Goal: Task Accomplishment & Management: Manage account settings

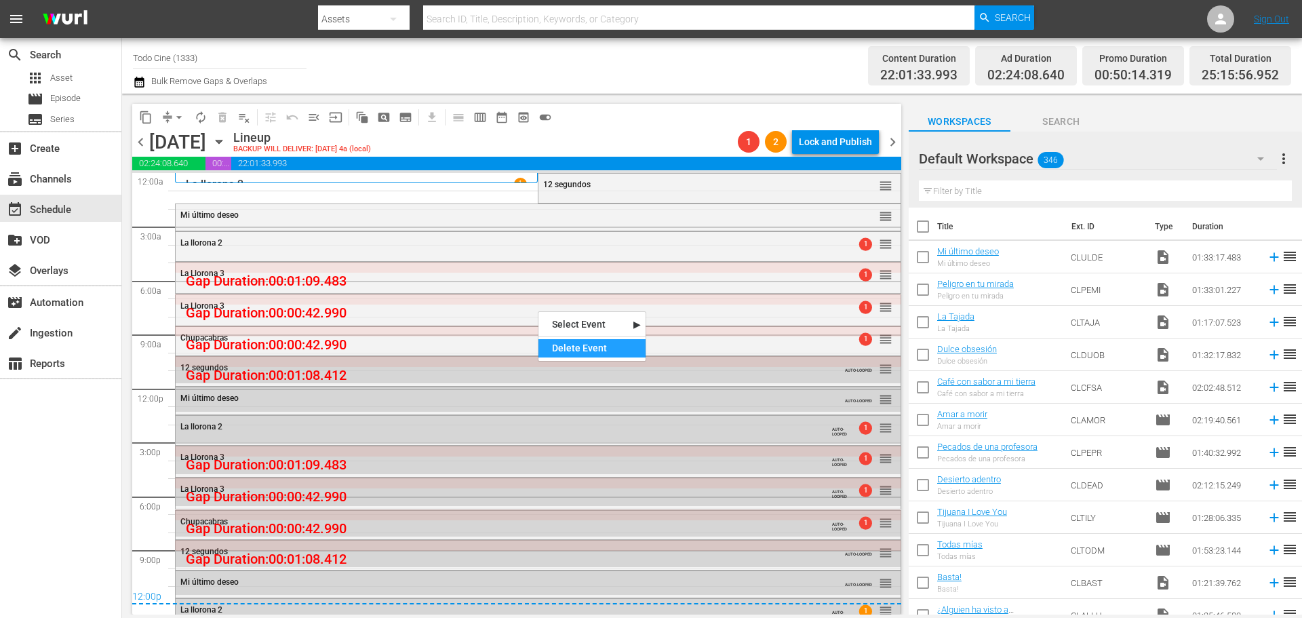
click at [577, 349] on div "Delete Event" at bounding box center [592, 348] width 107 height 18
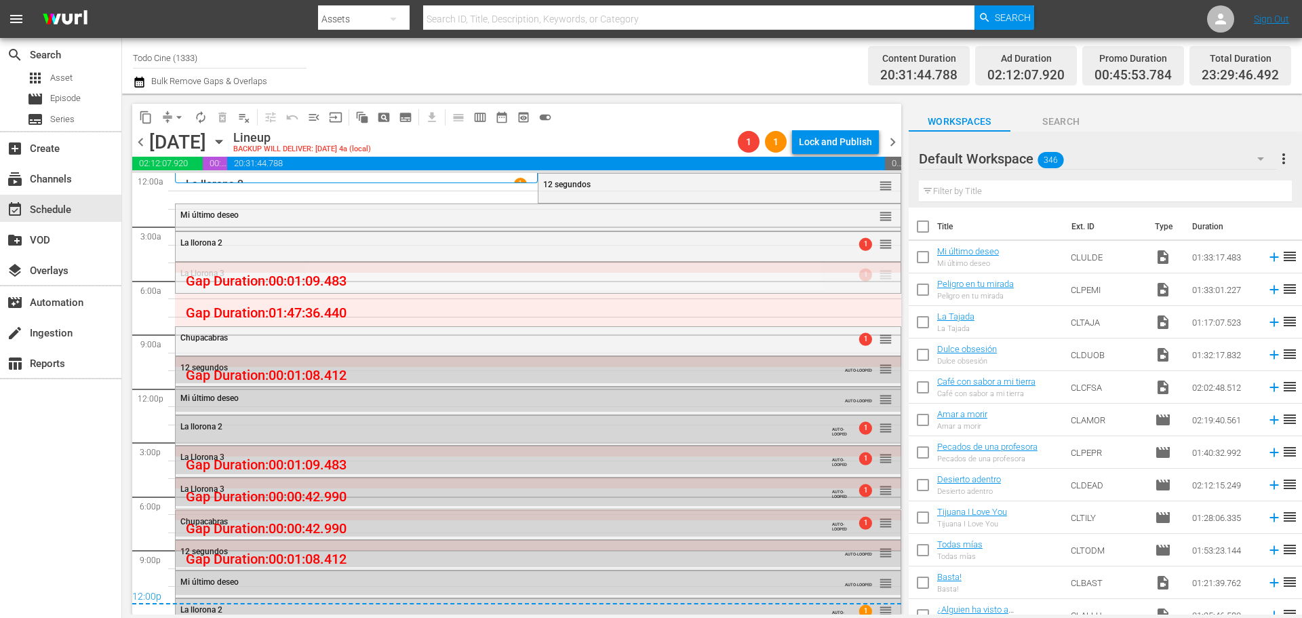
drag, startPoint x: 872, startPoint y: 279, endPoint x: 882, endPoint y: 296, distance: 18.8
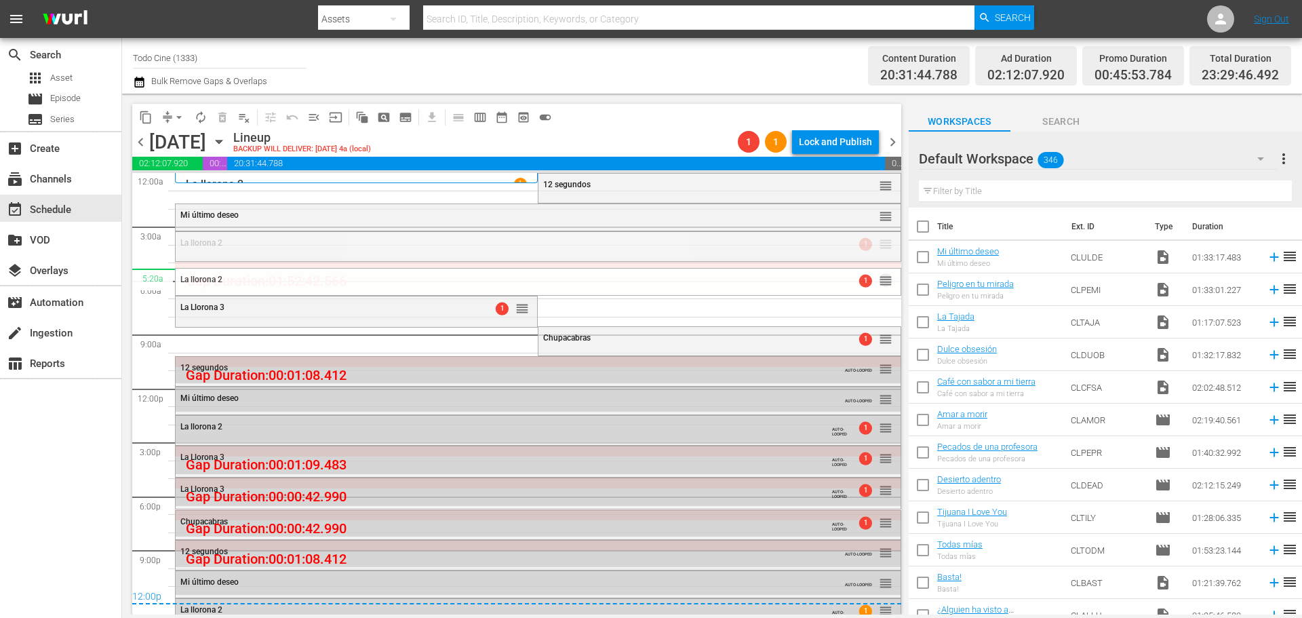
drag, startPoint x: 876, startPoint y: 244, endPoint x: 887, endPoint y: 268, distance: 26.1
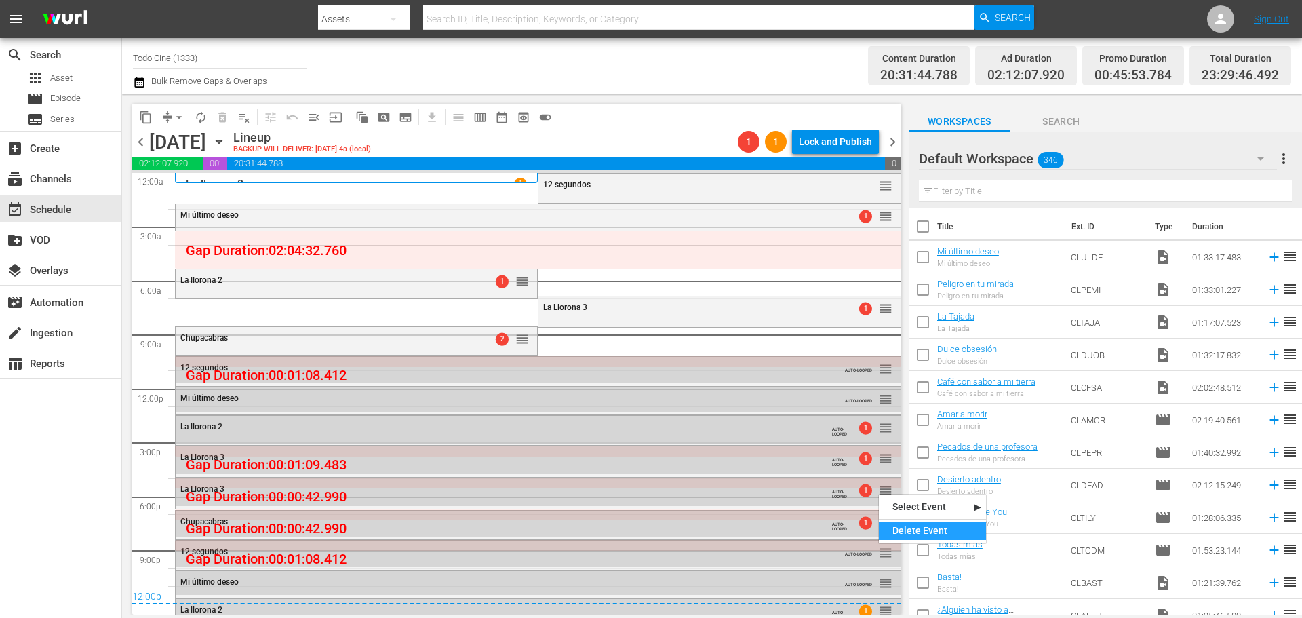
drag, startPoint x: 950, startPoint y: 536, endPoint x: 942, endPoint y: 530, distance: 9.6
click at [950, 536] on div "Delete Event" at bounding box center [932, 531] width 107 height 18
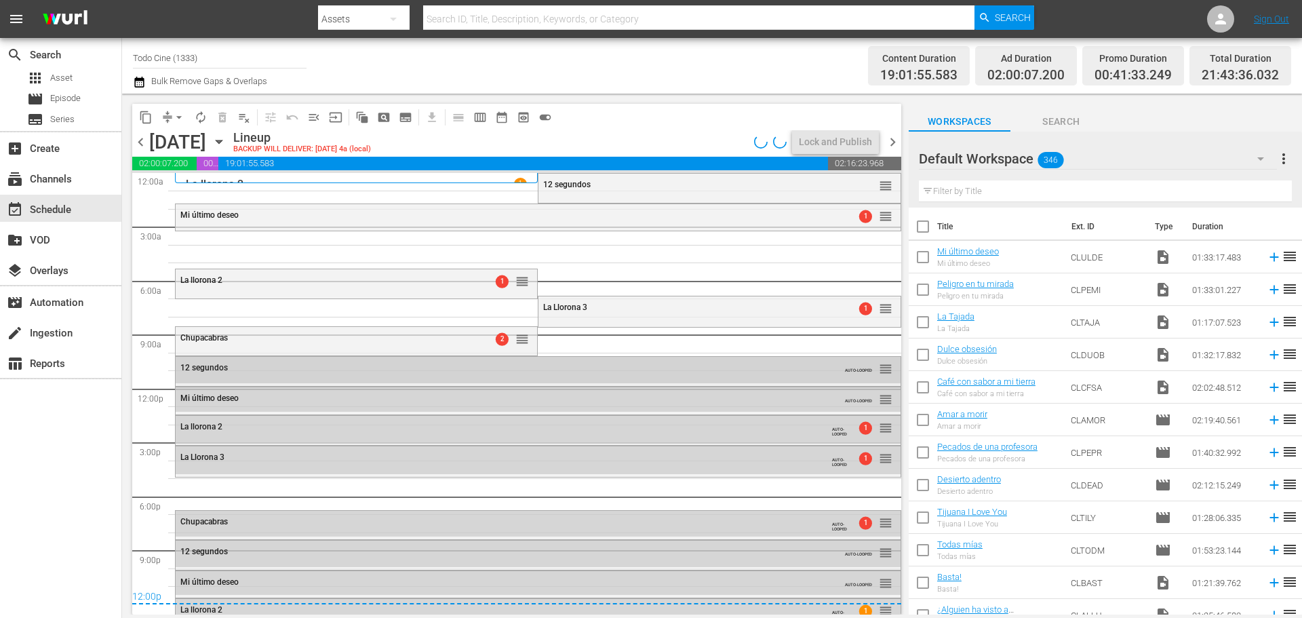
scroll to position [14, 0]
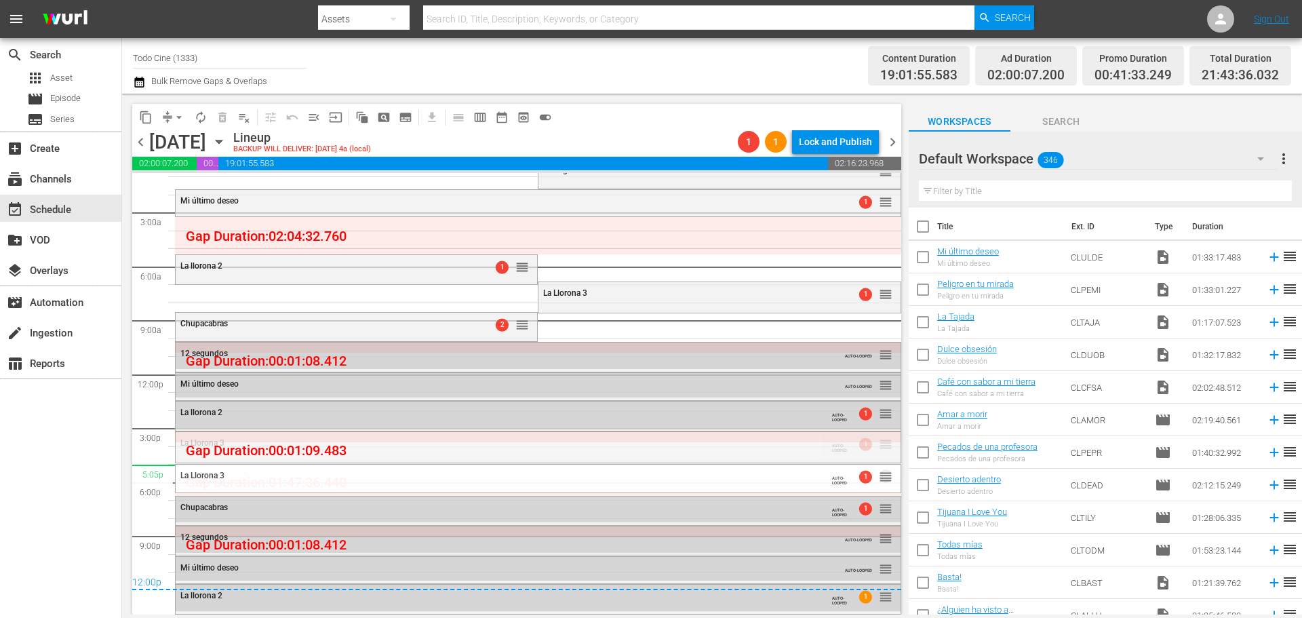
drag, startPoint x: 880, startPoint y: 446, endPoint x: 882, endPoint y: 465, distance: 19.1
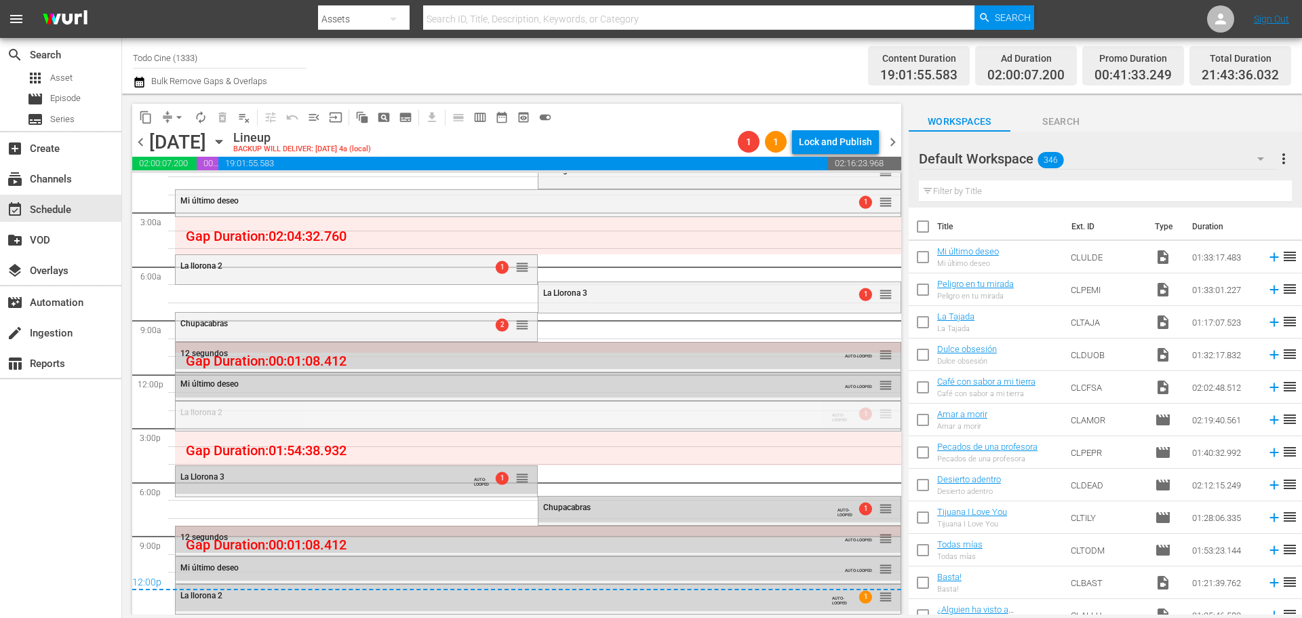
drag, startPoint x: 875, startPoint y: 413, endPoint x: 879, endPoint y: 437, distance: 24.1
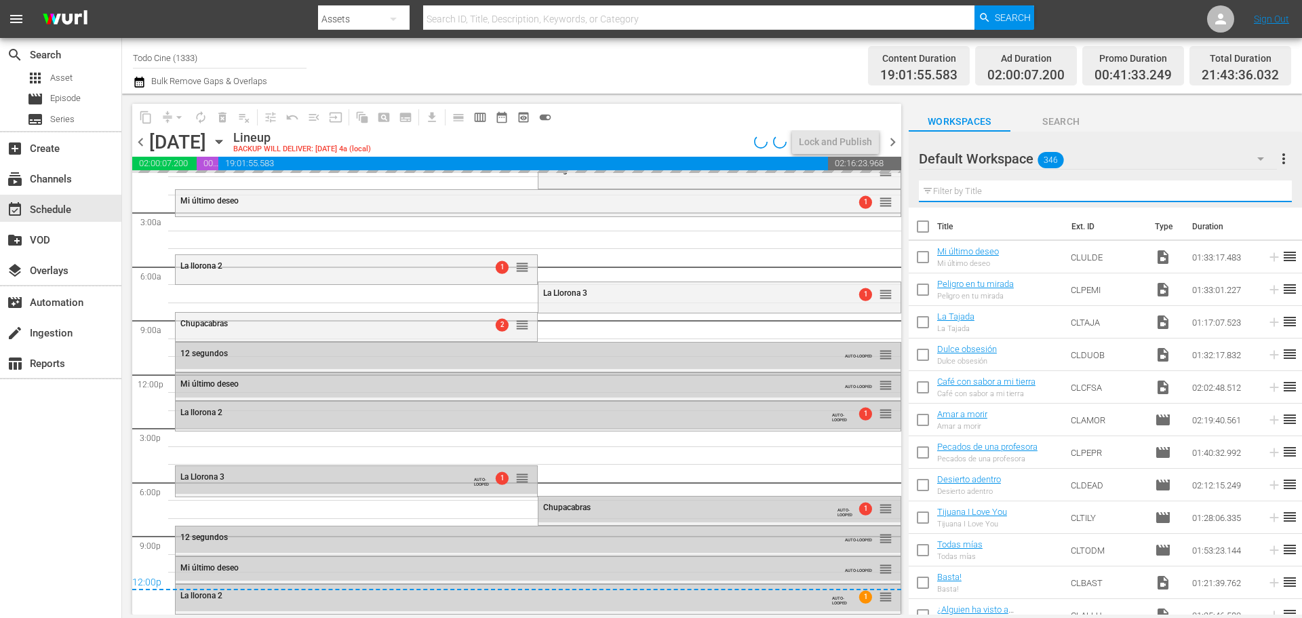
click at [988, 191] on input "text" at bounding box center [1105, 191] width 373 height 22
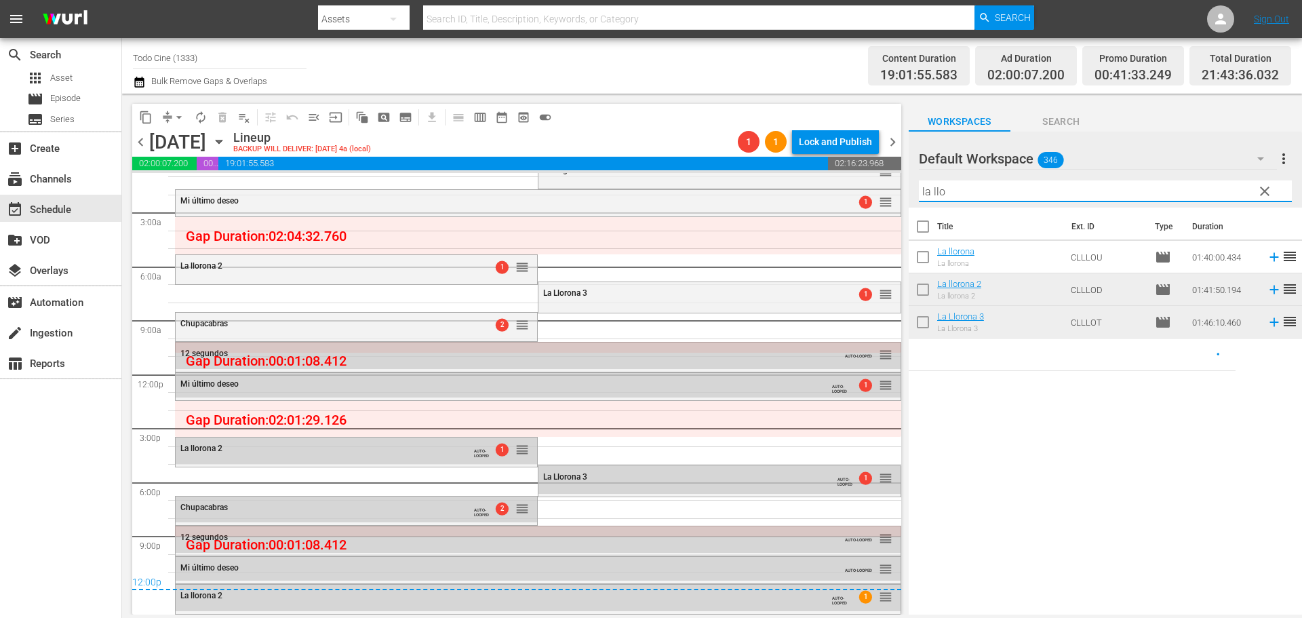
type input "la llo"
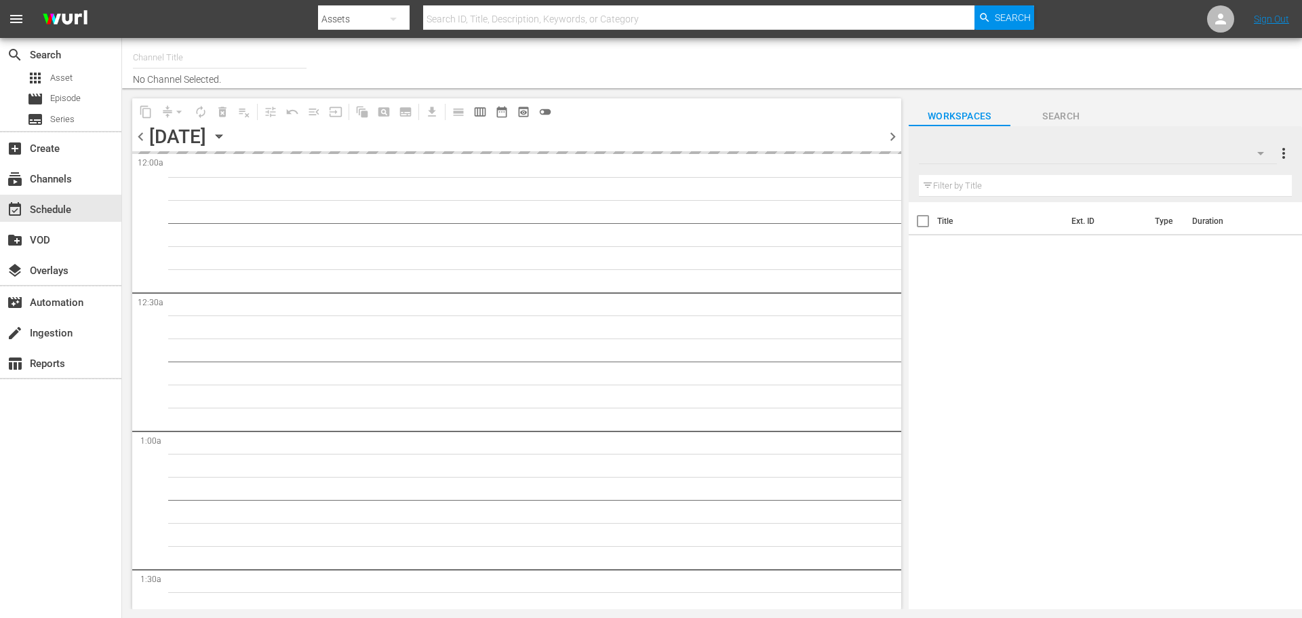
type input "Todo Cine (1333)"
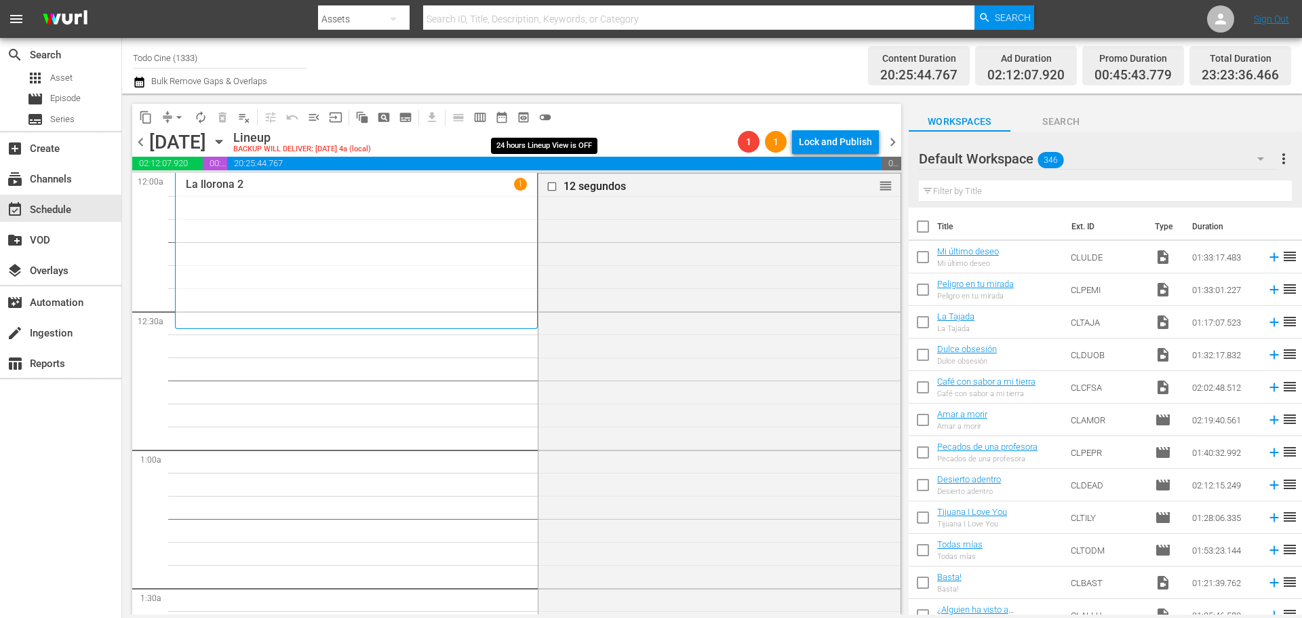
click at [547, 115] on span "toggle_off" at bounding box center [546, 118] width 14 height 14
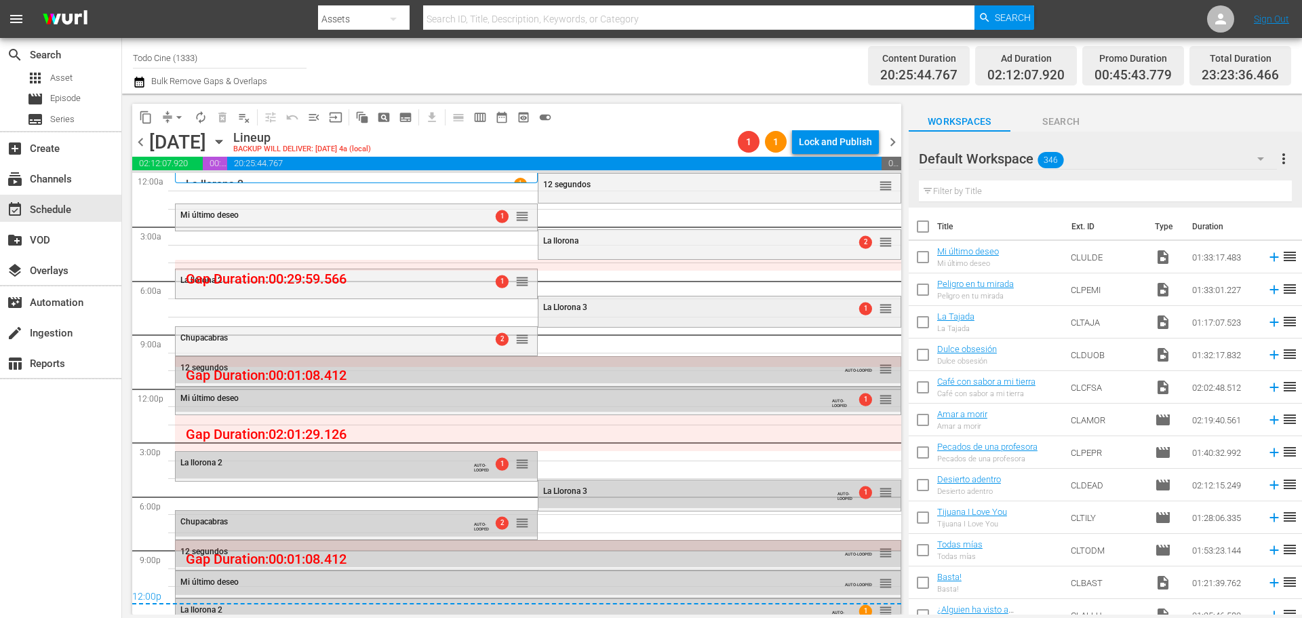
scroll to position [14, 0]
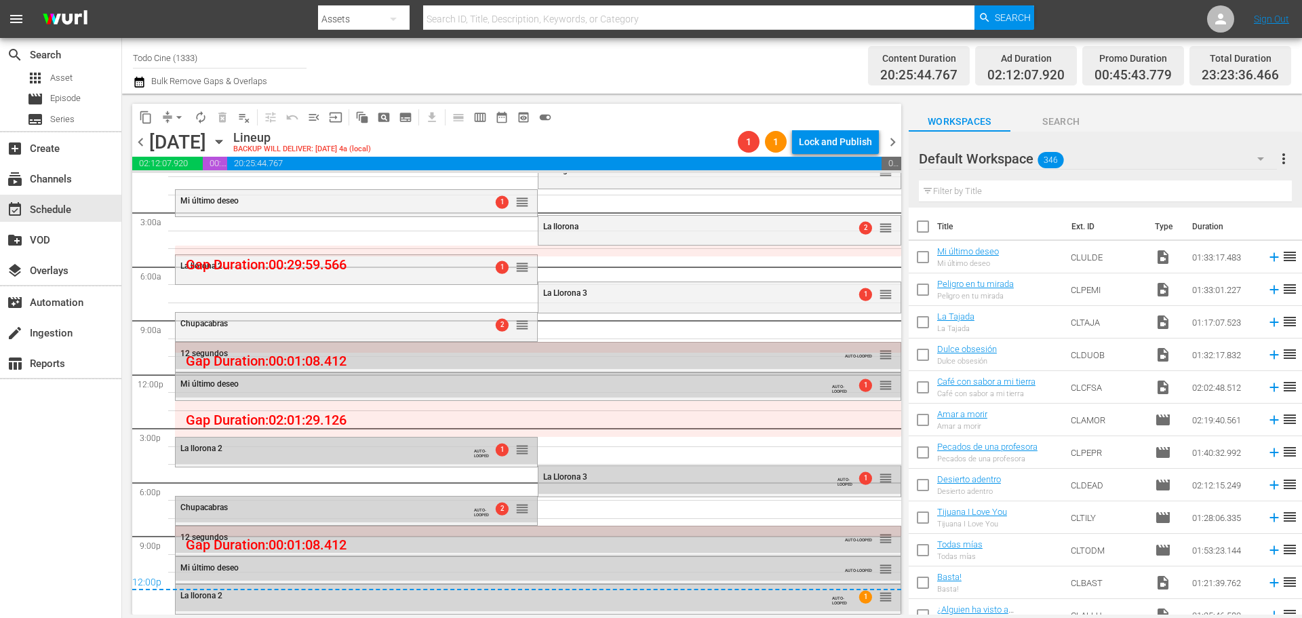
click at [988, 190] on input "text" at bounding box center [1105, 191] width 373 height 22
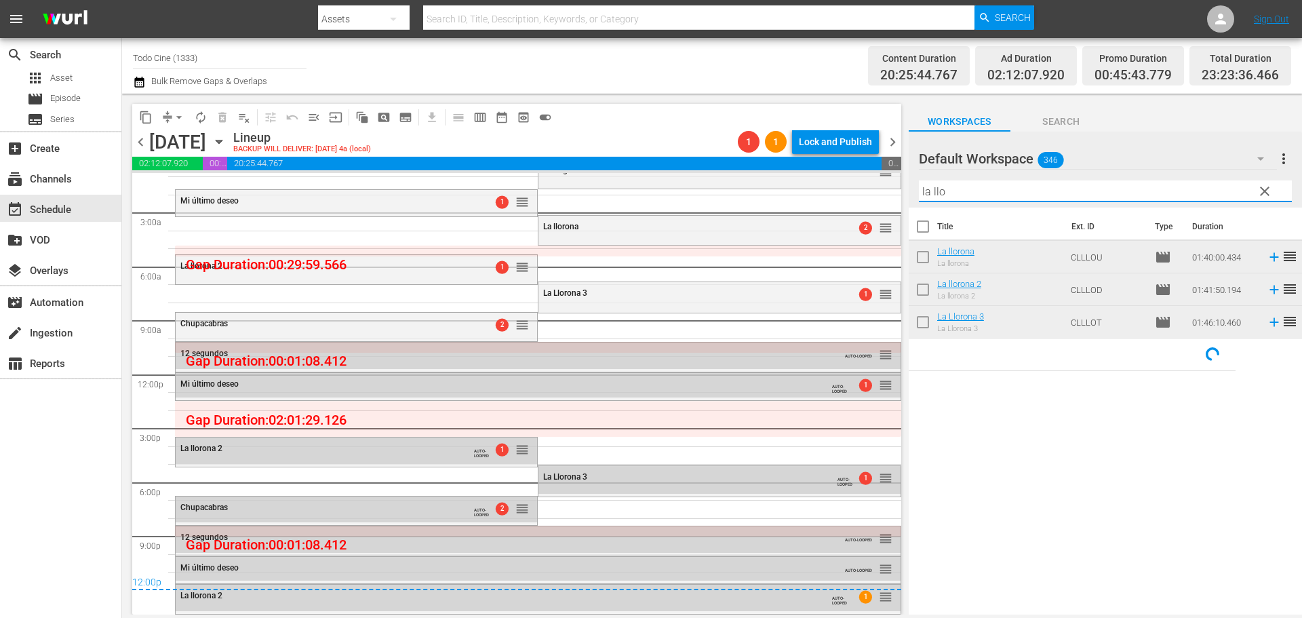
type input "la llo"
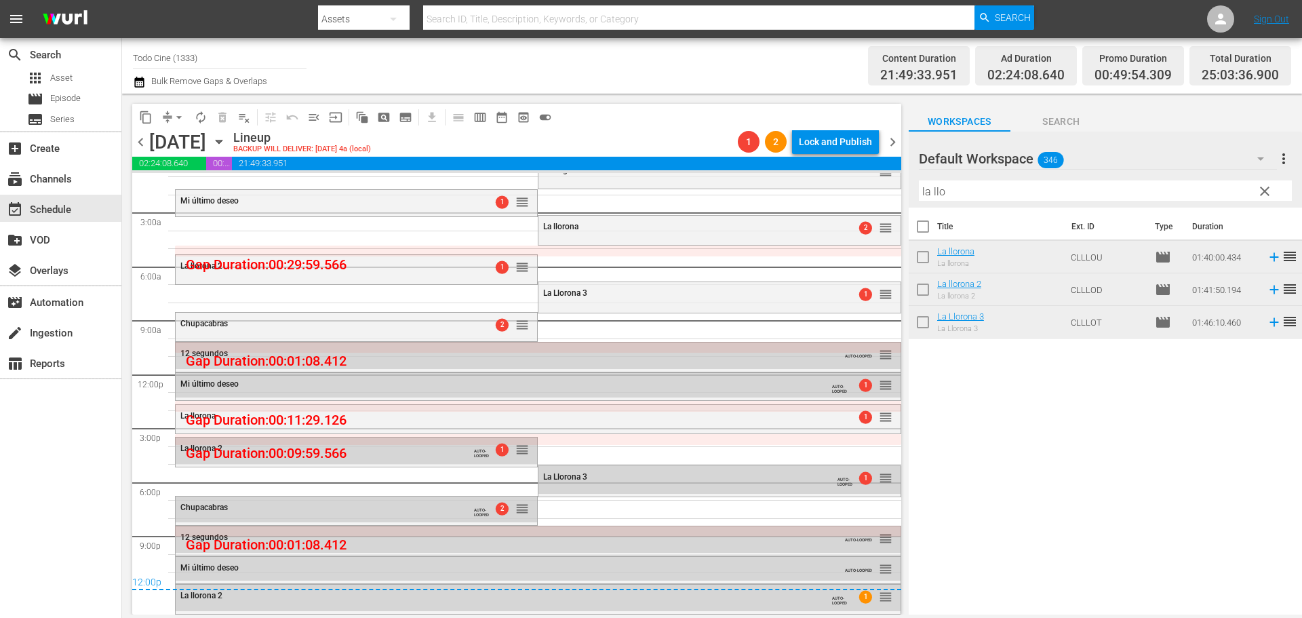
drag, startPoint x: 263, startPoint y: 0, endPoint x: 228, endPoint y: 29, distance: 45.8
click at [228, 29] on nav "menu Search By Assets Search ID, Title, Description, Keywords, or Category Sear…" at bounding box center [651, 19] width 1302 height 38
click at [651, 128] on div "content_copy compress arrow_drop_down autorenew_outlined delete_forever_outline…" at bounding box center [516, 117] width 769 height 26
click at [177, 115] on span "arrow_drop_down" at bounding box center [179, 118] width 14 height 14
click at [194, 189] on li "Align to End of Previous Day" at bounding box center [180, 189] width 142 height 22
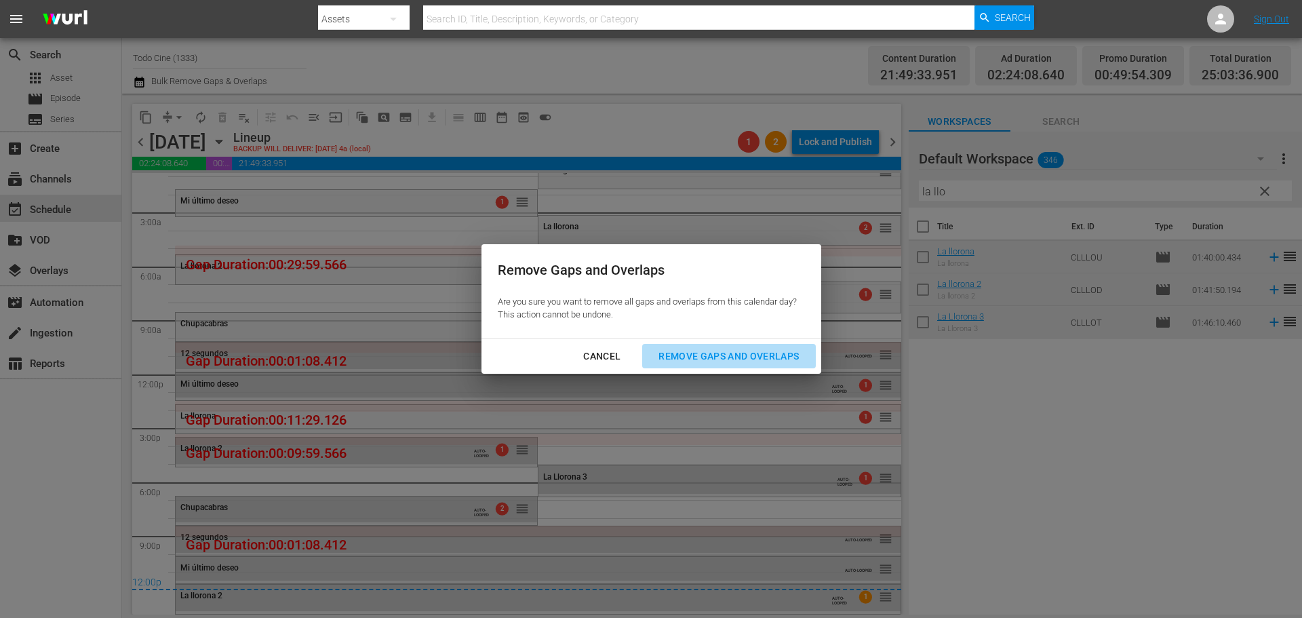
click at [721, 353] on div "Remove Gaps and Overlaps" at bounding box center [729, 356] width 162 height 17
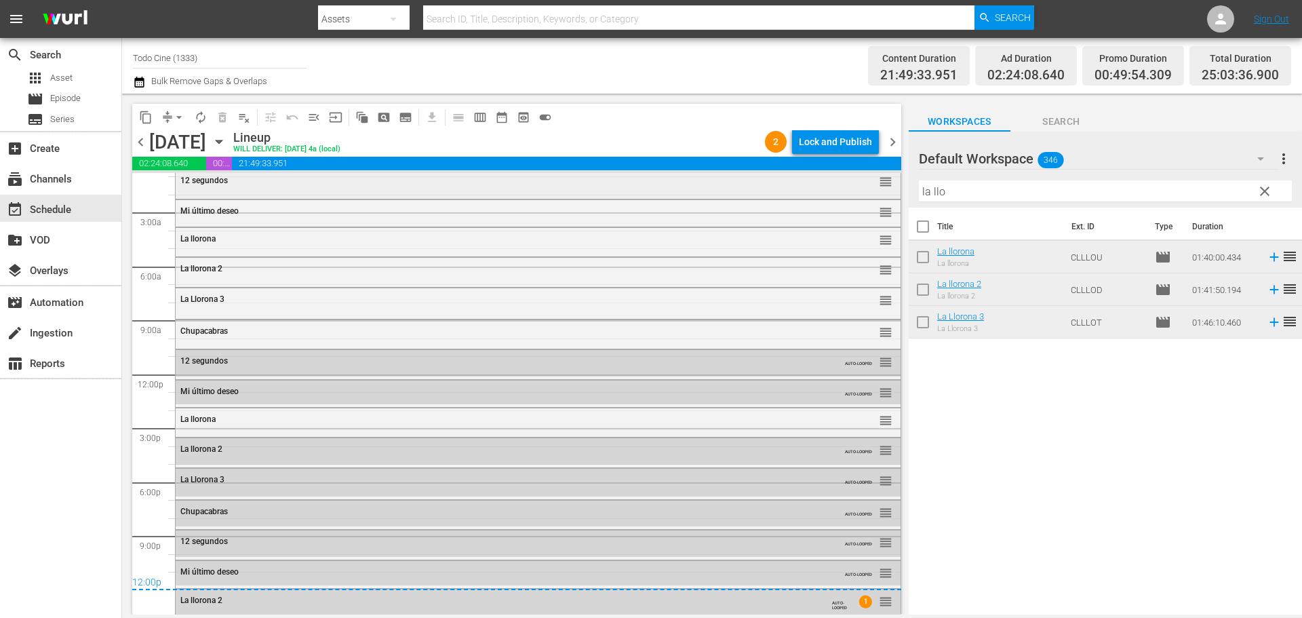
click at [460, 185] on div "12 segundos reorder" at bounding box center [538, 181] width 725 height 23
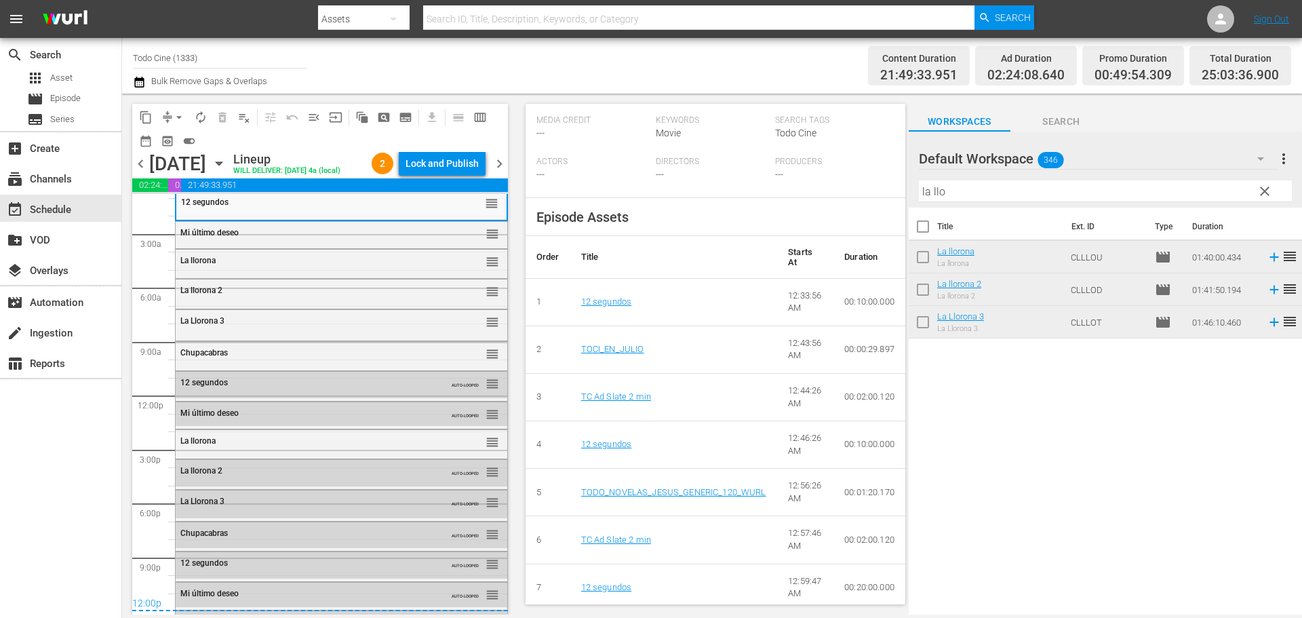
scroll to position [407, 0]
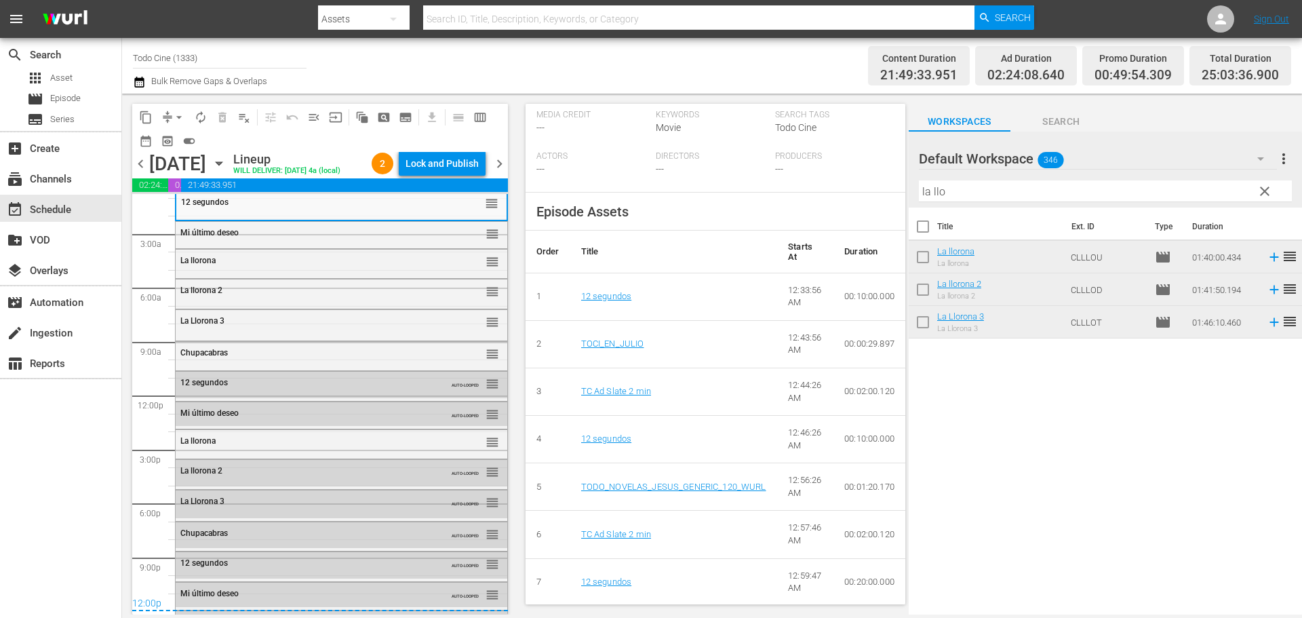
click at [319, 138] on div "content_copy compress arrow_drop_down autorenew_outlined delete_forever_outline…" at bounding box center [320, 128] width 376 height 48
click at [309, 116] on span "menu_open" at bounding box center [314, 118] width 14 height 14
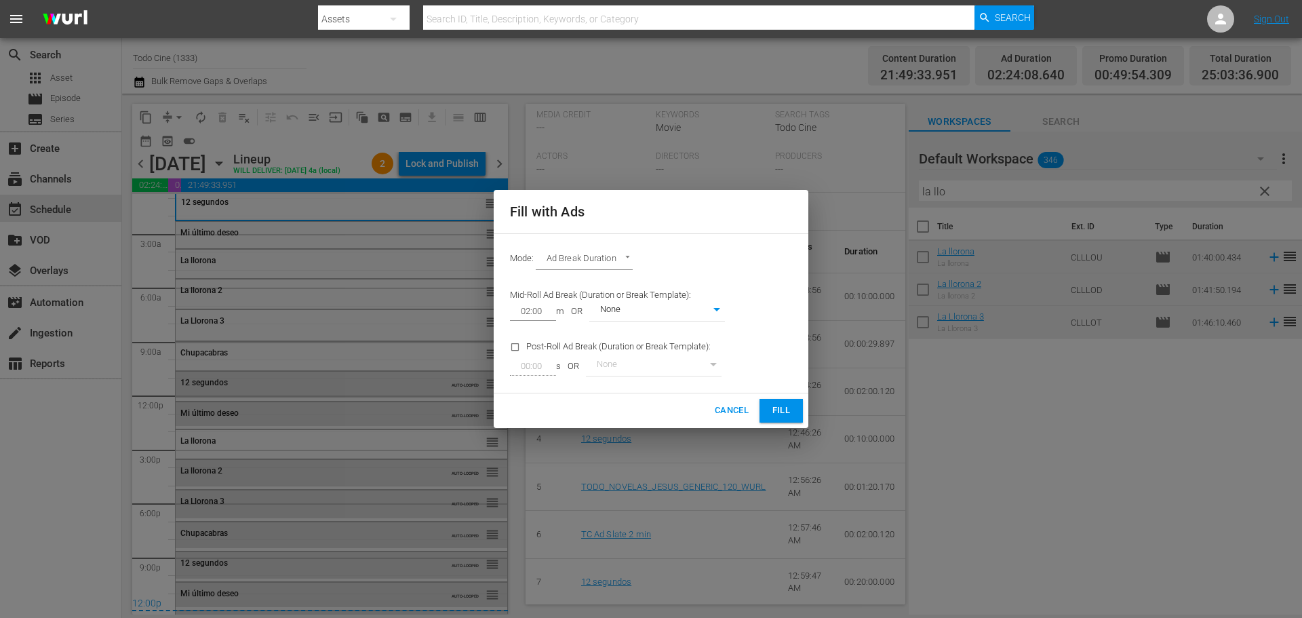
click at [783, 412] on span "Fill" at bounding box center [781, 411] width 22 height 16
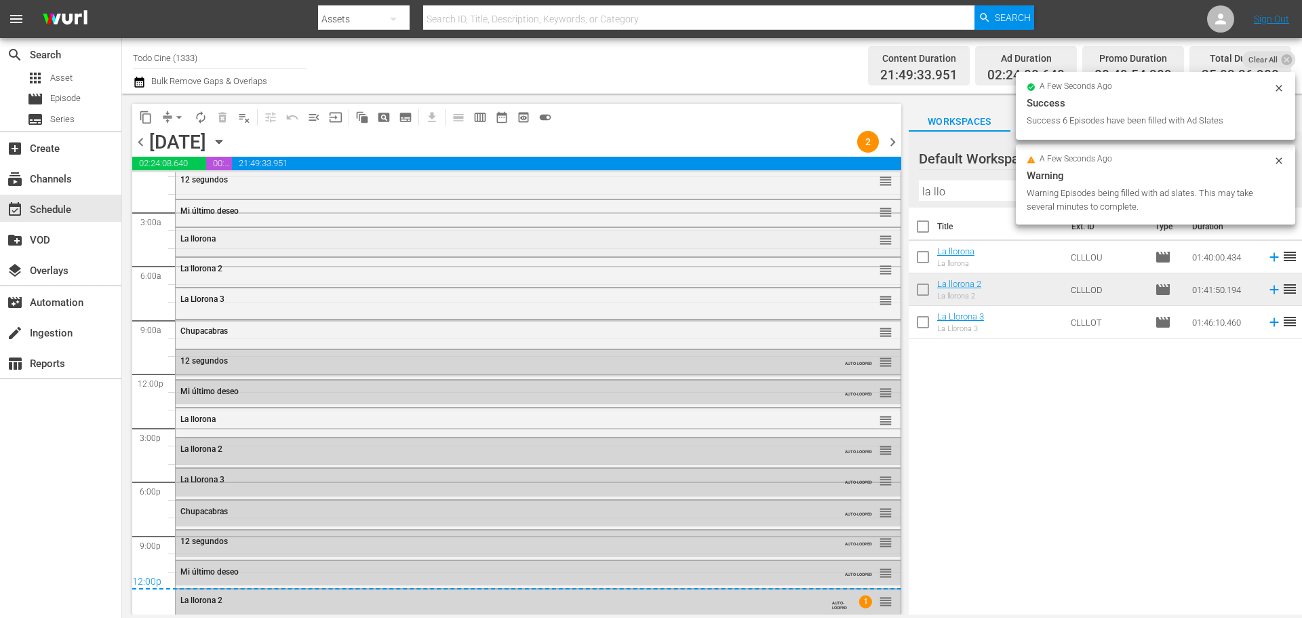
scroll to position [18, 0]
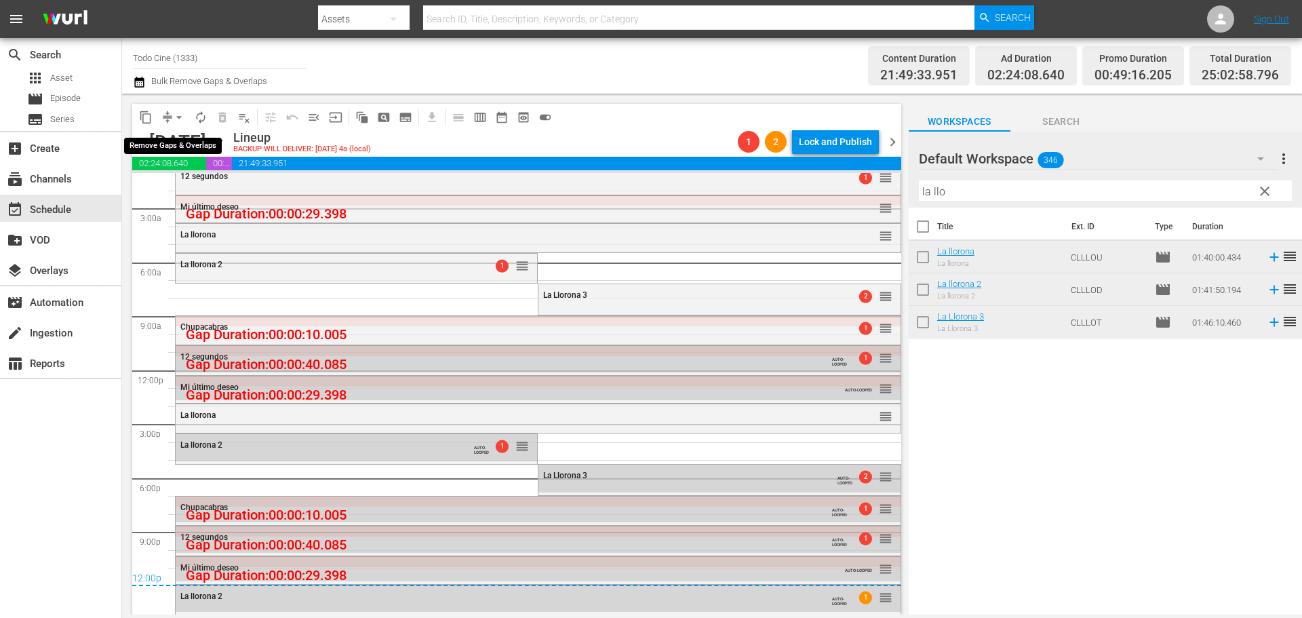
click at [179, 117] on span "arrow_drop_down" at bounding box center [179, 118] width 14 height 14
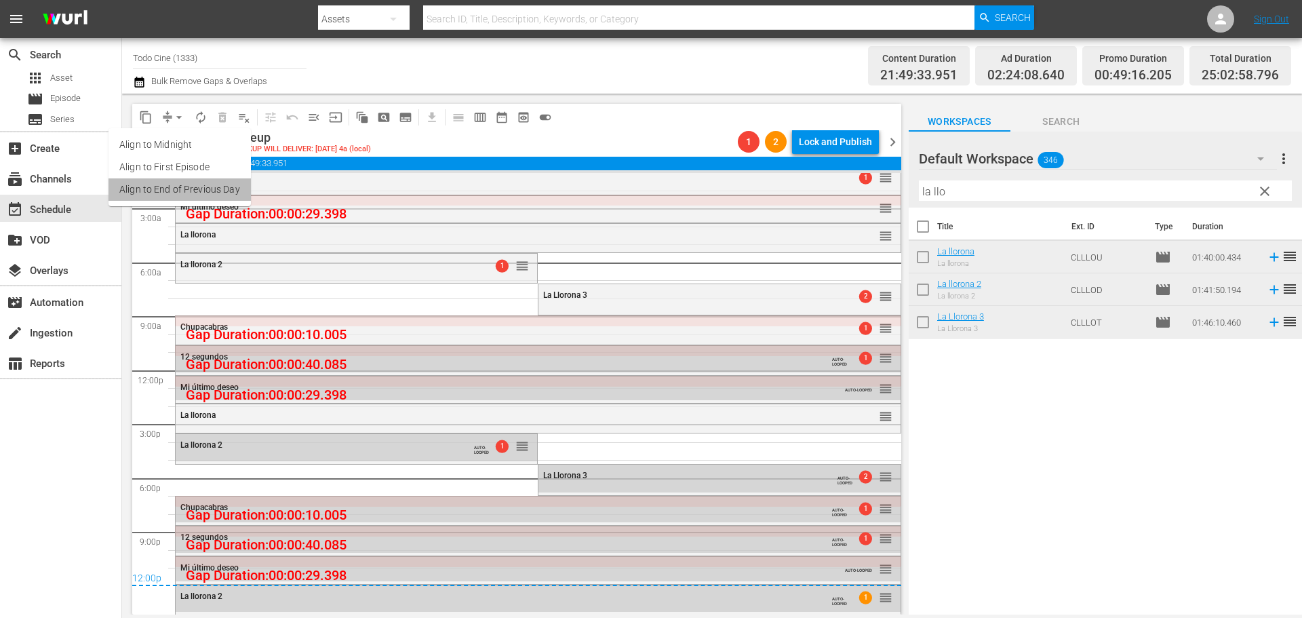
click at [201, 183] on li "Align to End of Previous Day" at bounding box center [180, 189] width 142 height 22
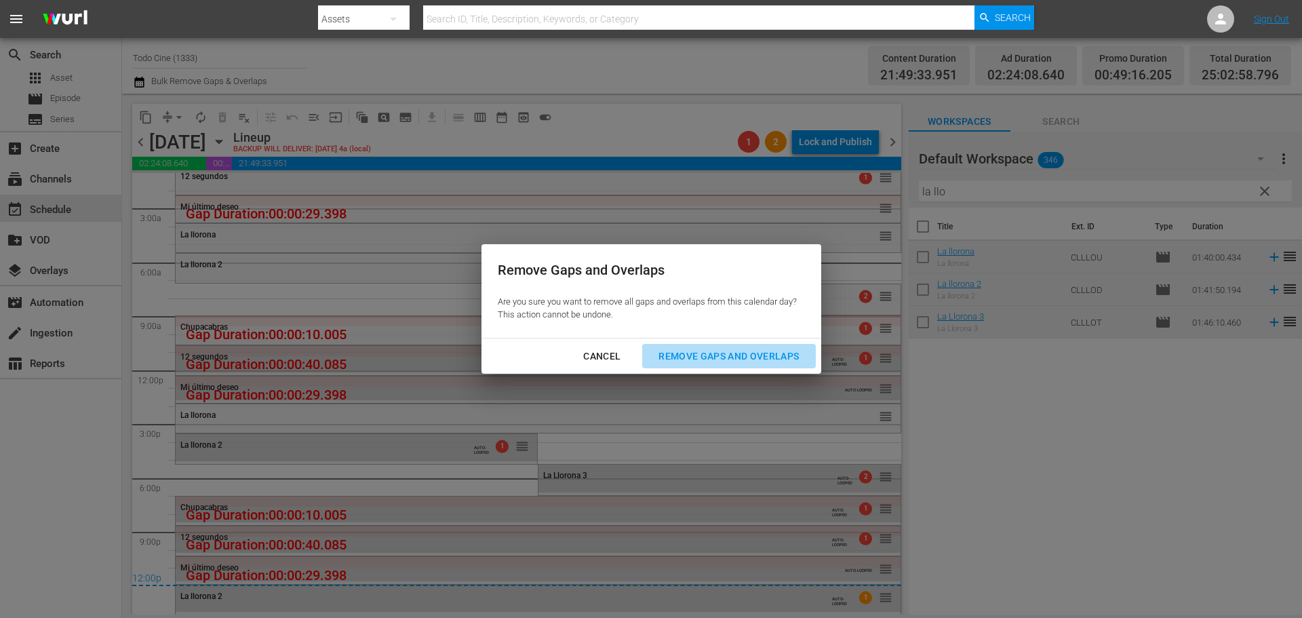
click at [721, 353] on div "Remove Gaps and Overlaps" at bounding box center [729, 356] width 162 height 17
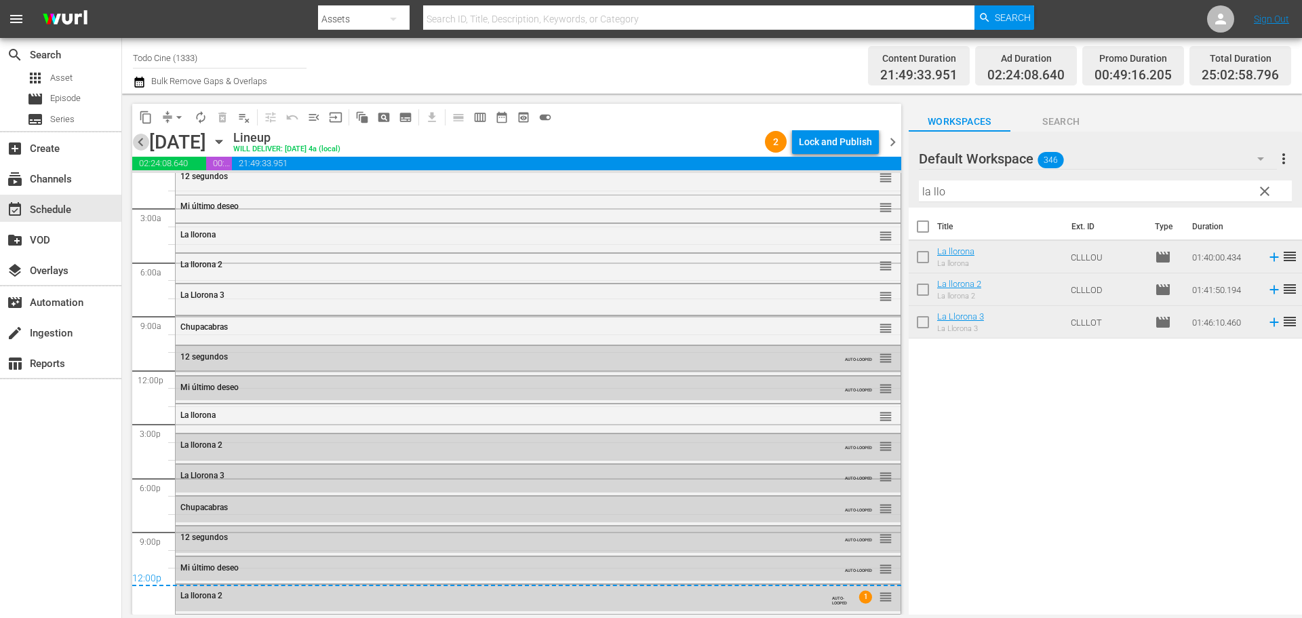
click at [142, 142] on span "chevron_left" at bounding box center [140, 142] width 17 height 17
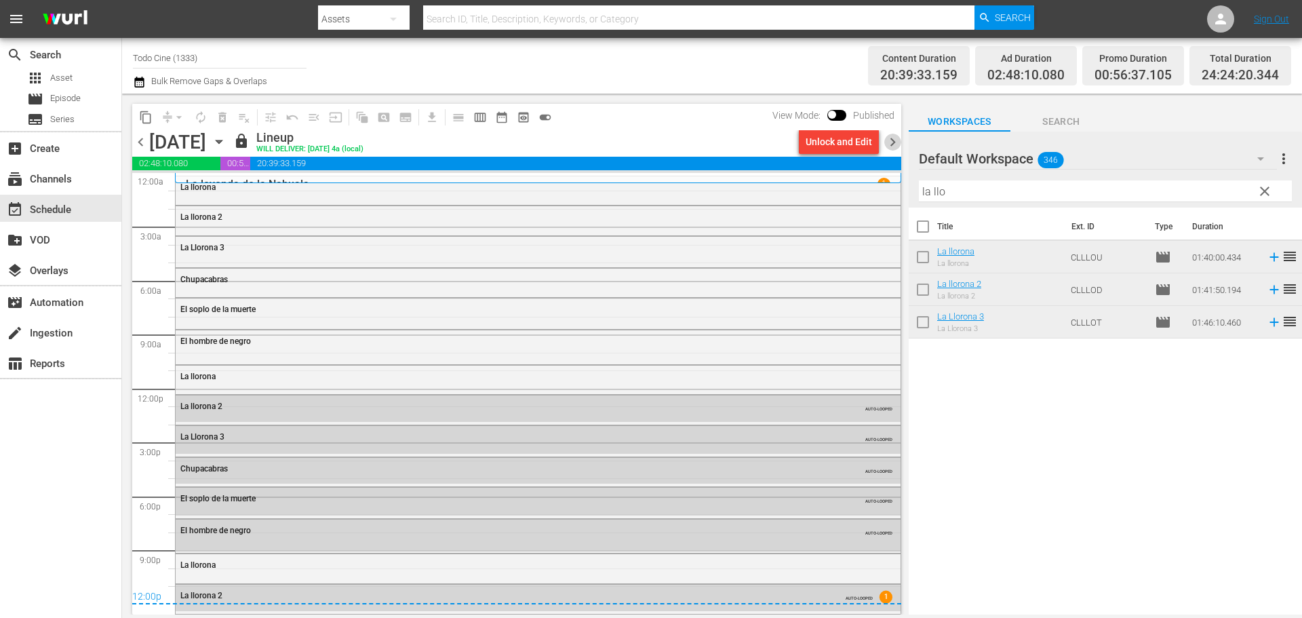
click at [894, 140] on span "chevron_right" at bounding box center [892, 142] width 17 height 17
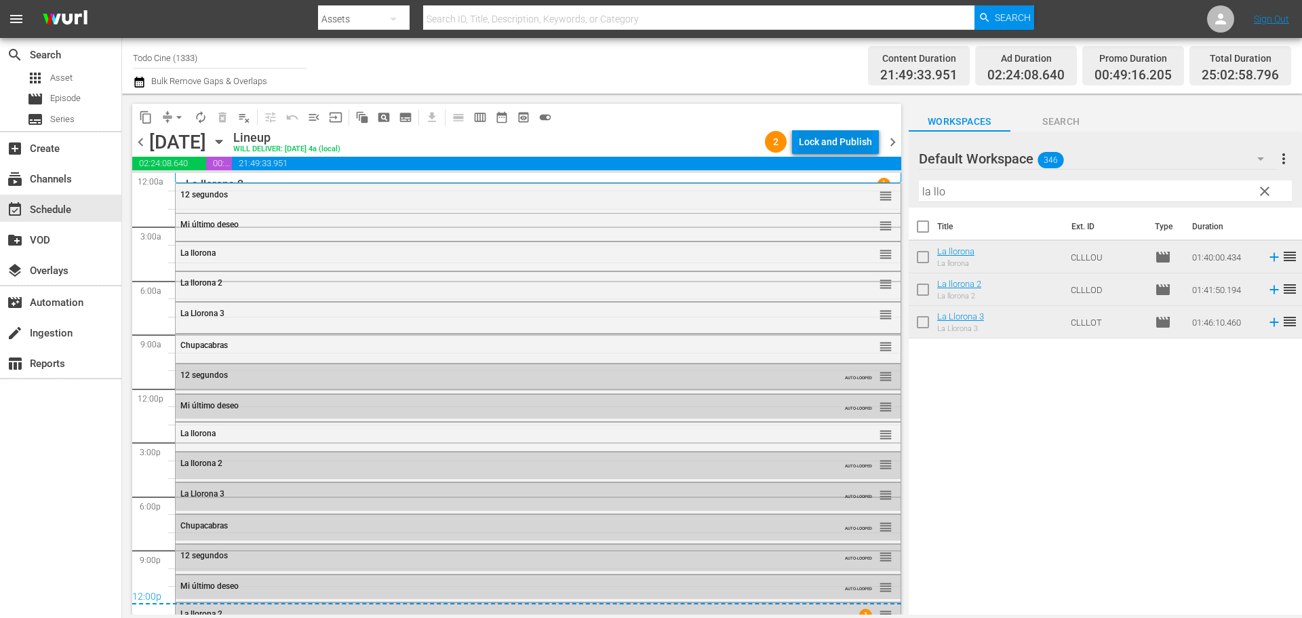
click at [821, 140] on div "Lock and Publish" at bounding box center [835, 142] width 73 height 24
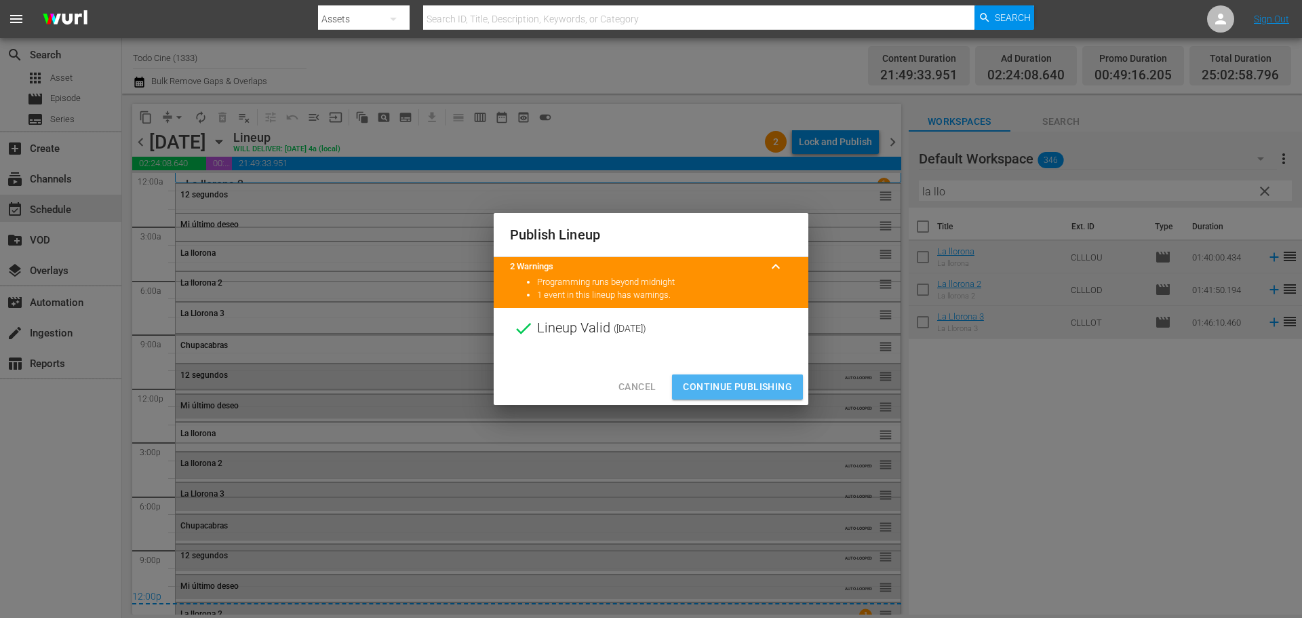
click at [749, 387] on span "Continue Publishing" at bounding box center [737, 386] width 109 height 17
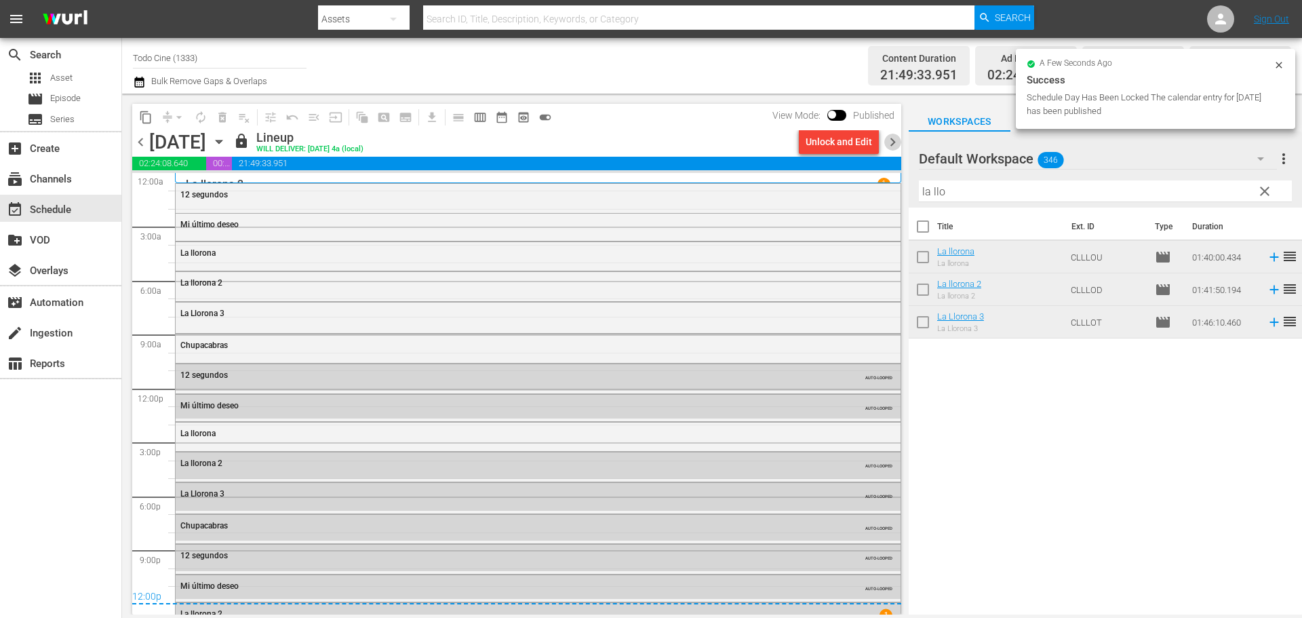
click at [895, 142] on span "chevron_right" at bounding box center [892, 142] width 17 height 17
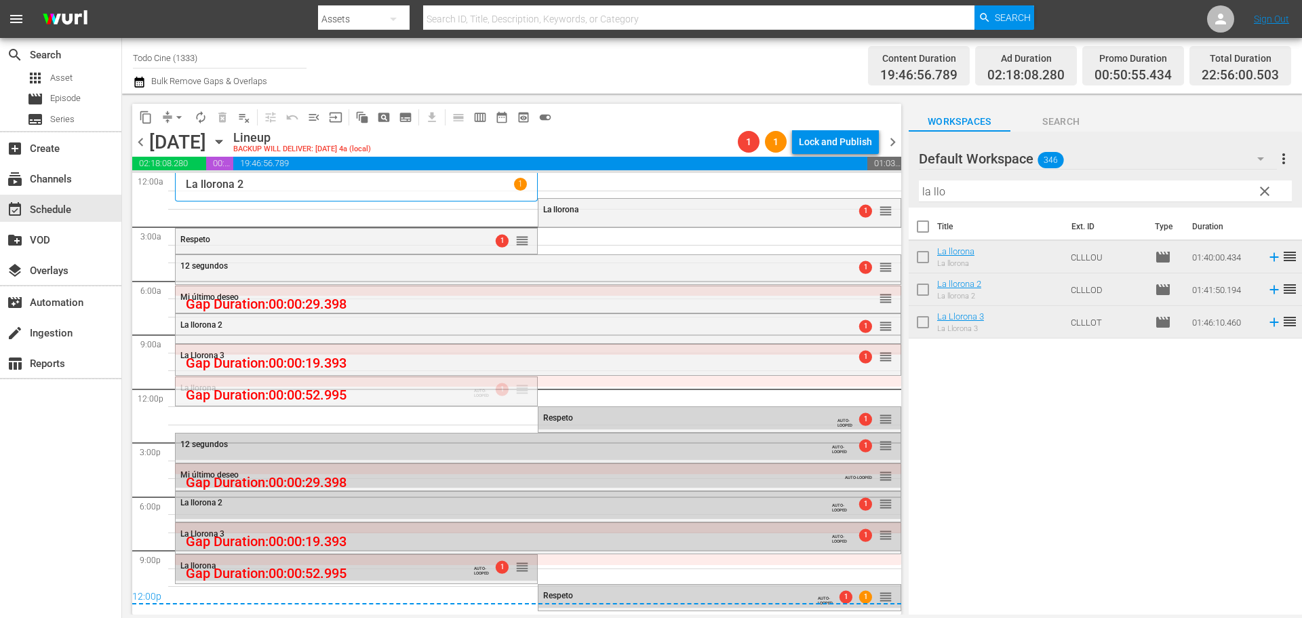
drag, startPoint x: 521, startPoint y: 390, endPoint x: 513, endPoint y: 311, distance: 79.8
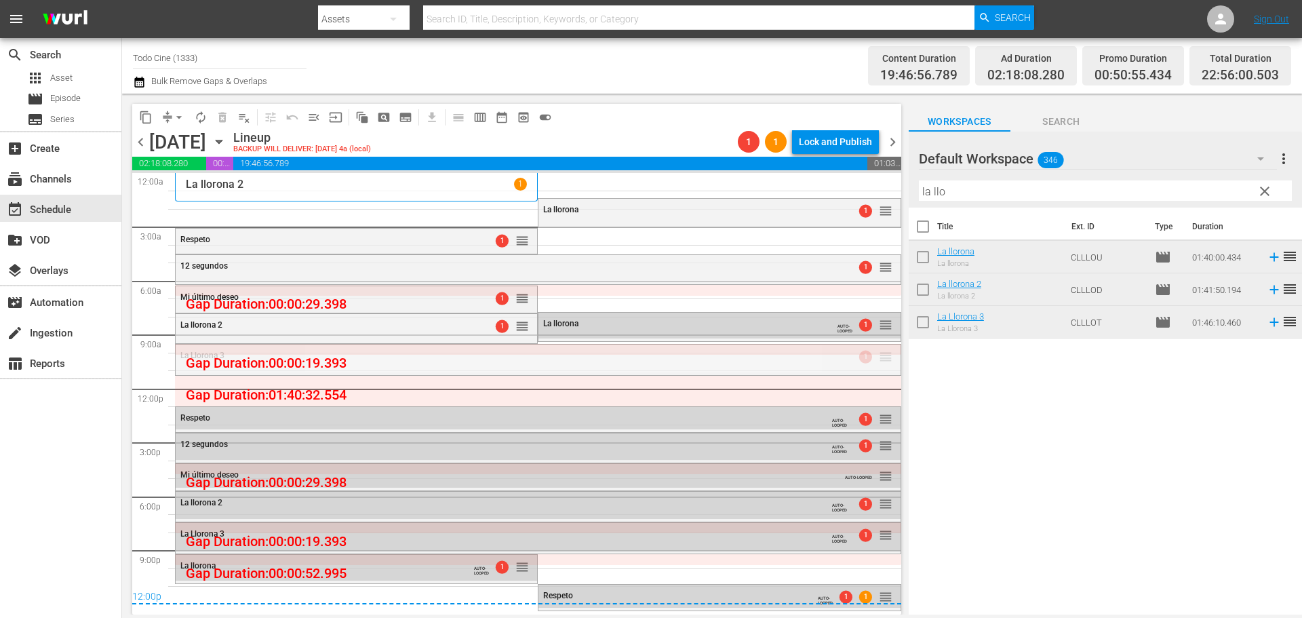
drag, startPoint x: 878, startPoint y: 356, endPoint x: 879, endPoint y: 376, distance: 19.7
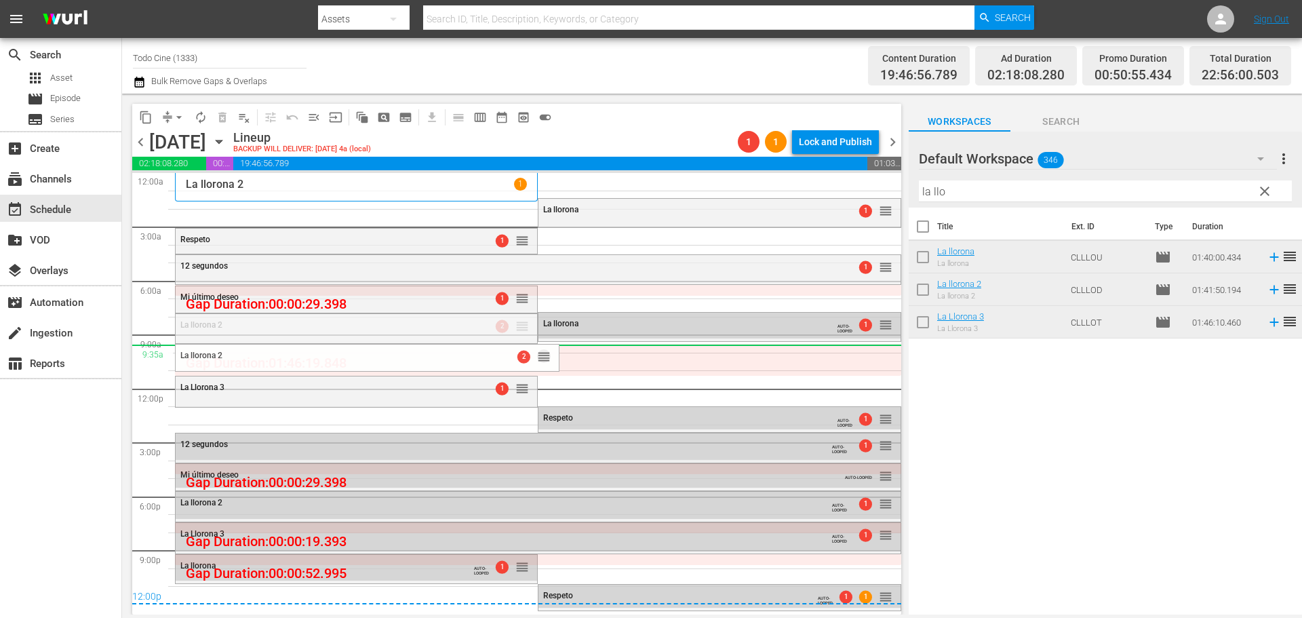
drag, startPoint x: 516, startPoint y: 326, endPoint x: 526, endPoint y: 346, distance: 22.1
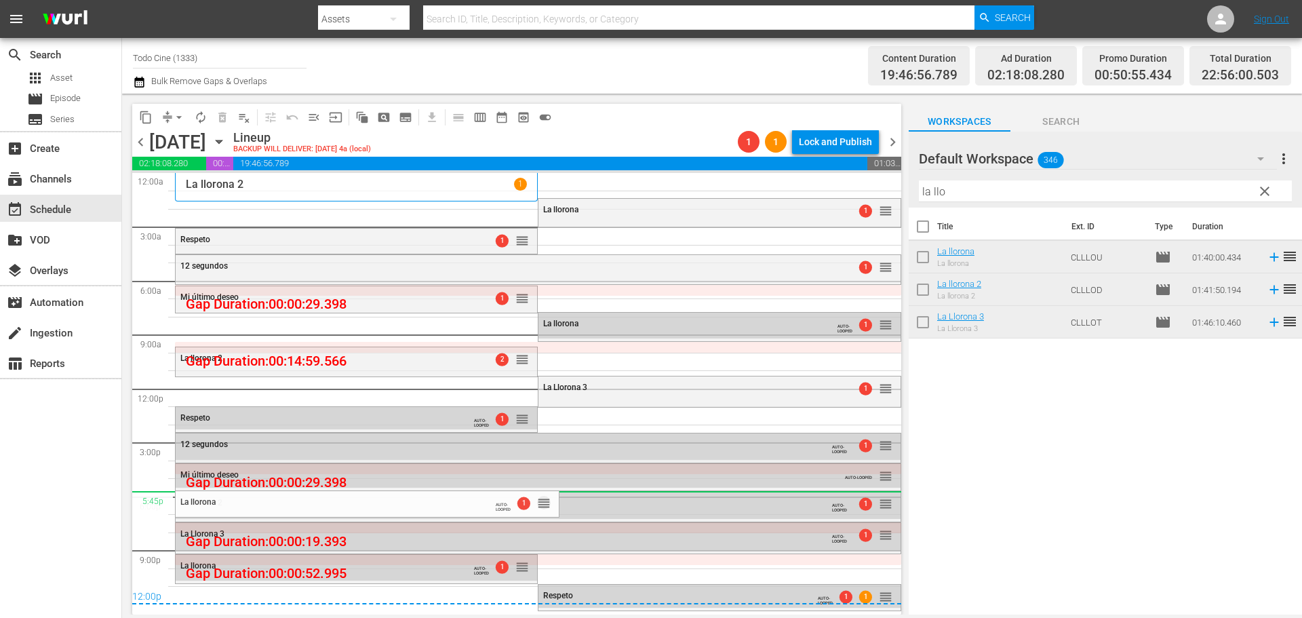
drag, startPoint x: 520, startPoint y: 568, endPoint x: 513, endPoint y: 491, distance: 76.9
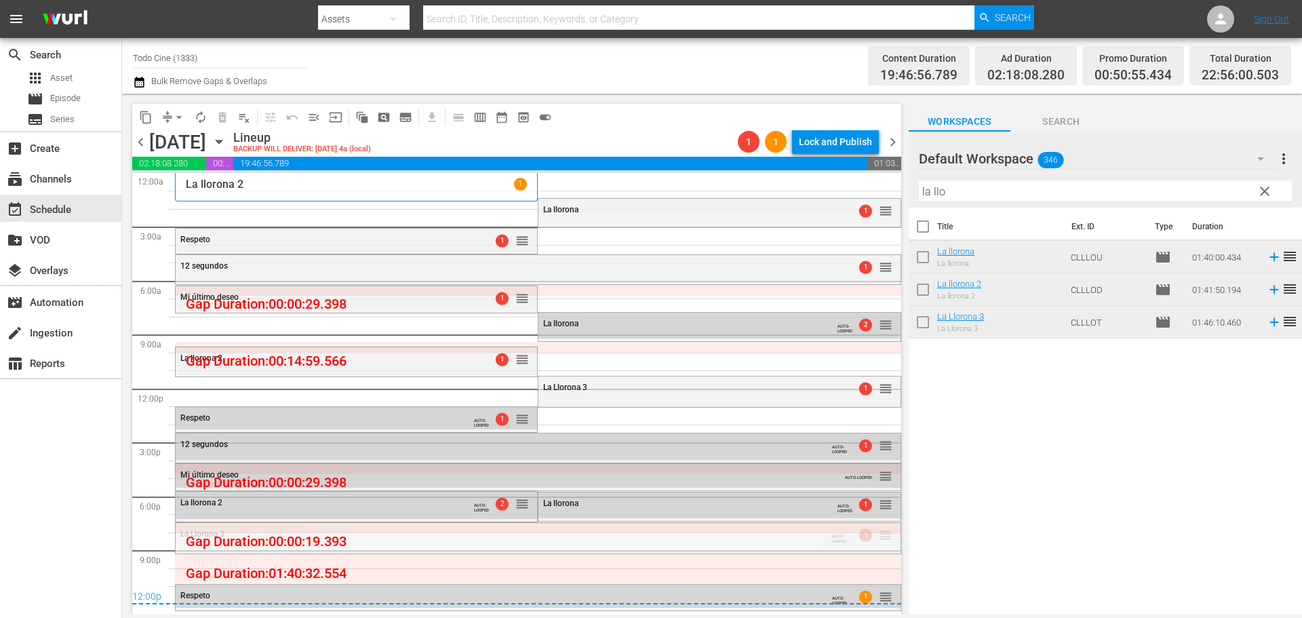
drag, startPoint x: 877, startPoint y: 536, endPoint x: 884, endPoint y: 554, distance: 19.5
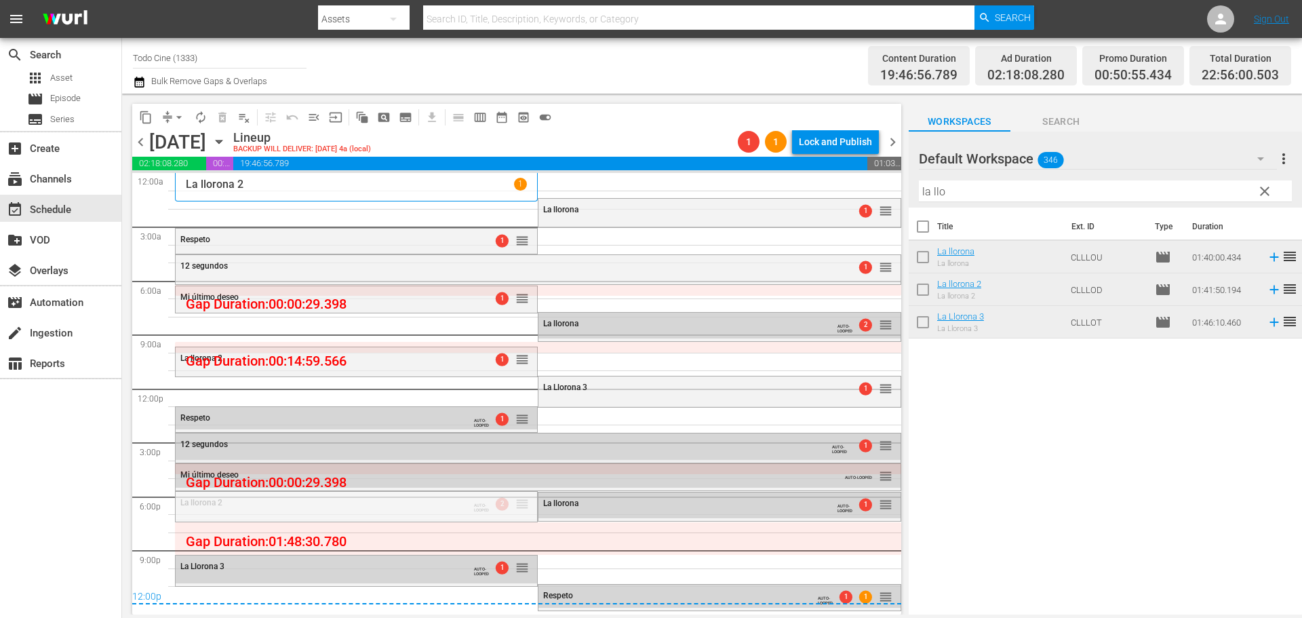
drag, startPoint x: 513, startPoint y: 503, endPoint x: 523, endPoint y: 520, distance: 20.0
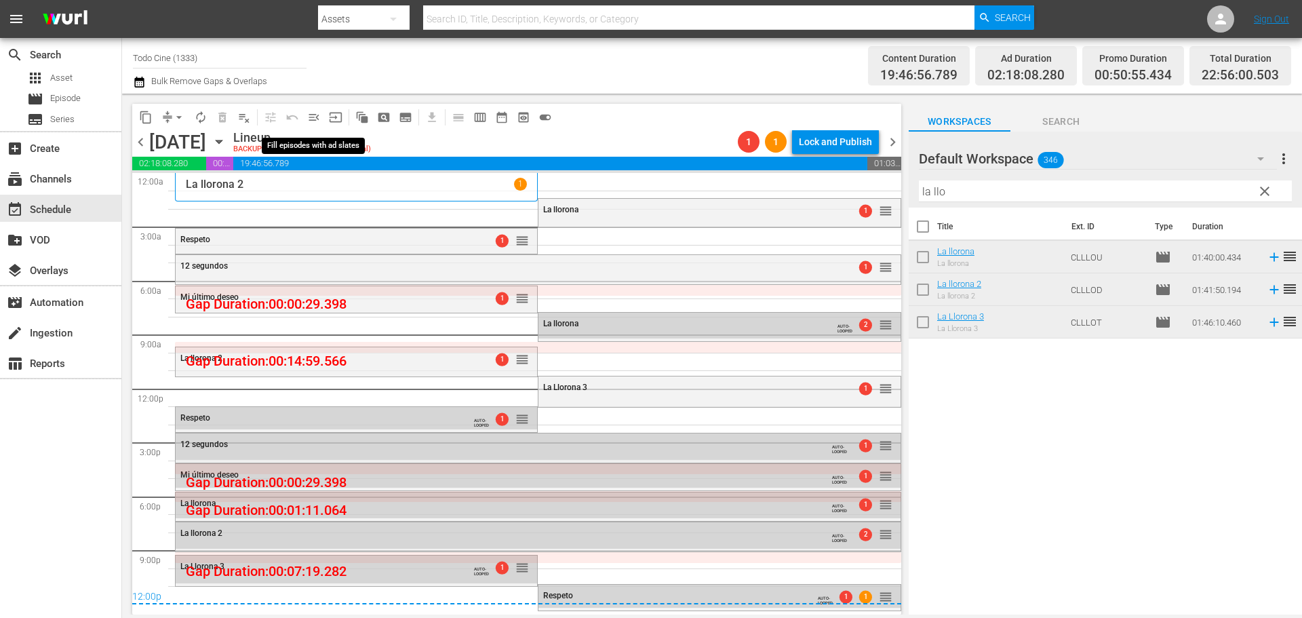
click at [313, 117] on span "menu_open" at bounding box center [314, 118] width 14 height 14
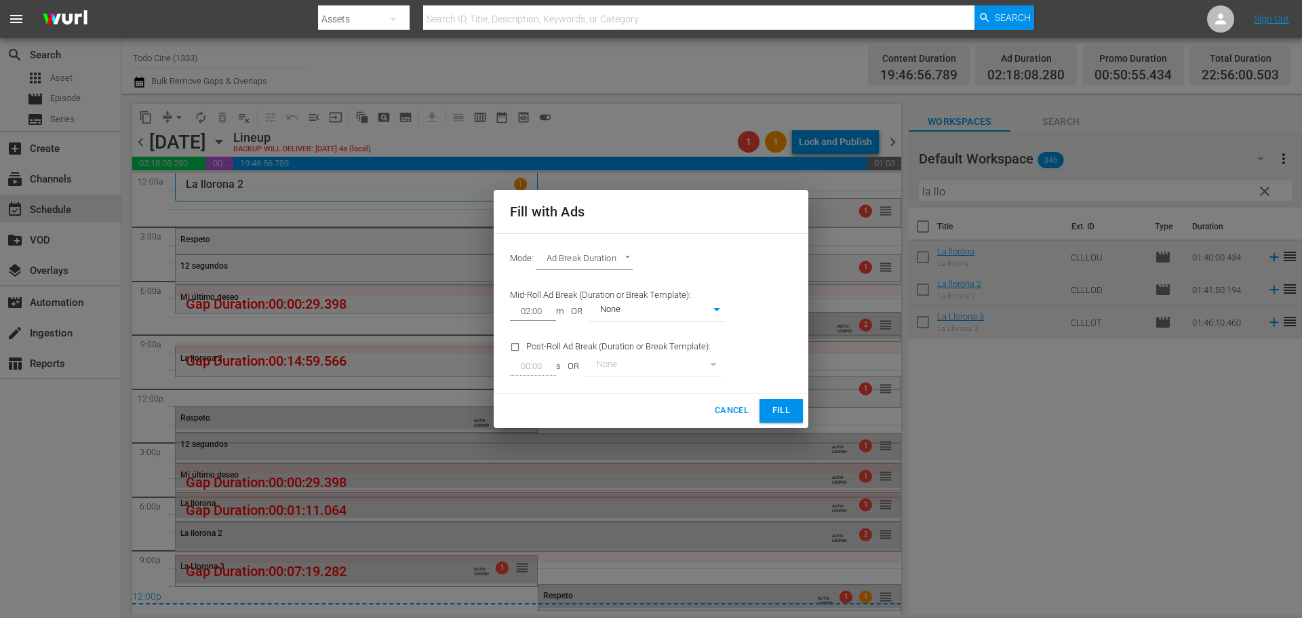
click at [774, 404] on span "Fill" at bounding box center [781, 411] width 22 height 16
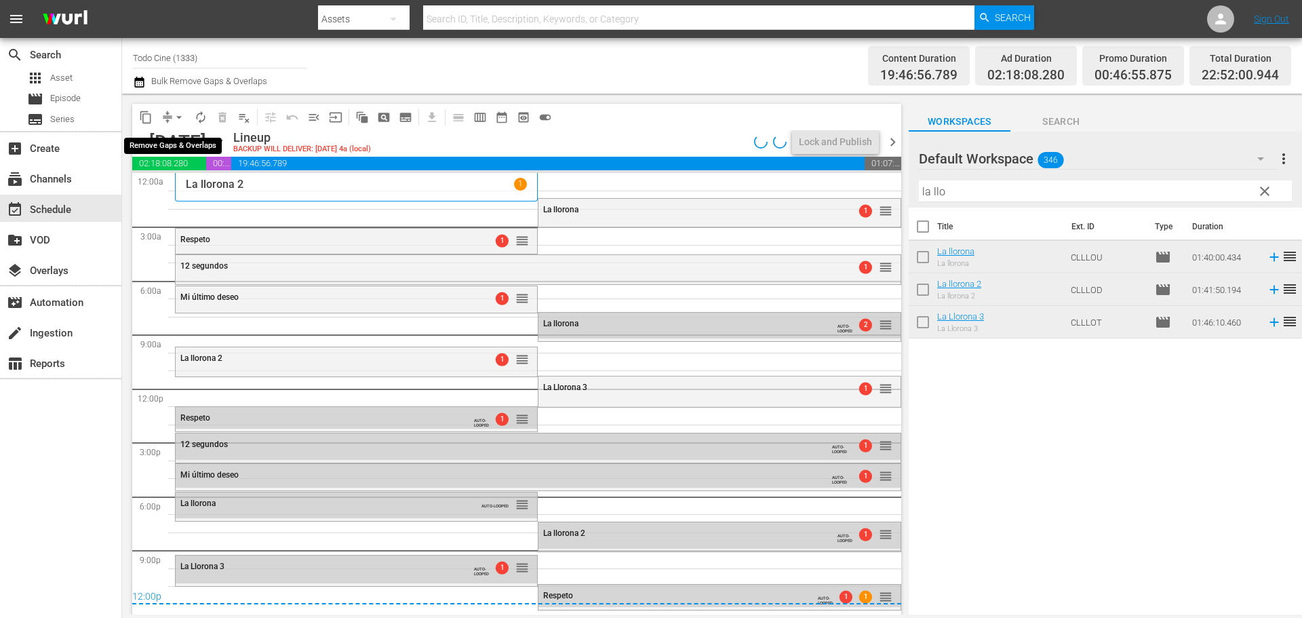
click at [178, 117] on span "arrow_drop_down" at bounding box center [179, 118] width 14 height 14
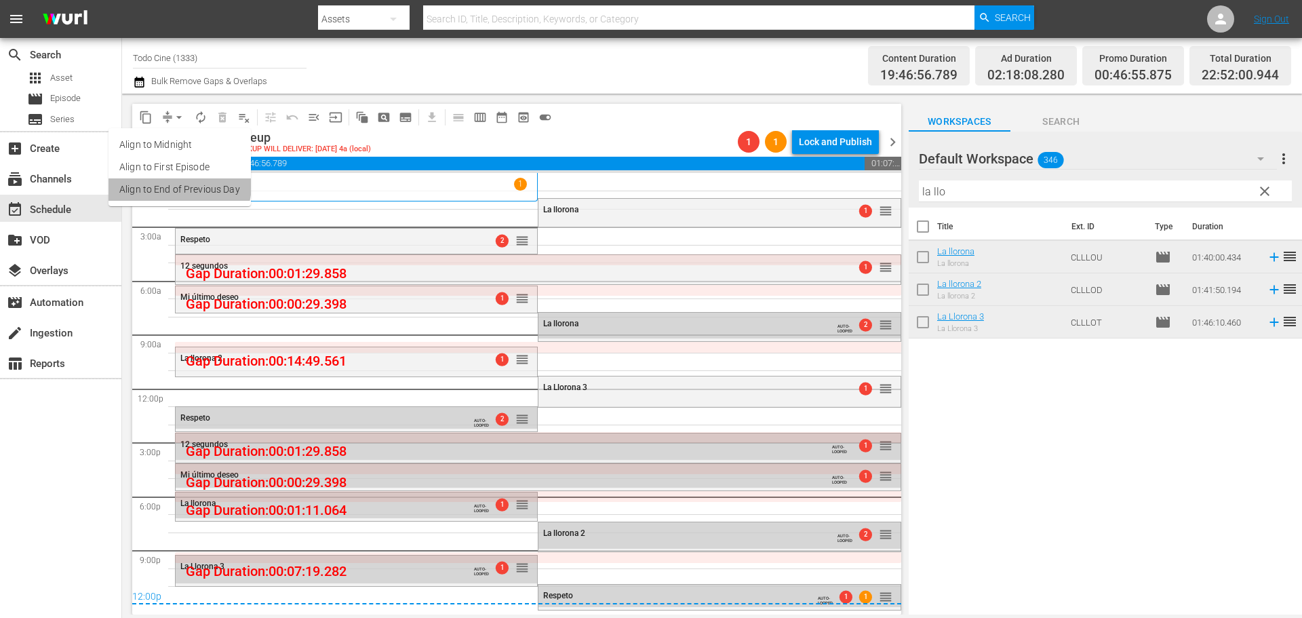
click at [177, 182] on li "Align to End of Previous Day" at bounding box center [180, 189] width 142 height 22
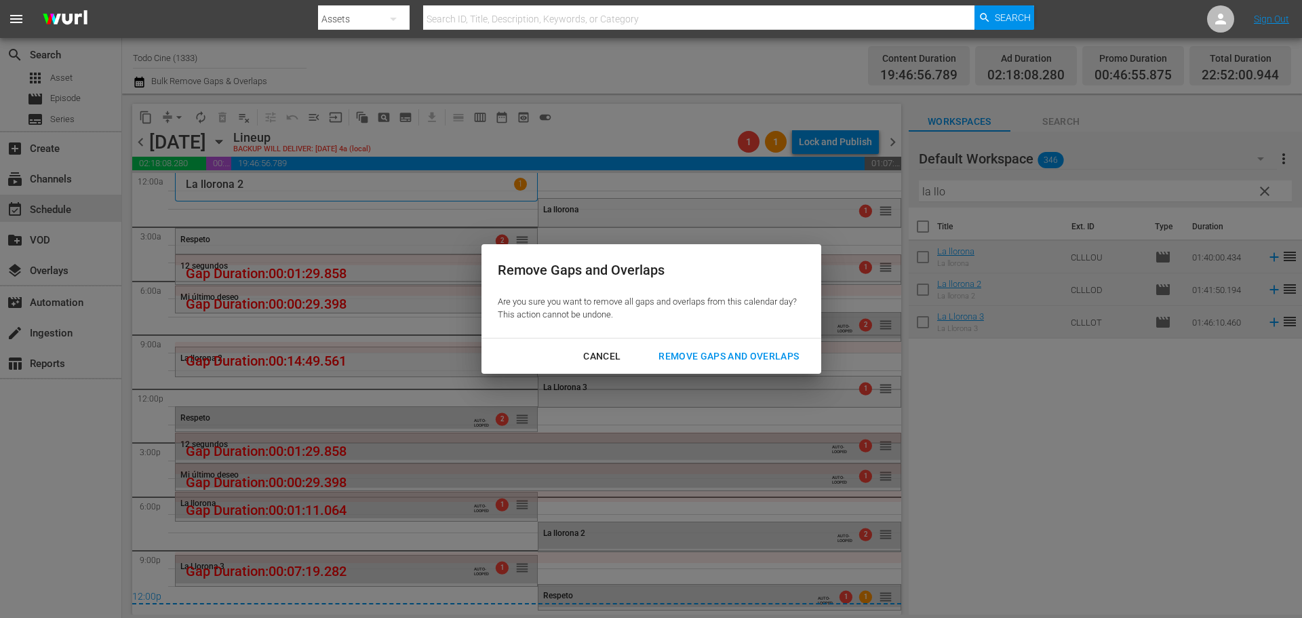
click at [742, 357] on div "Remove Gaps and Overlaps" at bounding box center [729, 356] width 162 height 17
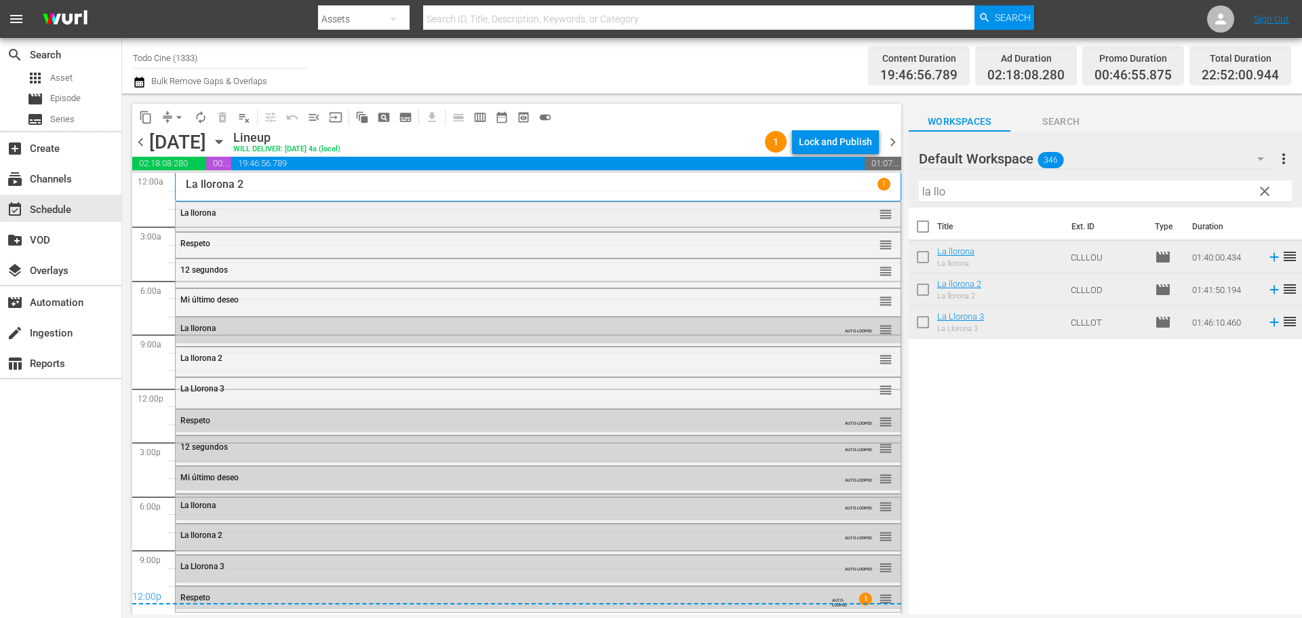
click at [355, 220] on div "La llorona reorder" at bounding box center [538, 213] width 725 height 23
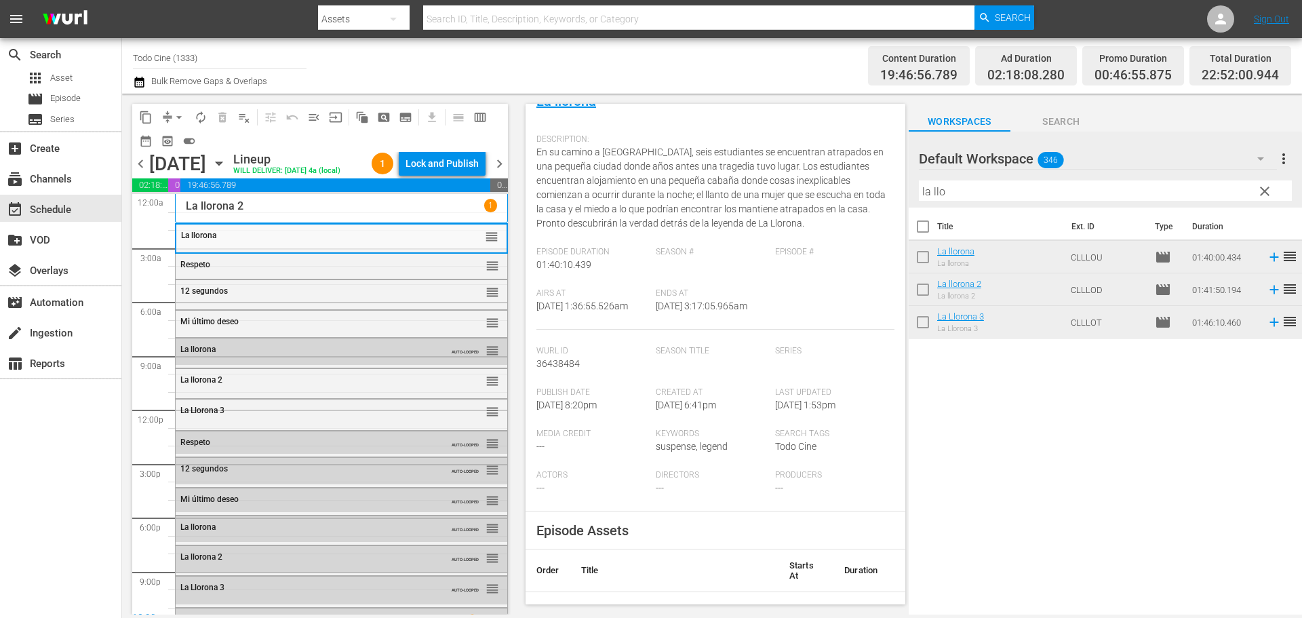
scroll to position [271, 0]
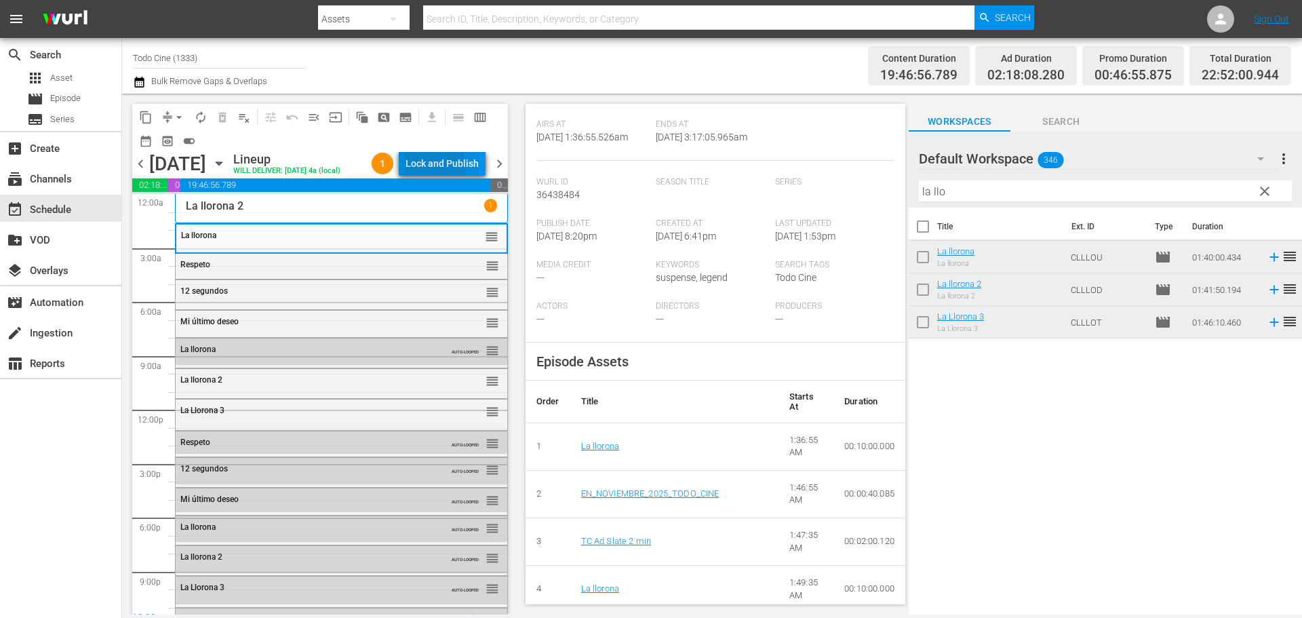
click at [444, 168] on div "Lock and Publish" at bounding box center [442, 163] width 73 height 24
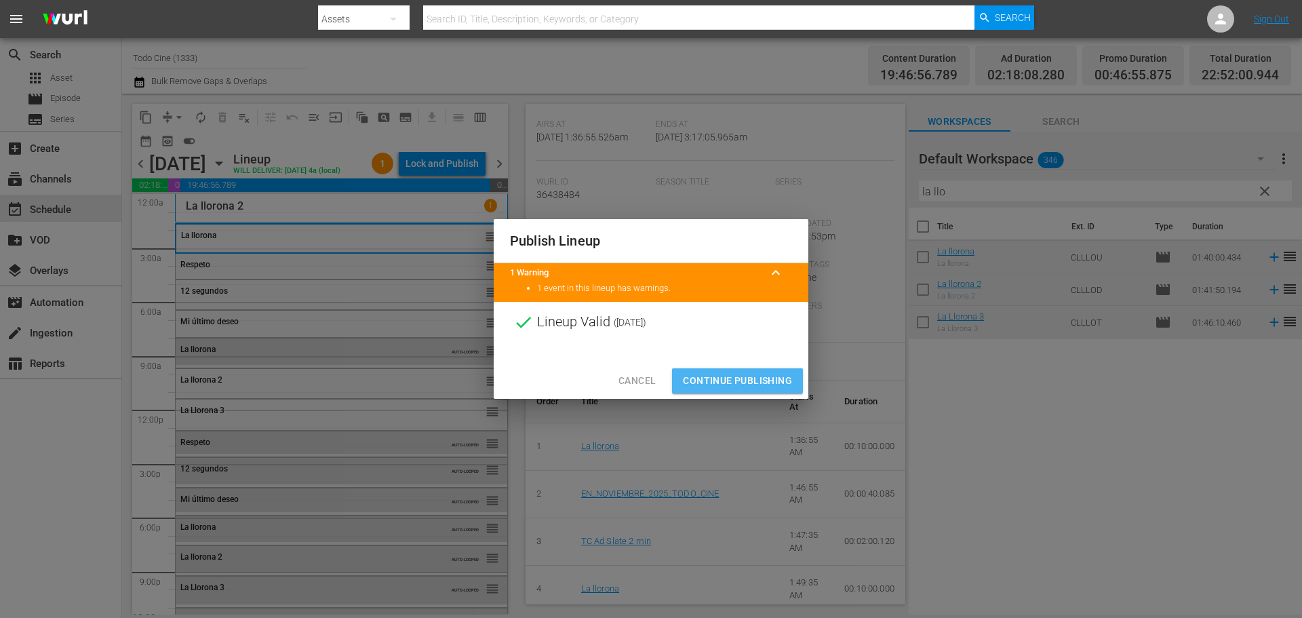
click at [715, 377] on span "Continue Publishing" at bounding box center [737, 380] width 109 height 17
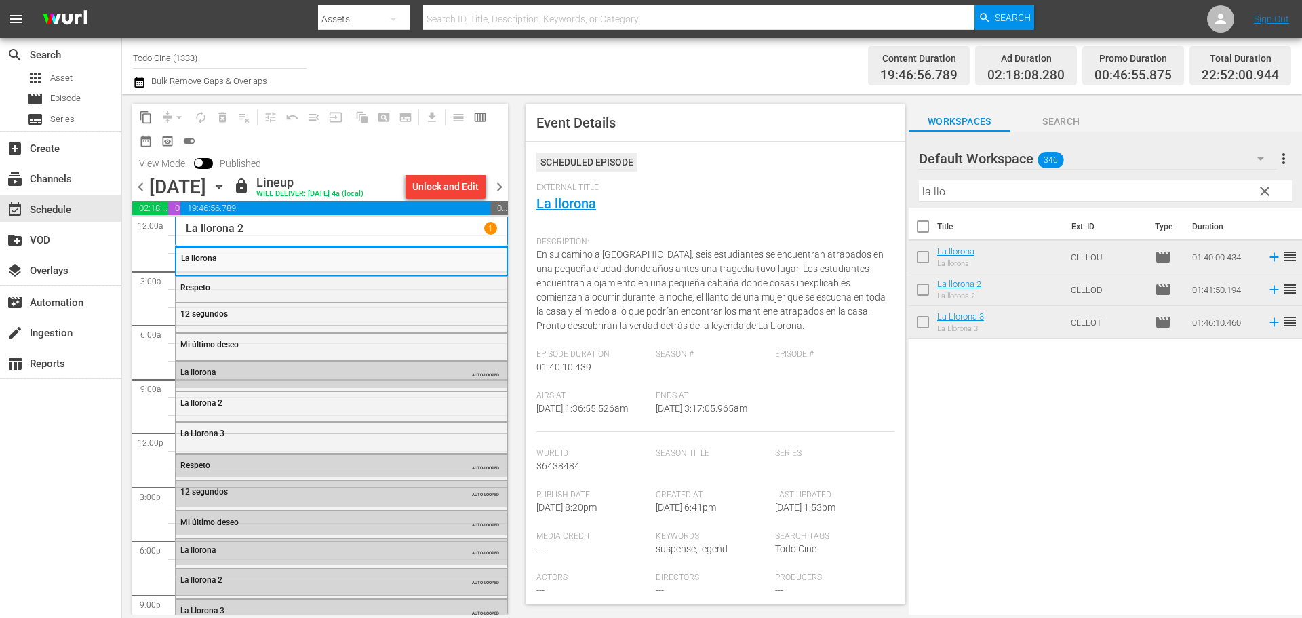
click at [499, 186] on span "chevron_right" at bounding box center [499, 186] width 17 height 17
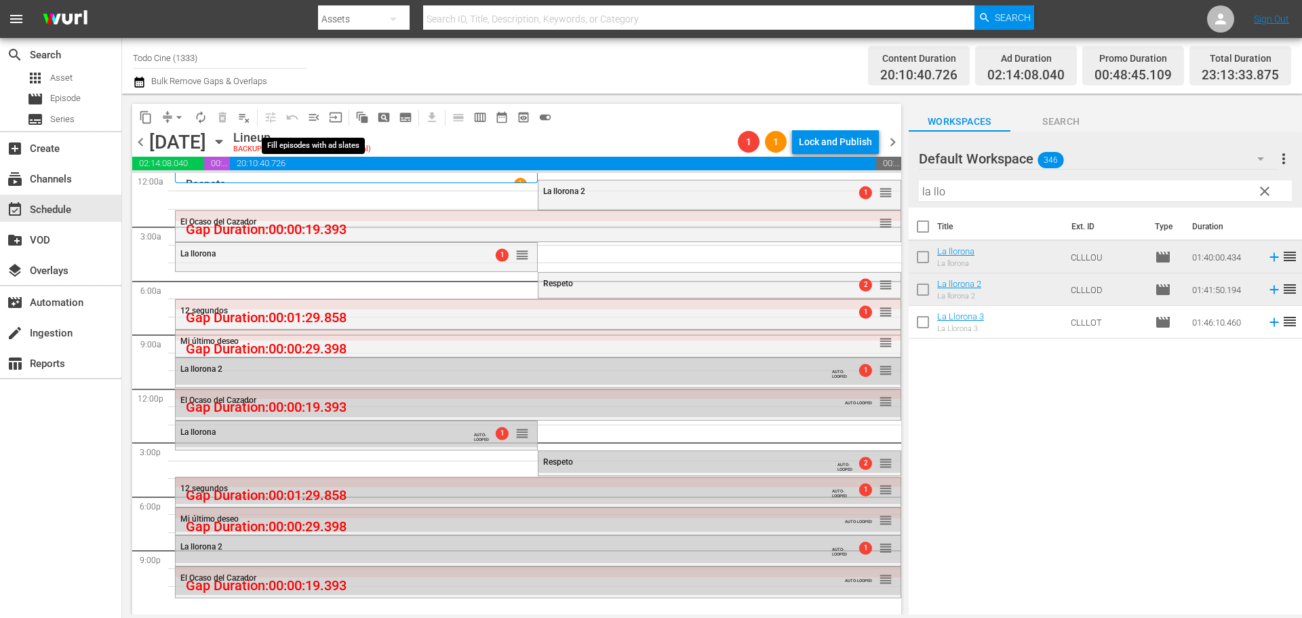
click at [315, 115] on span "menu_open" at bounding box center [314, 118] width 14 height 14
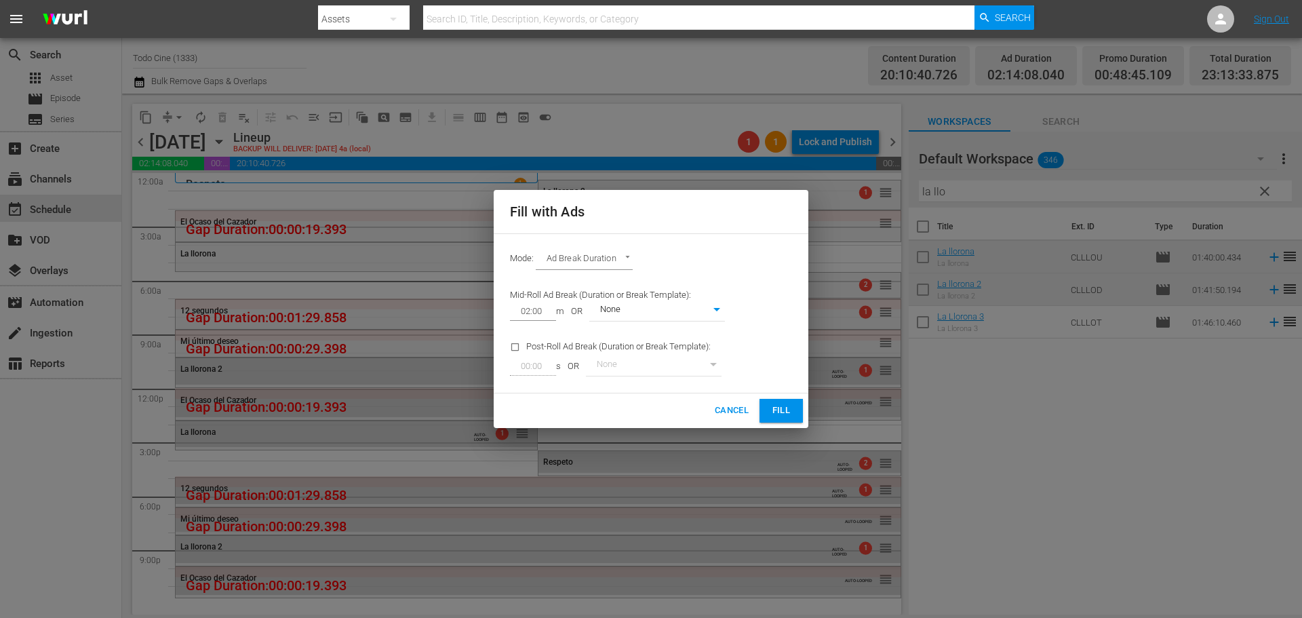
click at [778, 407] on span "Fill" at bounding box center [781, 411] width 22 height 16
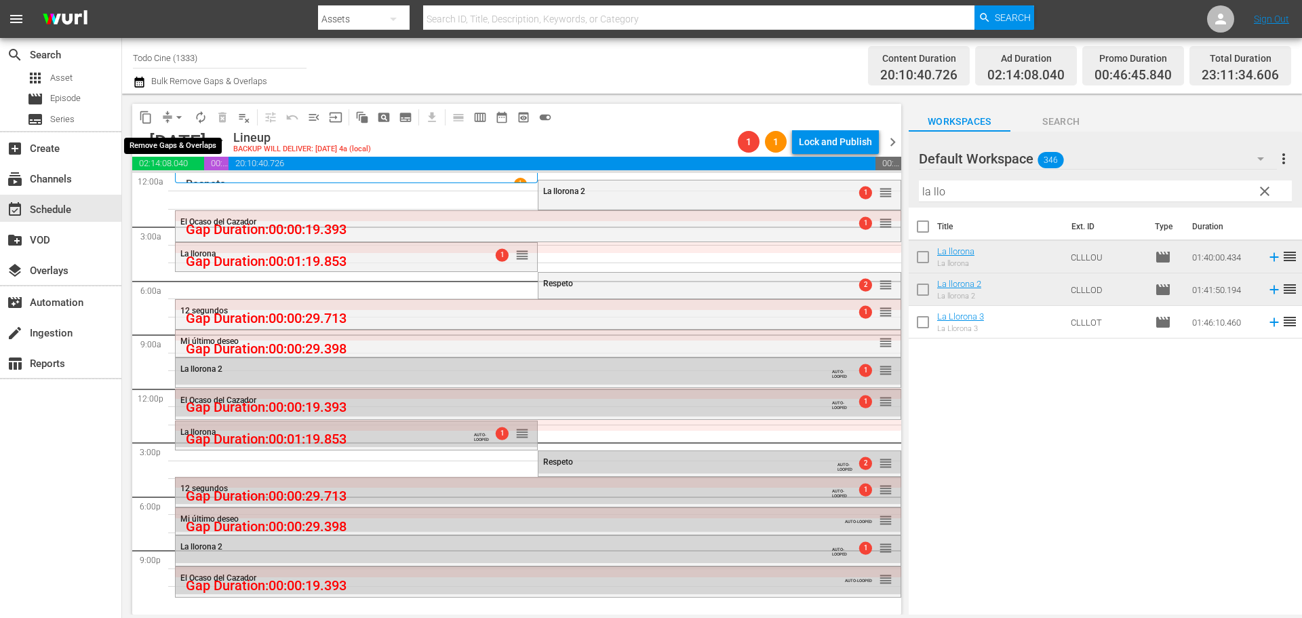
click at [178, 114] on span "arrow_drop_down" at bounding box center [179, 118] width 14 height 14
click at [581, 125] on div "content_copy compress arrow_drop_down autorenew_outlined delete_forever_outline…" at bounding box center [516, 117] width 769 height 26
click at [179, 117] on span "arrow_drop_down" at bounding box center [179, 118] width 14 height 14
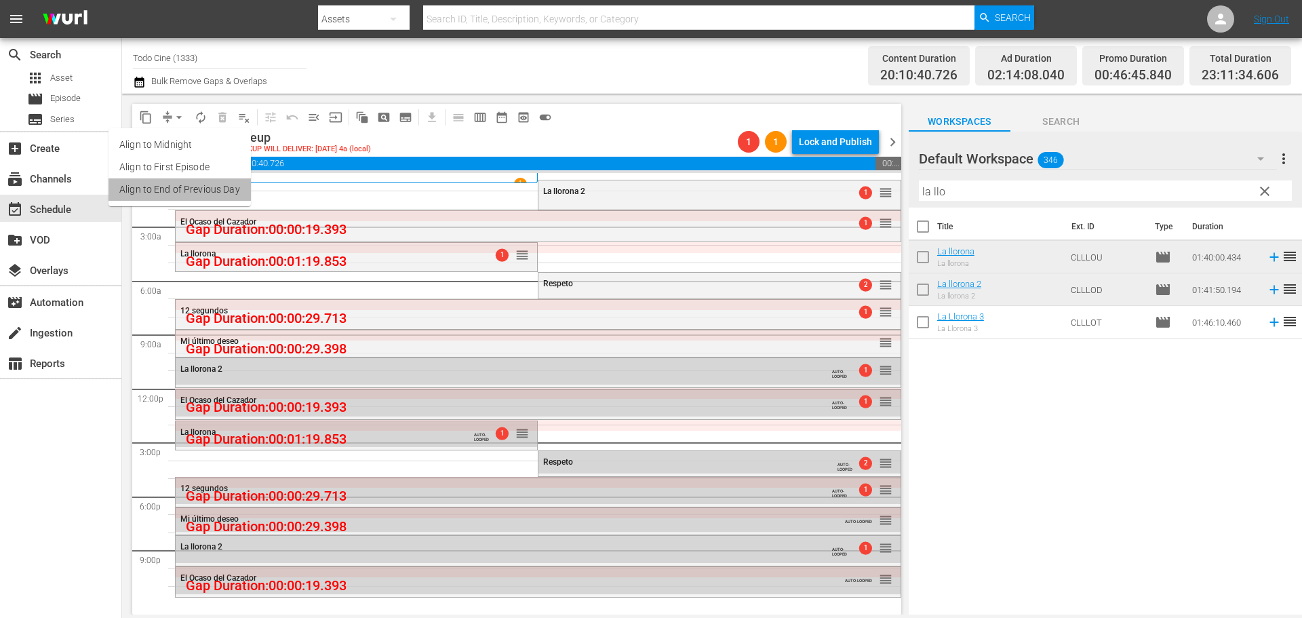
click at [198, 190] on li "Align to End of Previous Day" at bounding box center [180, 189] width 142 height 22
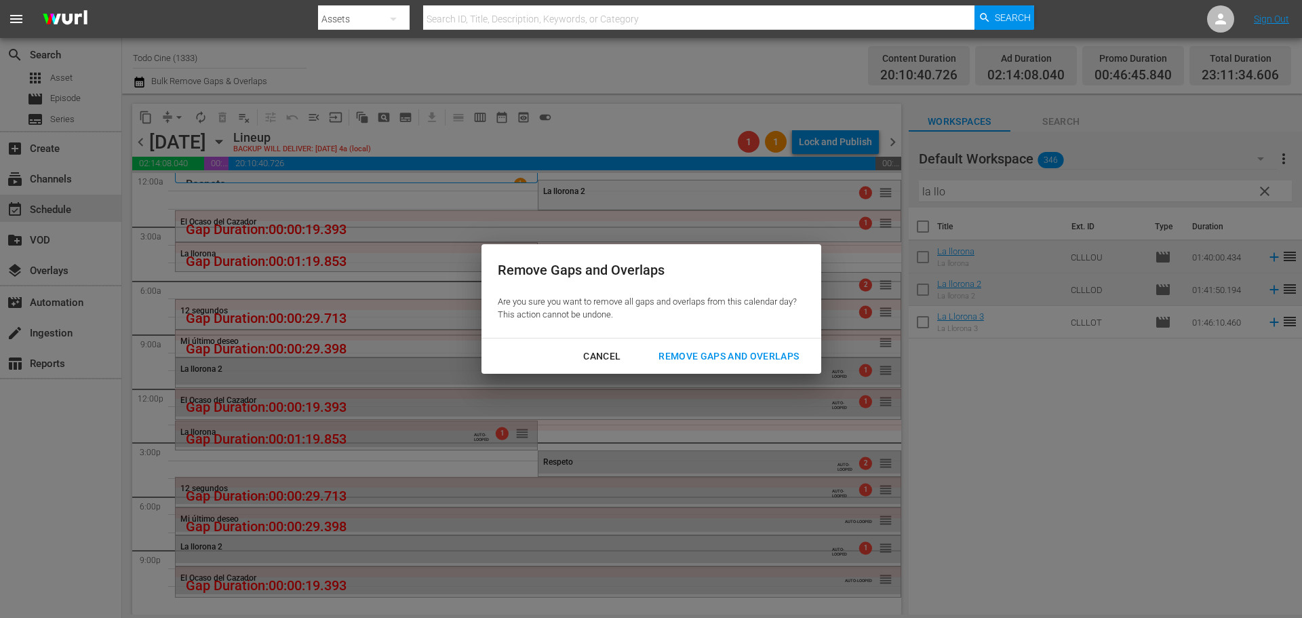
click at [722, 353] on div "Remove Gaps and Overlaps" at bounding box center [729, 356] width 162 height 17
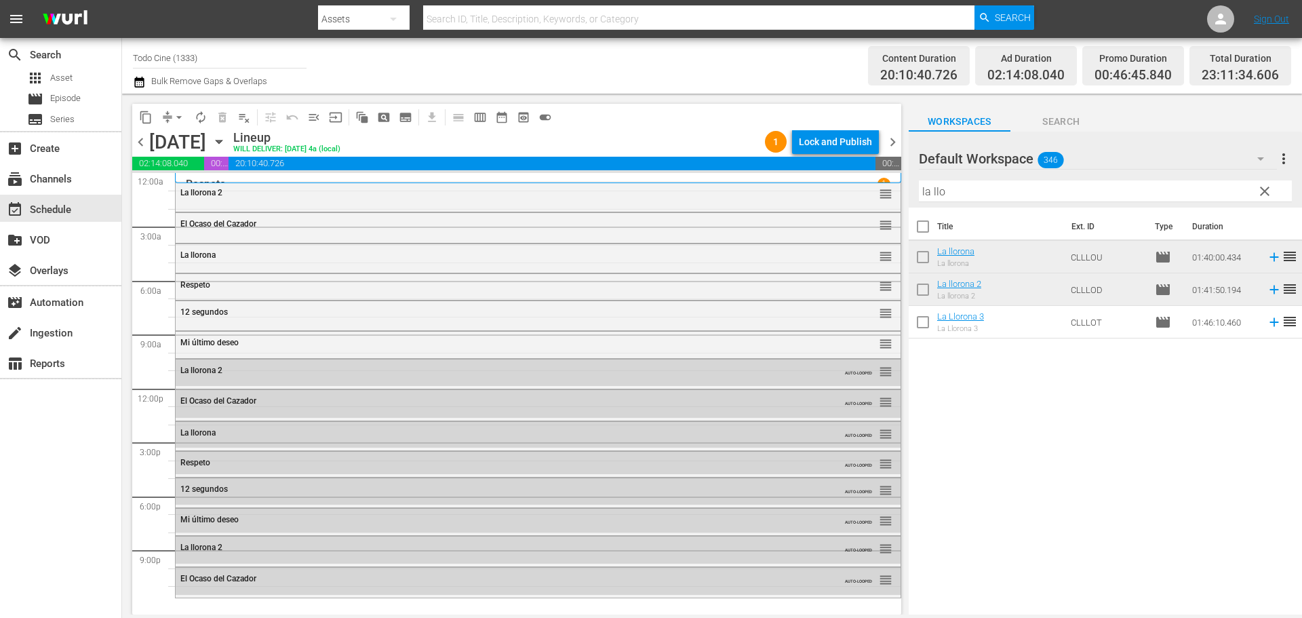
click at [324, 196] on div "La llorona 2" at bounding box center [501, 192] width 642 height 9
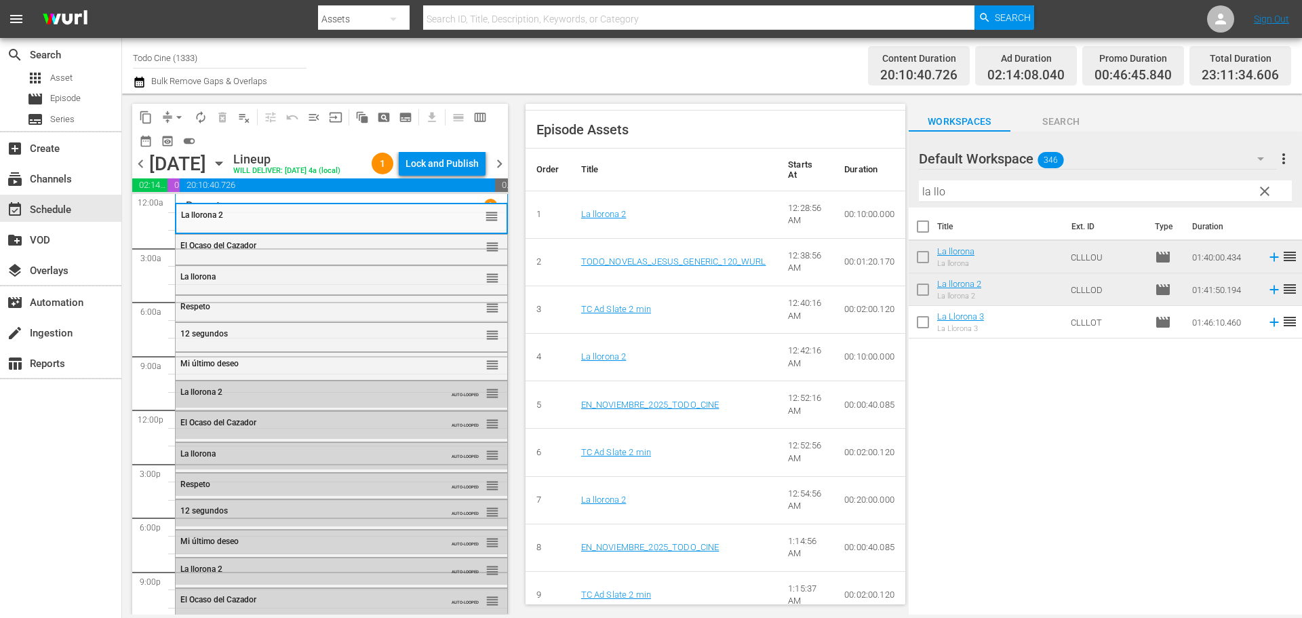
scroll to position [543, 0]
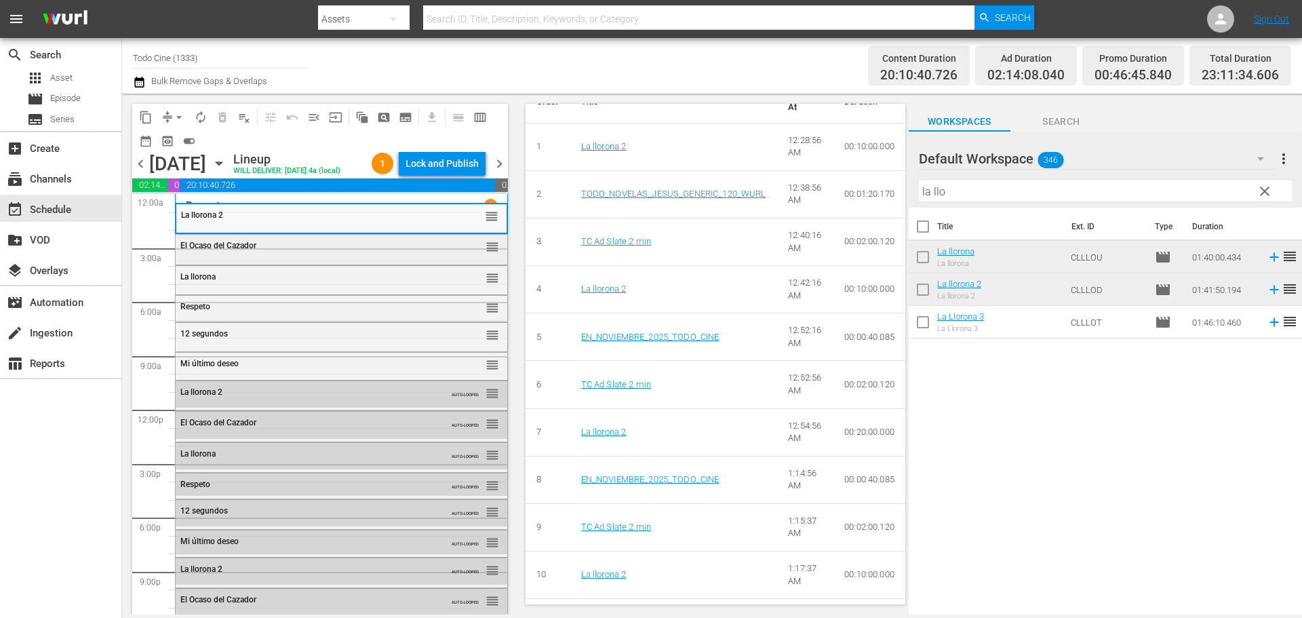
click at [338, 250] on div "El Ocaso del Cazador" at bounding box center [308, 245] width 256 height 9
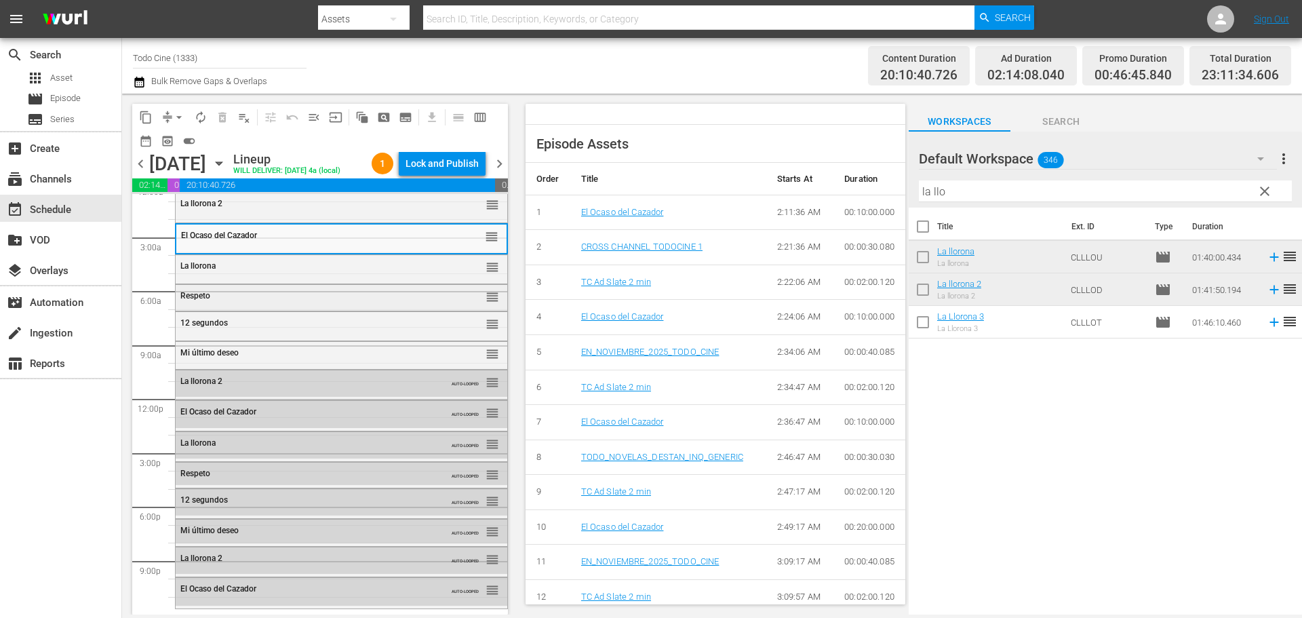
scroll to position [34, 0]
click at [477, 118] on span "calendar_view_week_outlined" at bounding box center [480, 118] width 14 height 14
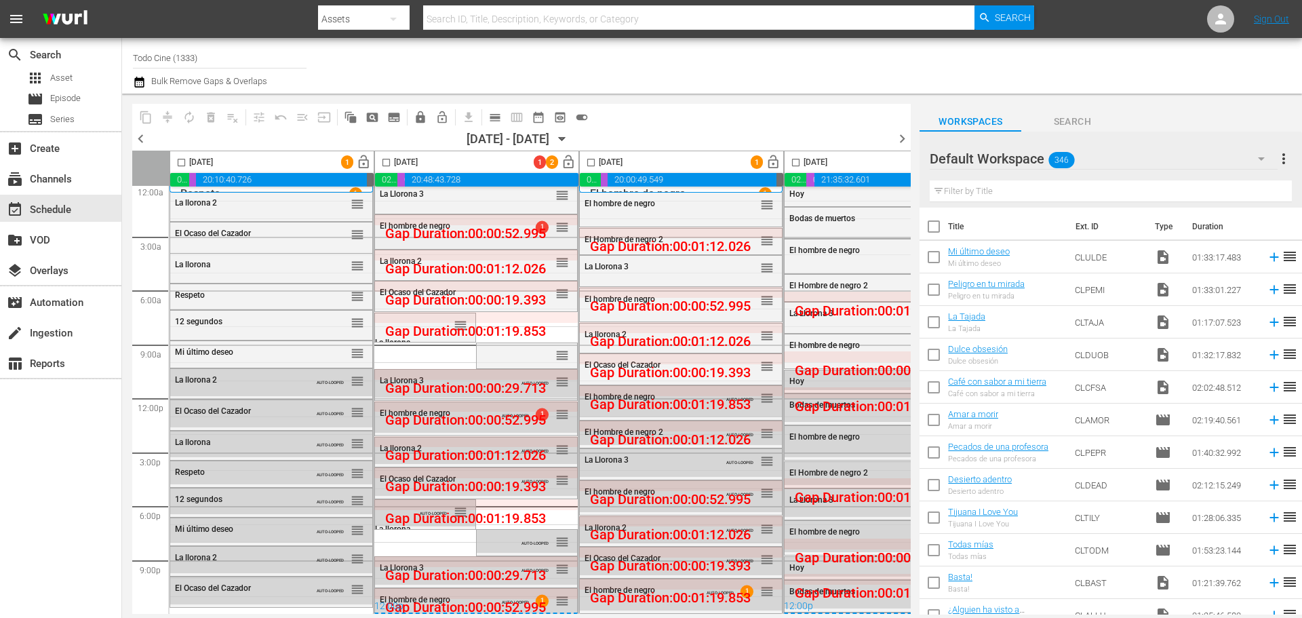
scroll to position [0, 0]
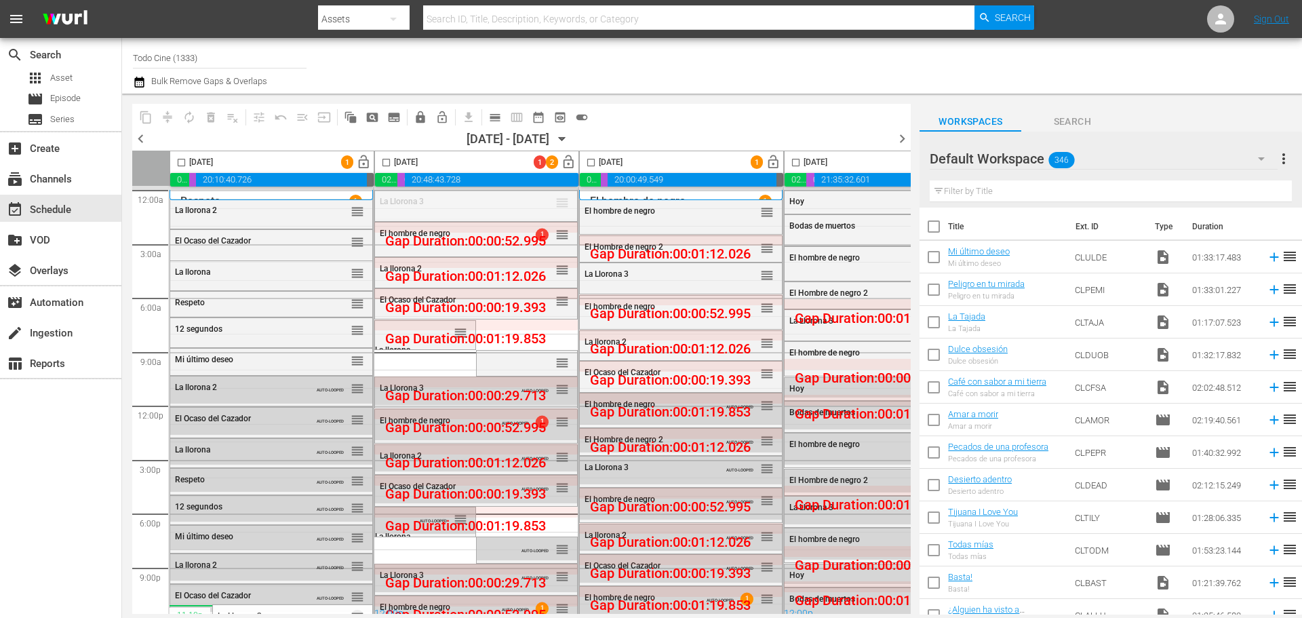
drag, startPoint x: 563, startPoint y: 200, endPoint x: 528, endPoint y: 97, distance: 109.0
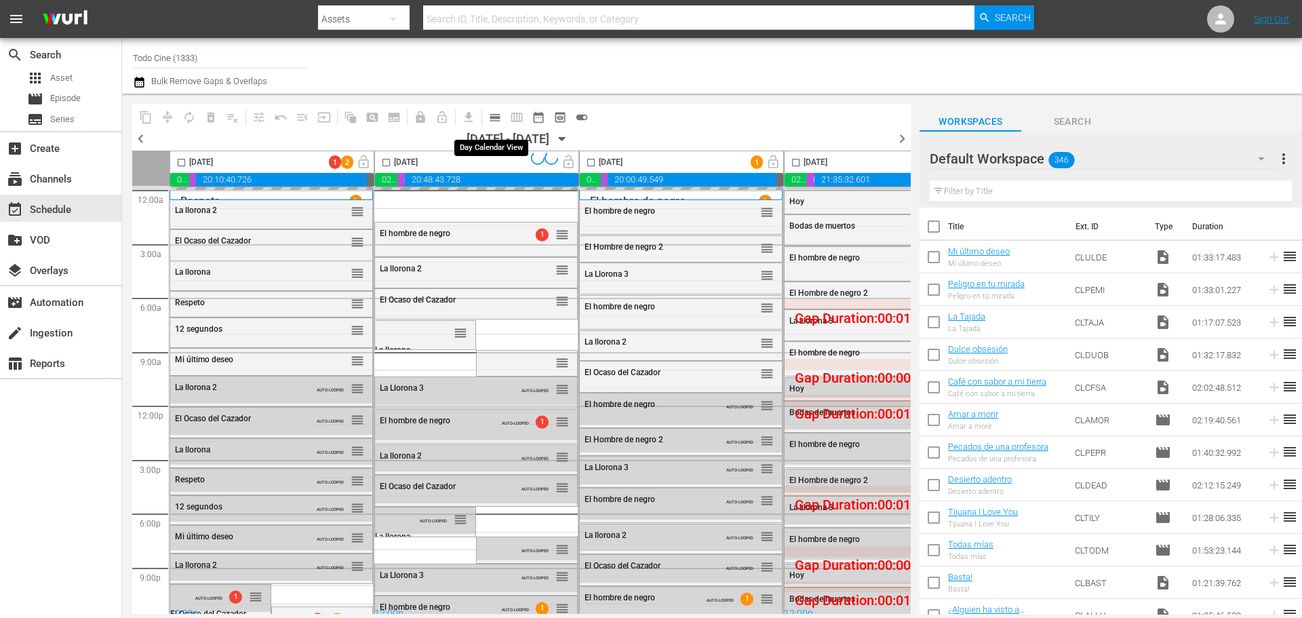
click at [493, 118] on span "calendar_view_day_outlined" at bounding box center [495, 118] width 14 height 14
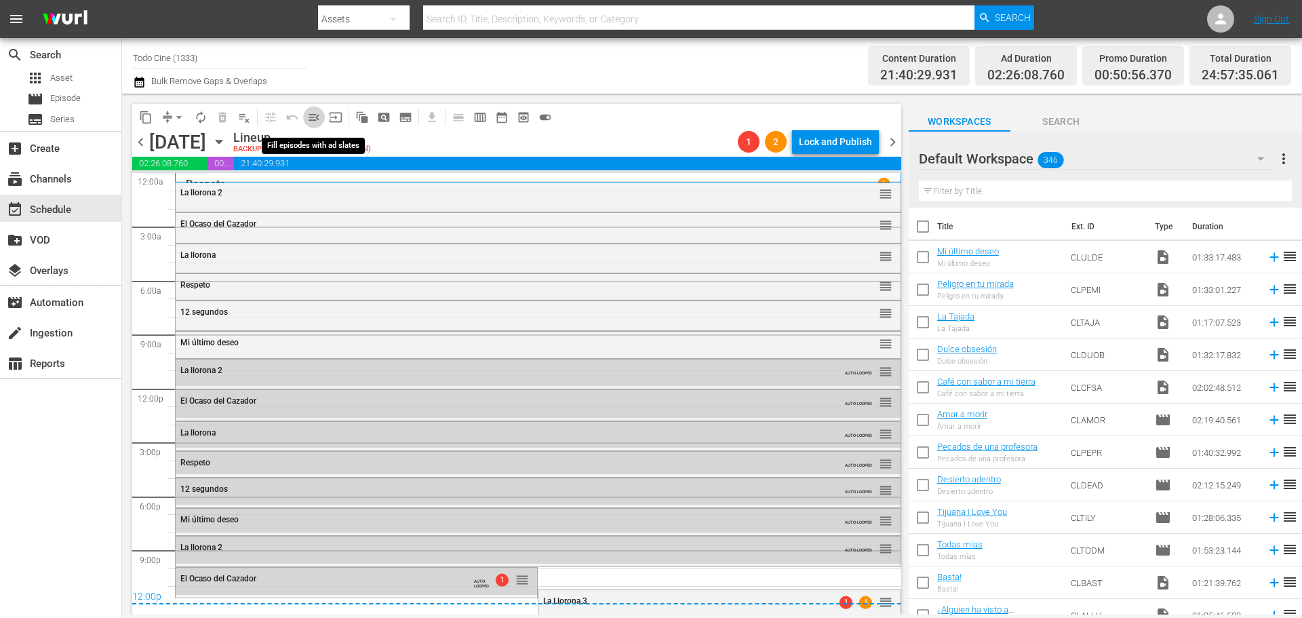
click at [310, 117] on span "menu_open" at bounding box center [314, 118] width 14 height 14
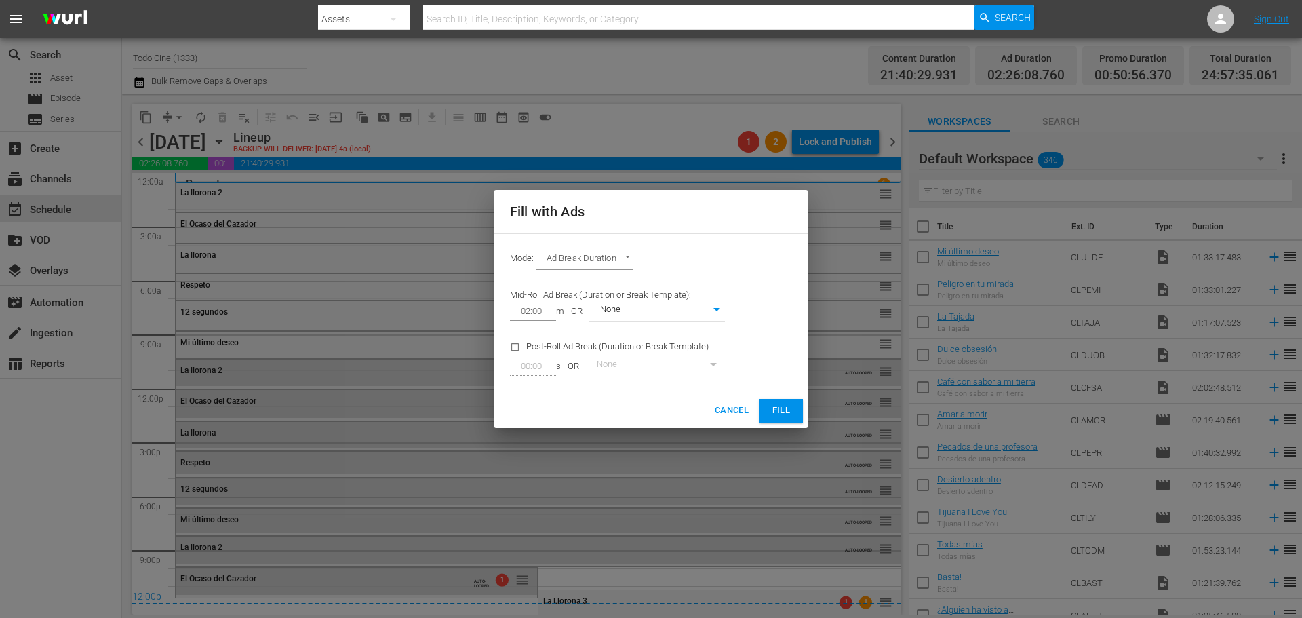
click at [777, 409] on span "Fill" at bounding box center [781, 411] width 22 height 16
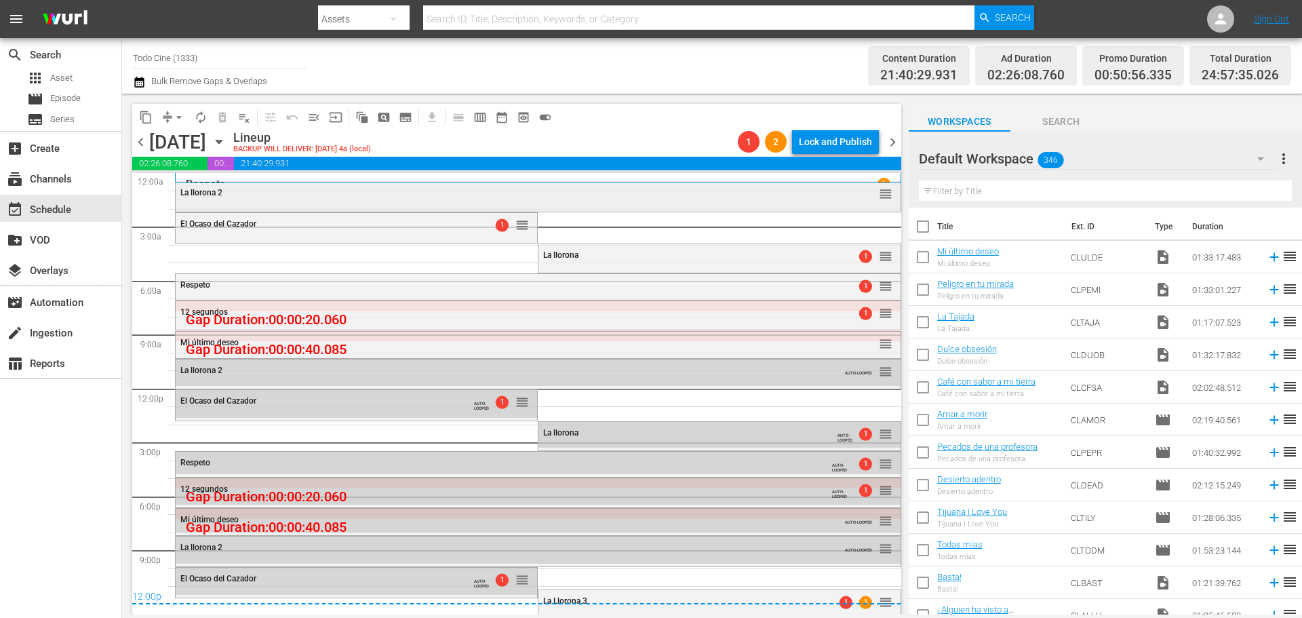
click at [485, 193] on div "La llorona 2" at bounding box center [501, 192] width 642 height 9
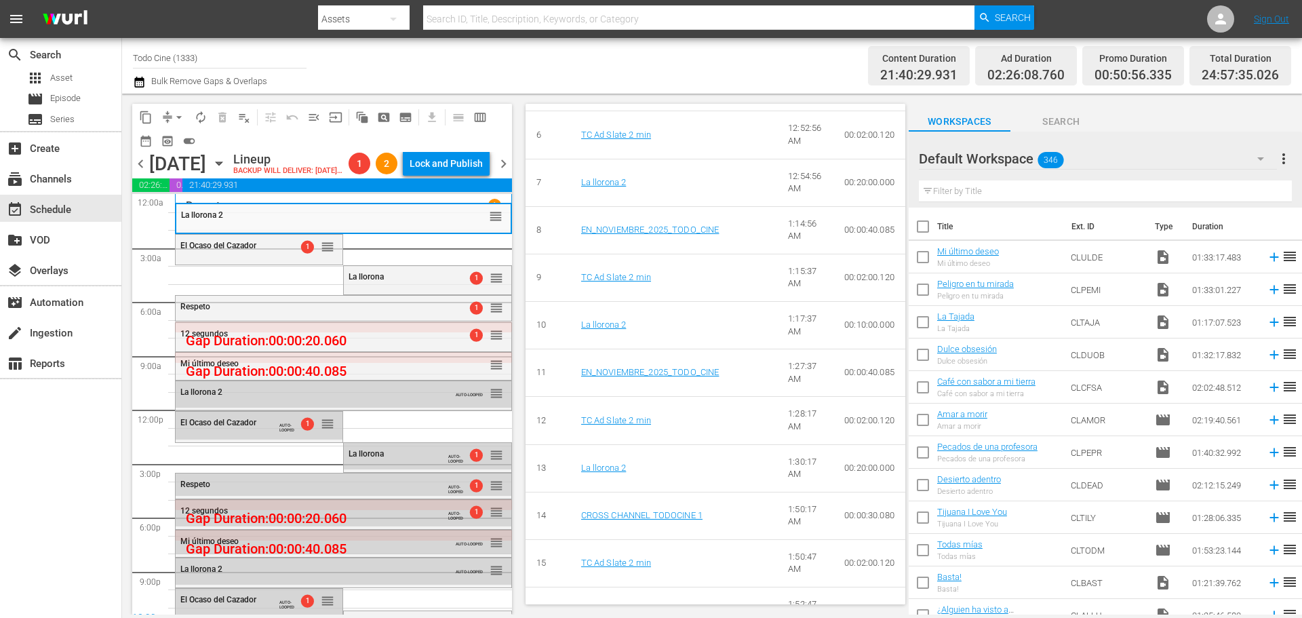
scroll to position [882, 0]
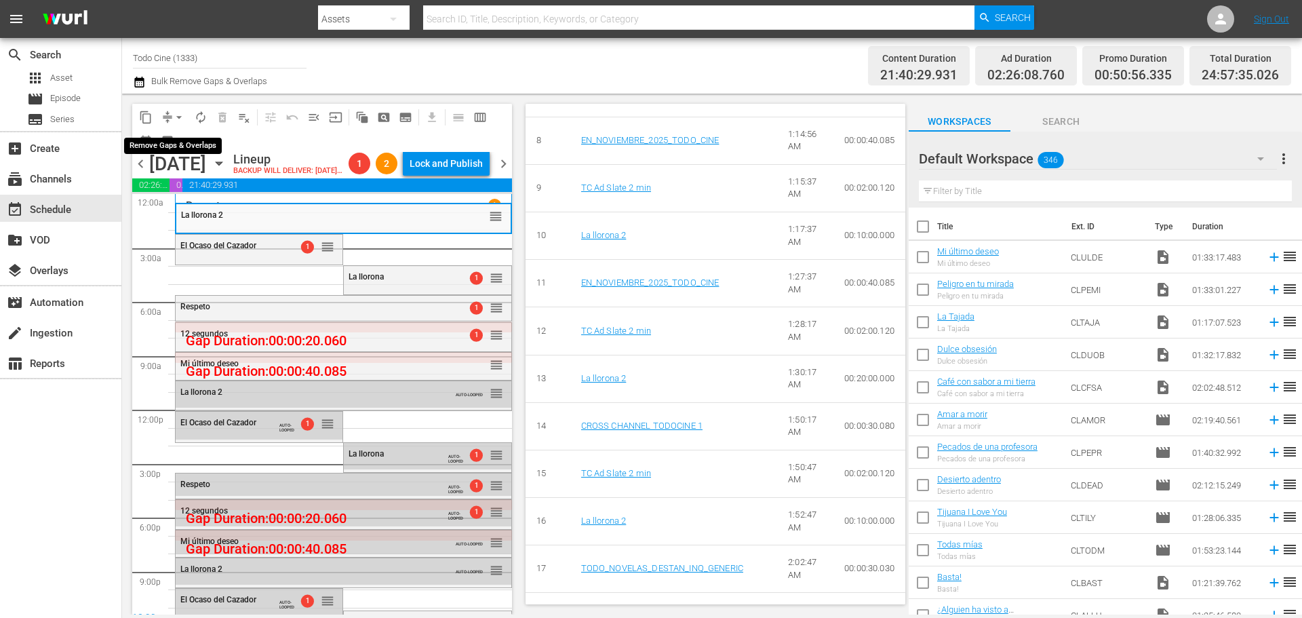
click at [178, 114] on span "arrow_drop_down" at bounding box center [179, 118] width 14 height 14
click at [194, 185] on li "Align to End of Previous Day" at bounding box center [180, 189] width 142 height 22
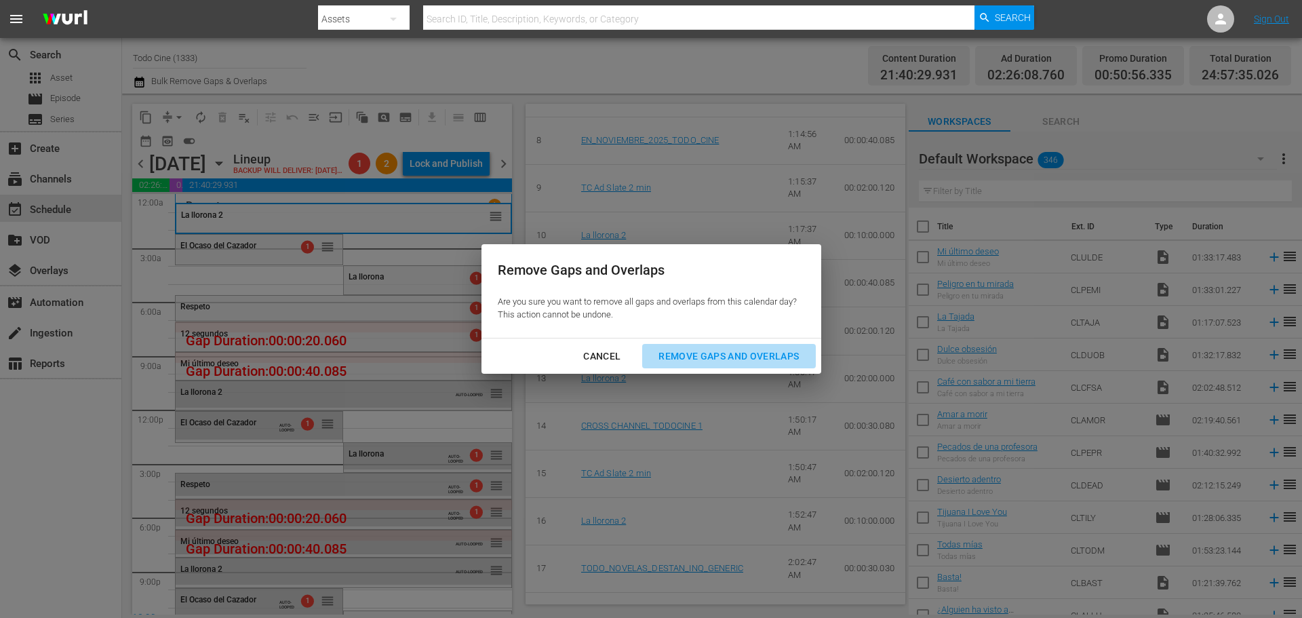
click at [714, 351] on div "Remove Gaps and Overlaps" at bounding box center [729, 356] width 162 height 17
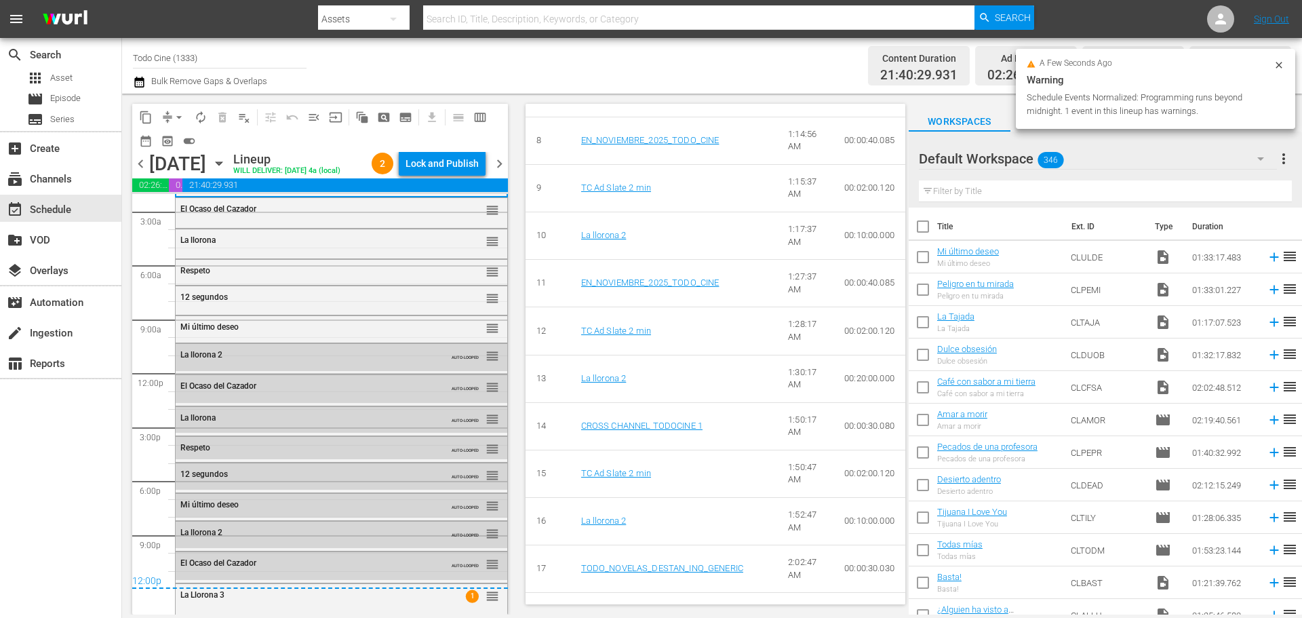
scroll to position [60, 0]
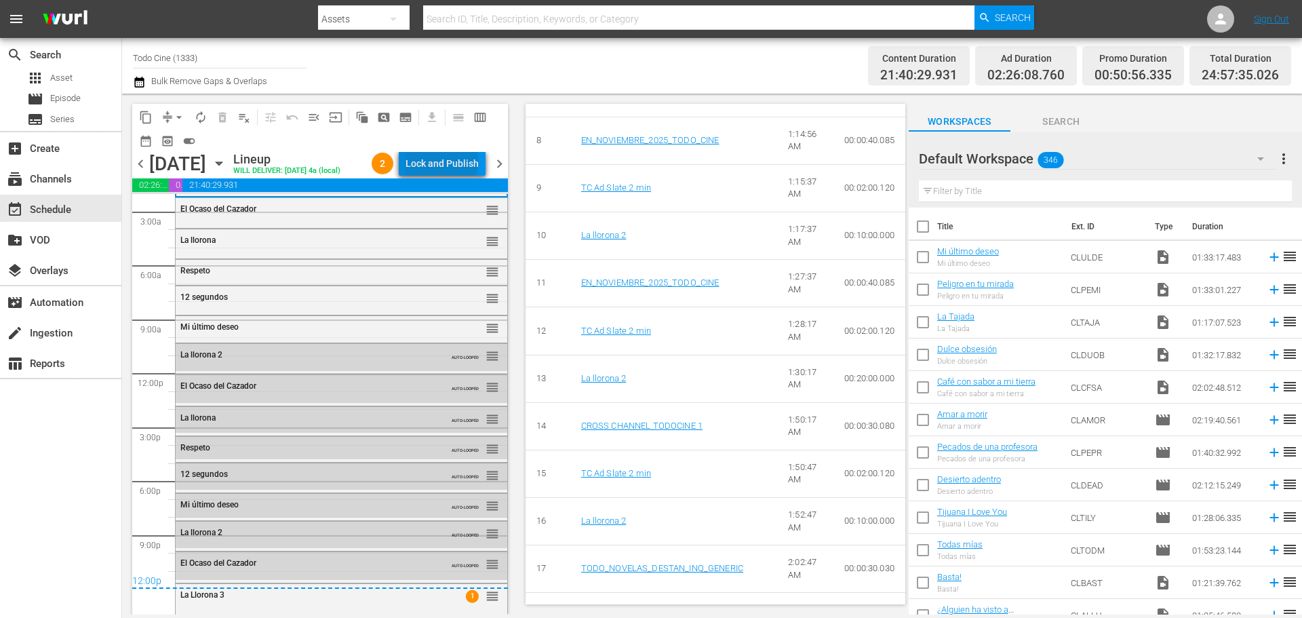
click at [447, 163] on div "Lock and Publish" at bounding box center [442, 163] width 73 height 24
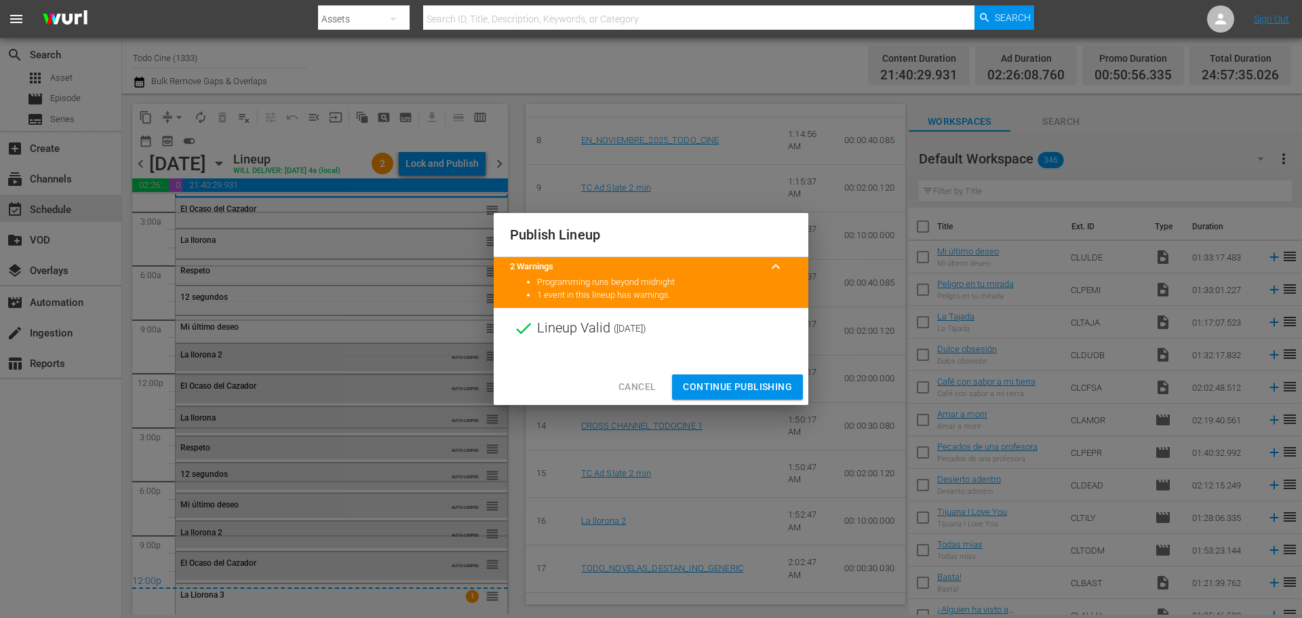
click at [735, 377] on button "Continue Publishing" at bounding box center [737, 386] width 131 height 25
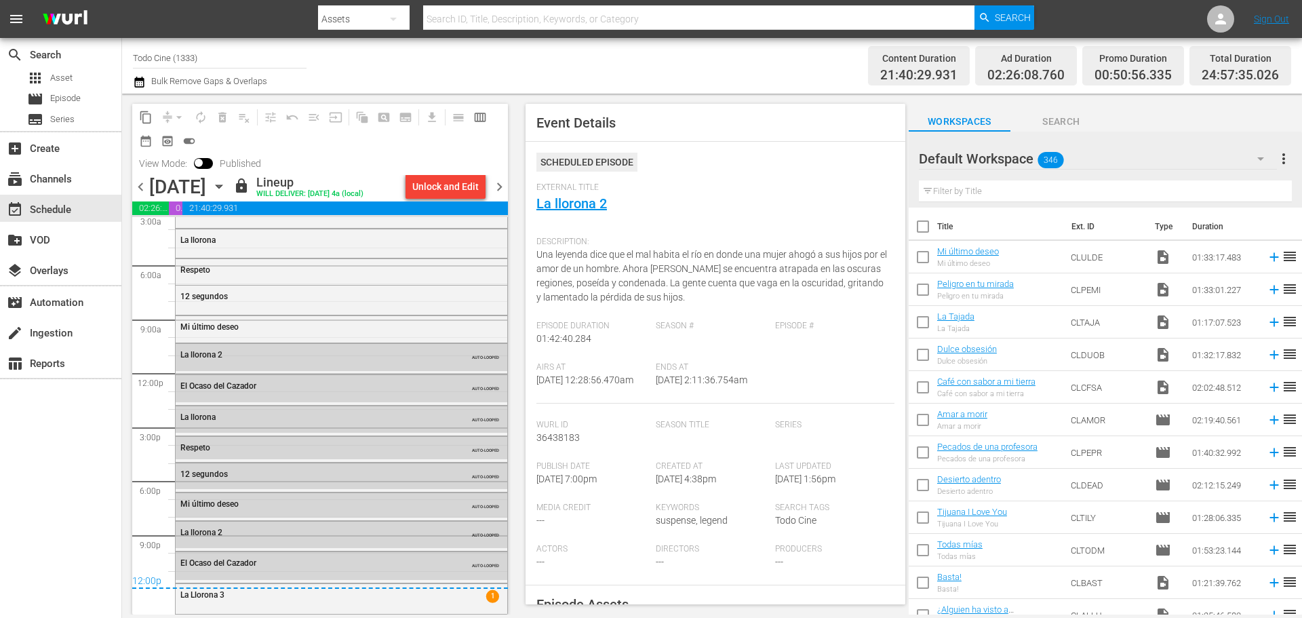
click at [501, 189] on span "chevron_right" at bounding box center [499, 186] width 17 height 17
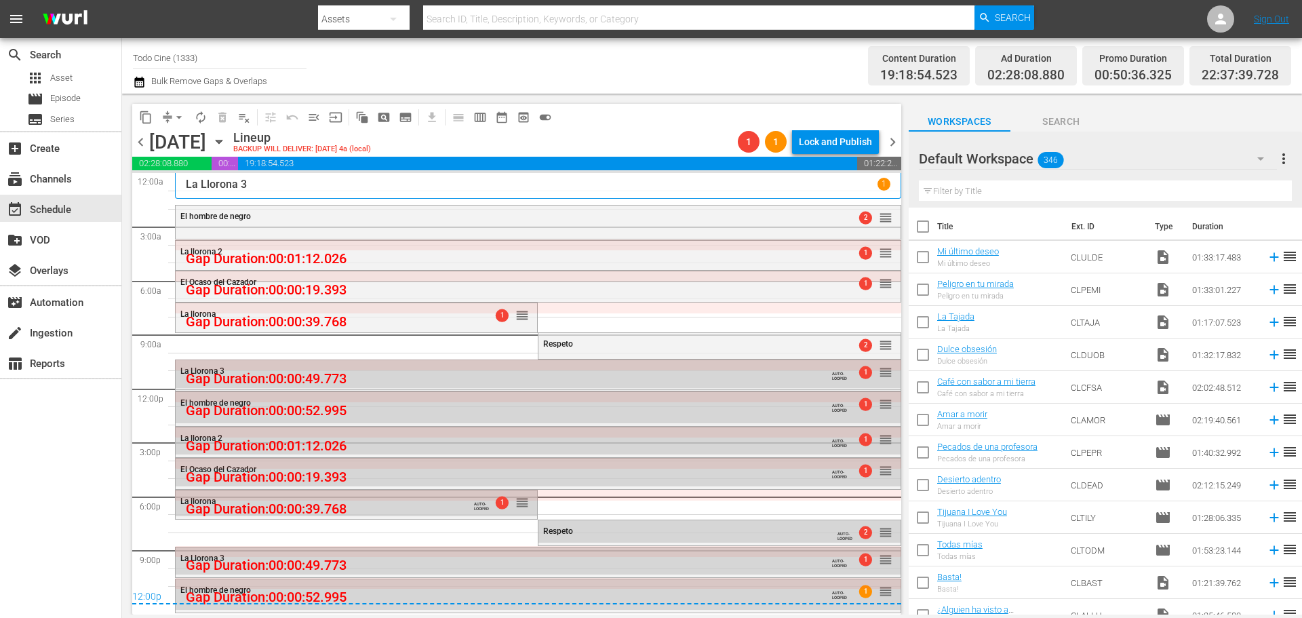
click at [1023, 192] on input "text" at bounding box center [1105, 191] width 373 height 22
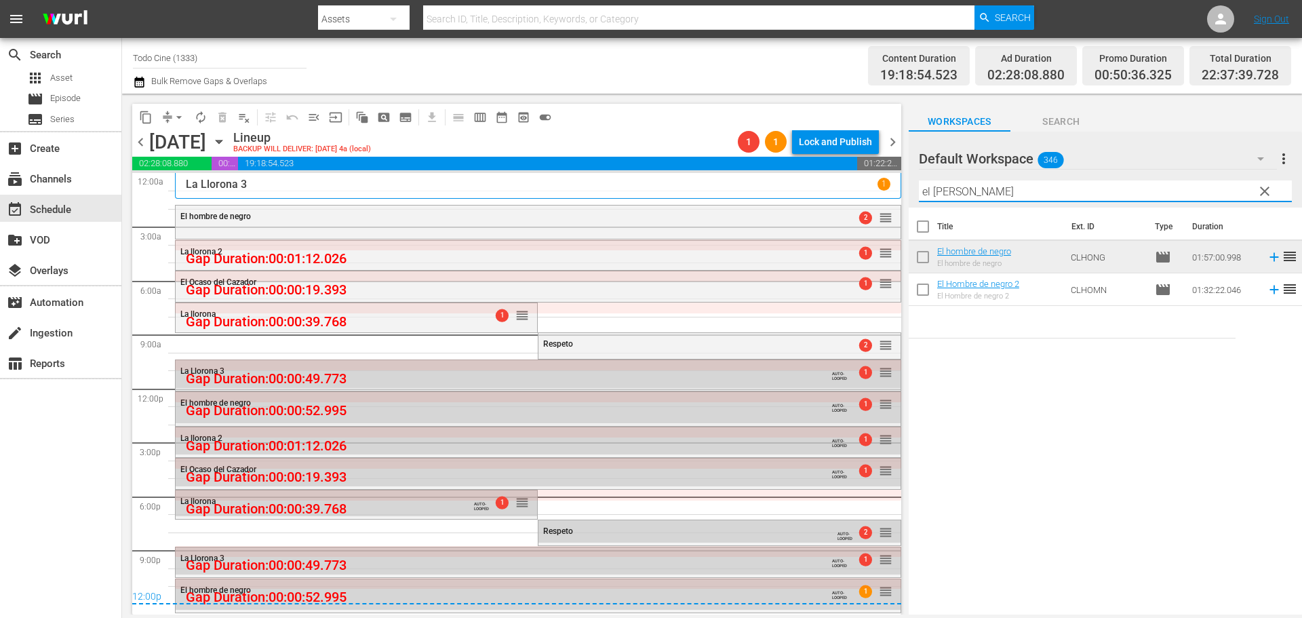
type input "el homb"
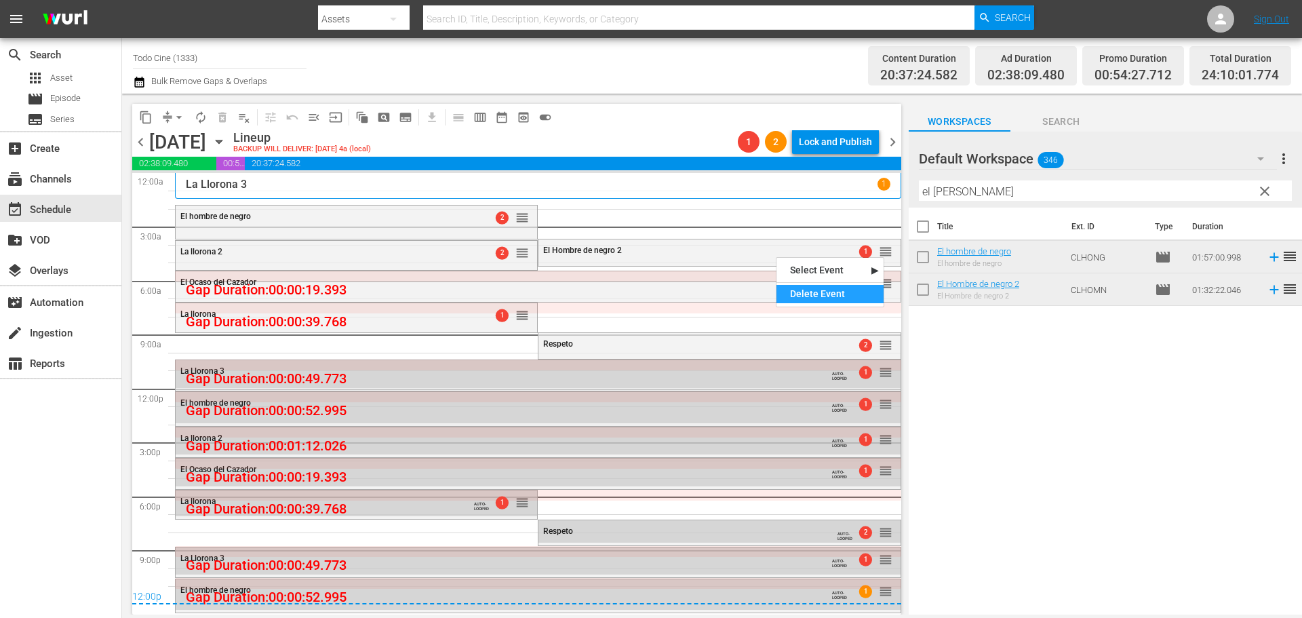
click at [848, 290] on div "Delete Event" at bounding box center [830, 294] width 107 height 18
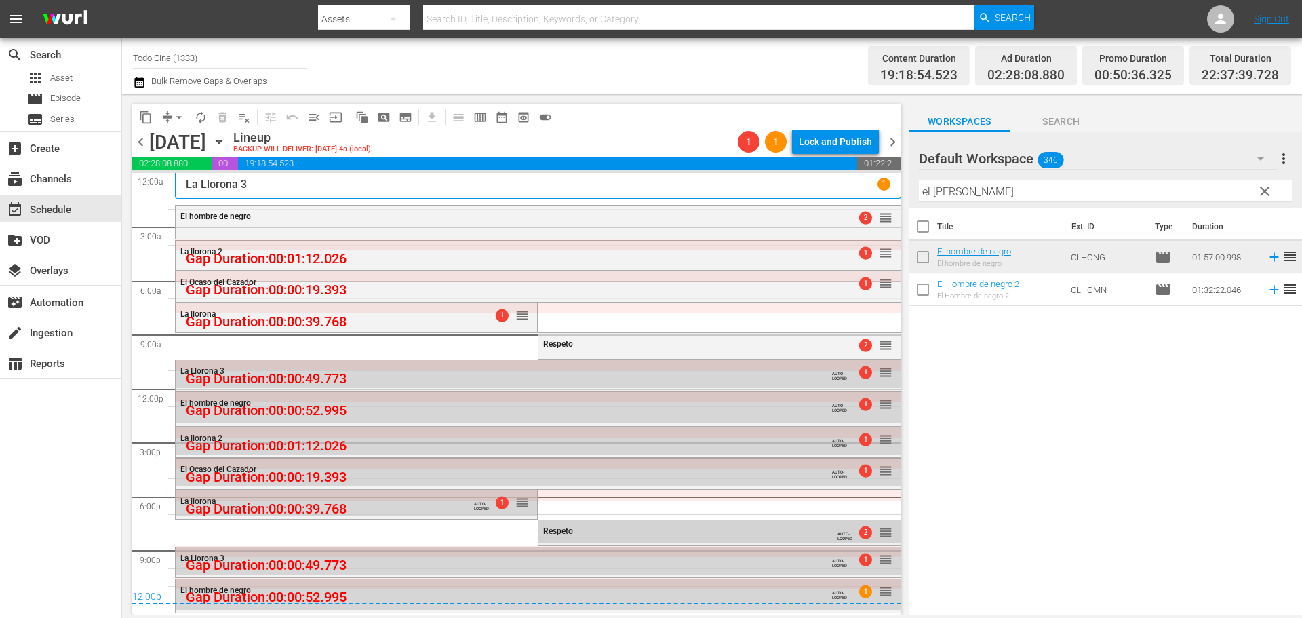
click at [572, 536] on div "Respeto AUTO-LOOPED 2 reorder" at bounding box center [719, 532] width 361 height 25
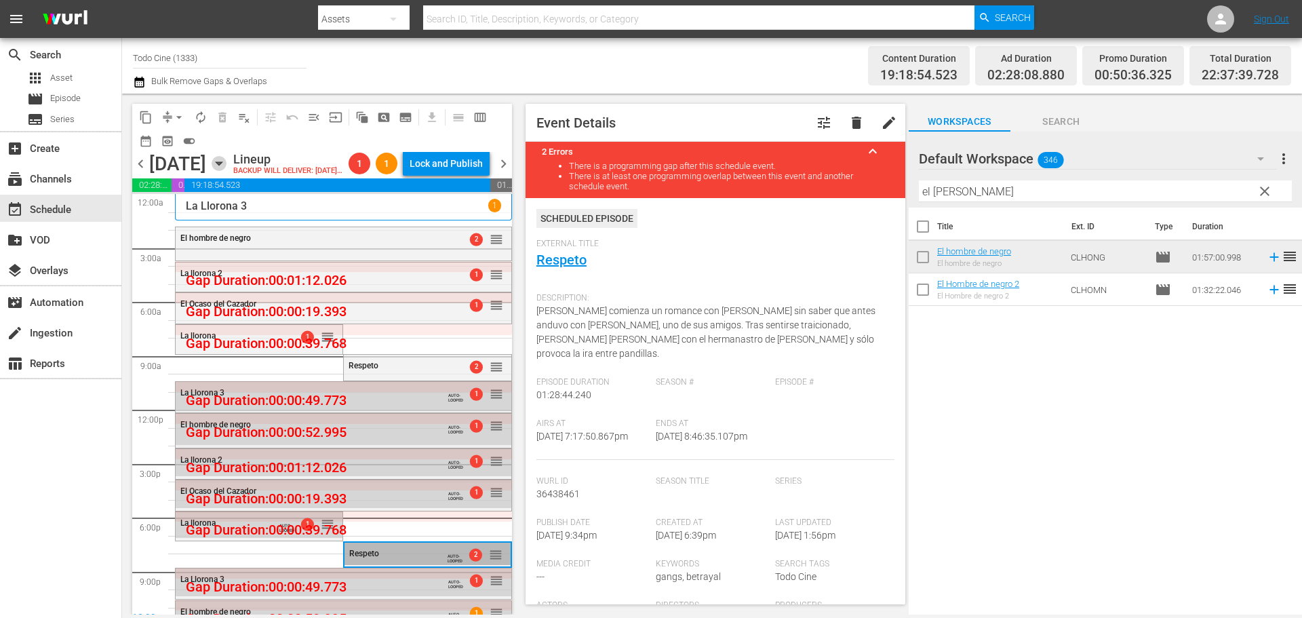
click at [227, 171] on icon "button" at bounding box center [219, 163] width 15 height 15
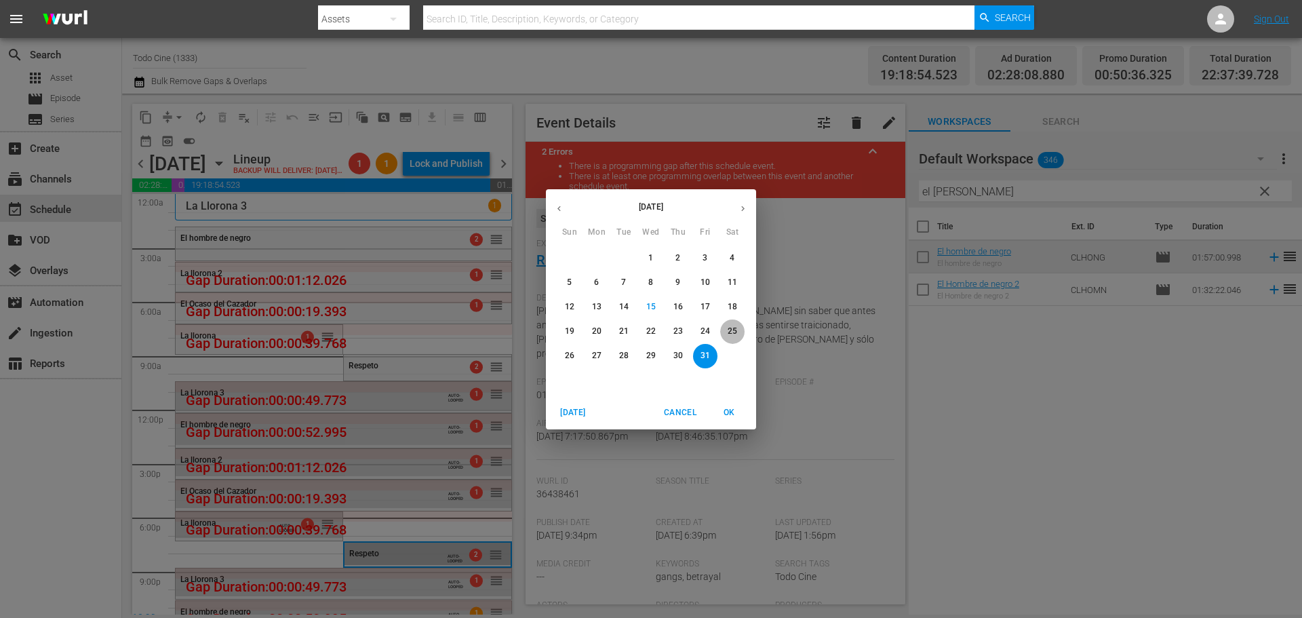
click at [729, 332] on p "25" at bounding box center [732, 332] width 9 height 12
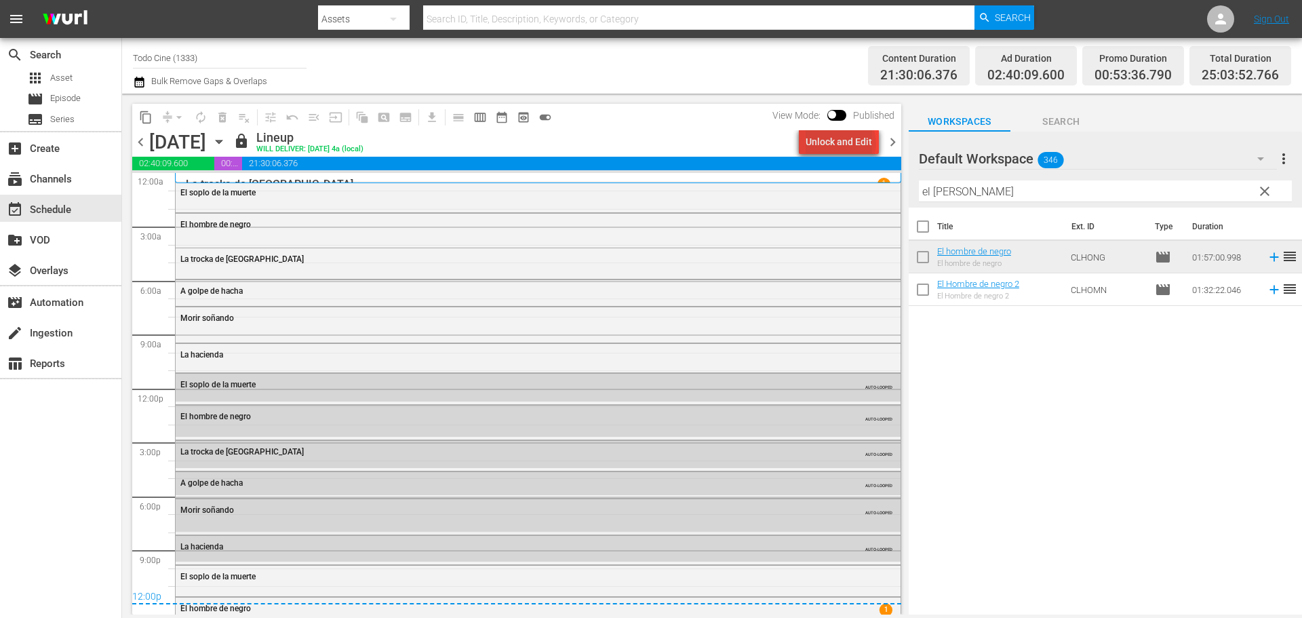
click at [844, 143] on div "Unlock and Edit" at bounding box center [839, 142] width 66 height 24
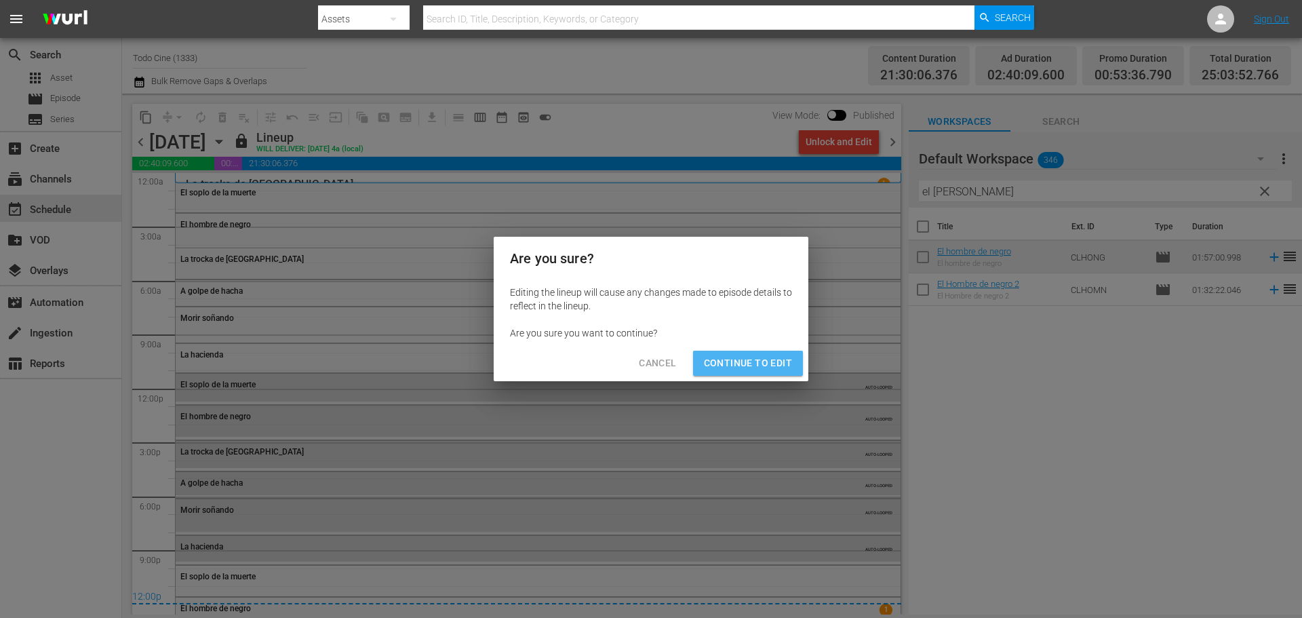
click at [762, 371] on span "Continue to Edit" at bounding box center [748, 363] width 88 height 17
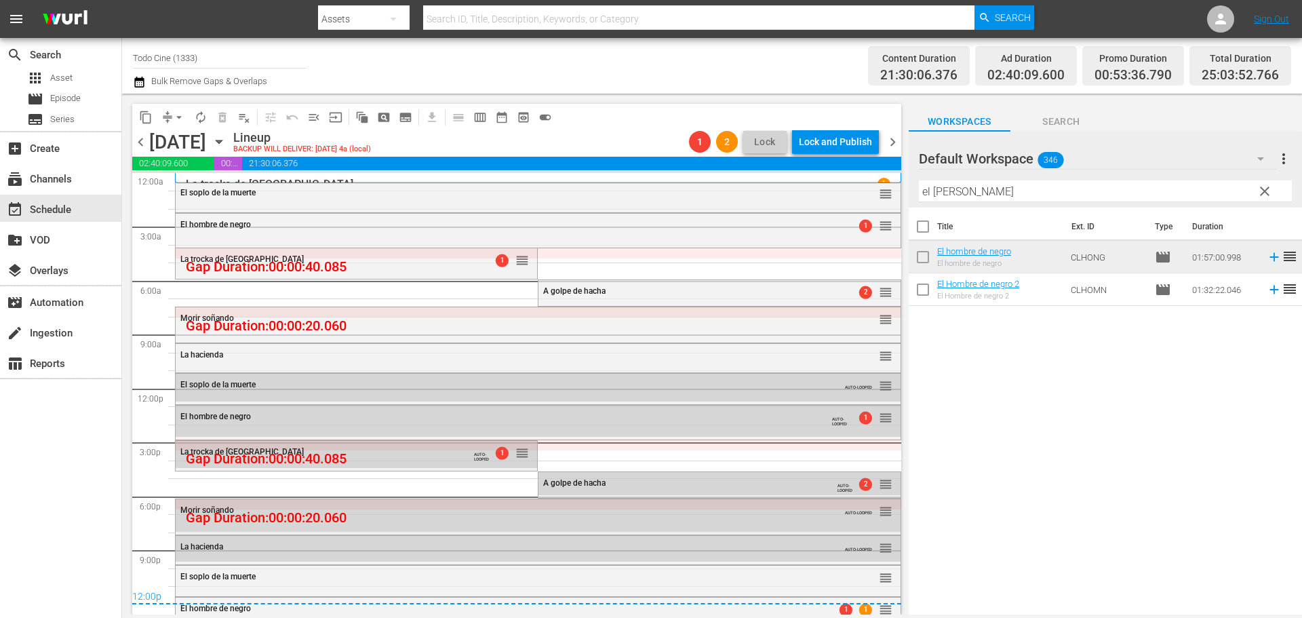
click at [893, 144] on span "chevron_right" at bounding box center [892, 142] width 17 height 17
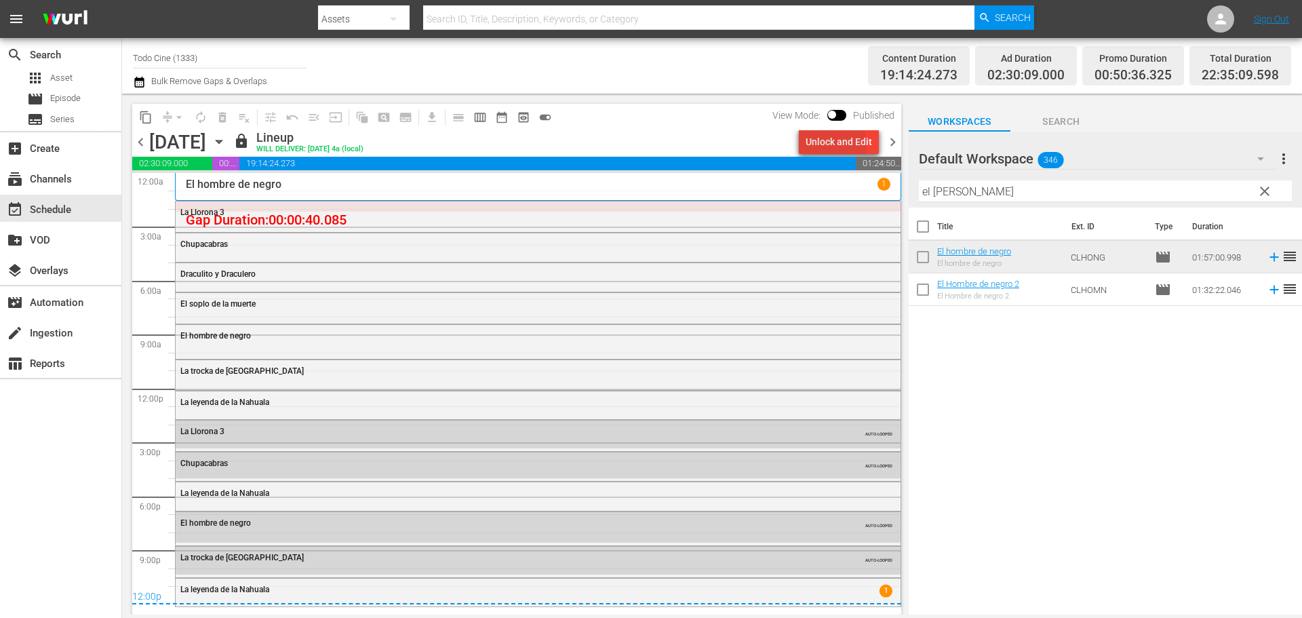
click at [829, 143] on div "Unlock and Edit" at bounding box center [839, 142] width 66 height 24
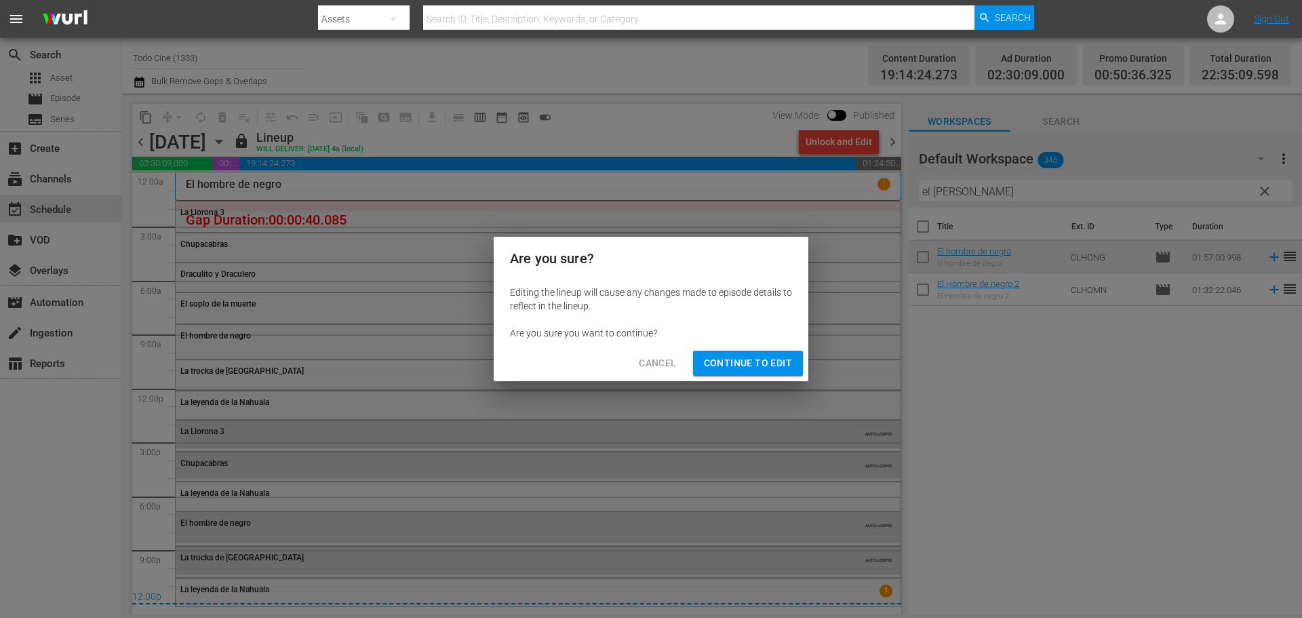
click at [764, 361] on span "Continue to Edit" at bounding box center [748, 363] width 88 height 17
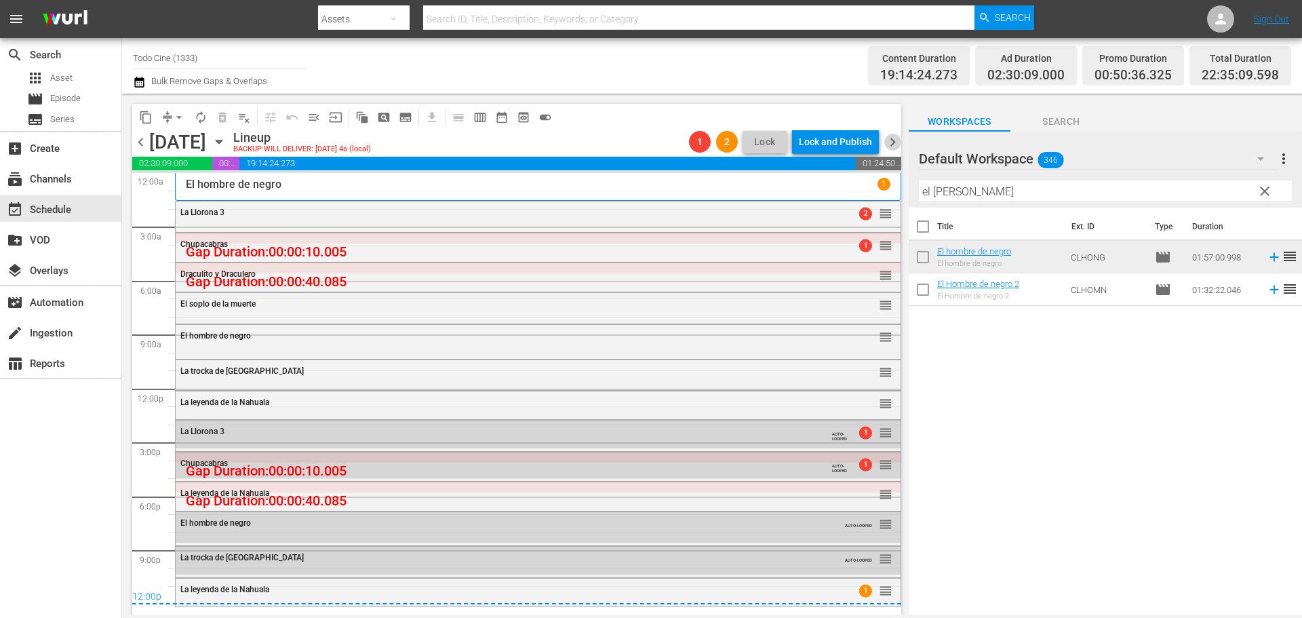
click at [894, 142] on span "chevron_right" at bounding box center [892, 142] width 17 height 17
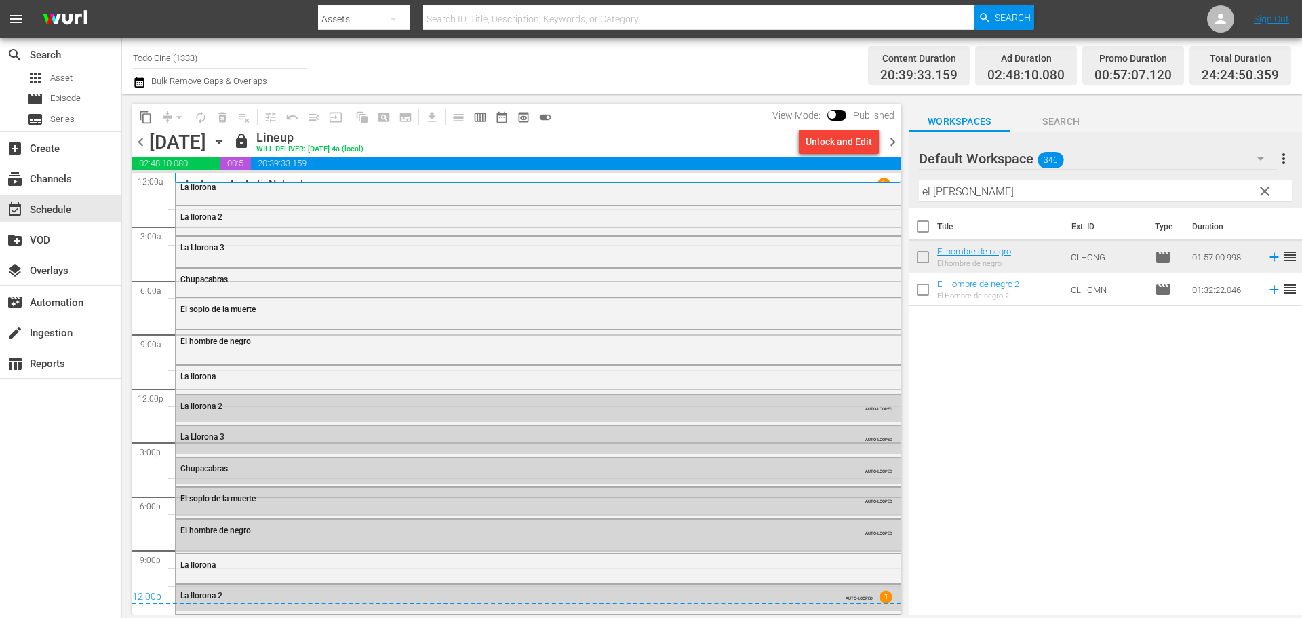
click at [839, 140] on div "Unlock and Edit" at bounding box center [839, 142] width 66 height 24
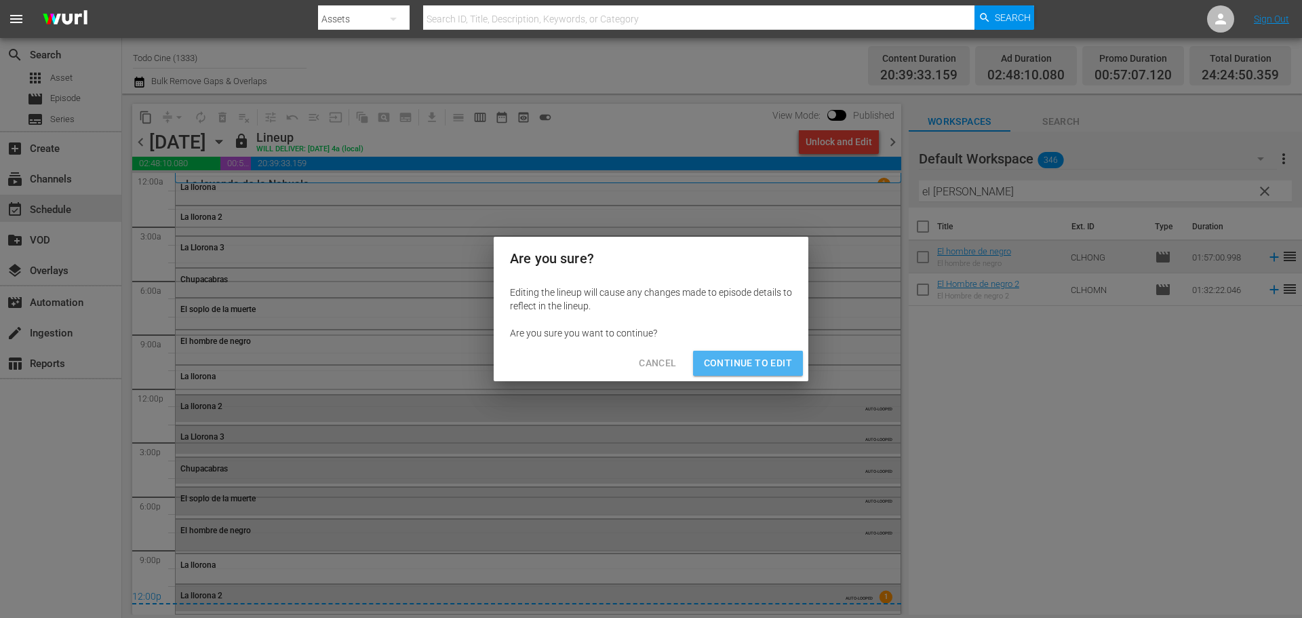
click at [786, 359] on span "Continue to Edit" at bounding box center [748, 363] width 88 height 17
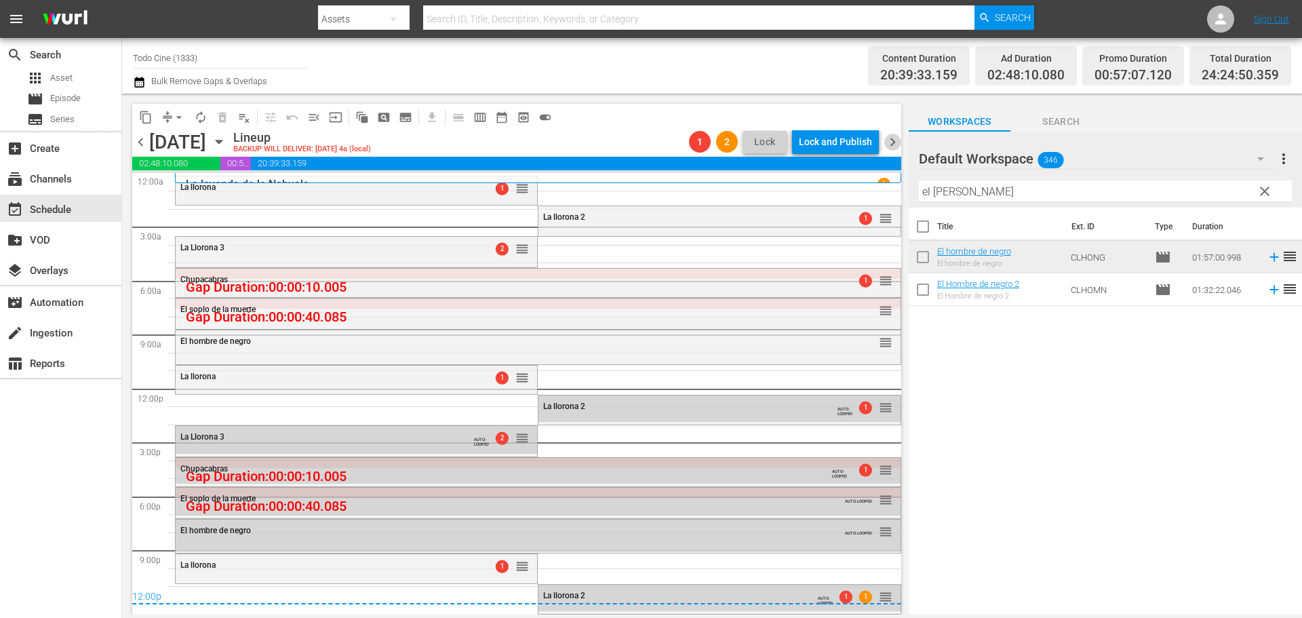
click at [891, 140] on span "chevron_right" at bounding box center [892, 142] width 17 height 17
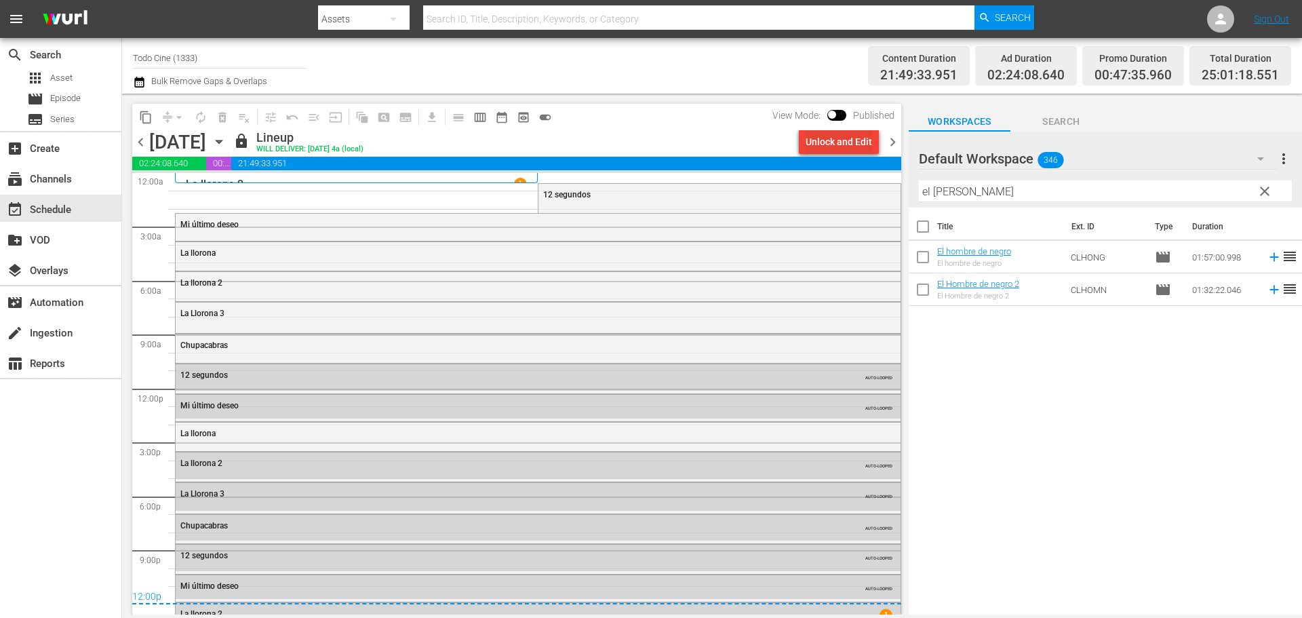
click at [858, 142] on div "Unlock and Edit" at bounding box center [839, 142] width 66 height 24
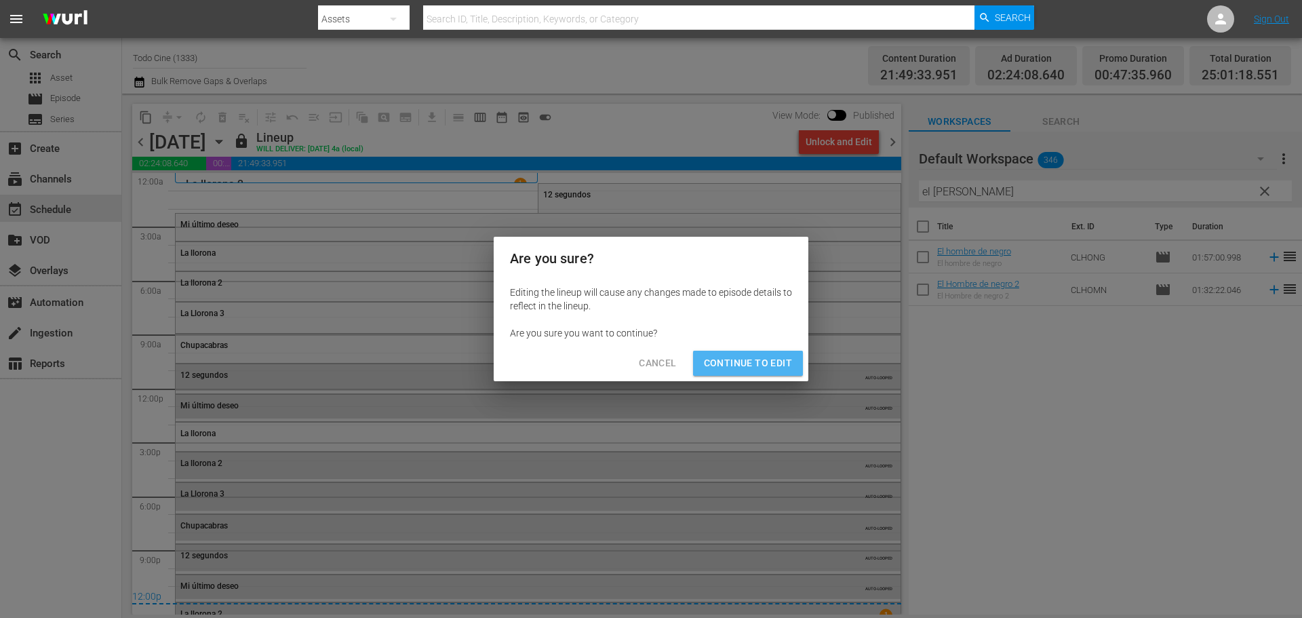
click at [764, 364] on span "Continue to Edit" at bounding box center [748, 363] width 88 height 17
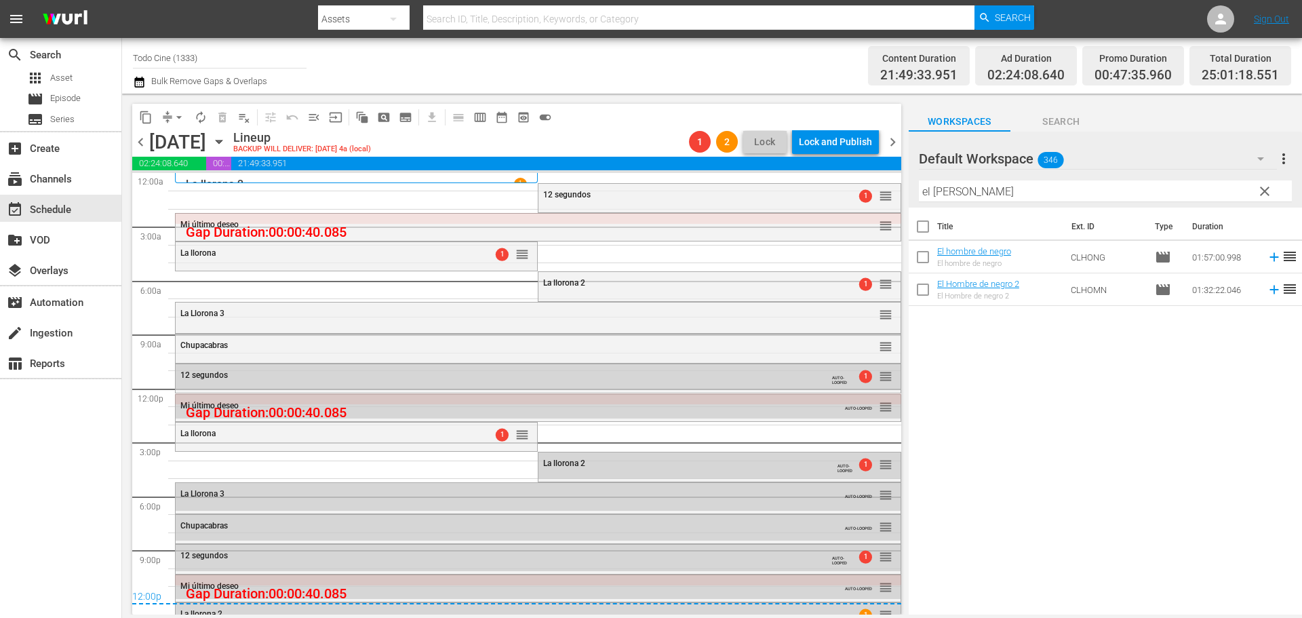
click at [891, 142] on span "chevron_right" at bounding box center [892, 142] width 17 height 17
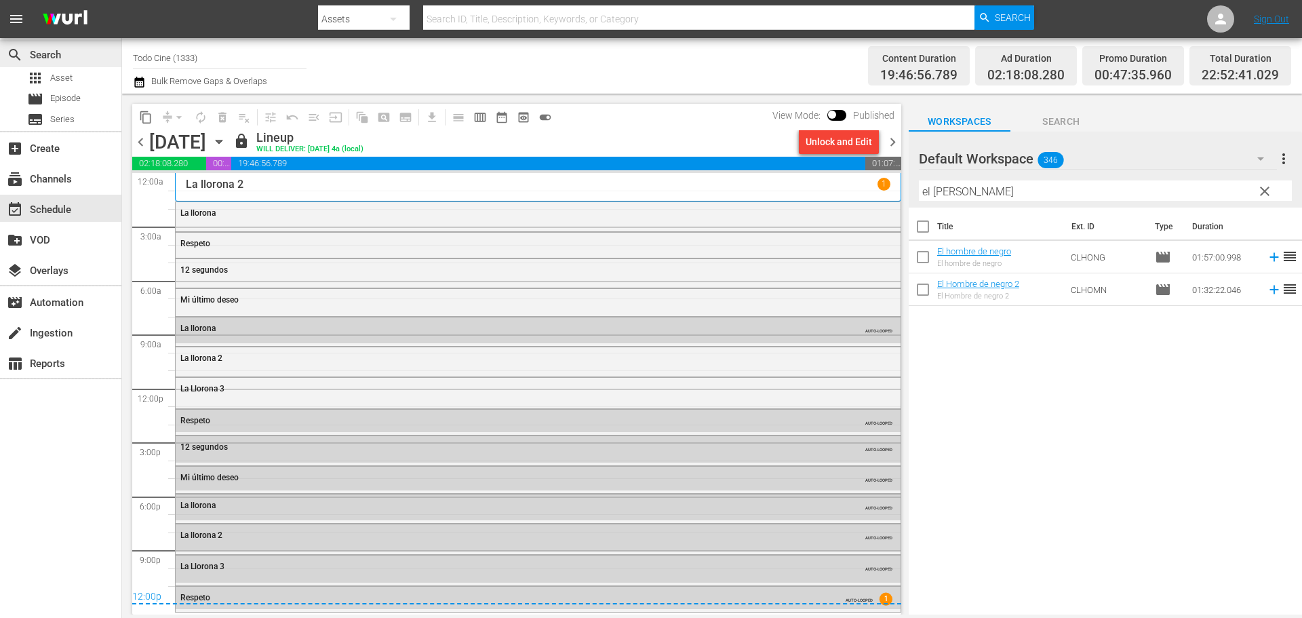
drag, startPoint x: 0, startPoint y: 53, endPoint x: 77, endPoint y: 50, distance: 76.7
click at [77, 50] on div "search Search" at bounding box center [60, 53] width 121 height 27
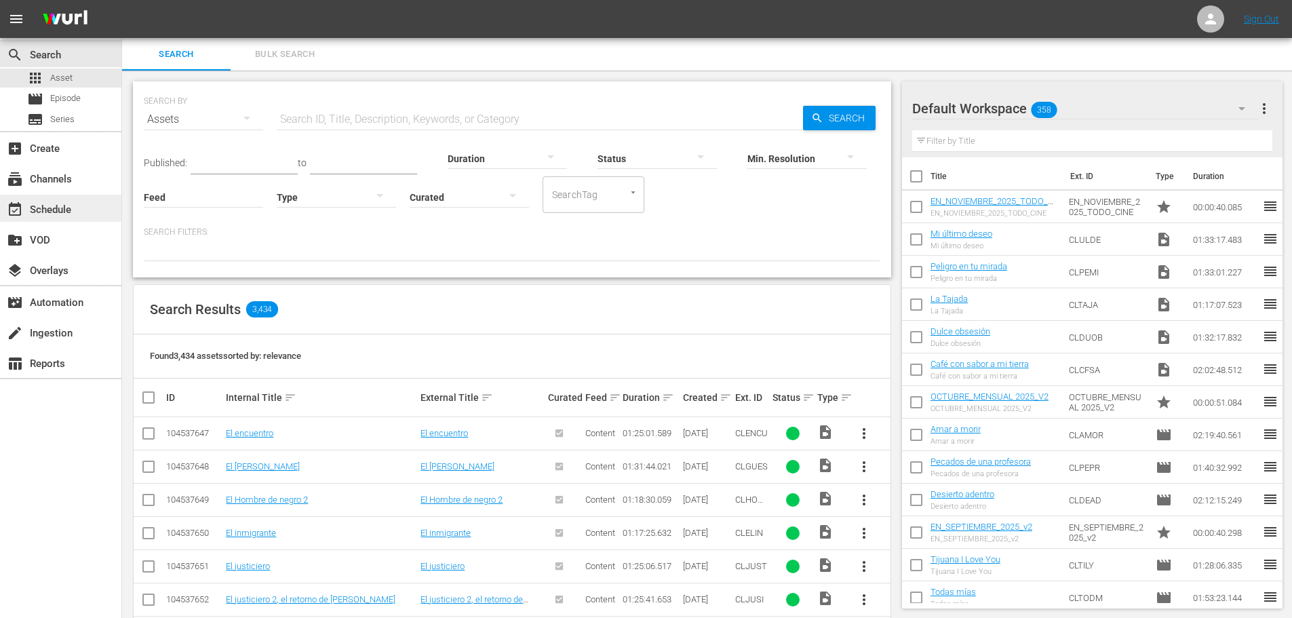
click at [51, 201] on div "event_available Schedule" at bounding box center [38, 207] width 76 height 12
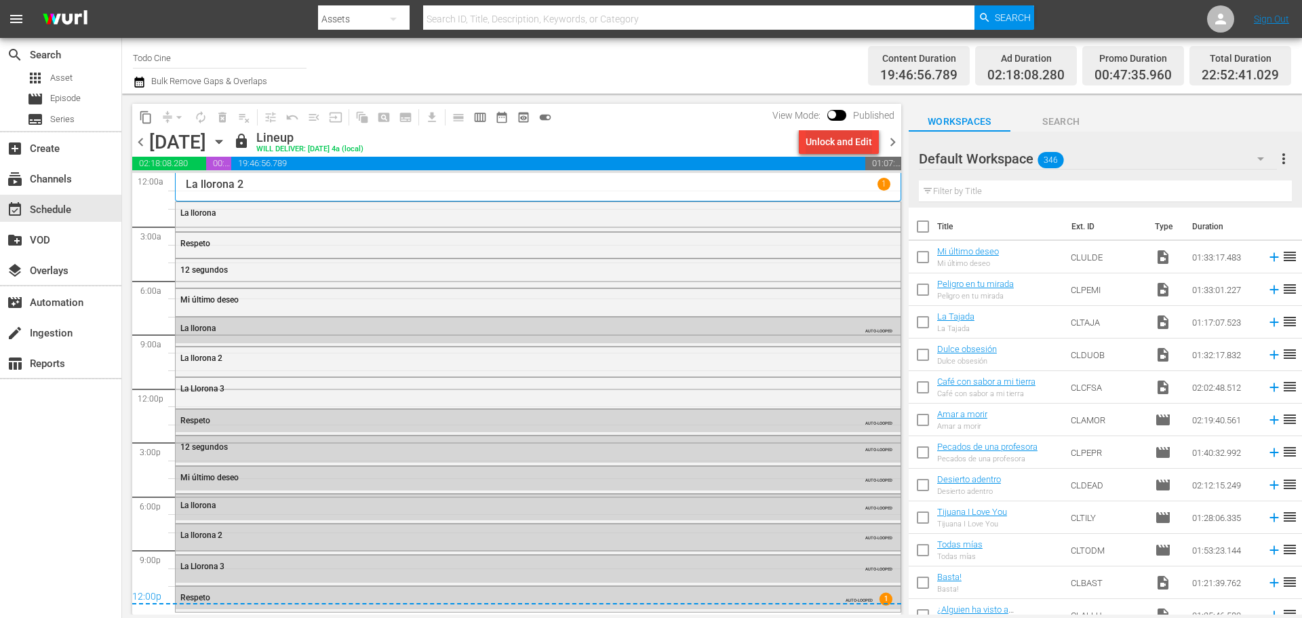
click at [856, 141] on div "Unlock and Edit" at bounding box center [839, 142] width 66 height 24
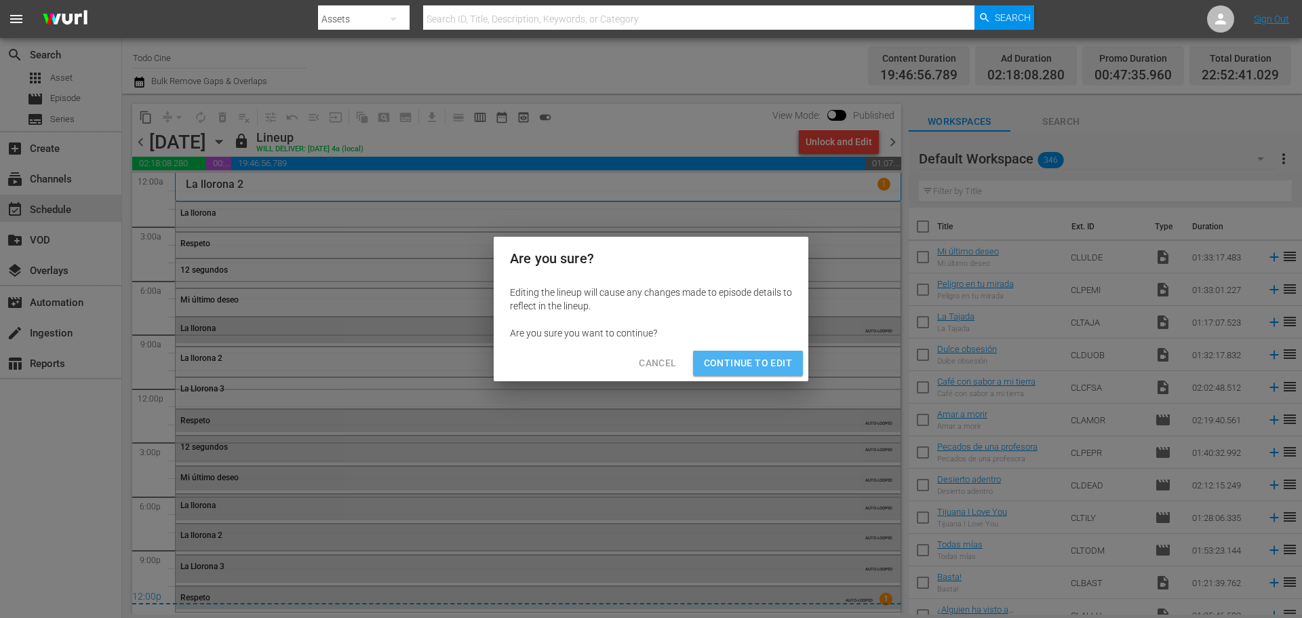
click at [763, 357] on span "Continue to Edit" at bounding box center [748, 363] width 88 height 17
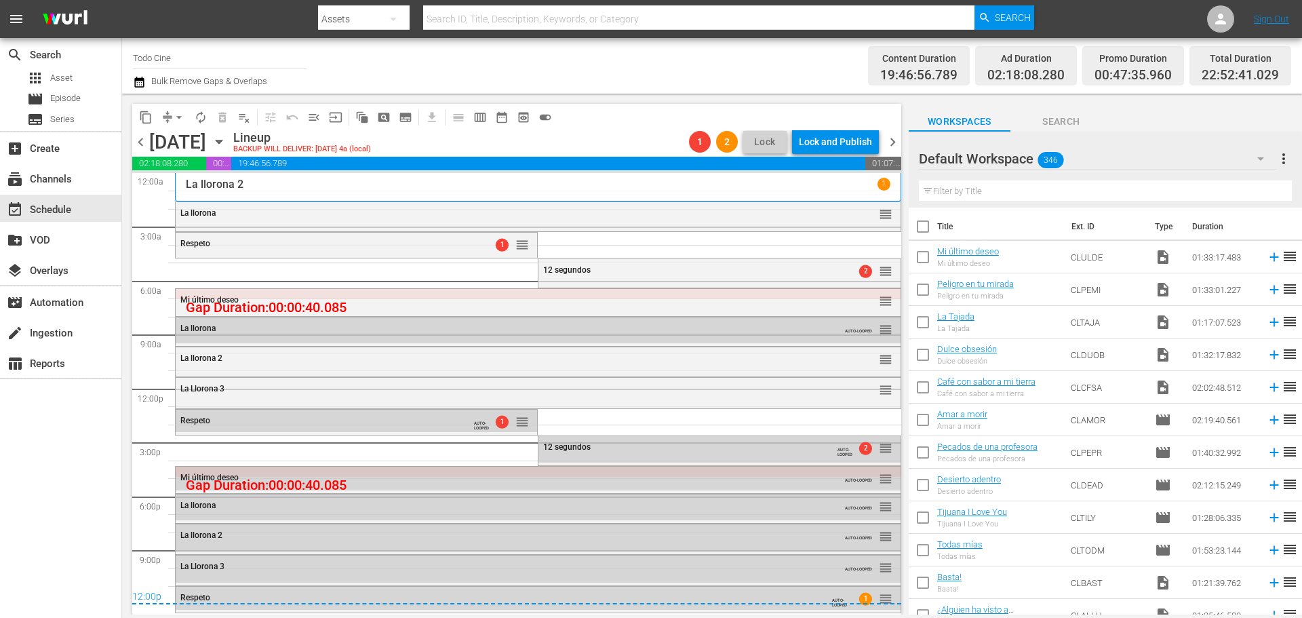
click at [895, 140] on span "chevron_right" at bounding box center [892, 142] width 17 height 17
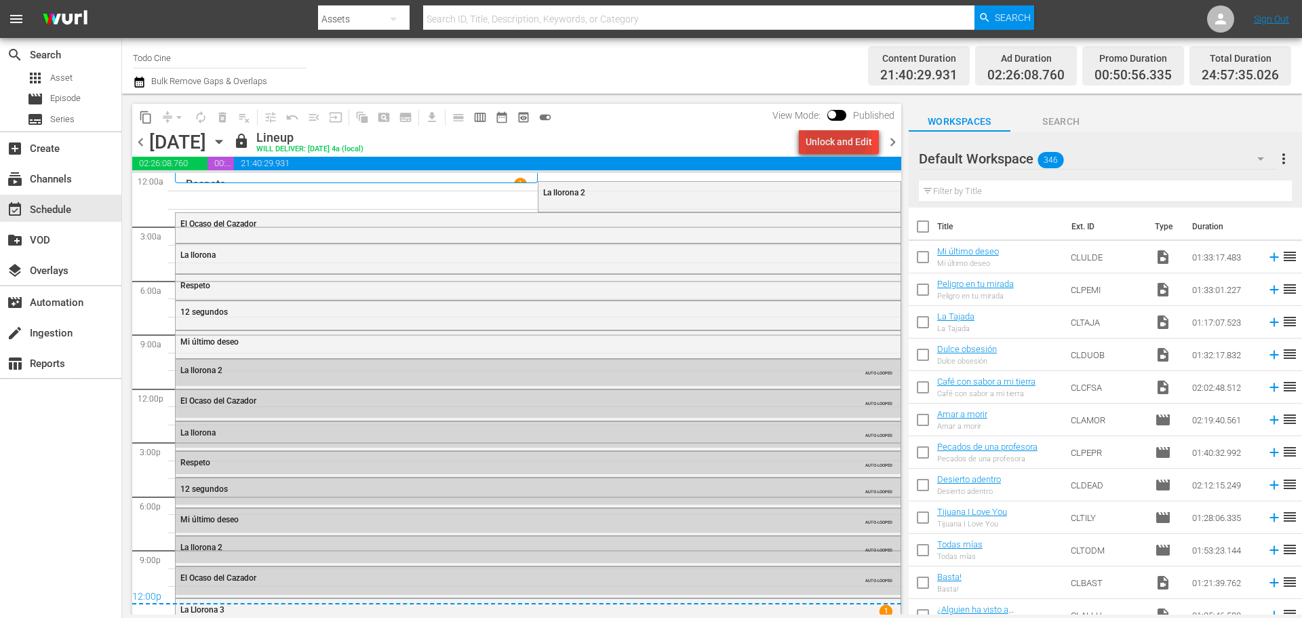
click at [829, 138] on div "Unlock and Edit" at bounding box center [839, 142] width 66 height 24
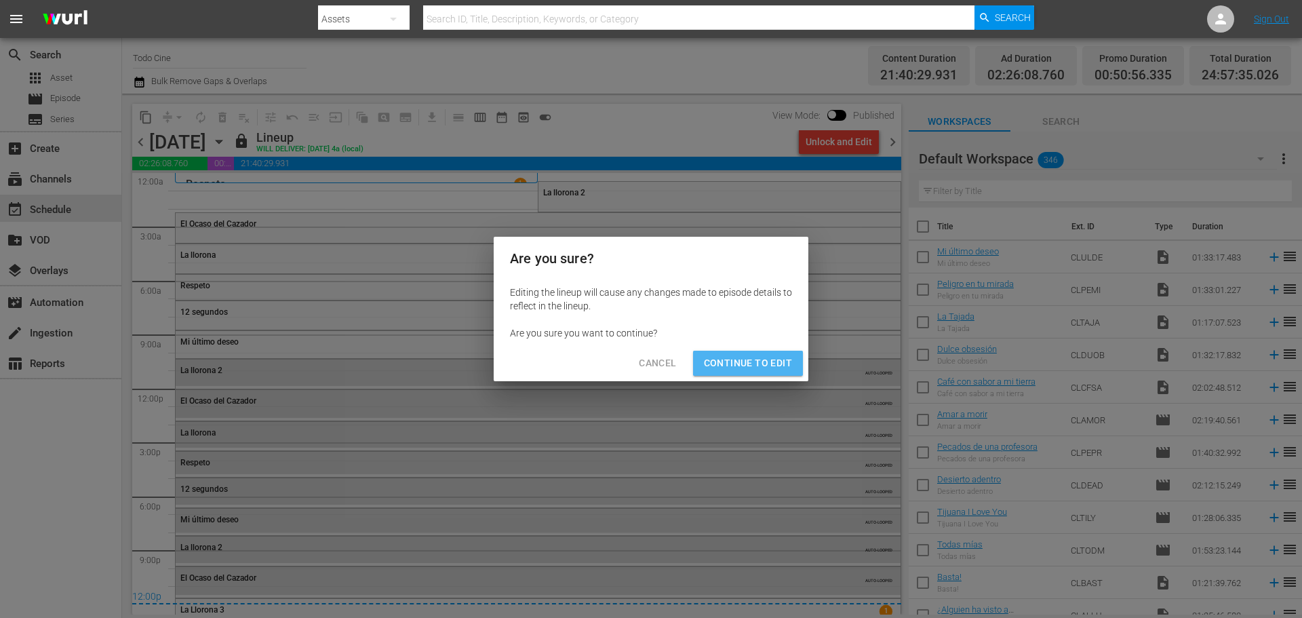
click at [766, 355] on span "Continue to Edit" at bounding box center [748, 363] width 88 height 17
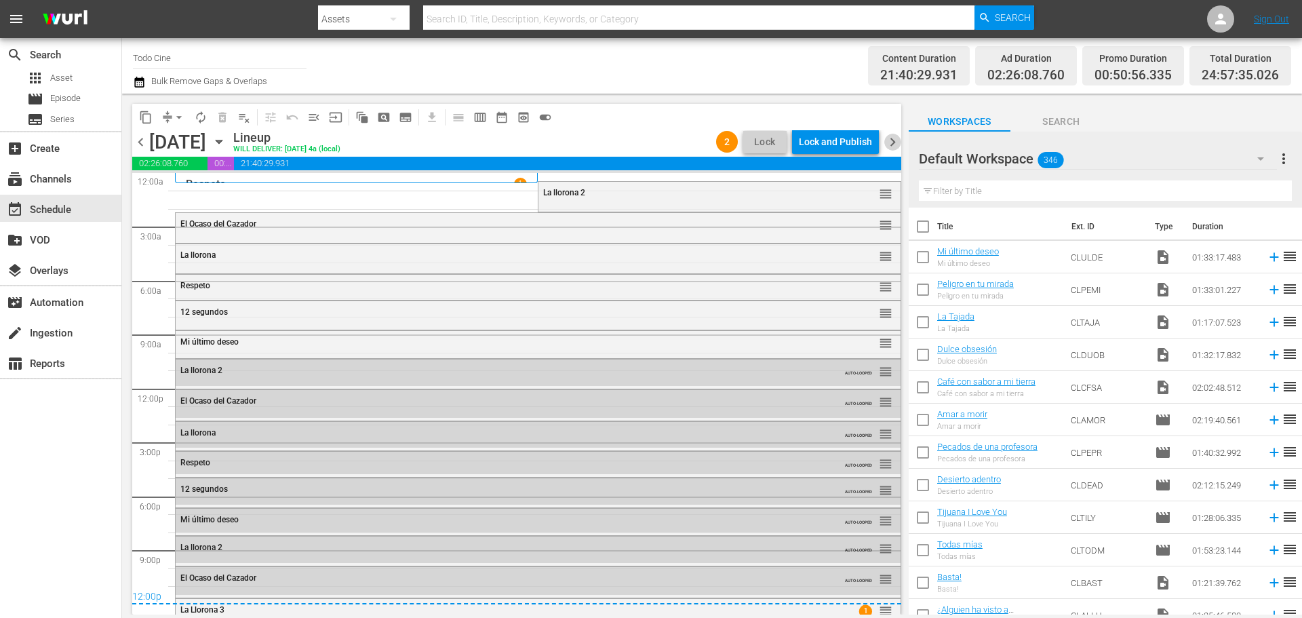
click at [895, 144] on span "chevron_right" at bounding box center [892, 142] width 17 height 17
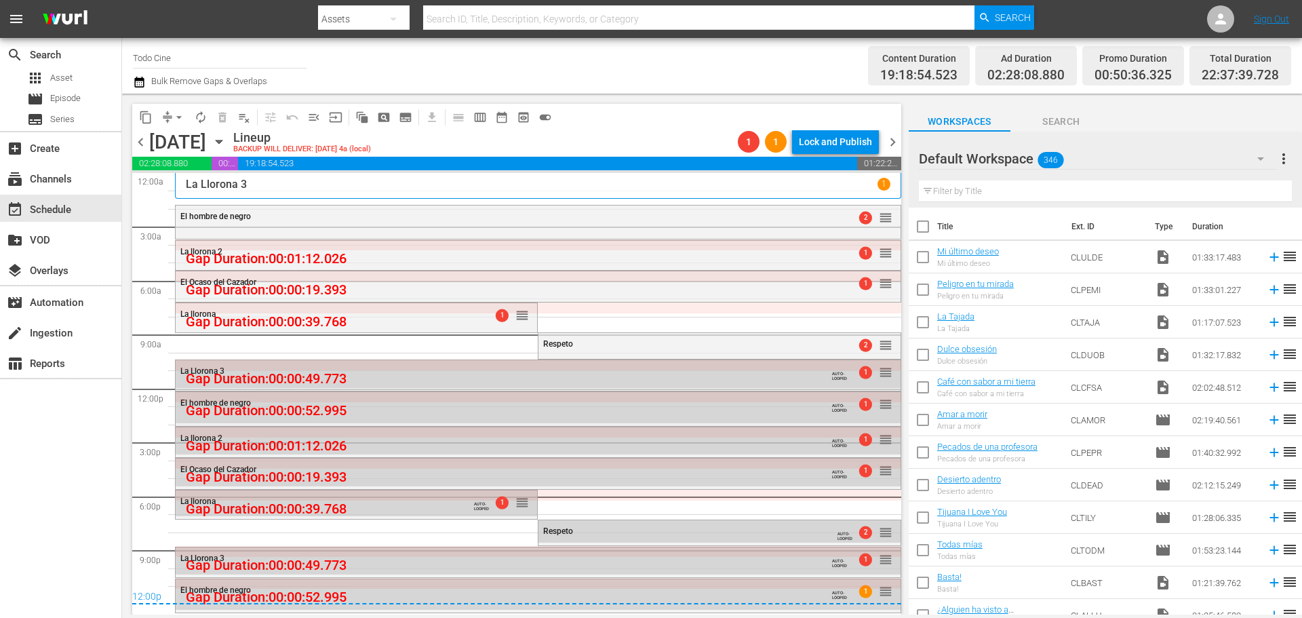
click at [227, 142] on icon "button" at bounding box center [219, 141] width 15 height 15
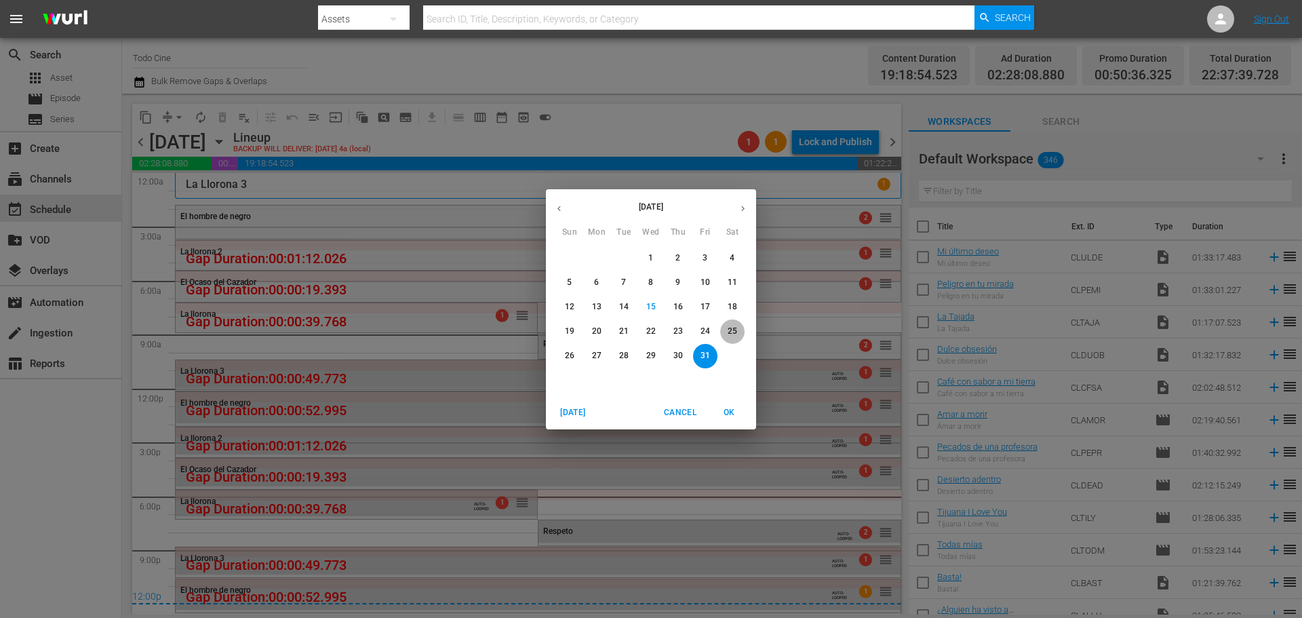
click at [731, 326] on p "25" at bounding box center [732, 332] width 9 height 12
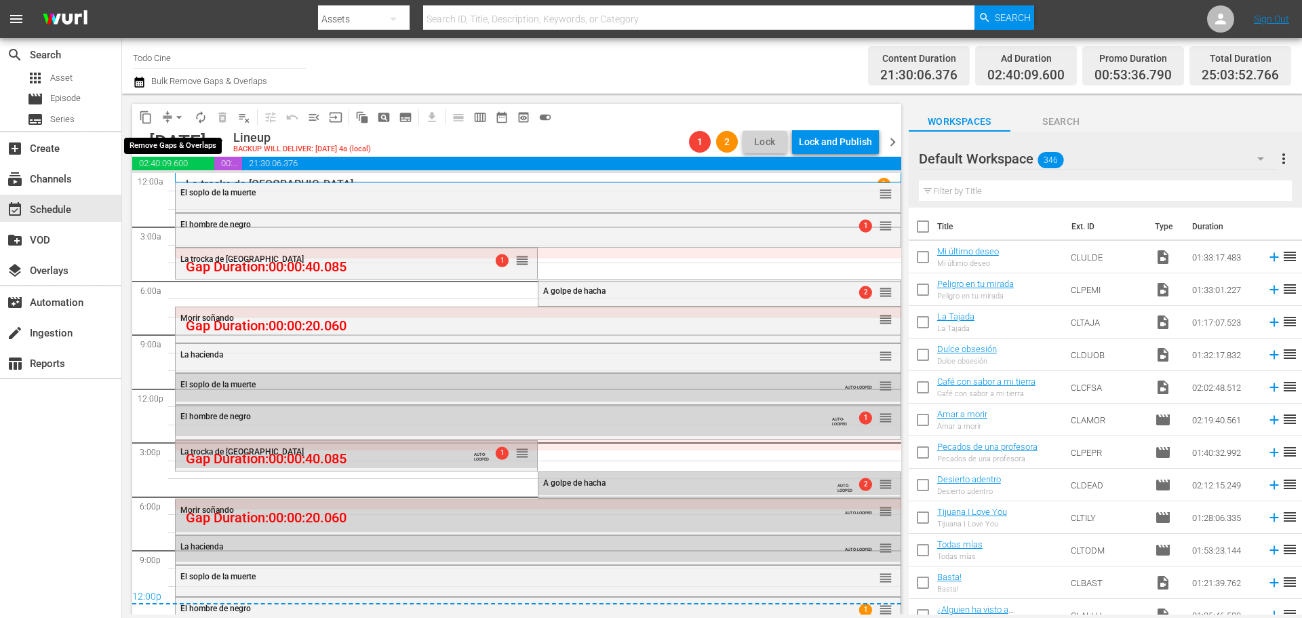
click at [178, 114] on span "arrow_drop_down" at bounding box center [179, 118] width 14 height 14
click at [180, 187] on li "Align to End of Previous Day" at bounding box center [180, 189] width 142 height 22
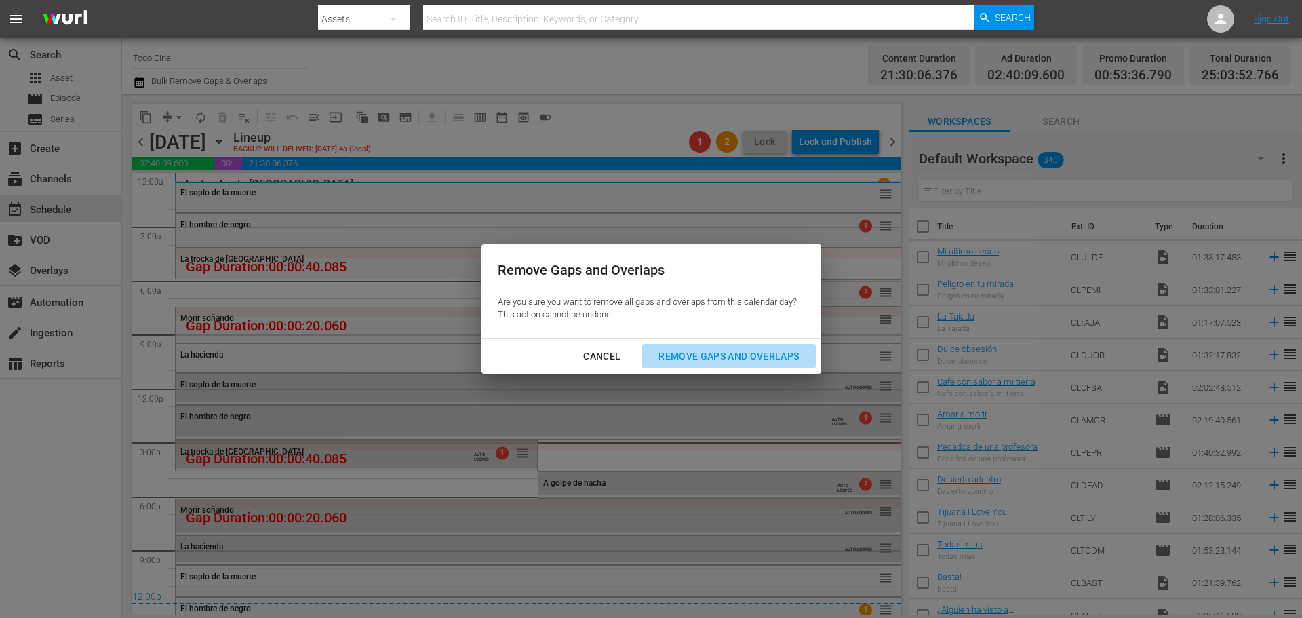
click at [763, 351] on div "Remove Gaps and Overlaps" at bounding box center [729, 356] width 162 height 17
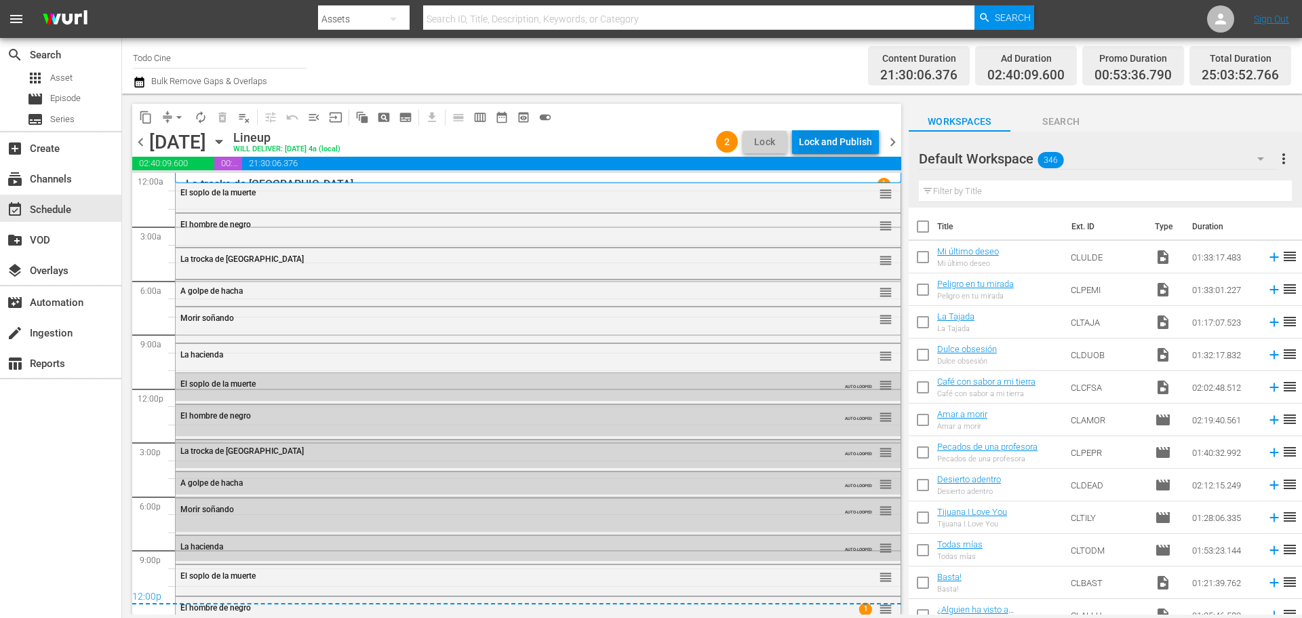
click at [840, 138] on div "Lock and Publish" at bounding box center [835, 142] width 73 height 24
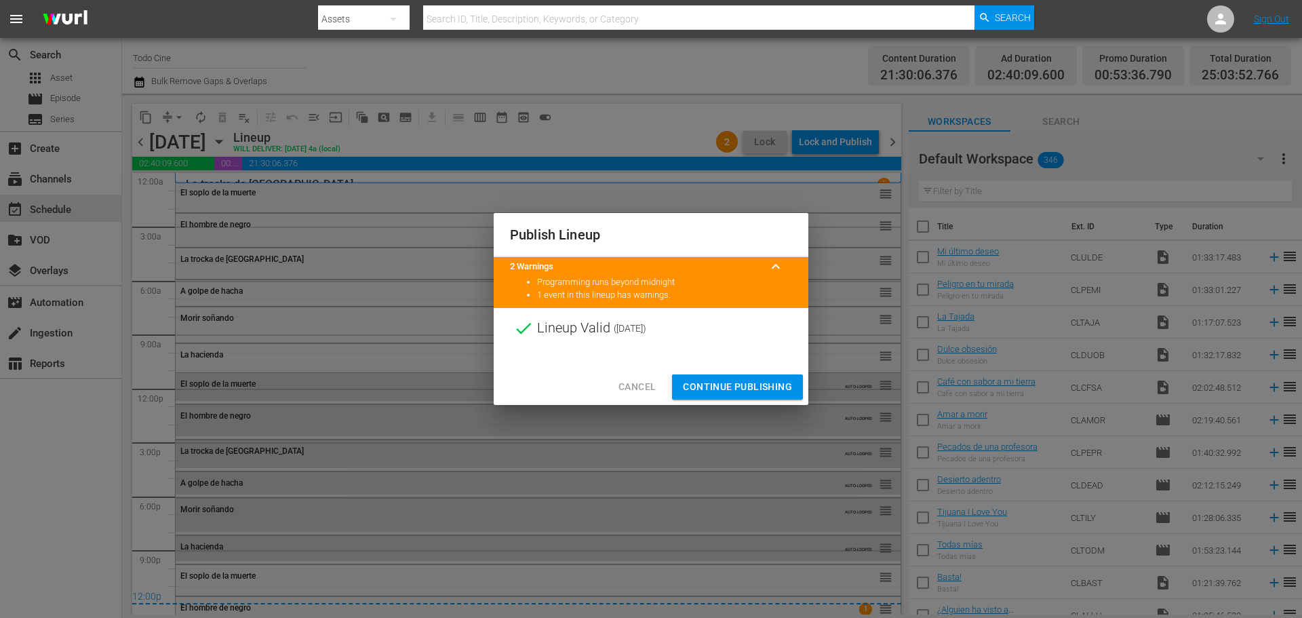
click at [746, 388] on span "Continue Publishing" at bounding box center [737, 386] width 109 height 17
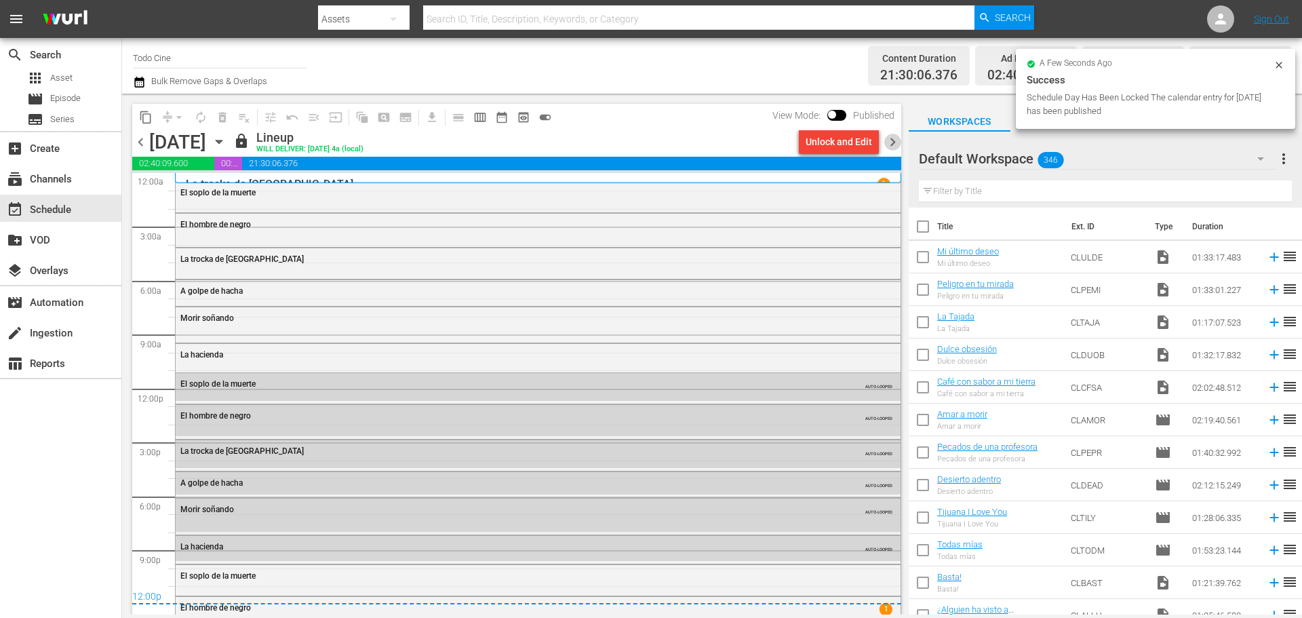
click at [891, 142] on span "chevron_right" at bounding box center [892, 142] width 17 height 17
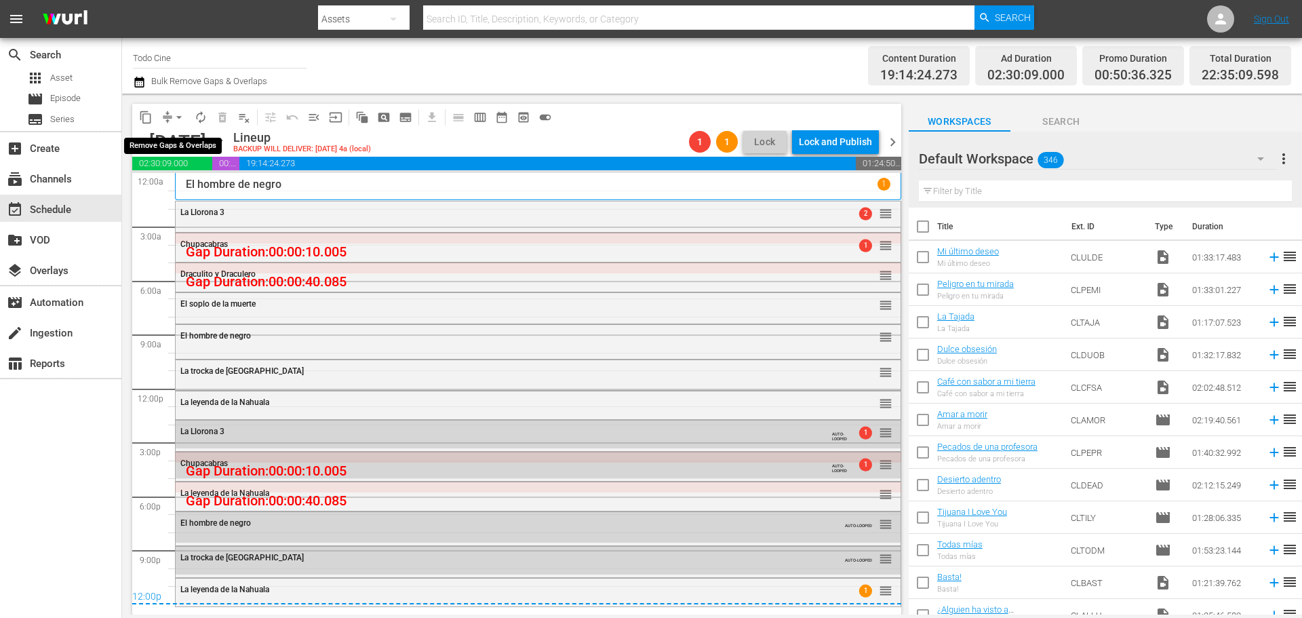
click at [179, 117] on span "arrow_drop_down" at bounding box center [179, 118] width 14 height 14
click at [199, 191] on li "Align to End of Previous Day" at bounding box center [180, 189] width 142 height 22
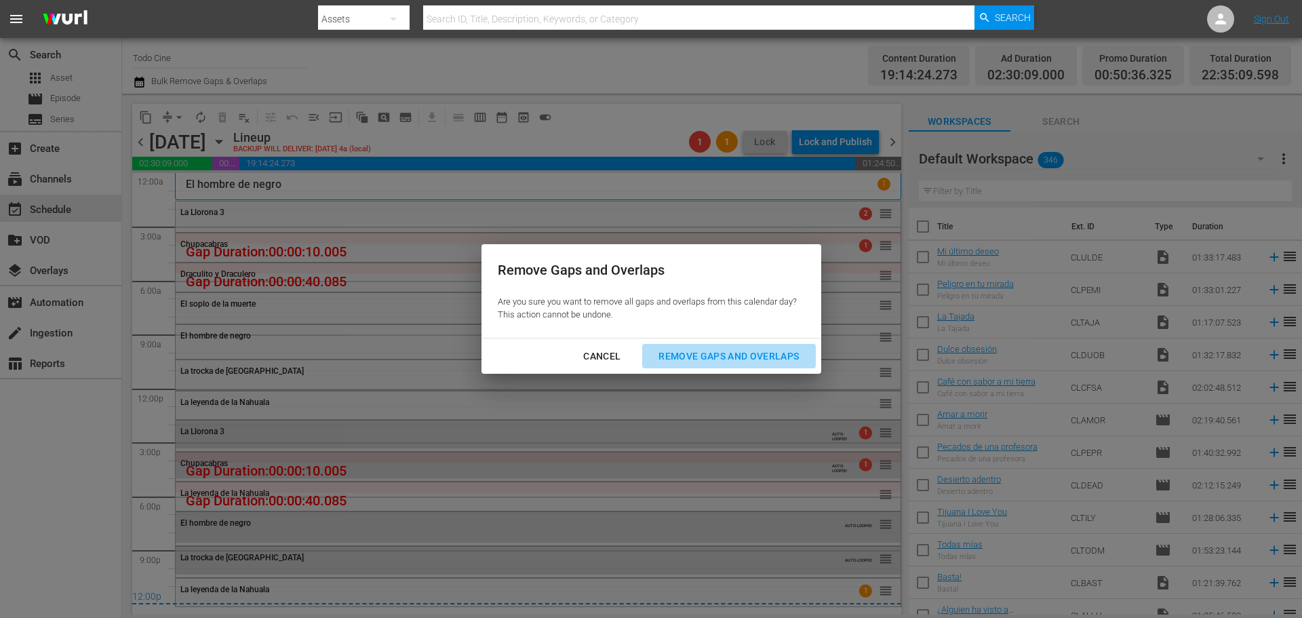
click at [707, 357] on div "Remove Gaps and Overlaps" at bounding box center [729, 356] width 162 height 17
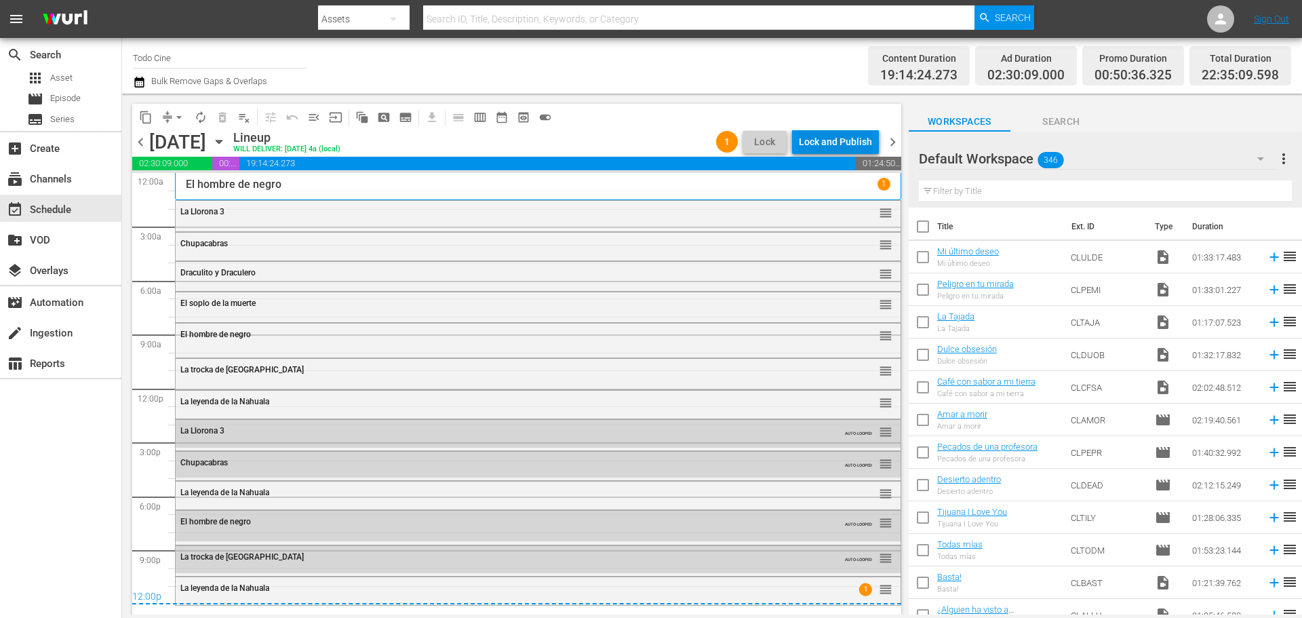
click at [821, 140] on div "Lock and Publish" at bounding box center [835, 142] width 73 height 24
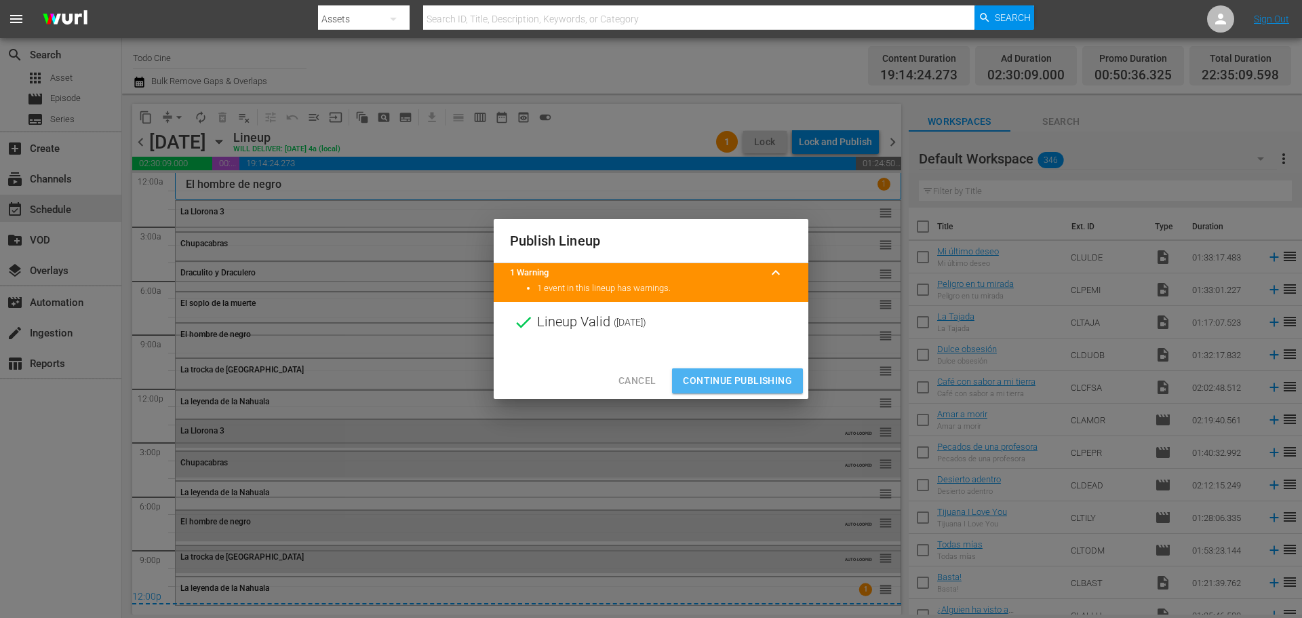
click at [739, 380] on span "Continue Publishing" at bounding box center [737, 380] width 109 height 17
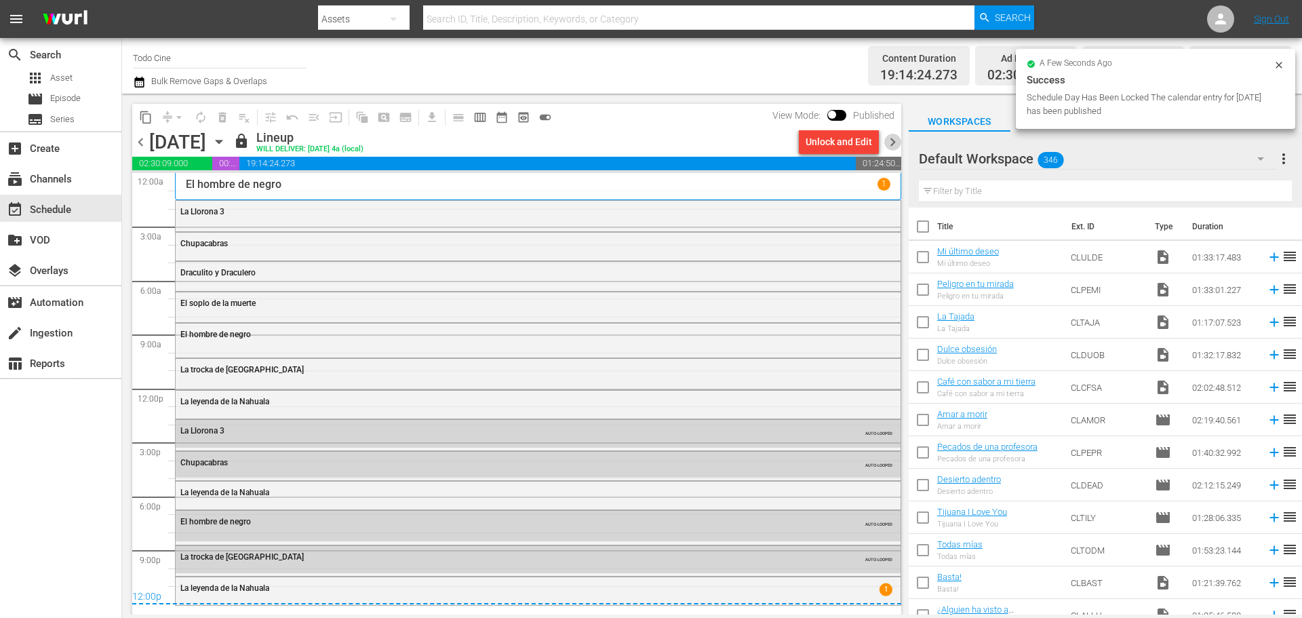
click at [893, 142] on span "chevron_right" at bounding box center [892, 142] width 17 height 17
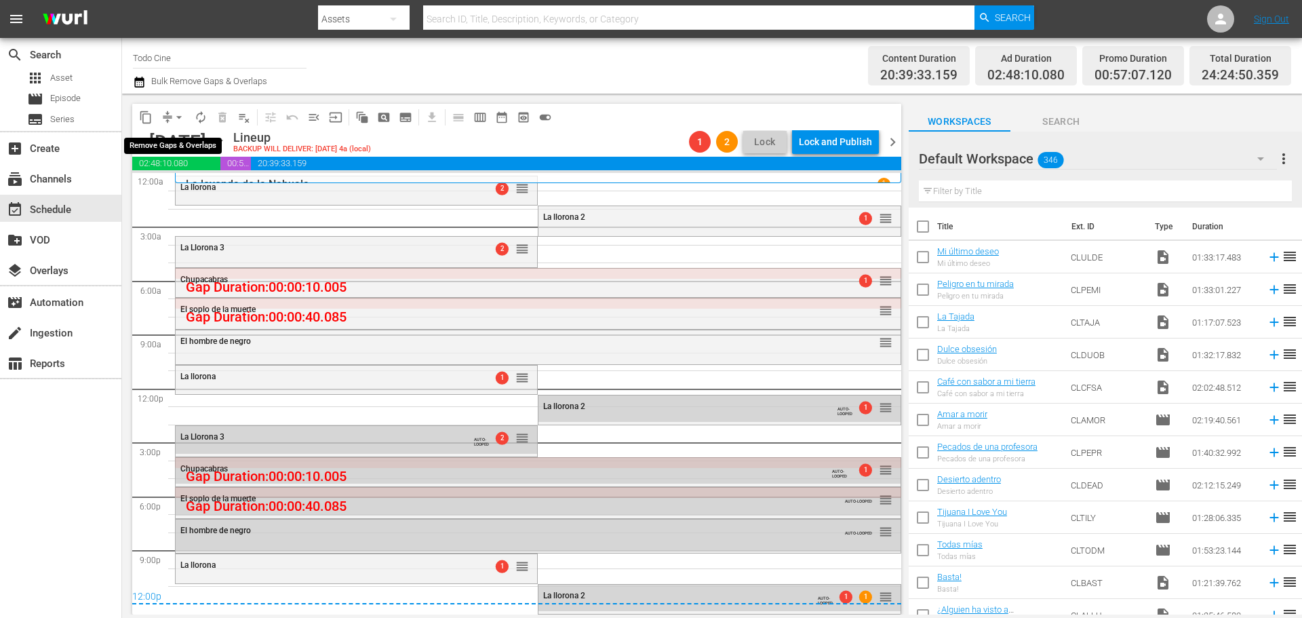
click at [177, 113] on span "arrow_drop_down" at bounding box center [179, 118] width 14 height 14
click at [201, 182] on li "Align to End of Previous Day" at bounding box center [180, 189] width 142 height 22
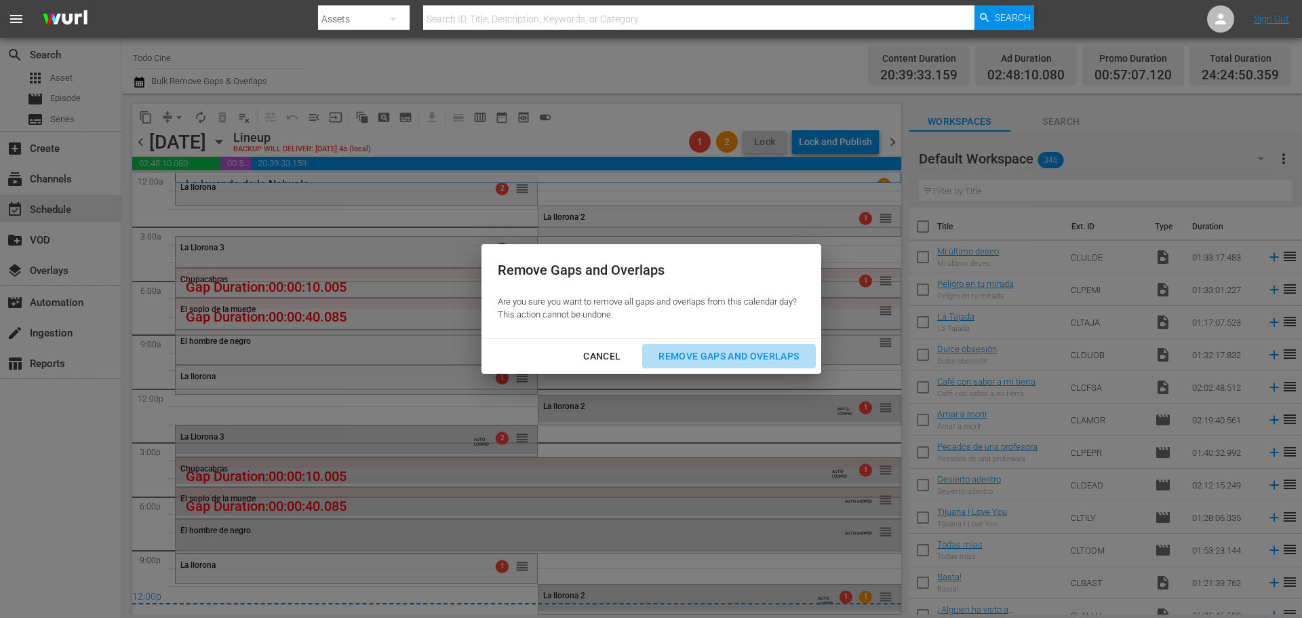
click at [742, 352] on div "Remove Gaps and Overlaps" at bounding box center [729, 356] width 162 height 17
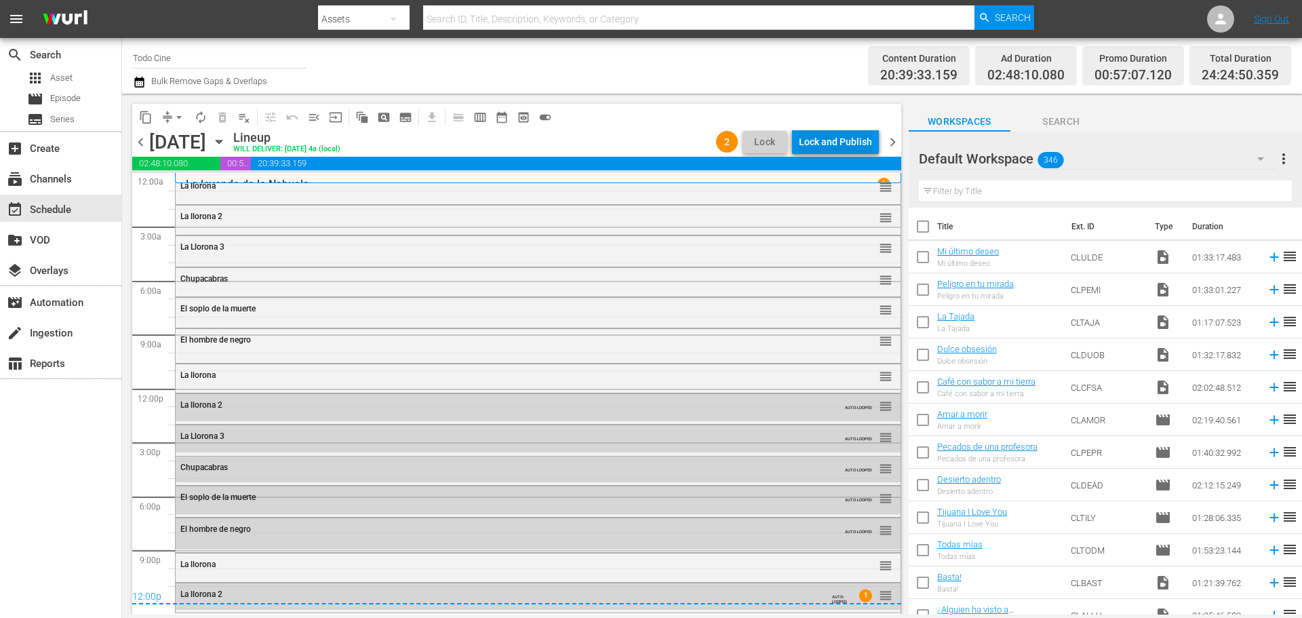
click at [829, 140] on div "Lock and Publish" at bounding box center [835, 142] width 73 height 24
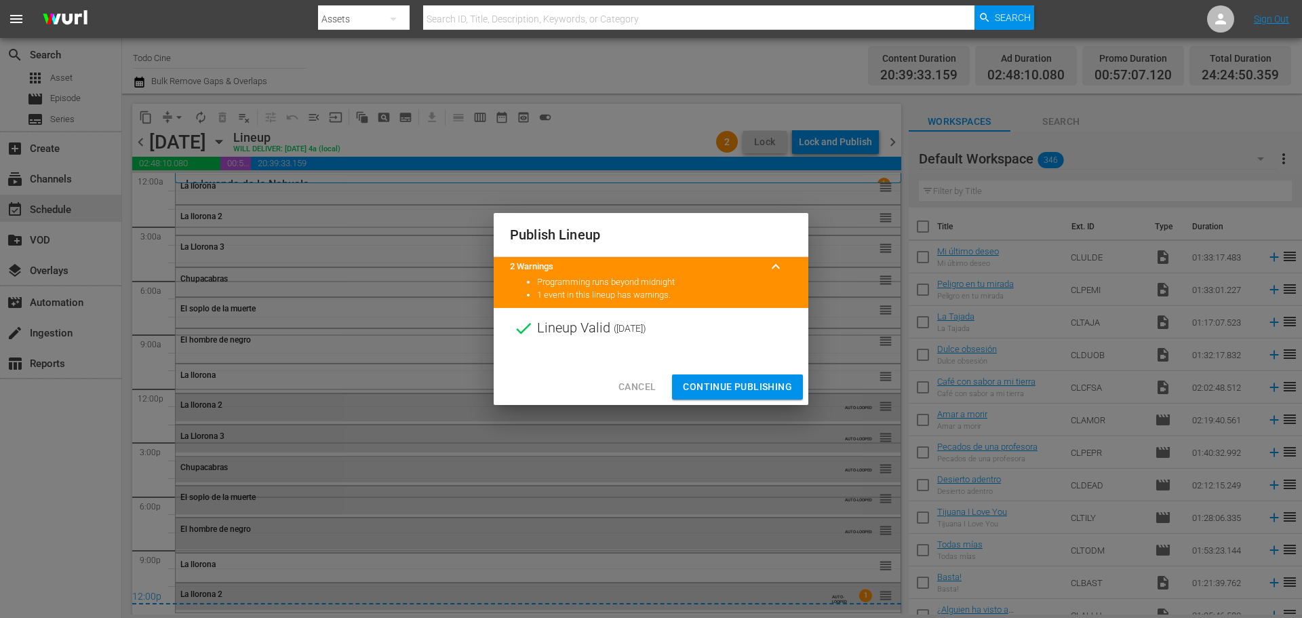
click at [743, 382] on span "Continue Publishing" at bounding box center [737, 386] width 109 height 17
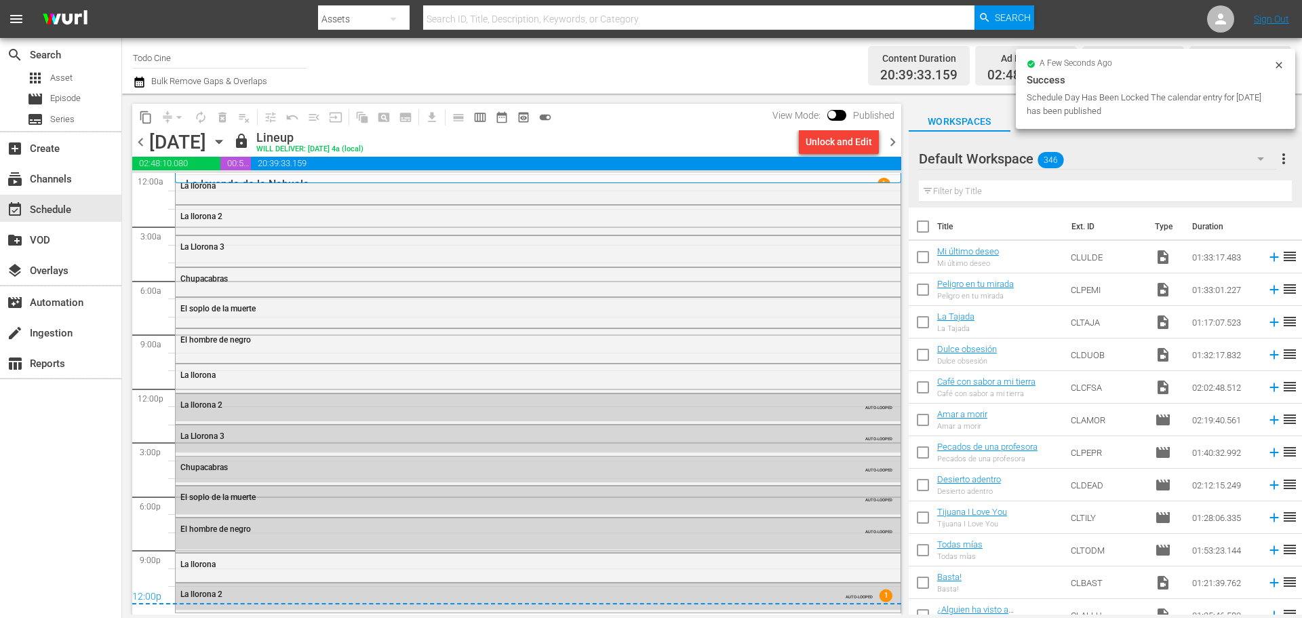
click at [894, 145] on span "chevron_right" at bounding box center [892, 142] width 17 height 17
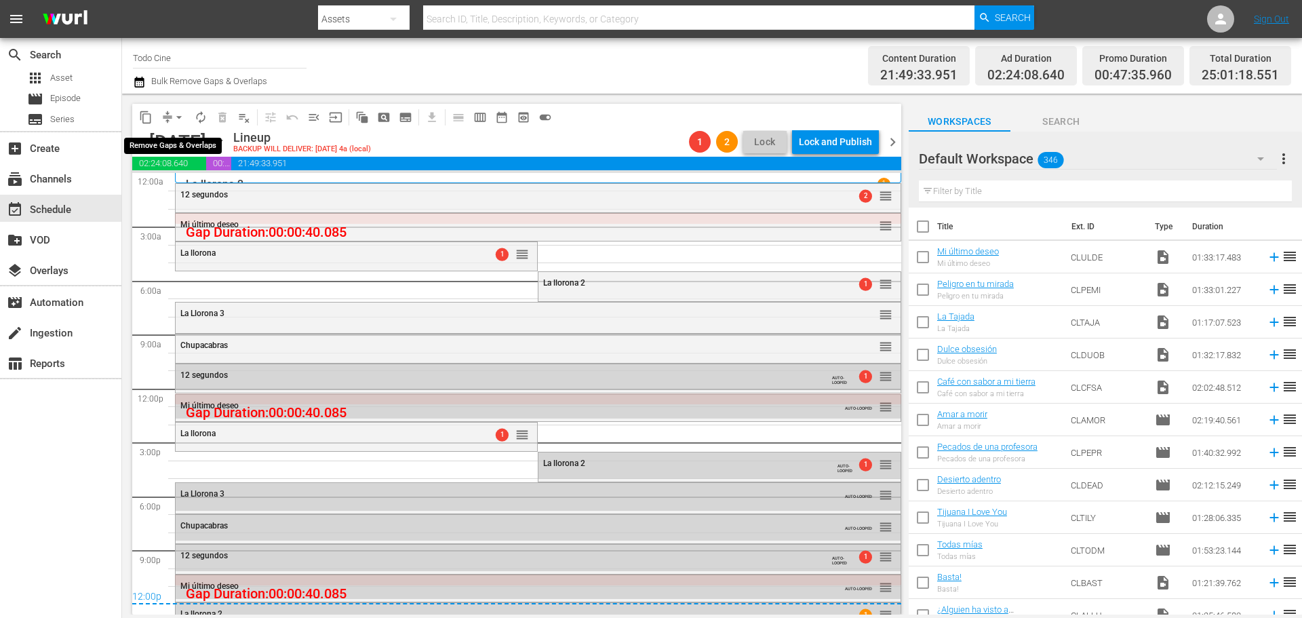
click at [178, 117] on span "arrow_drop_down" at bounding box center [179, 118] width 14 height 14
click at [178, 187] on li "Align to End of Previous Day" at bounding box center [180, 189] width 142 height 22
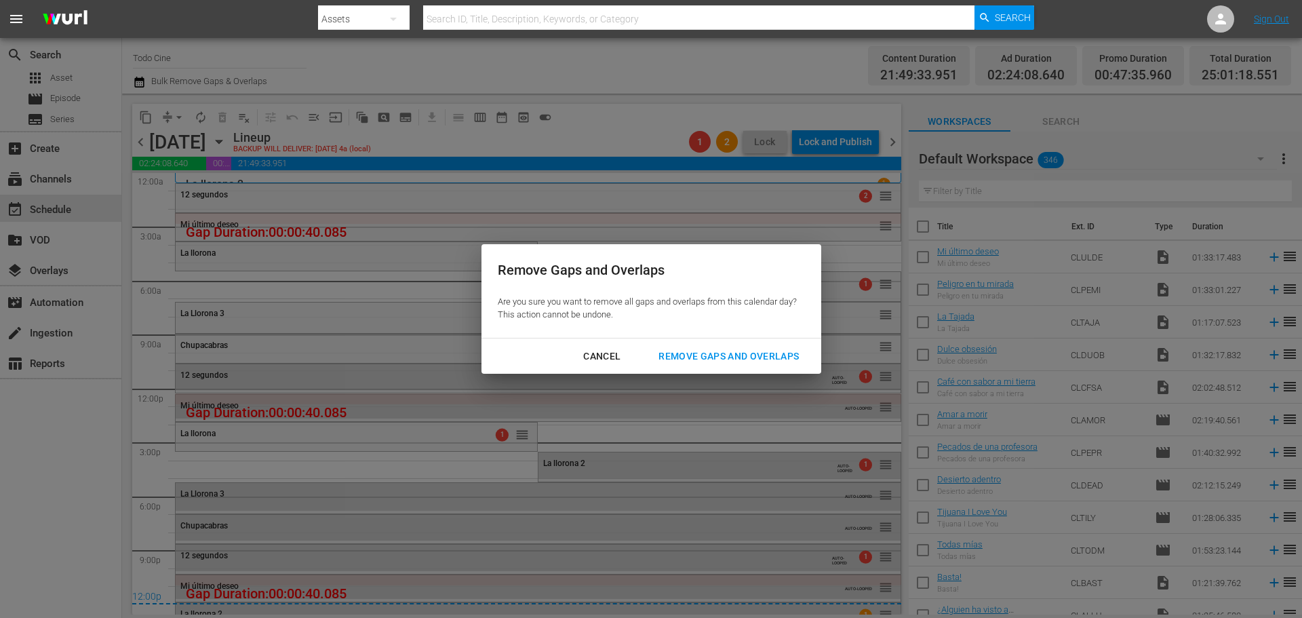
click at [764, 358] on div "Remove Gaps and Overlaps" at bounding box center [729, 356] width 162 height 17
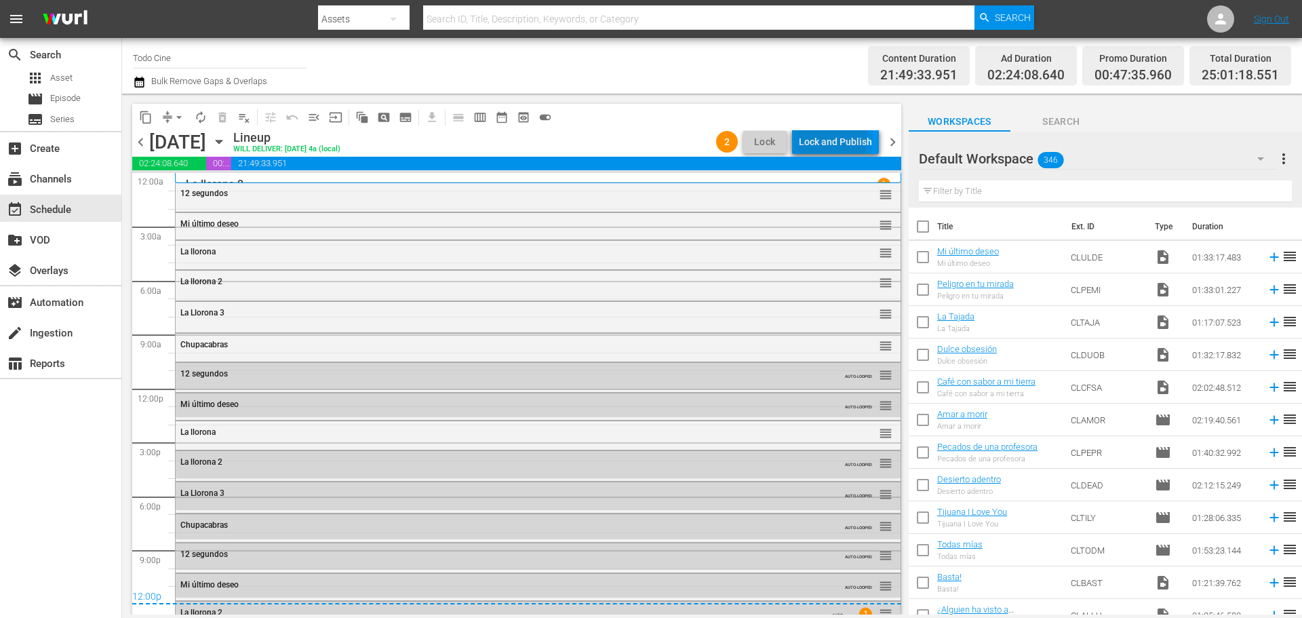
click at [834, 139] on div "Lock and Publish" at bounding box center [835, 142] width 73 height 24
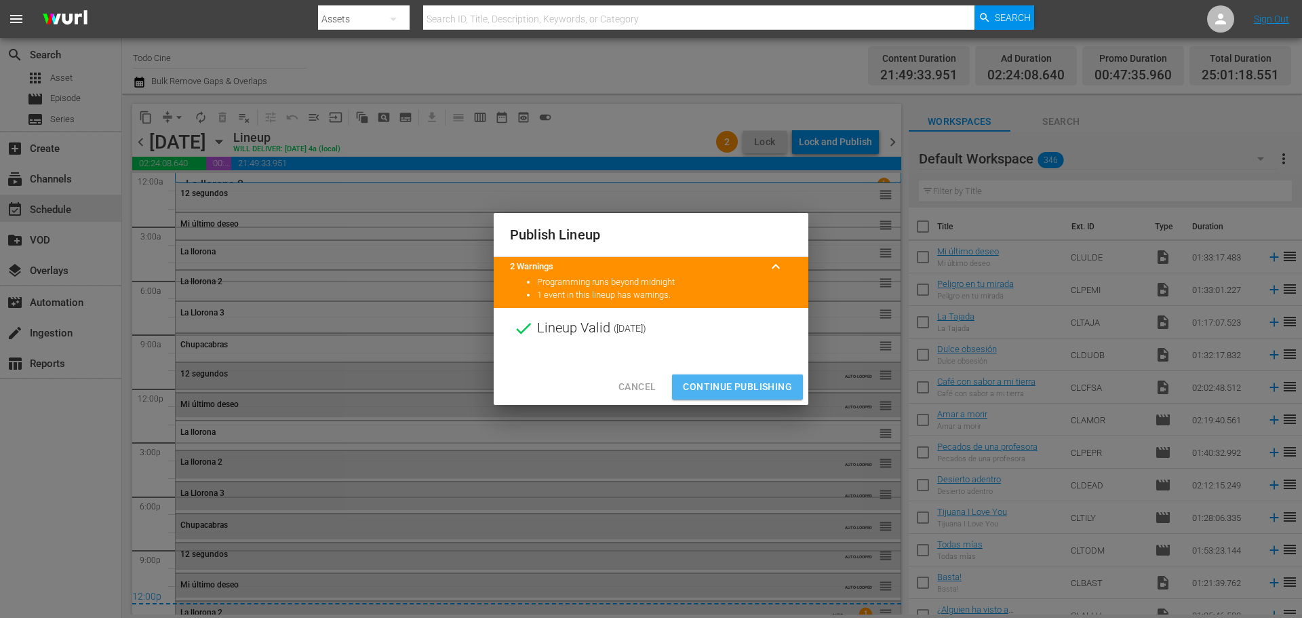
click at [734, 385] on span "Continue Publishing" at bounding box center [737, 386] width 109 height 17
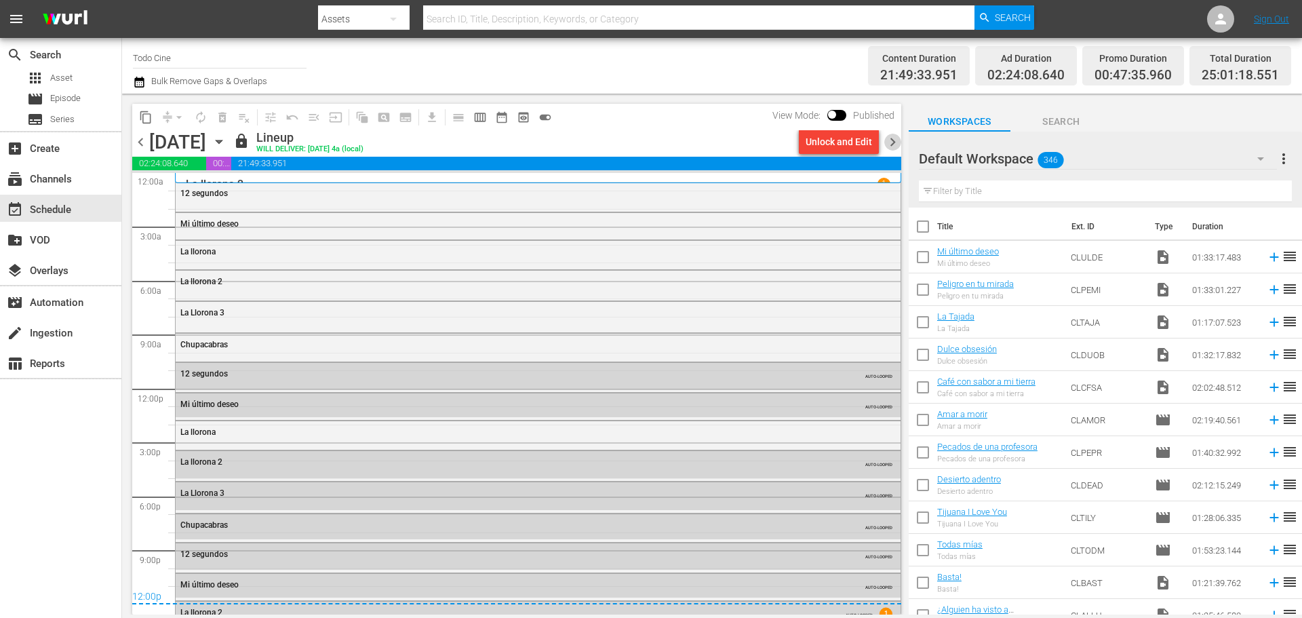
click at [890, 143] on span "chevron_right" at bounding box center [892, 142] width 17 height 17
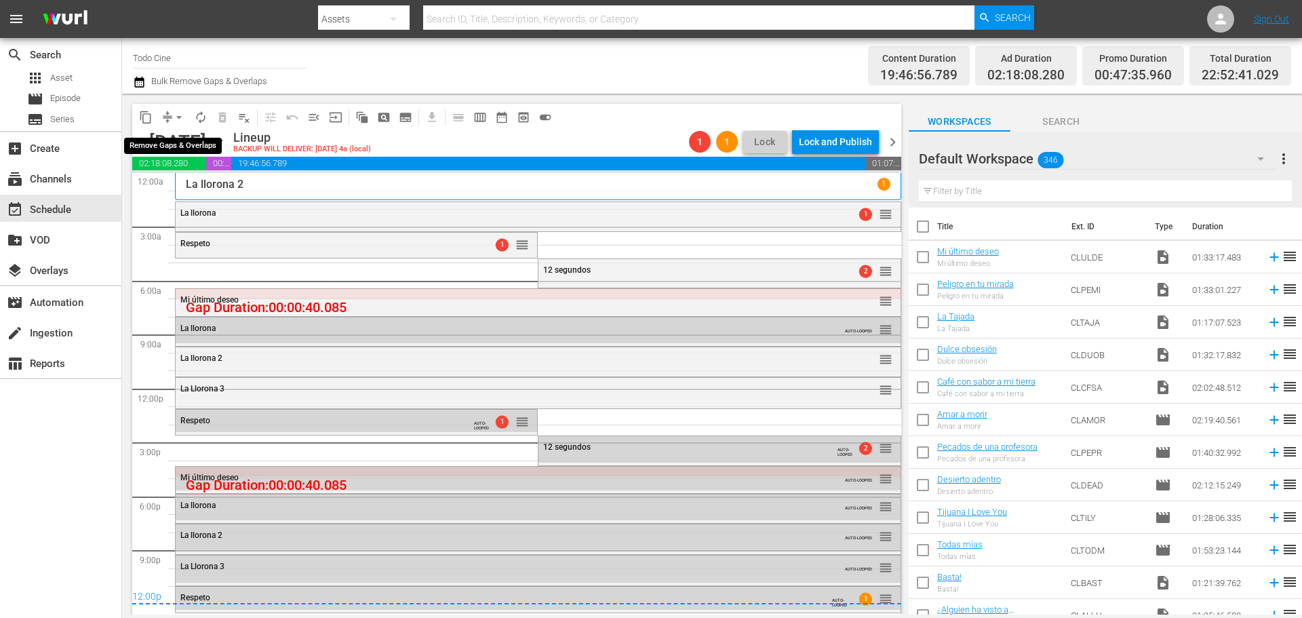
click at [179, 117] on span "arrow_drop_down" at bounding box center [179, 118] width 14 height 14
click at [161, 187] on li "Align to End of Previous Day" at bounding box center [180, 189] width 142 height 22
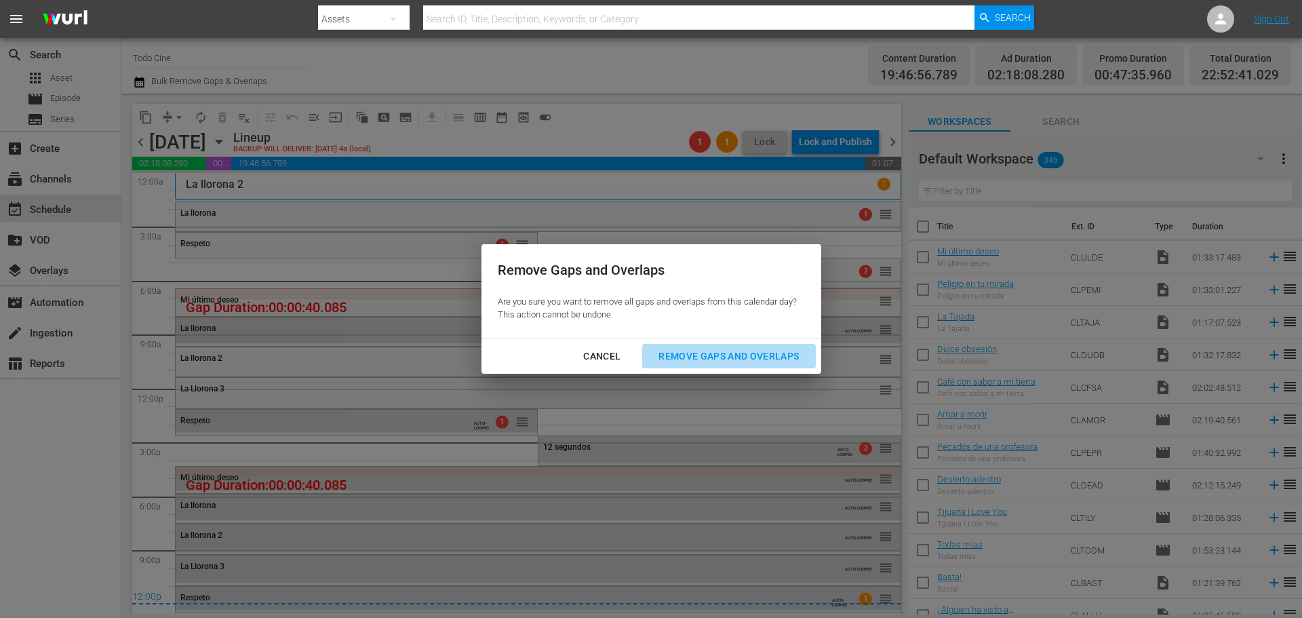
click at [735, 351] on div "Remove Gaps and Overlaps" at bounding box center [729, 356] width 162 height 17
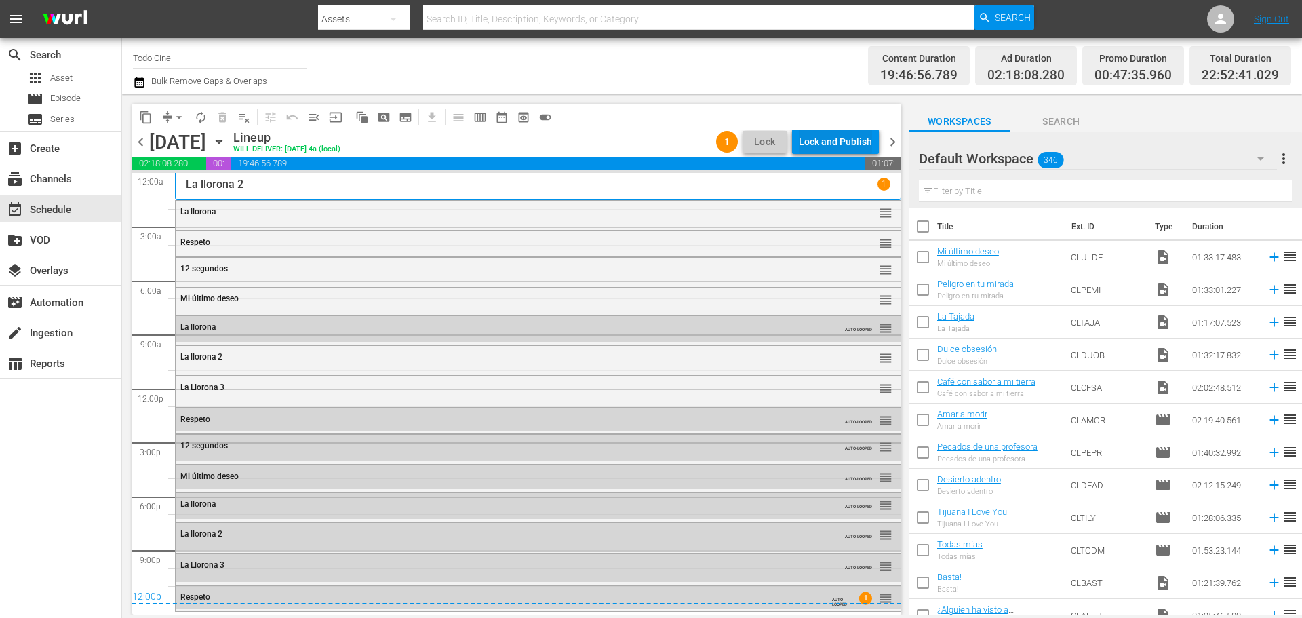
click at [853, 143] on div "Lock and Publish" at bounding box center [835, 142] width 73 height 24
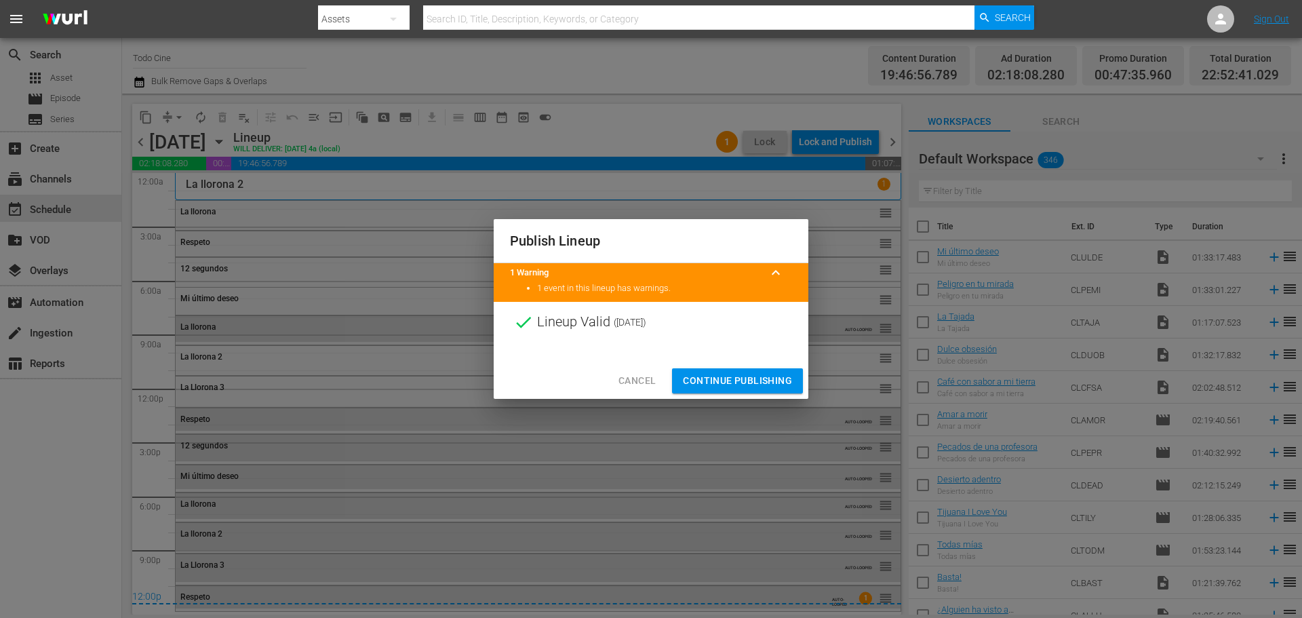
drag, startPoint x: 741, startPoint y: 376, endPoint x: 726, endPoint y: 370, distance: 16.4
click at [741, 376] on span "Continue Publishing" at bounding box center [737, 380] width 109 height 17
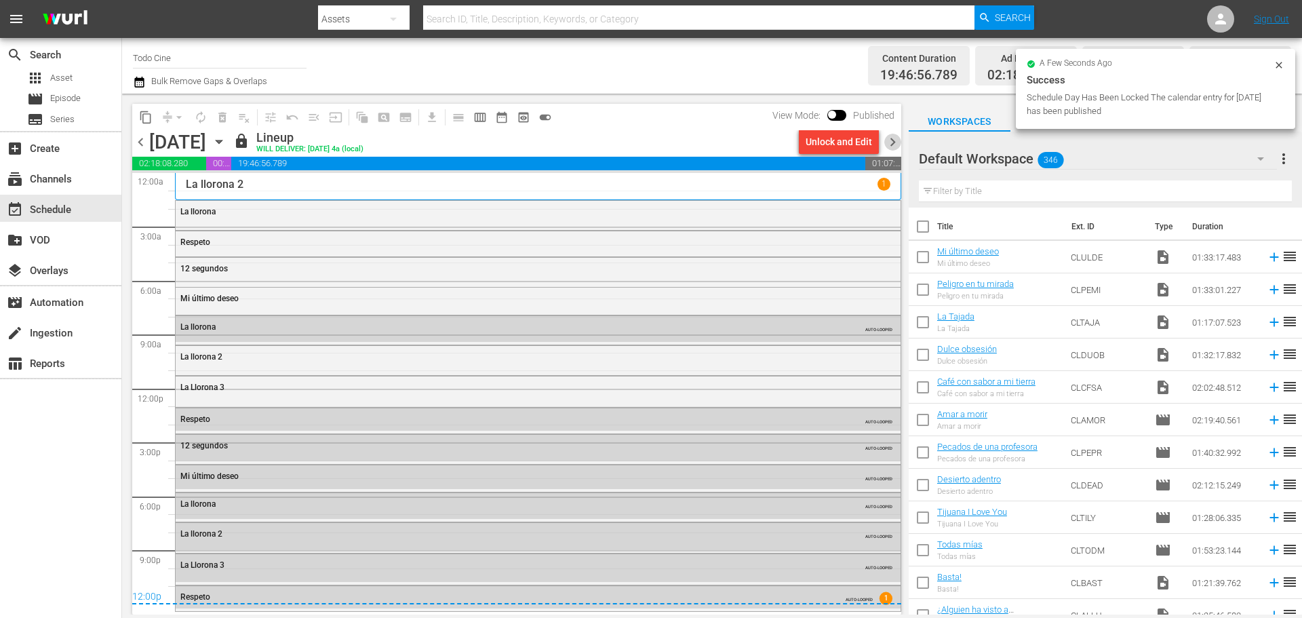
click at [895, 138] on span "chevron_right" at bounding box center [892, 142] width 17 height 17
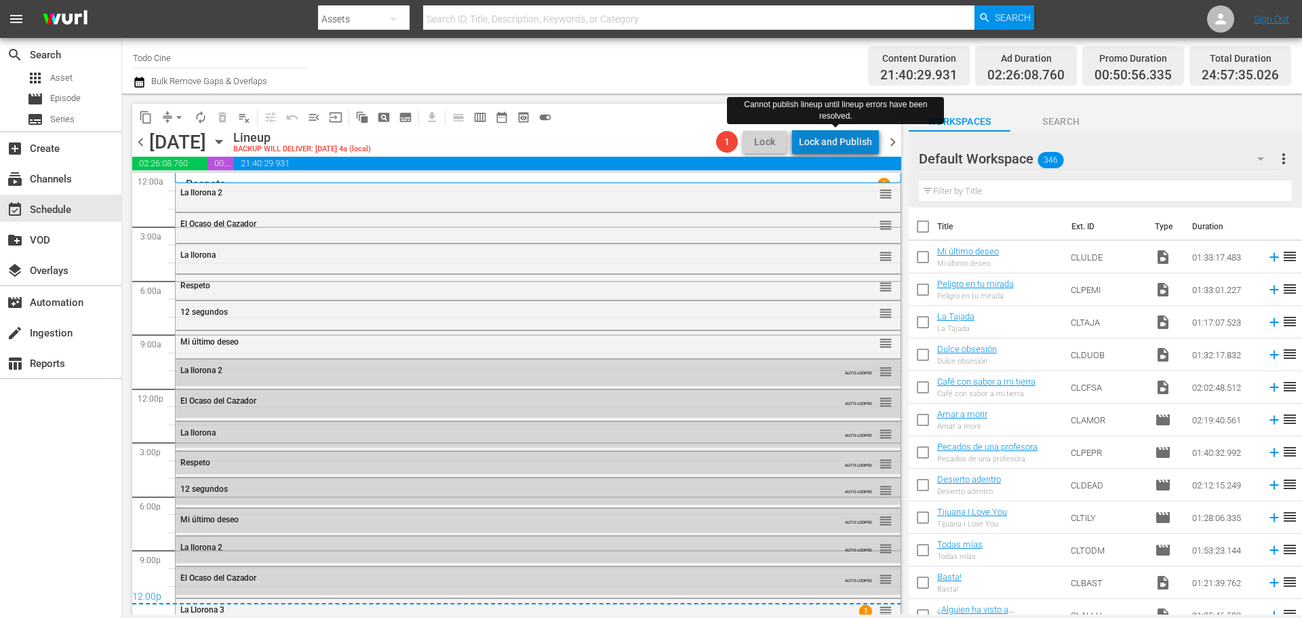
click at [842, 140] on div "Lock and Publish" at bounding box center [835, 142] width 73 height 24
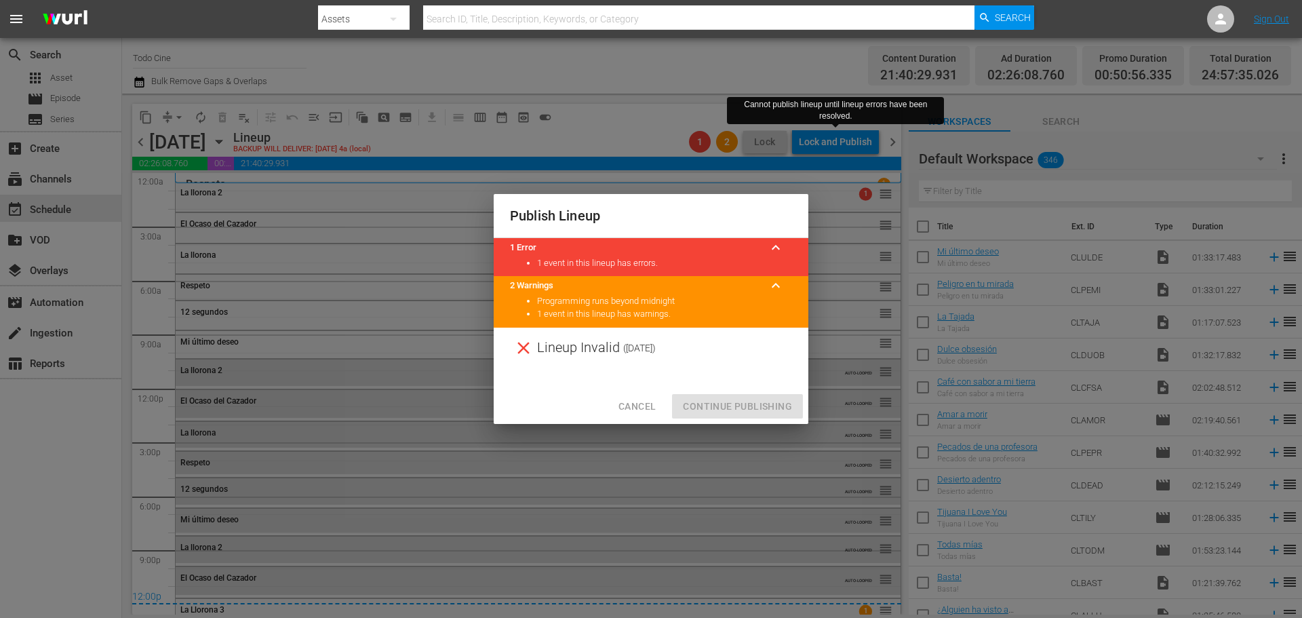
click at [641, 403] on span "Cancel" at bounding box center [637, 406] width 37 height 17
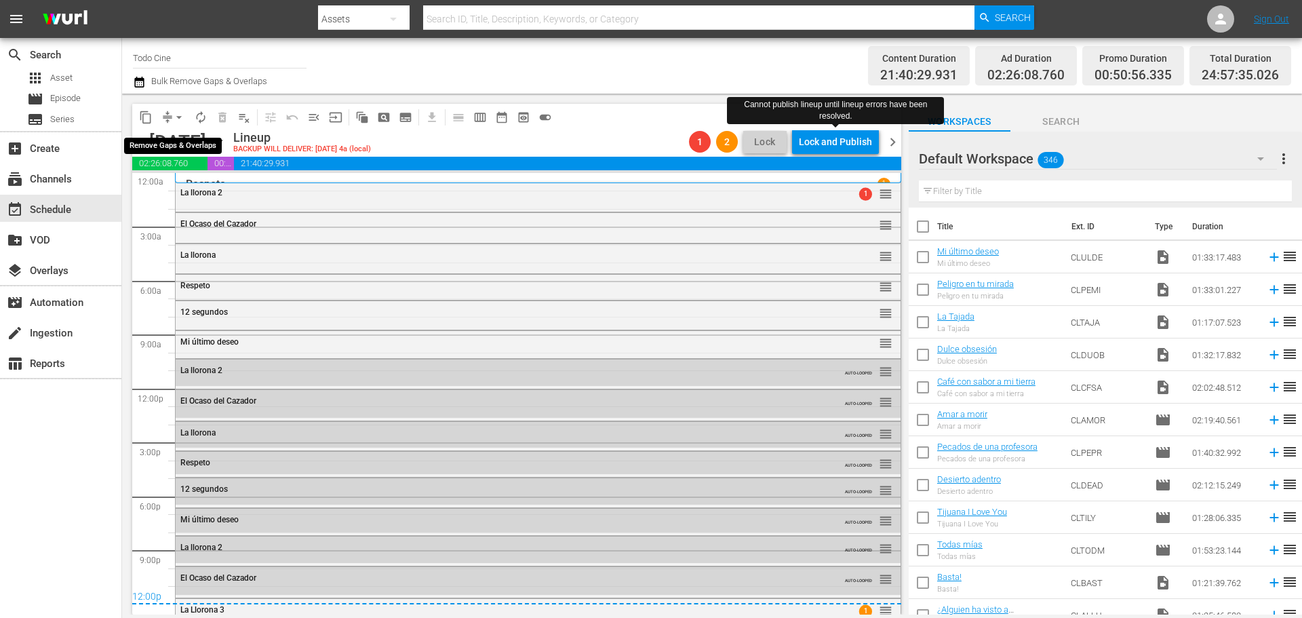
click at [178, 117] on span "arrow_drop_down" at bounding box center [179, 118] width 14 height 14
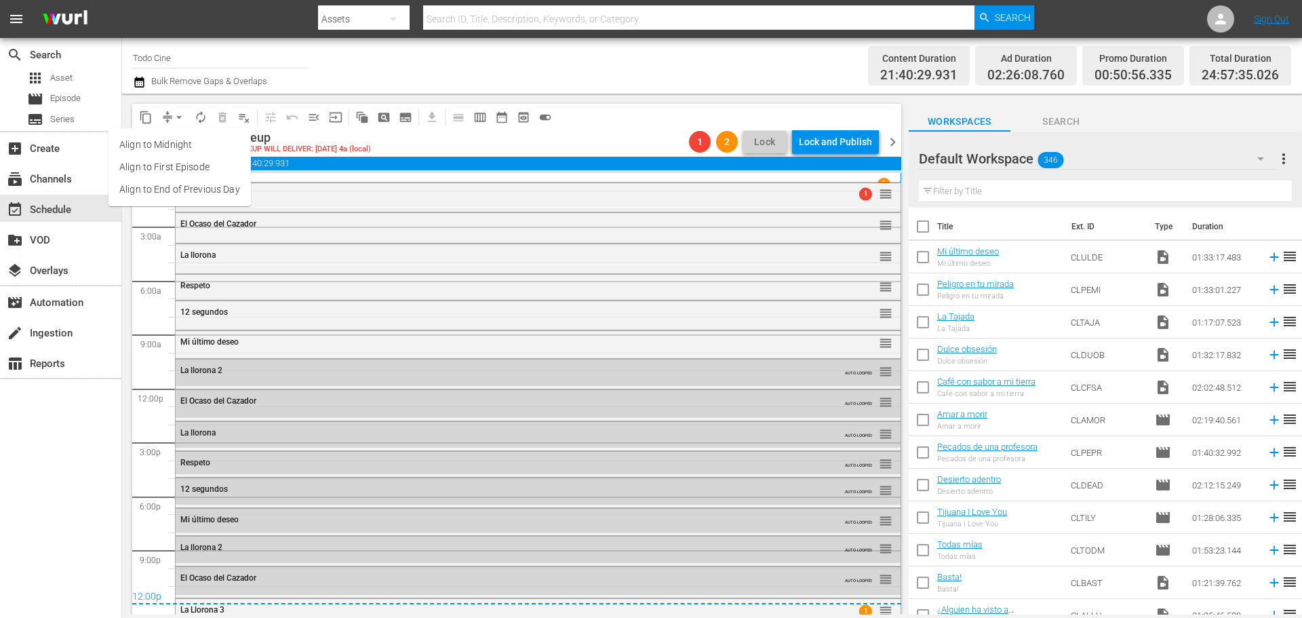
click at [186, 189] on li "Align to End of Previous Day" at bounding box center [180, 189] width 142 height 22
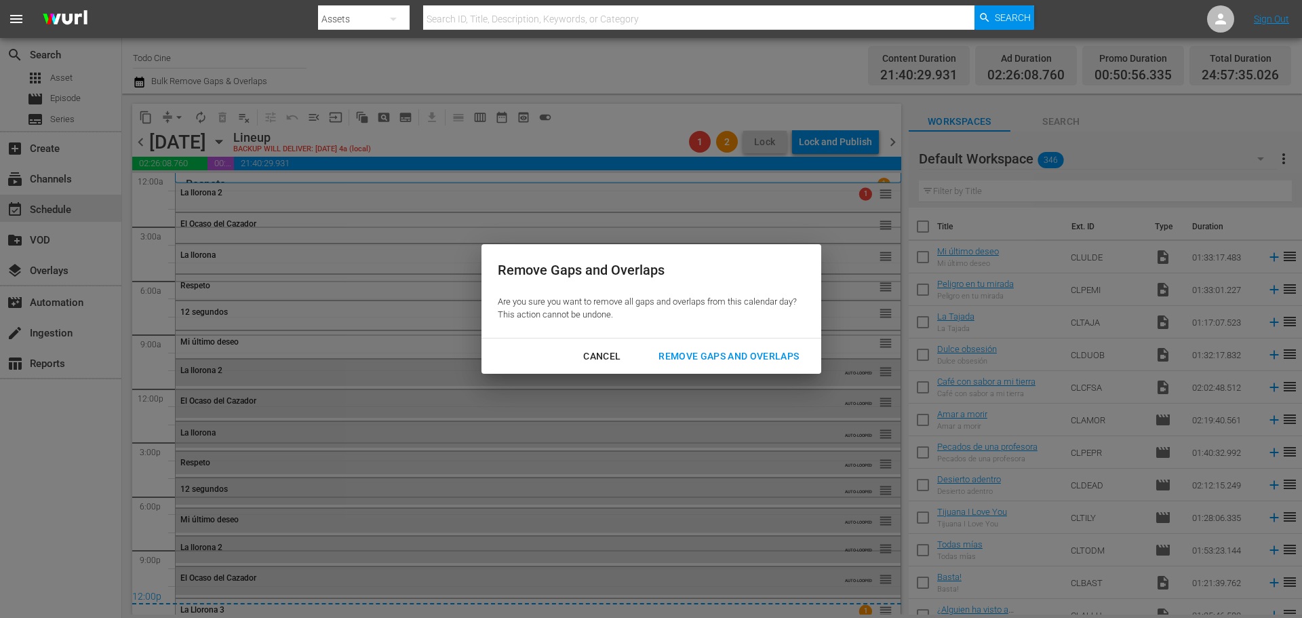
click at [749, 356] on div "Remove Gaps and Overlaps" at bounding box center [729, 356] width 162 height 17
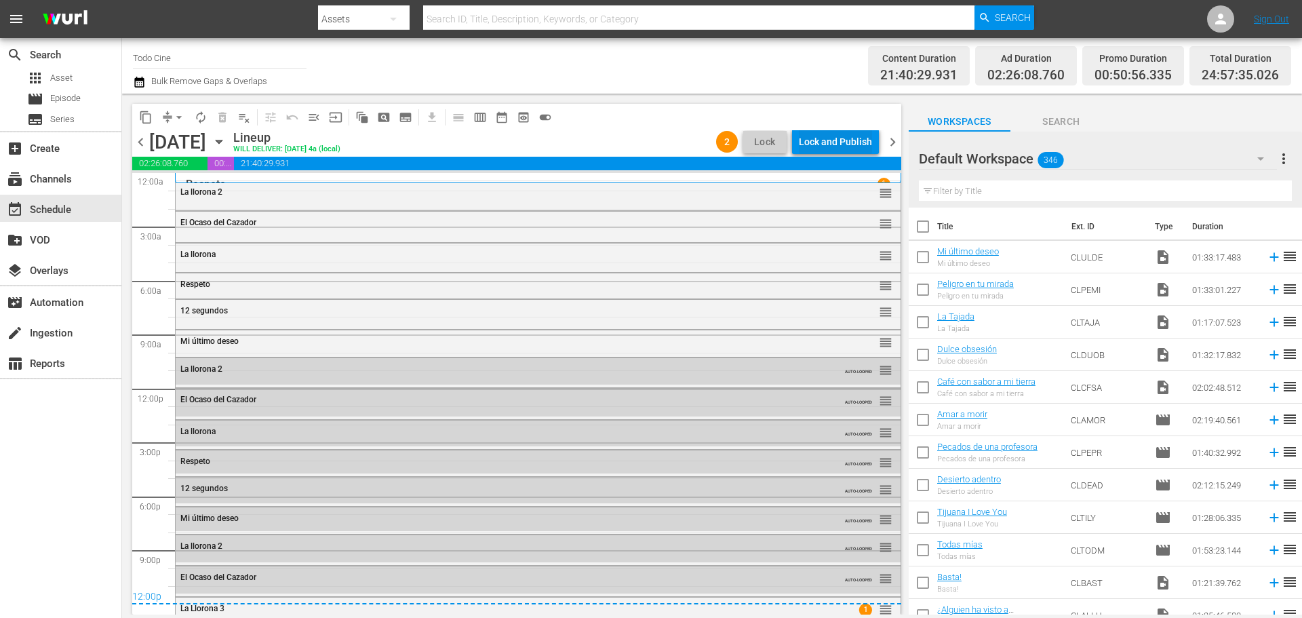
click at [834, 140] on div "Lock and Publish" at bounding box center [835, 142] width 73 height 24
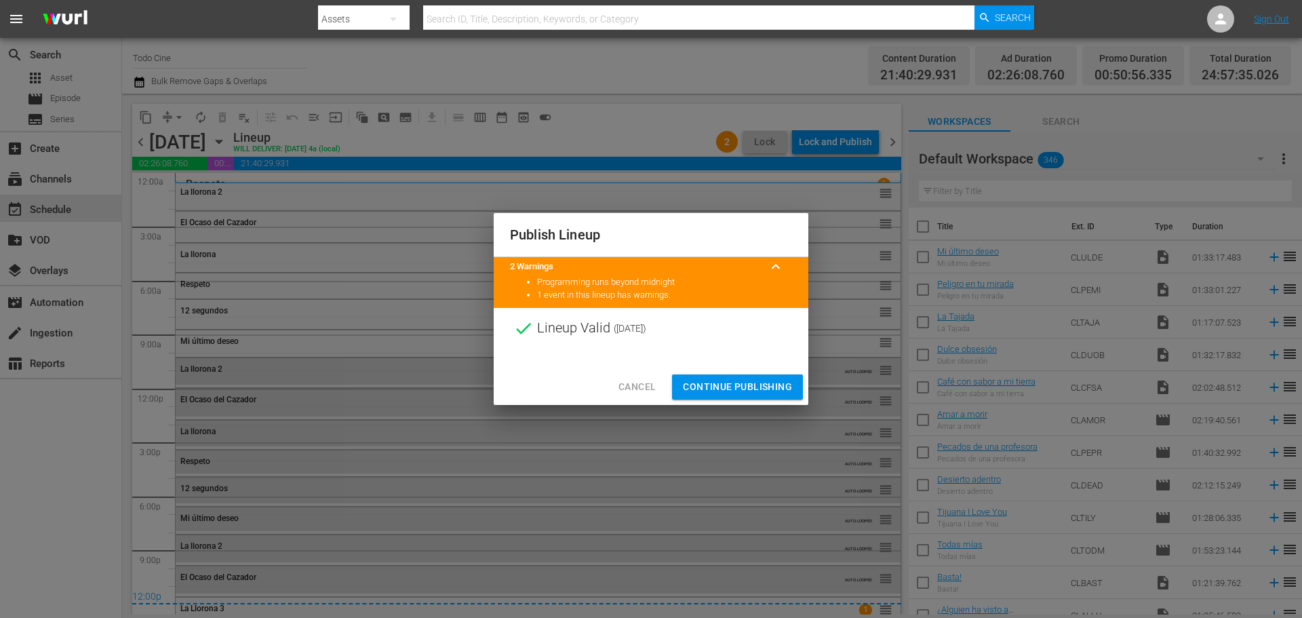
click at [747, 389] on span "Continue Publishing" at bounding box center [737, 386] width 109 height 17
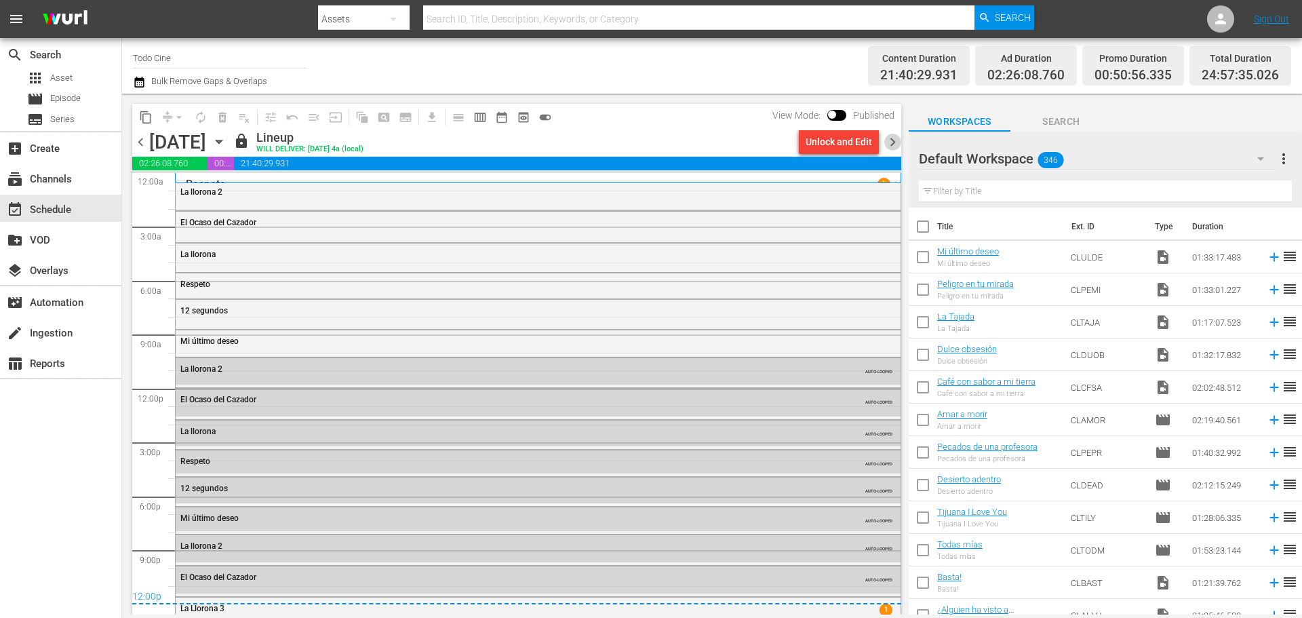
click at [892, 142] on span "chevron_right" at bounding box center [892, 142] width 17 height 17
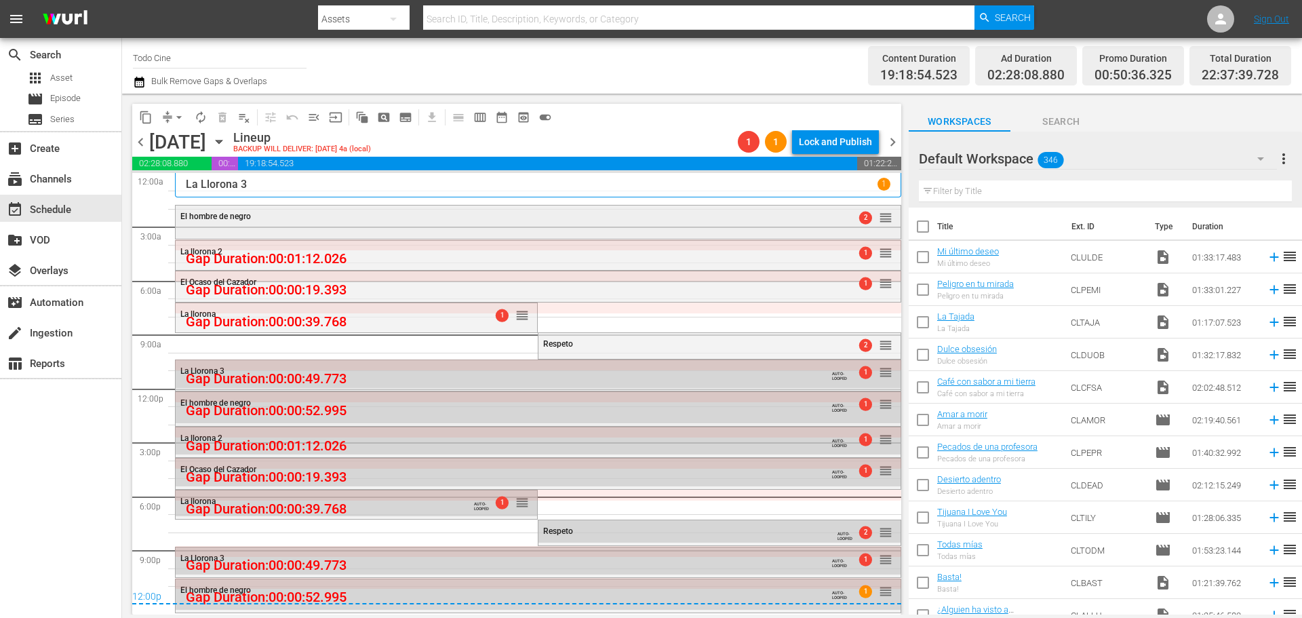
click at [636, 221] on div "El hombre de negro 2 reorder" at bounding box center [538, 217] width 725 height 23
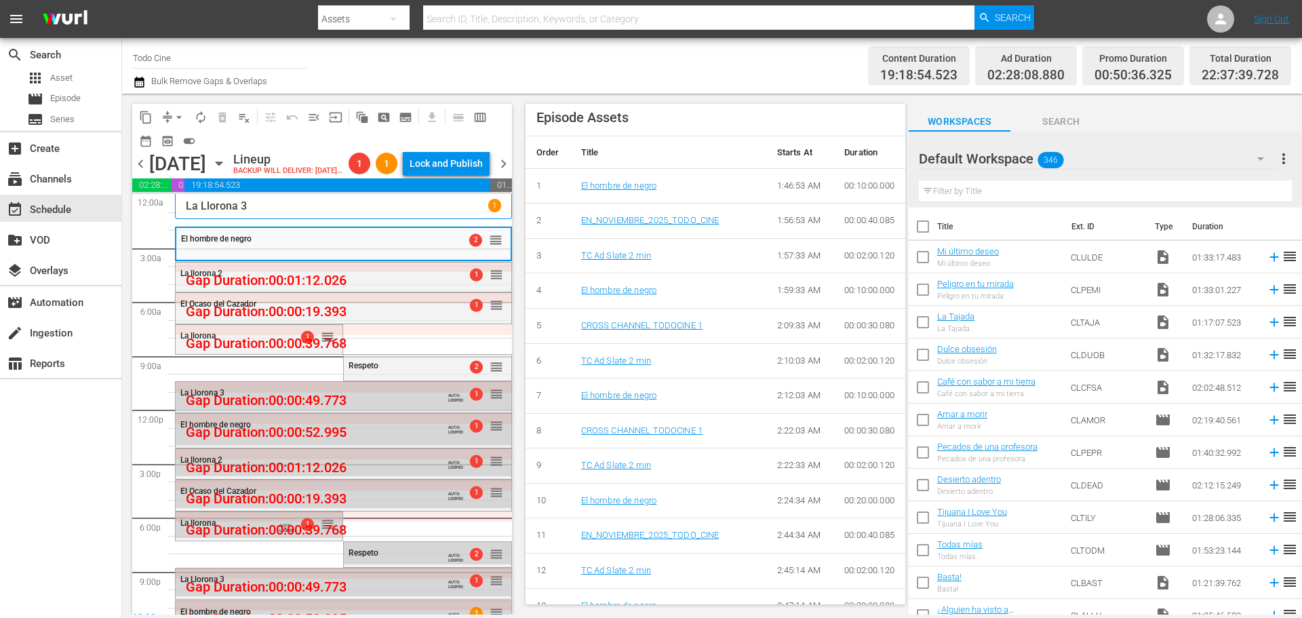
scroll to position [543, 0]
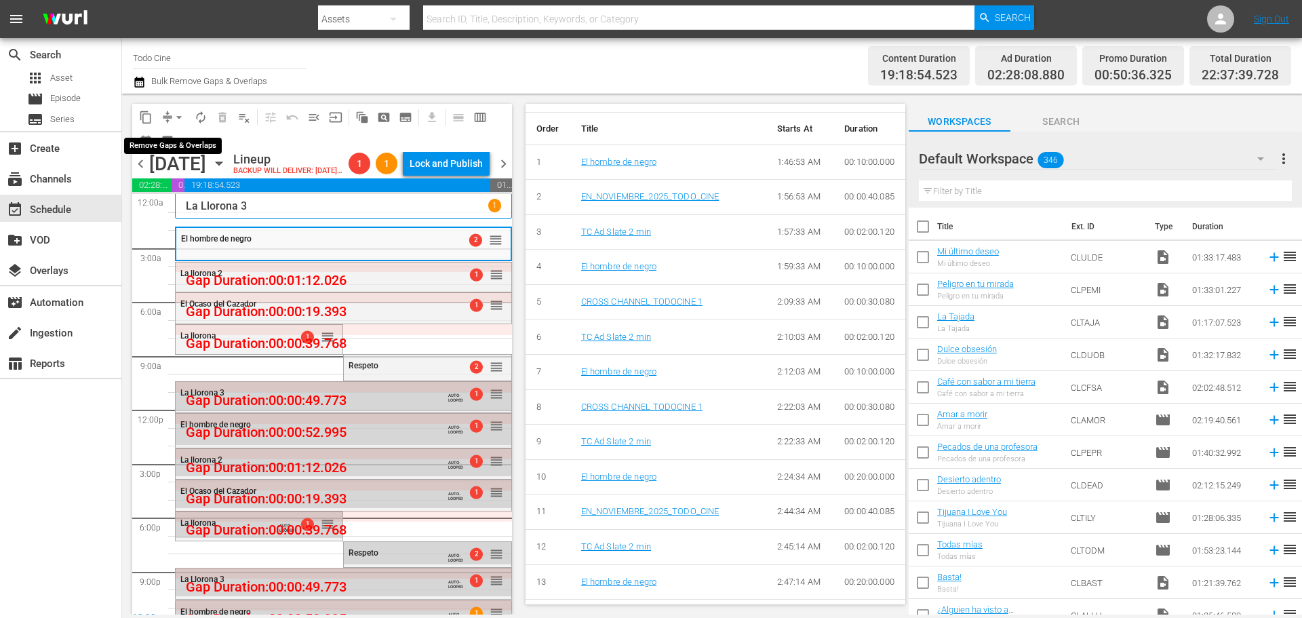
click at [176, 115] on span "arrow_drop_down" at bounding box center [179, 118] width 14 height 14
click at [193, 187] on li "Align to End of Previous Day" at bounding box center [180, 189] width 142 height 22
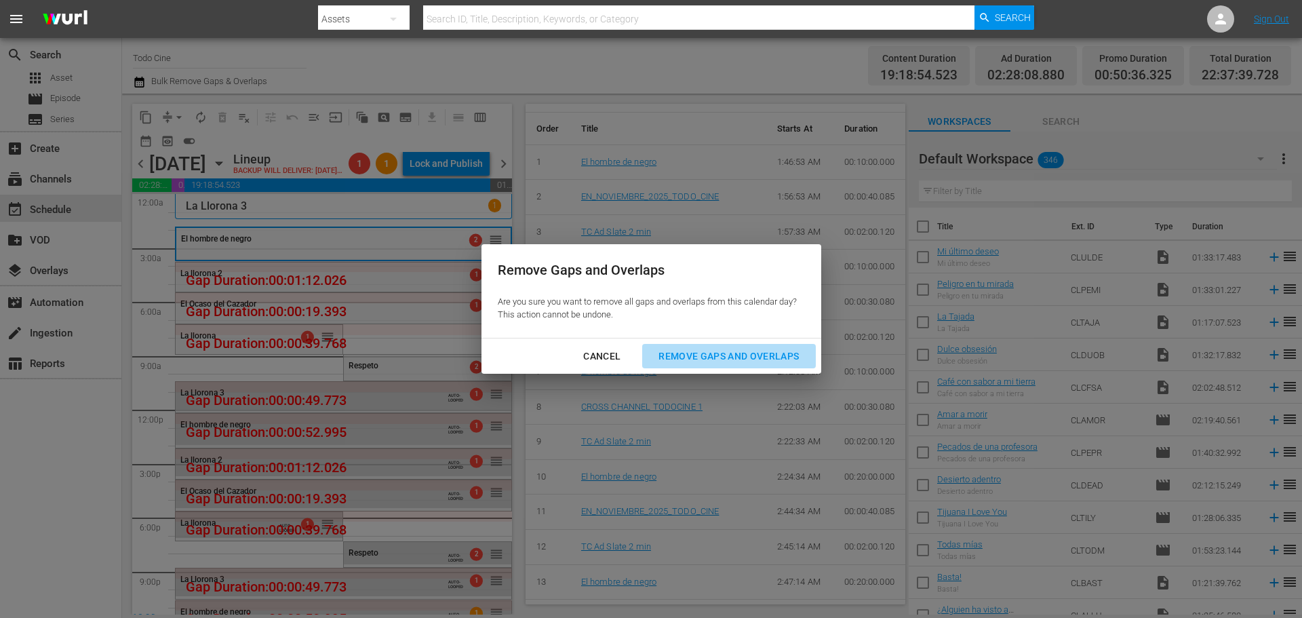
click at [722, 353] on div "Remove Gaps and Overlaps" at bounding box center [729, 356] width 162 height 17
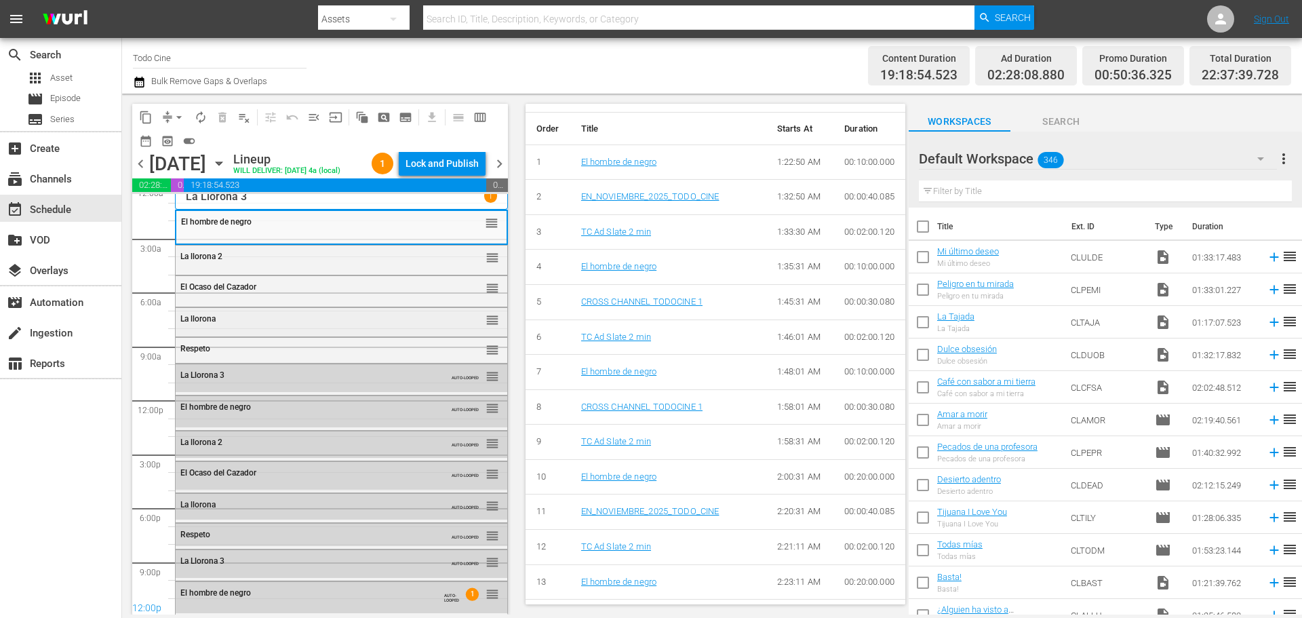
scroll to position [11, 0]
click at [437, 157] on div "Lock and Publish" at bounding box center [442, 163] width 73 height 24
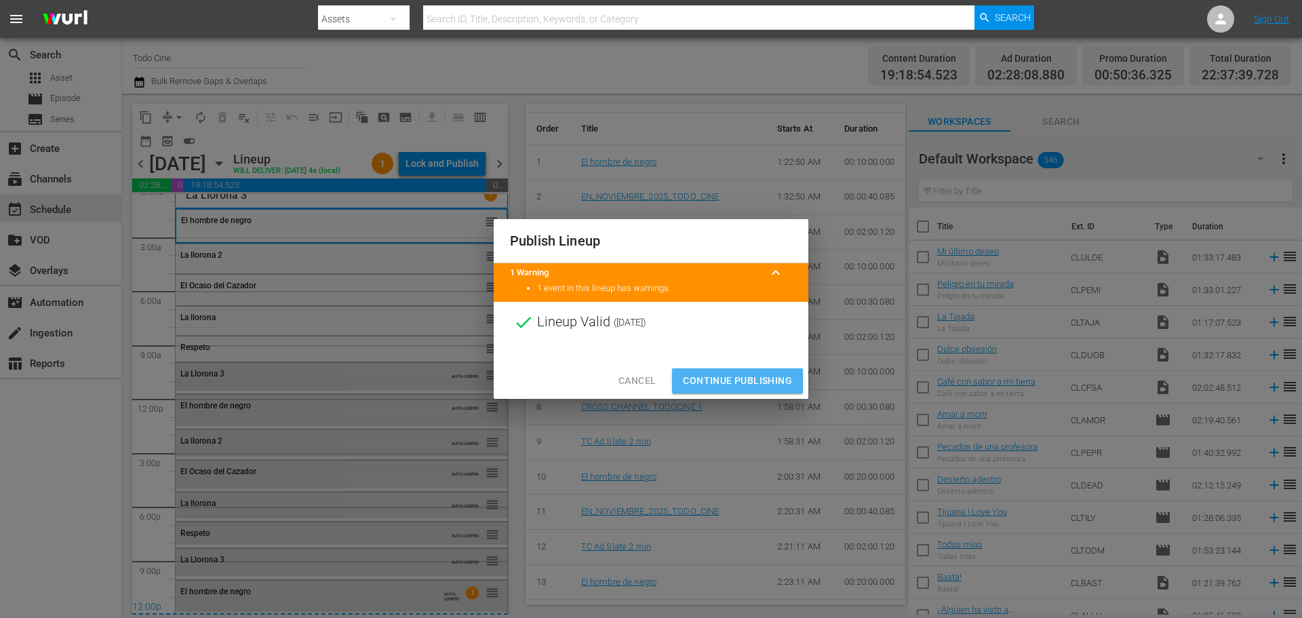
click at [721, 384] on span "Continue Publishing" at bounding box center [737, 380] width 109 height 17
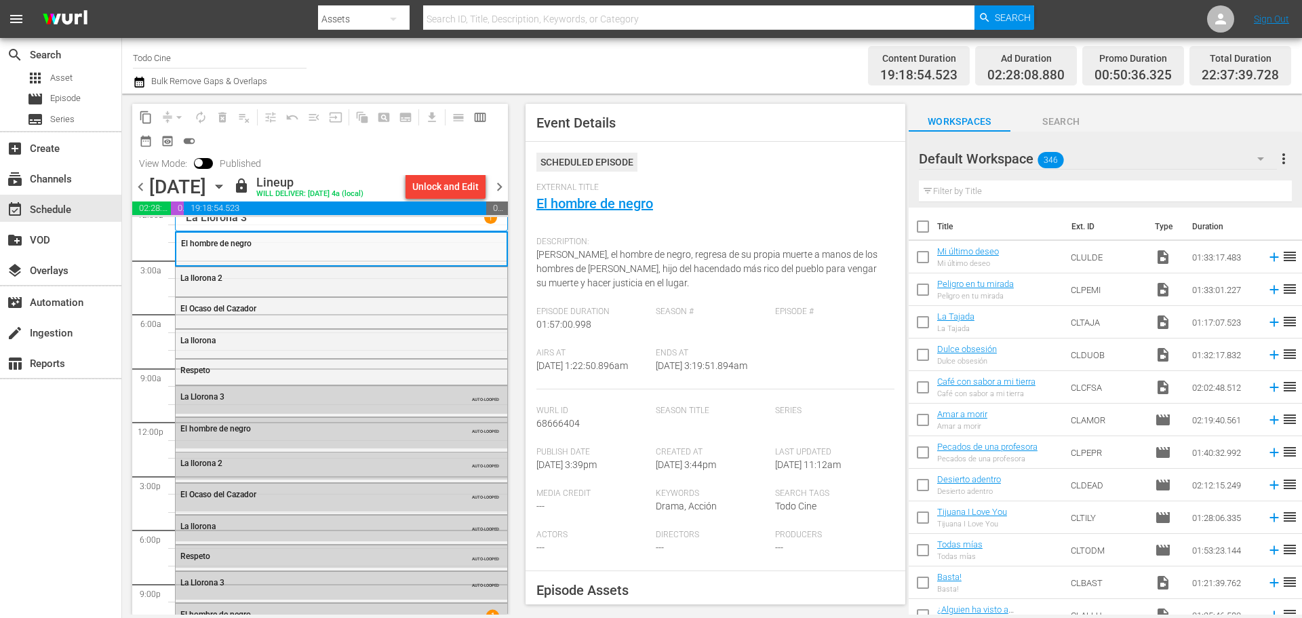
click at [499, 185] on span "chevron_right" at bounding box center [499, 186] width 17 height 17
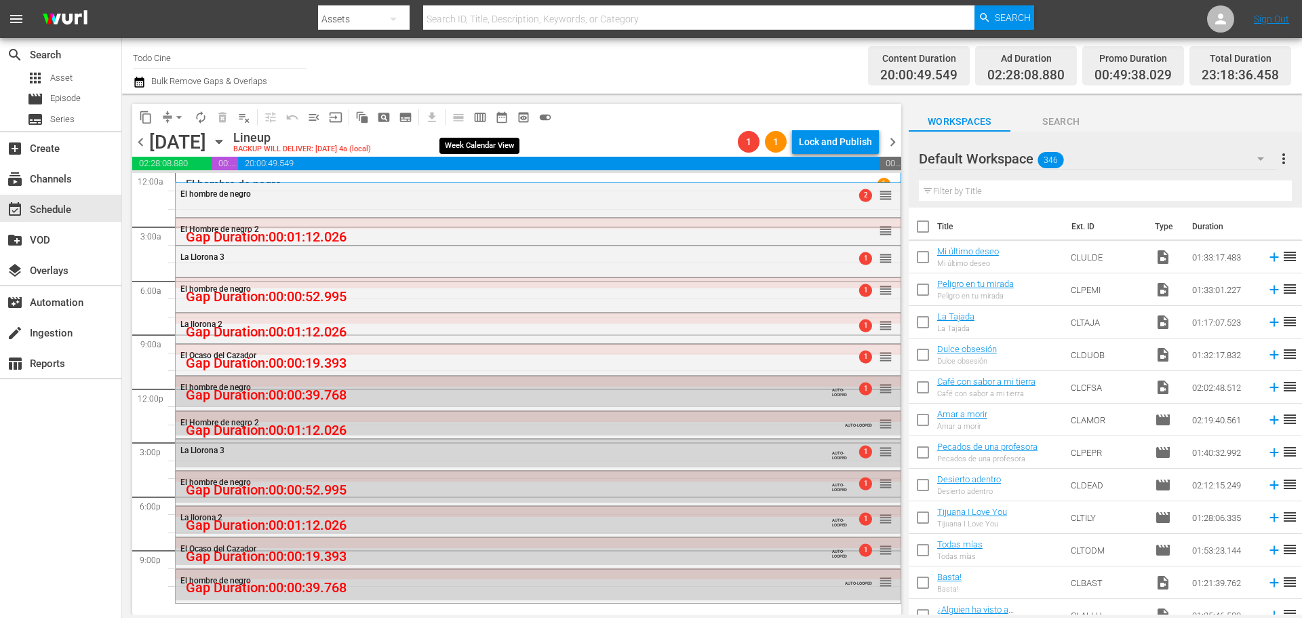
click at [477, 117] on span "calendar_view_week_outlined" at bounding box center [480, 118] width 14 height 14
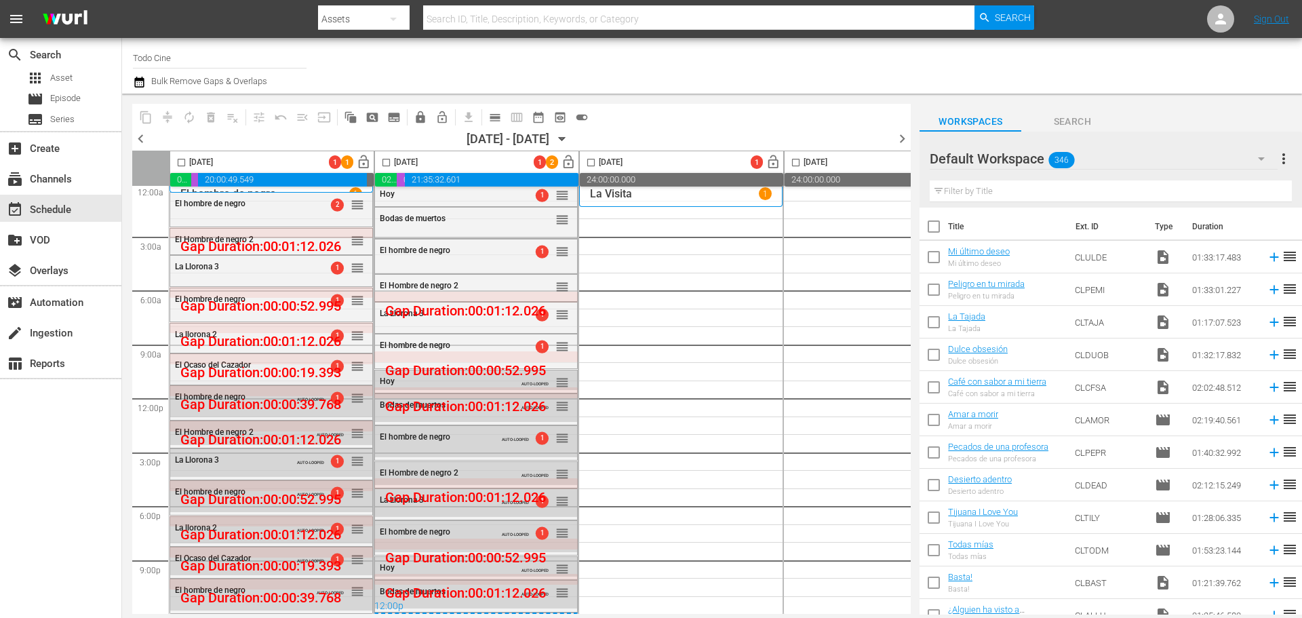
scroll to position [13, 0]
drag, startPoint x: 562, startPoint y: 192, endPoint x: 243, endPoint y: 600, distance: 518.0
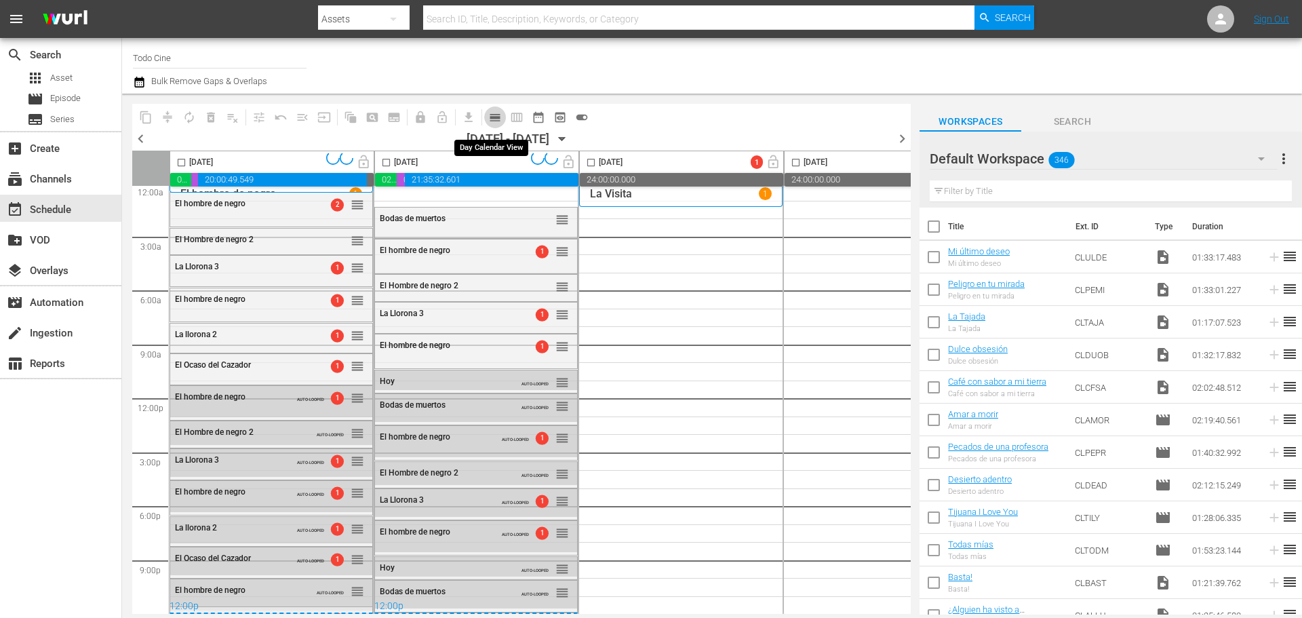
click at [494, 115] on span "calendar_view_day_outlined" at bounding box center [495, 118] width 14 height 14
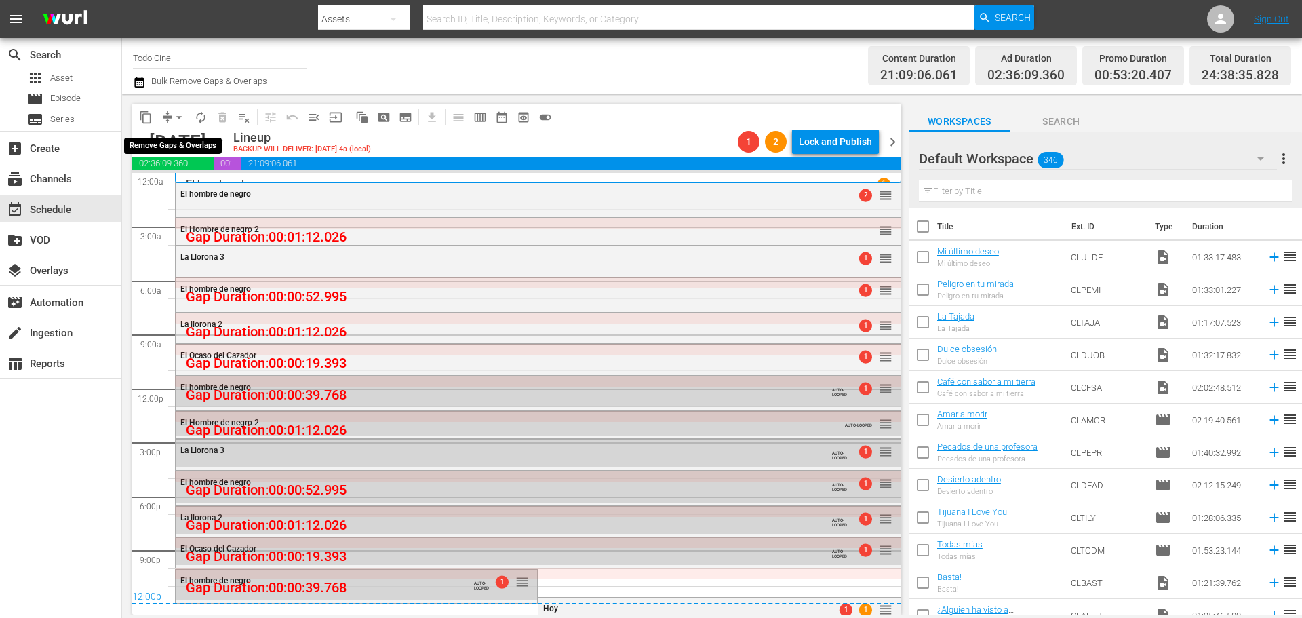
click at [176, 115] on span "arrow_drop_down" at bounding box center [179, 118] width 14 height 14
click at [184, 181] on li "Align to End of Previous Day" at bounding box center [180, 189] width 142 height 22
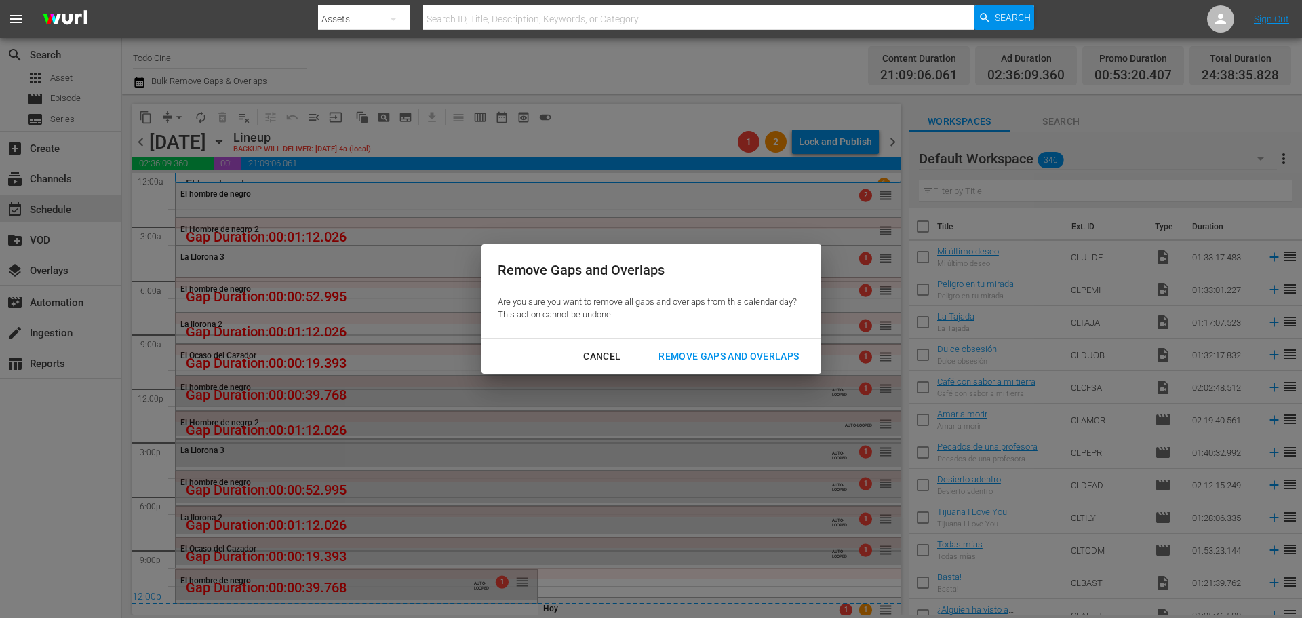
click at [676, 355] on div "Remove Gaps and Overlaps" at bounding box center [729, 356] width 162 height 17
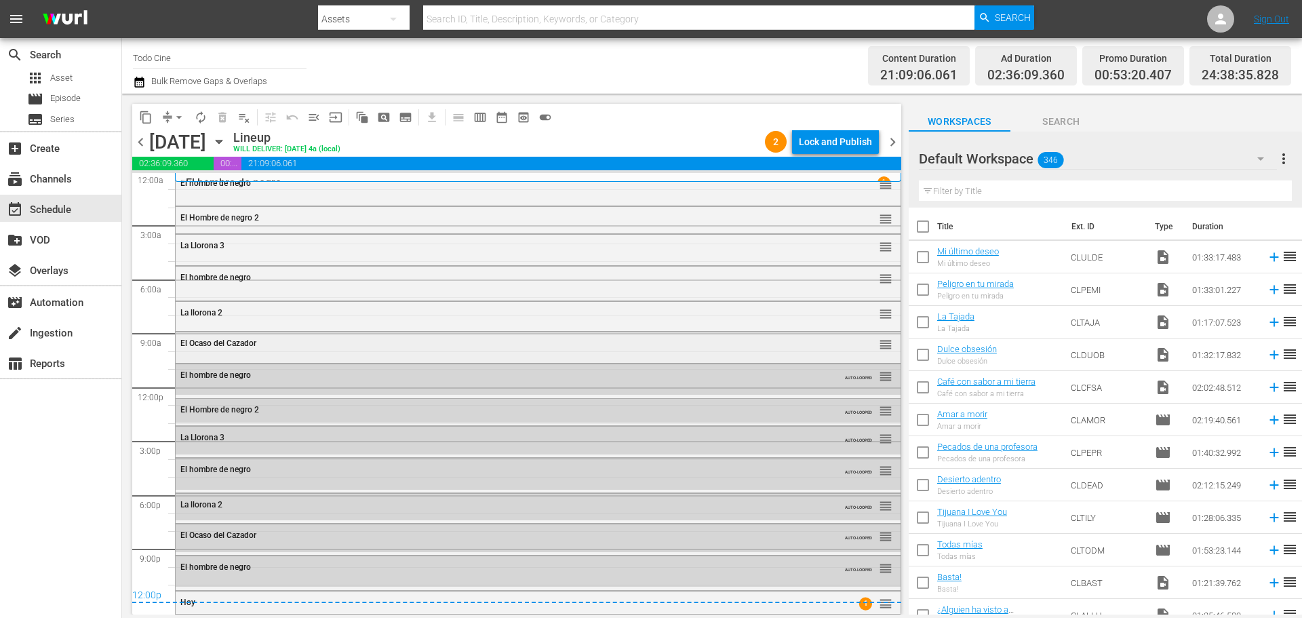
scroll to position [0, 0]
click at [852, 143] on div "Lock and Publish" at bounding box center [835, 142] width 73 height 24
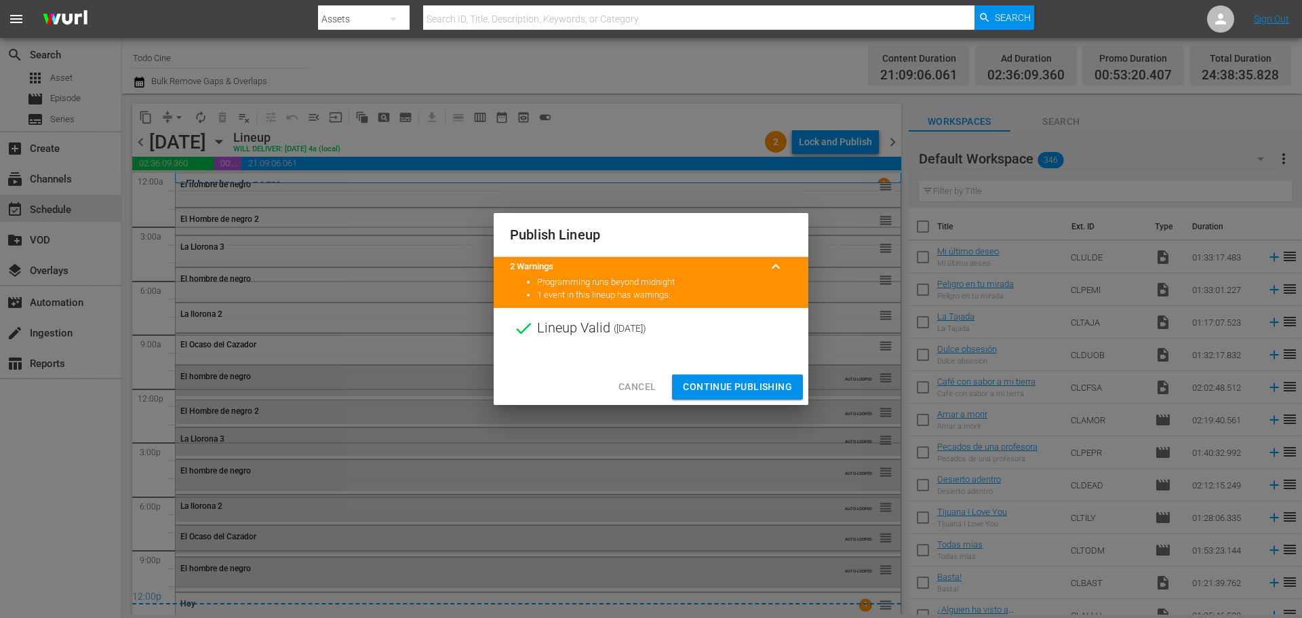
click at [728, 386] on span "Continue Publishing" at bounding box center [737, 386] width 109 height 17
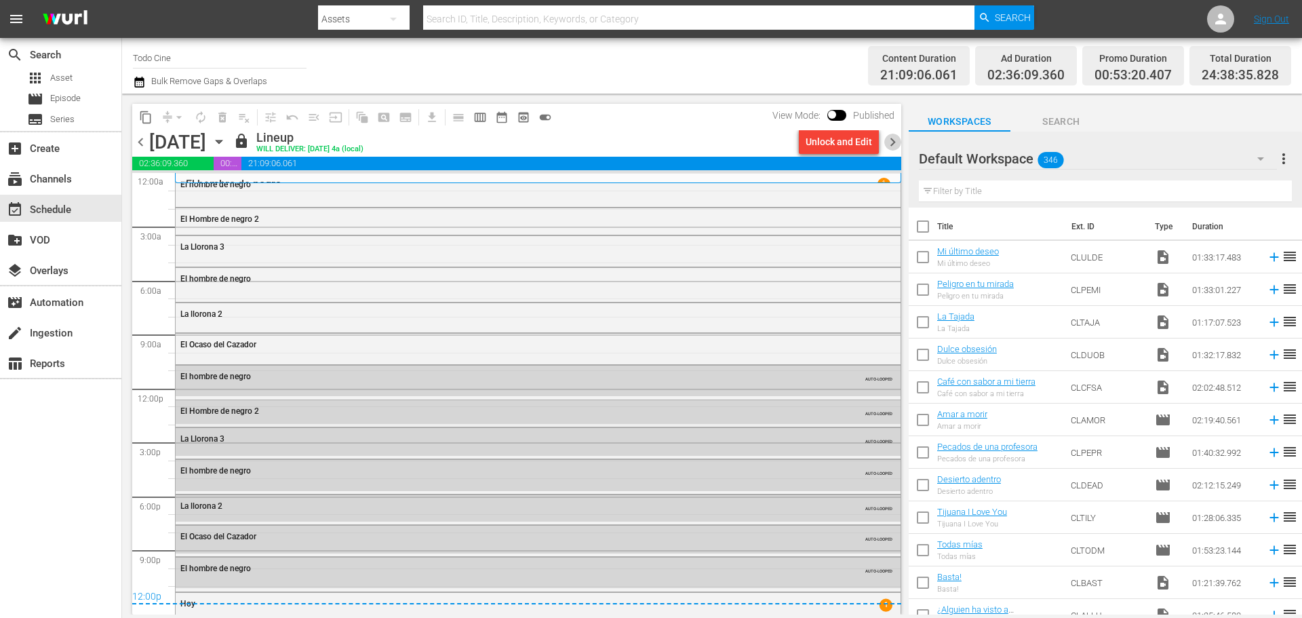
click at [893, 140] on span "chevron_right" at bounding box center [892, 142] width 17 height 17
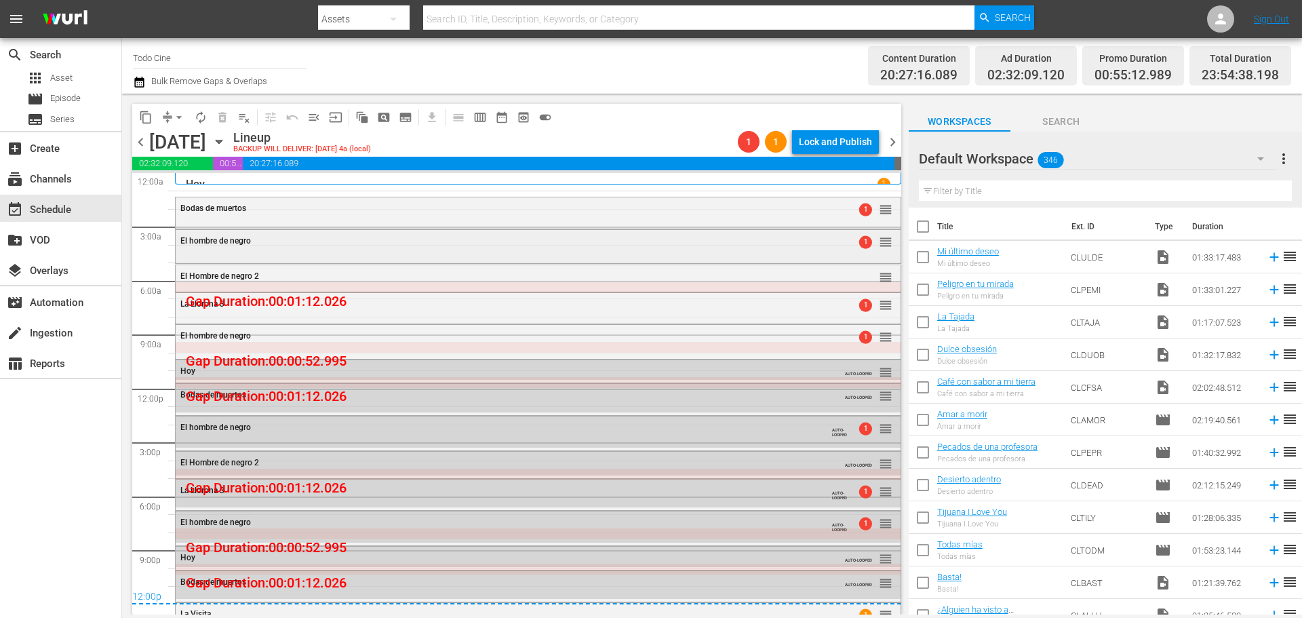
scroll to position [14, 0]
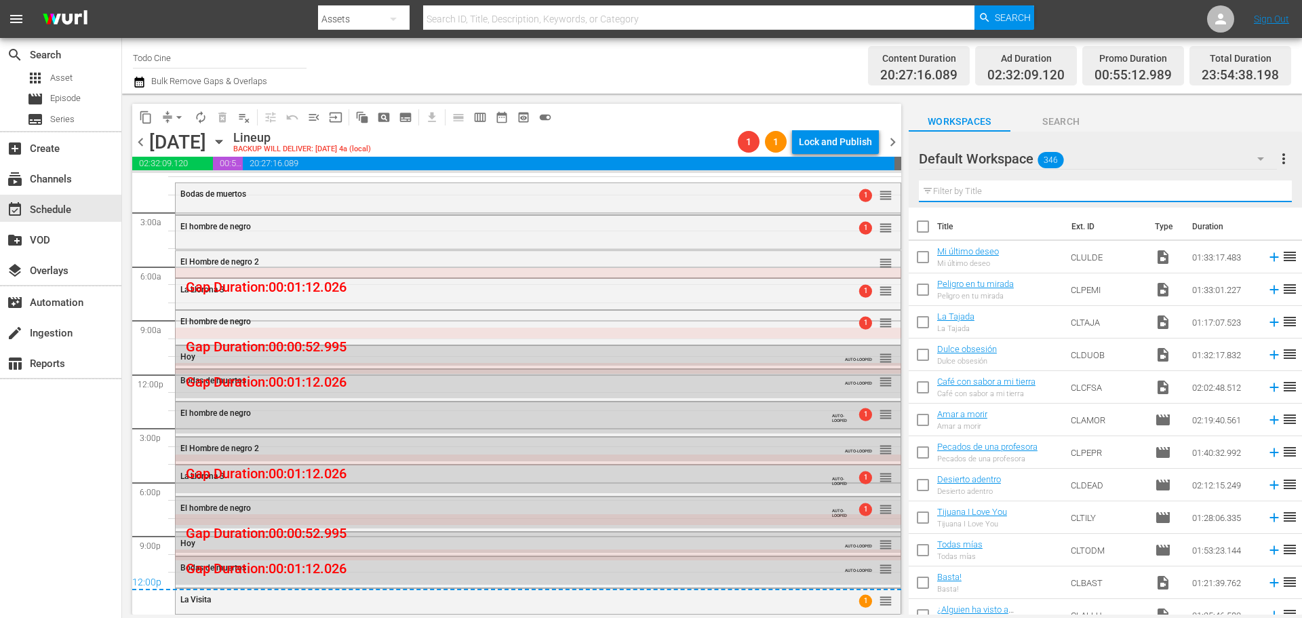
click at [1015, 199] on input "text" at bounding box center [1105, 191] width 373 height 22
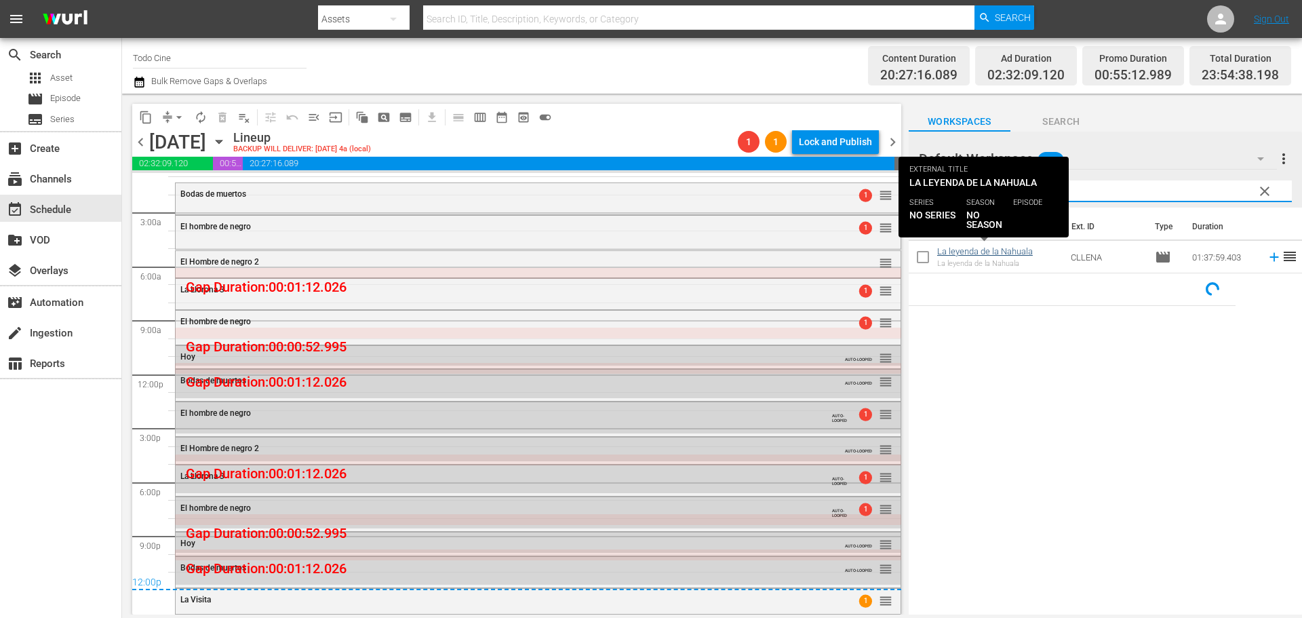
type input "[PERSON_NAME]"
click at [996, 254] on link "La leyenda de la Nahuala" at bounding box center [985, 251] width 96 height 10
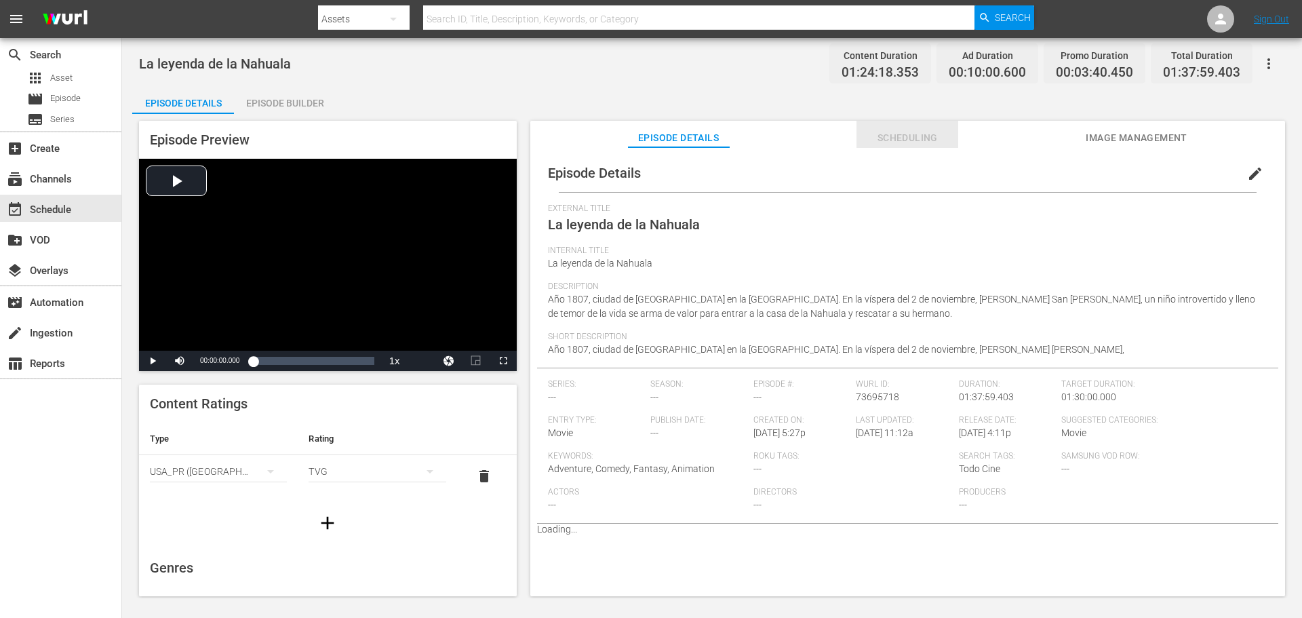
click at [919, 136] on span "Scheduling" at bounding box center [908, 138] width 102 height 17
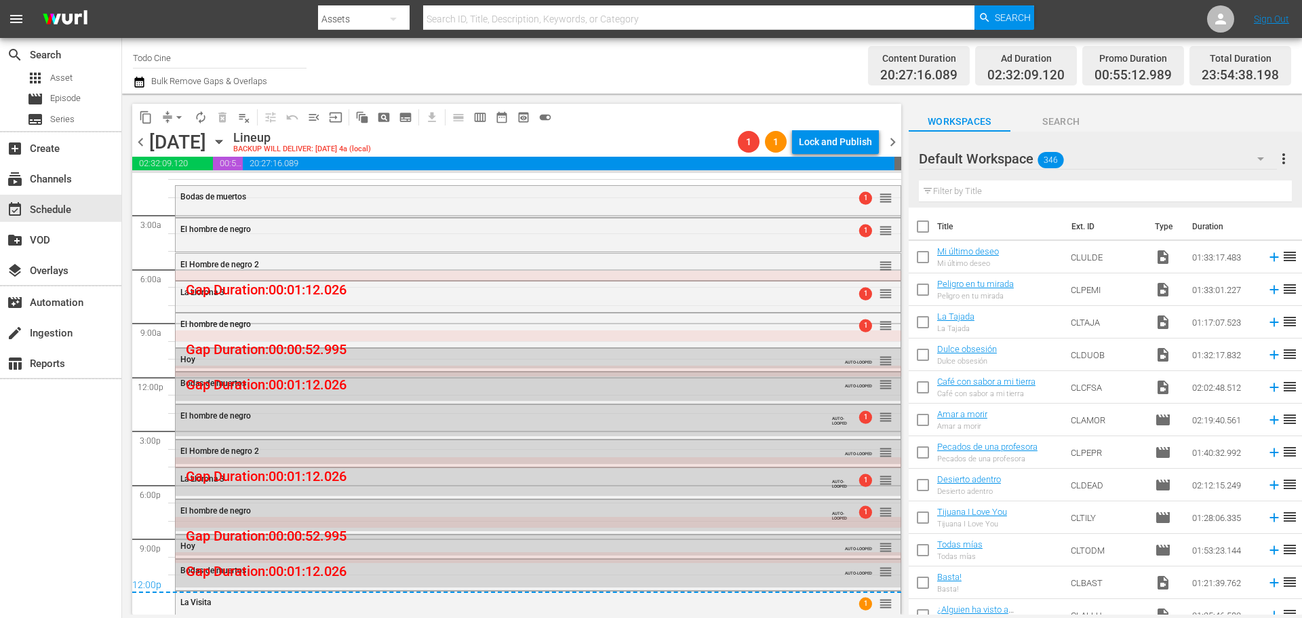
scroll to position [14, 0]
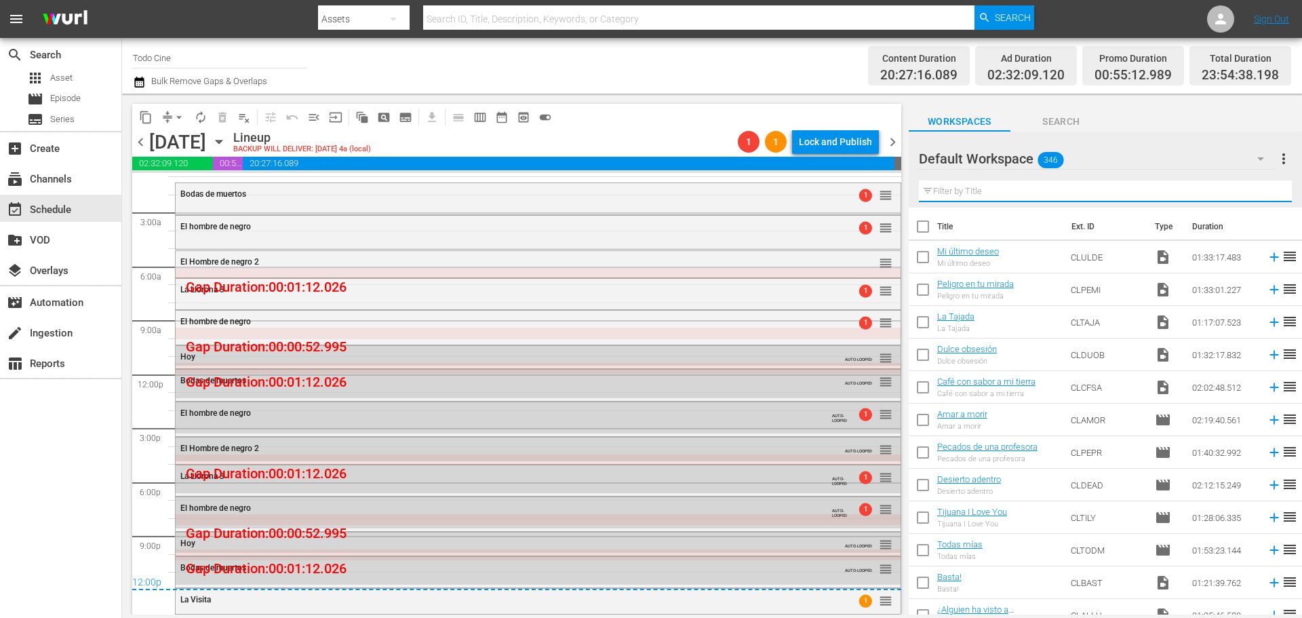
click at [971, 199] on input "text" at bounding box center [1105, 191] width 373 height 22
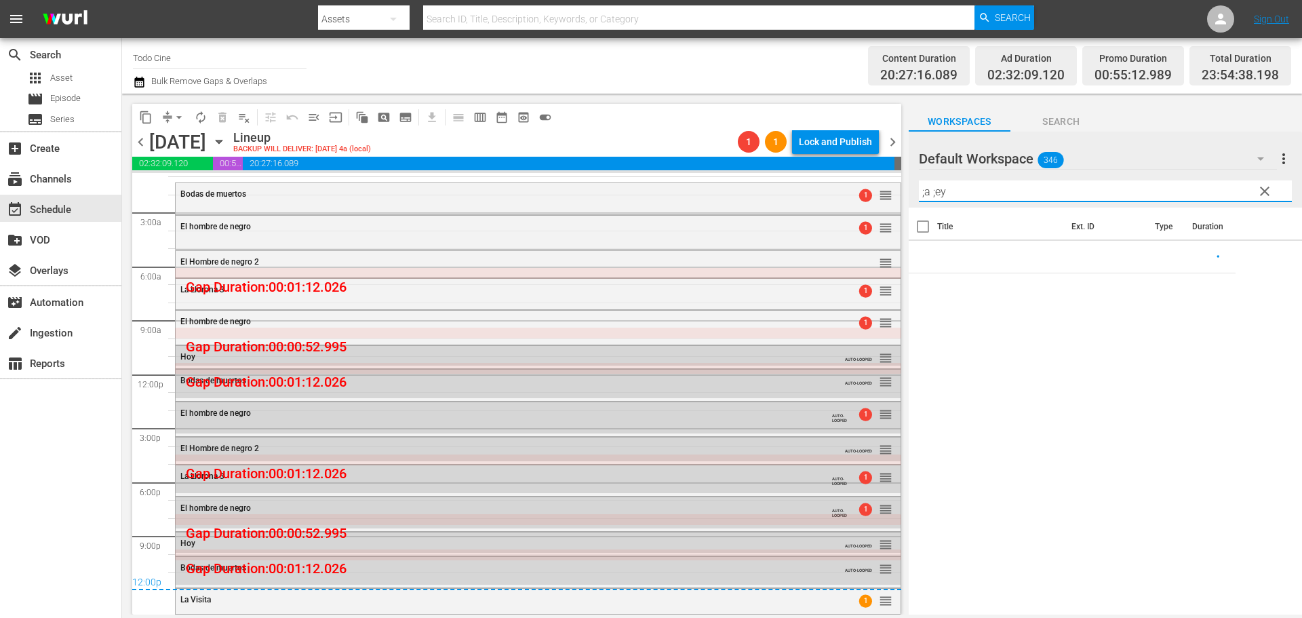
drag, startPoint x: 971, startPoint y: 187, endPoint x: 652, endPoint y: 144, distance: 321.6
click at [652, 144] on div "content_copy compress arrow_drop_down autorenew_outlined delete_forever_outline…" at bounding box center [712, 354] width 1180 height 521
type input "[PERSON_NAME]"
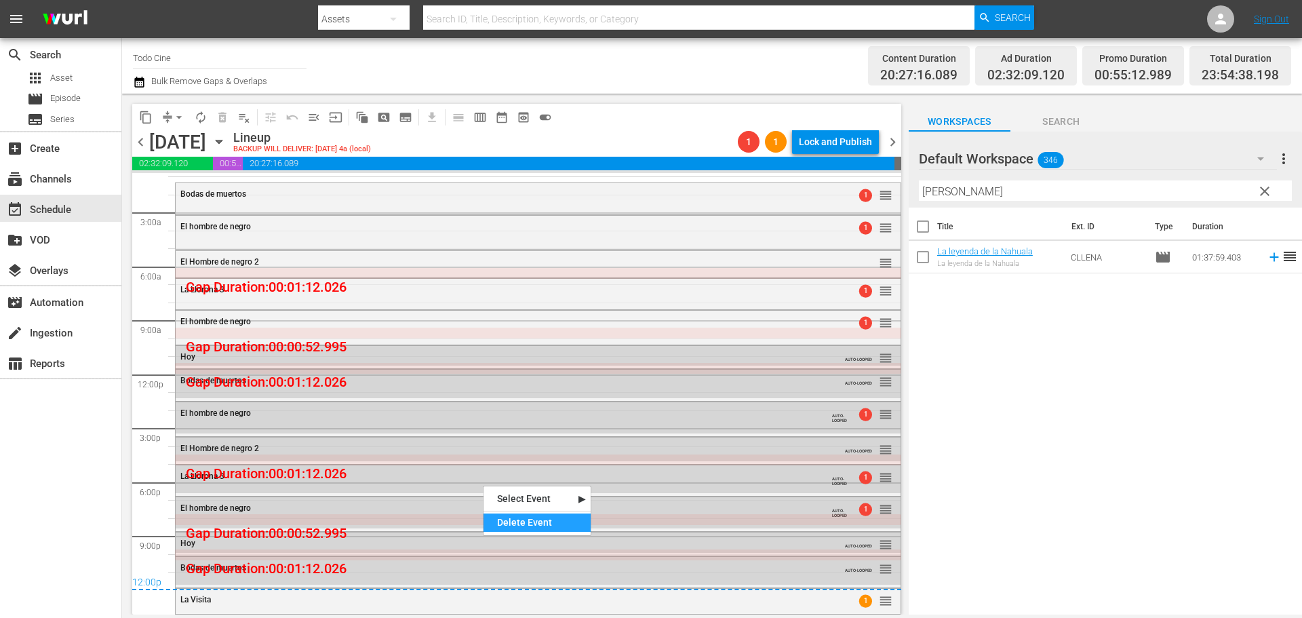
click at [514, 519] on div "Delete Event" at bounding box center [537, 522] width 107 height 18
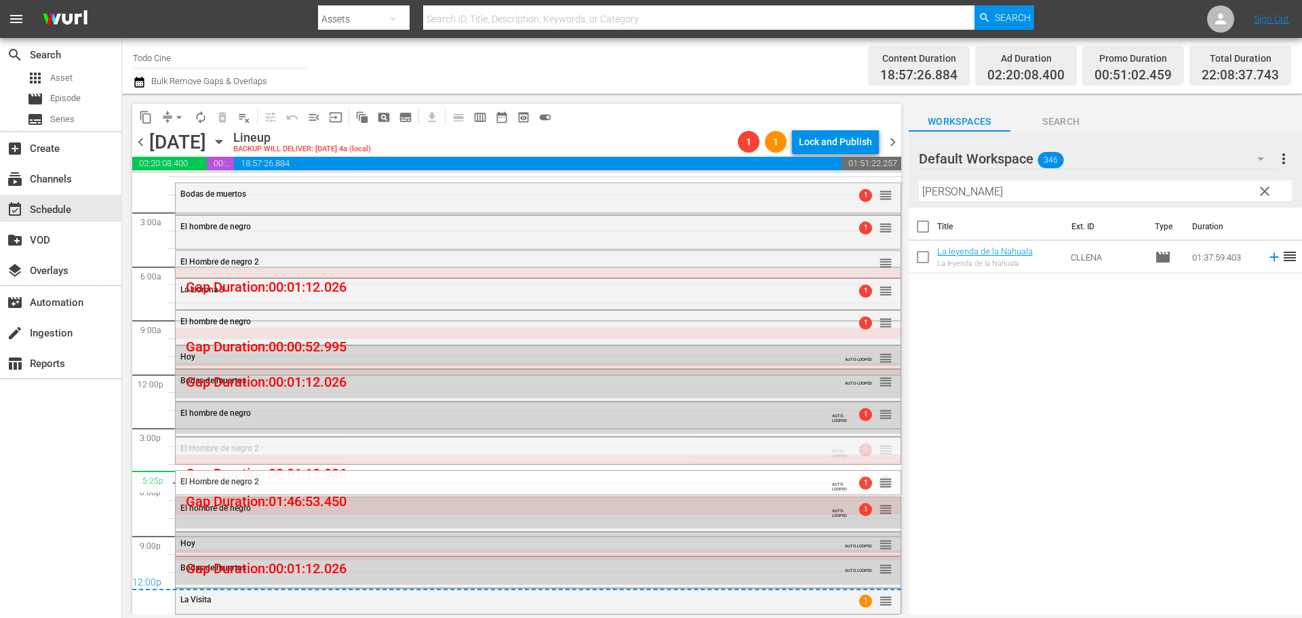
drag, startPoint x: 873, startPoint y: 450, endPoint x: 872, endPoint y: 470, distance: 20.4
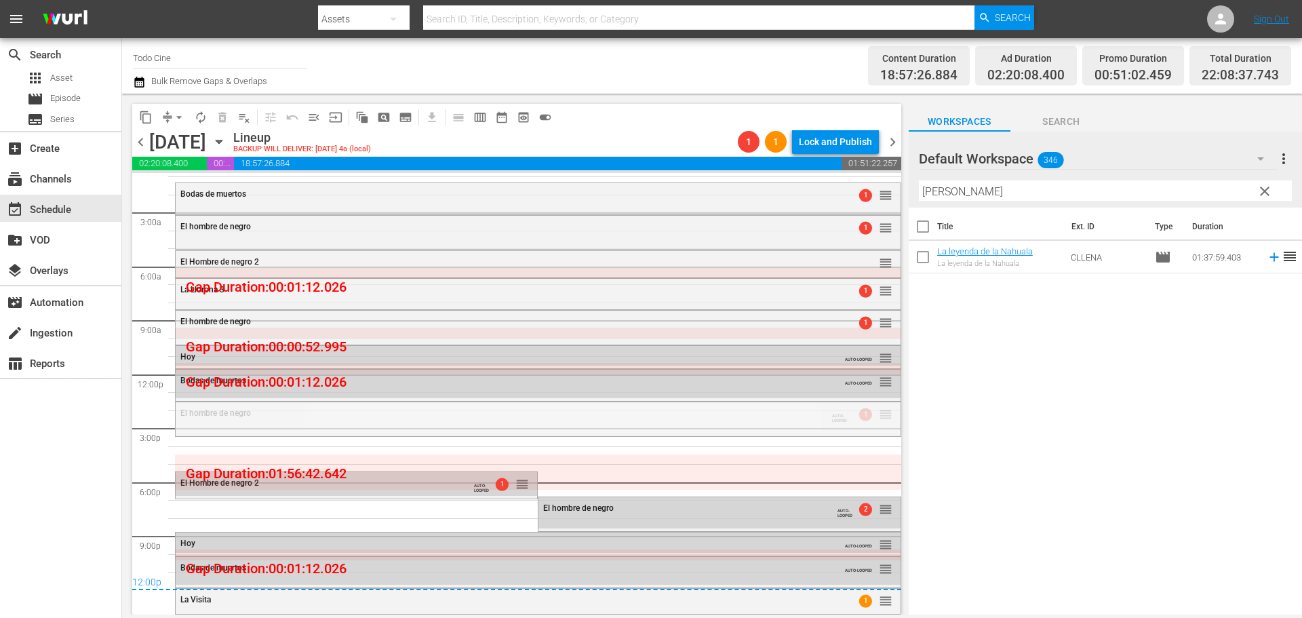
drag, startPoint x: 874, startPoint y: 417, endPoint x: 868, endPoint y: 439, distance: 23.2
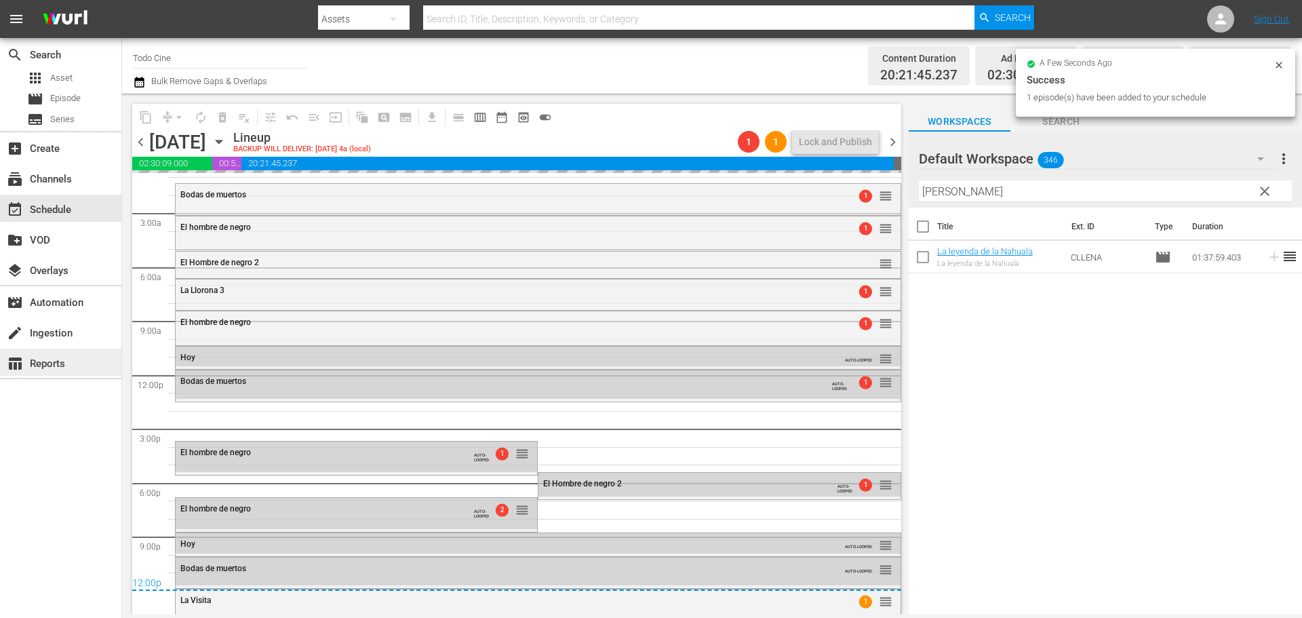
scroll to position [14, 0]
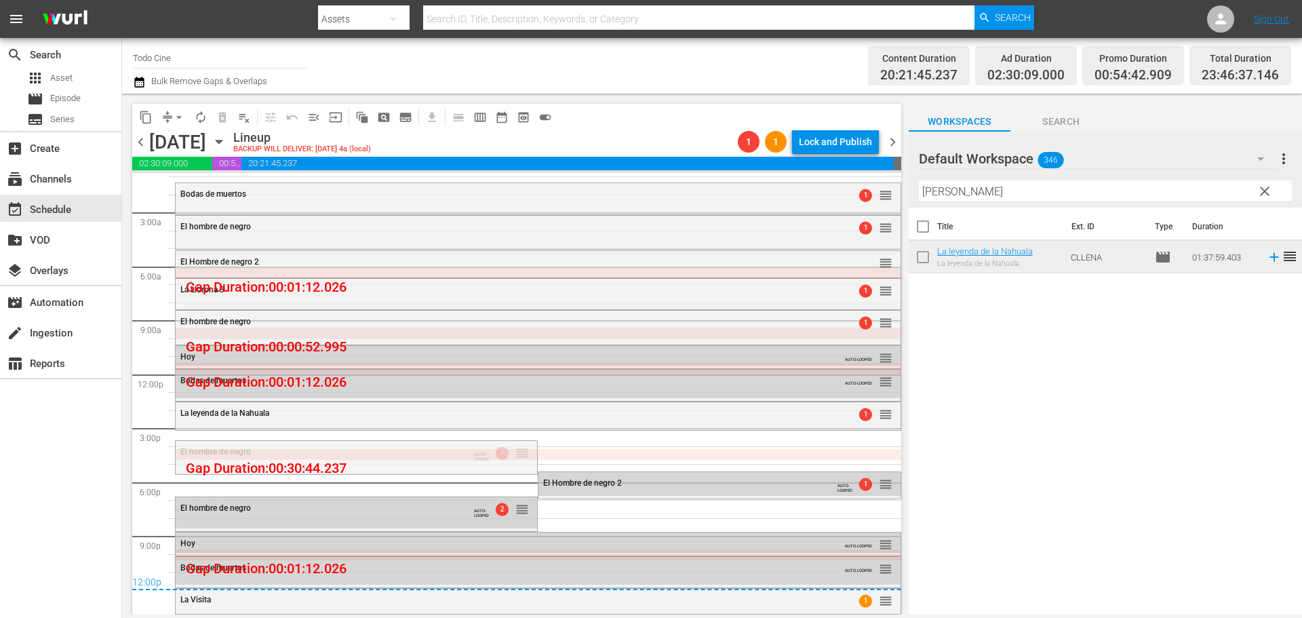
drag, startPoint x: 522, startPoint y: 456, endPoint x: 536, endPoint y: 429, distance: 30.6
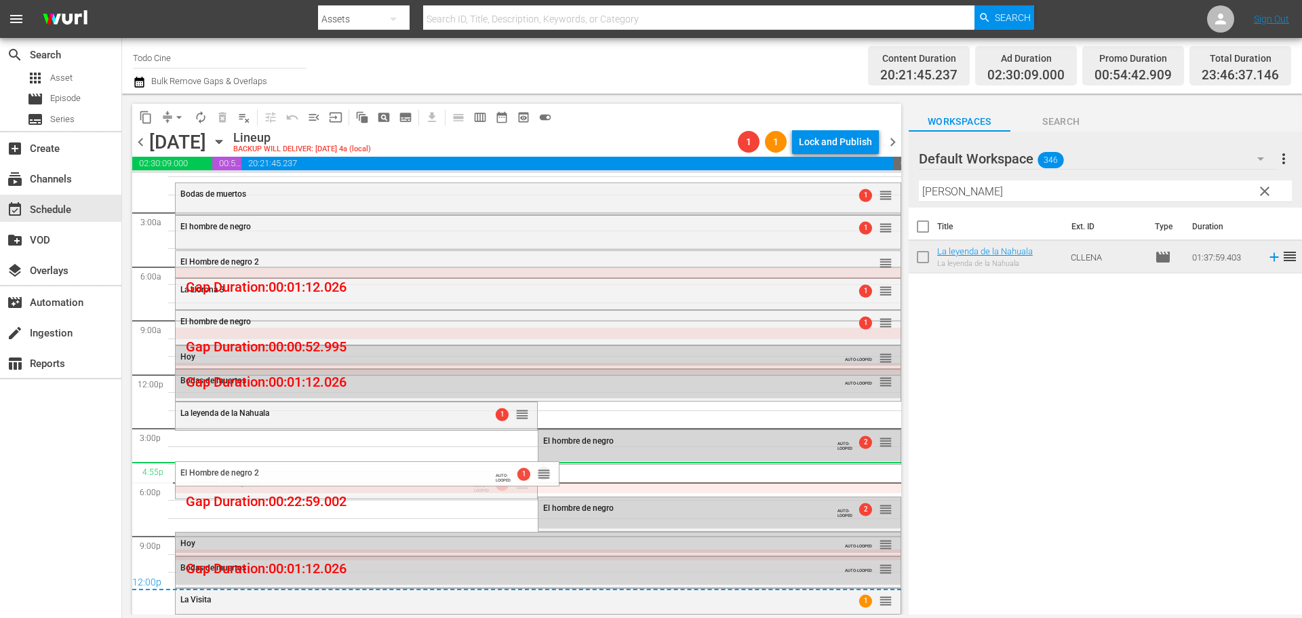
drag, startPoint x: 517, startPoint y: 484, endPoint x: 521, endPoint y: 461, distance: 23.3
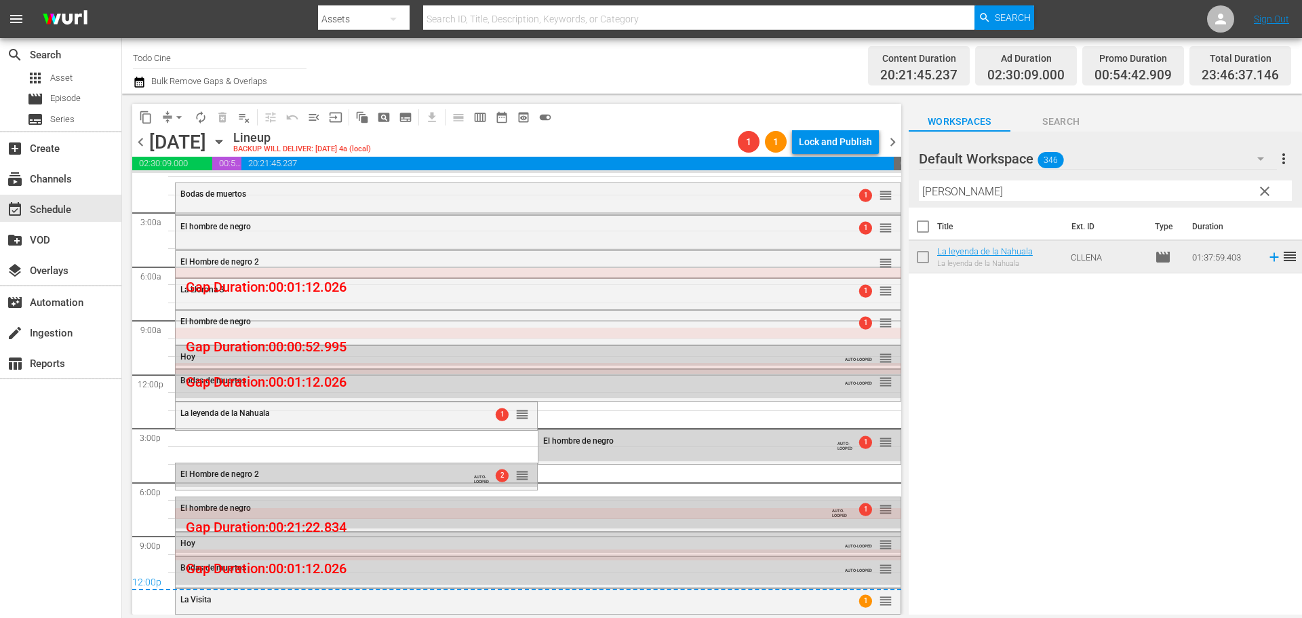
click at [491, 513] on div "El hombre de negro" at bounding box center [501, 507] width 642 height 9
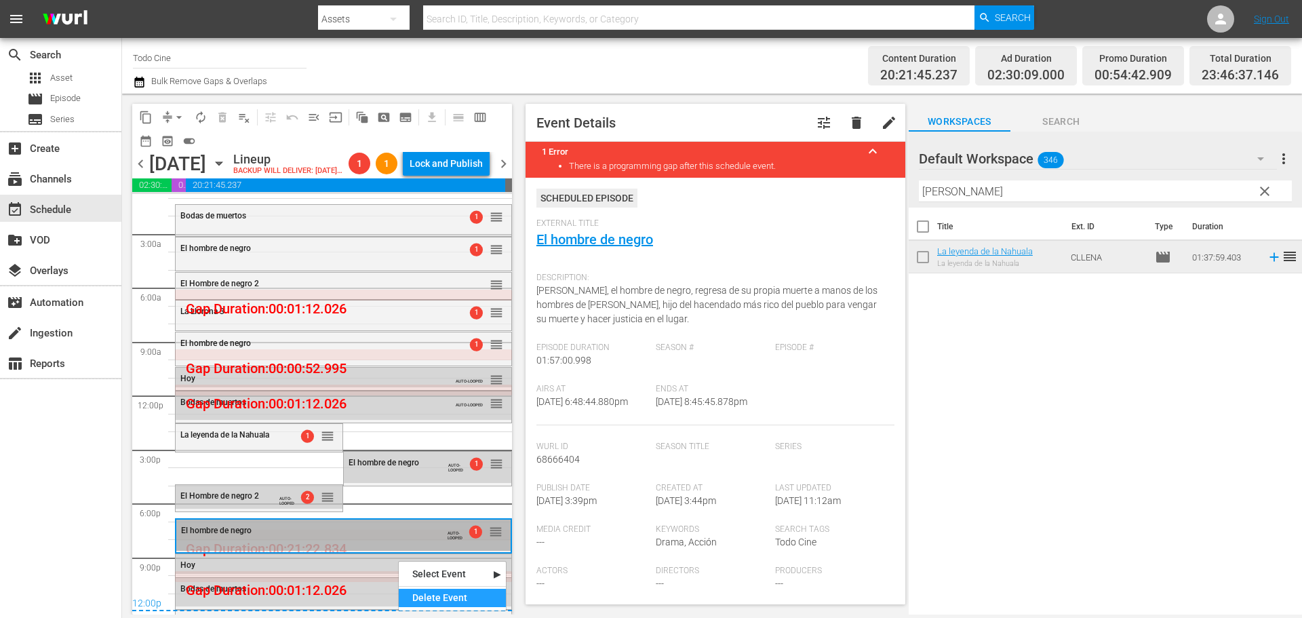
click at [441, 597] on div "Delete Event" at bounding box center [452, 598] width 107 height 18
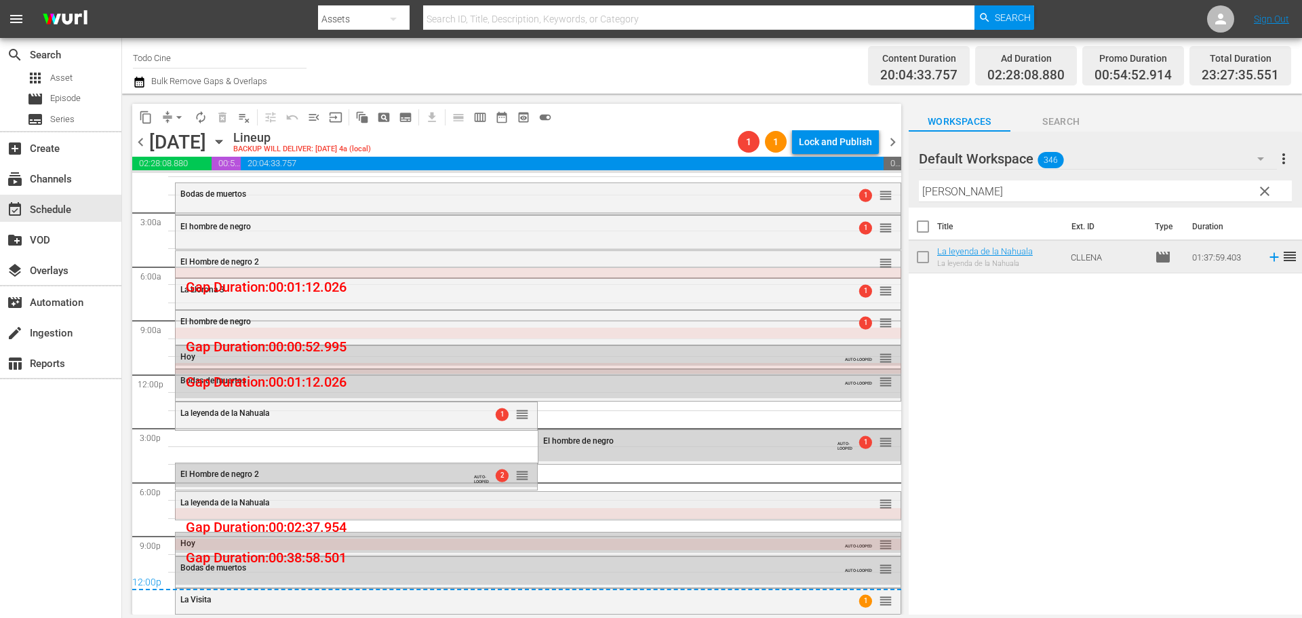
click at [544, 506] on div "La leyenda de la Nahuala" at bounding box center [501, 502] width 642 height 9
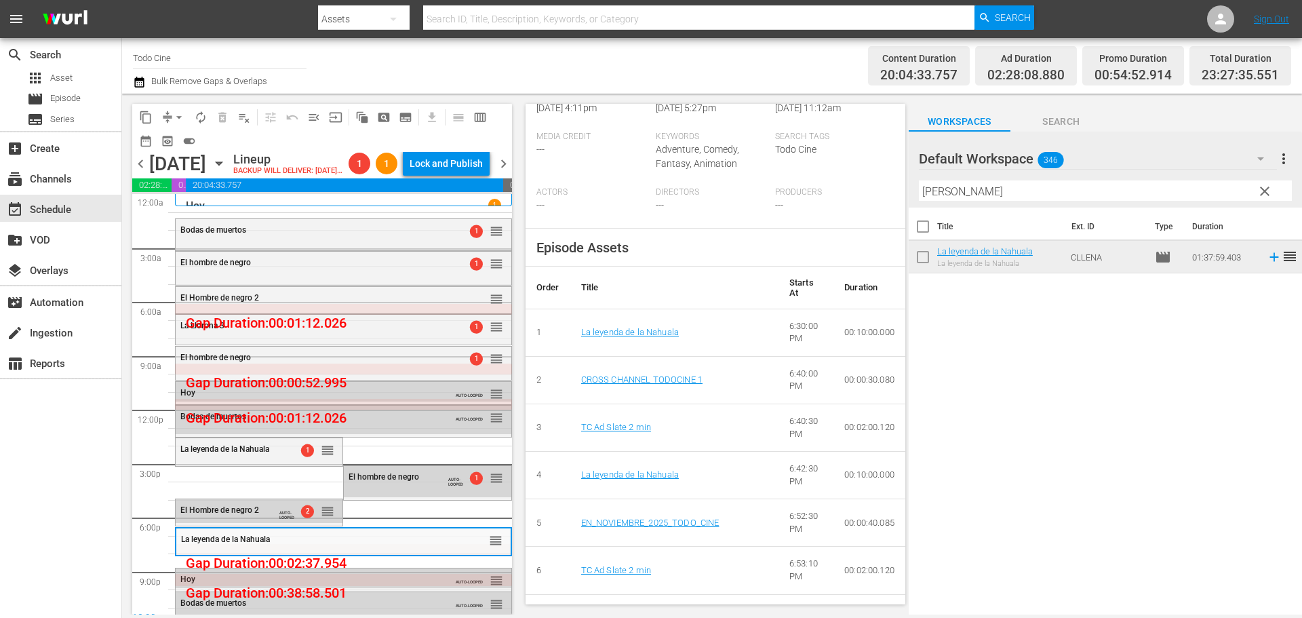
scroll to position [58, 0]
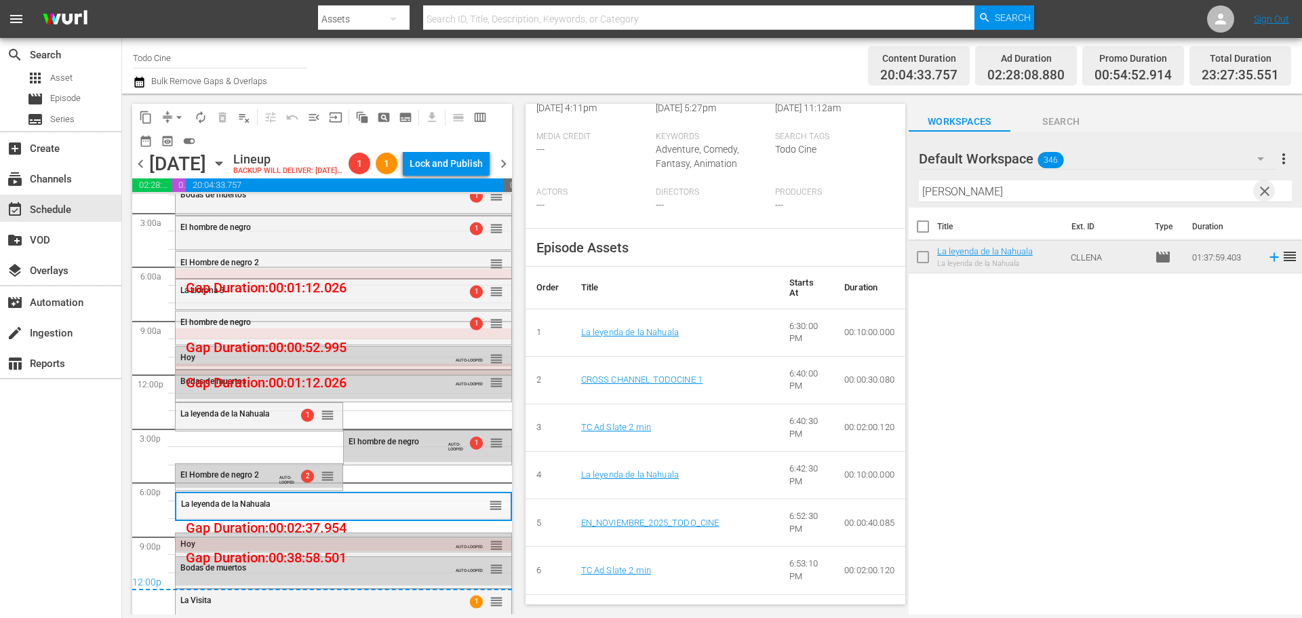
click at [1262, 187] on span "clear" at bounding box center [1265, 191] width 16 height 16
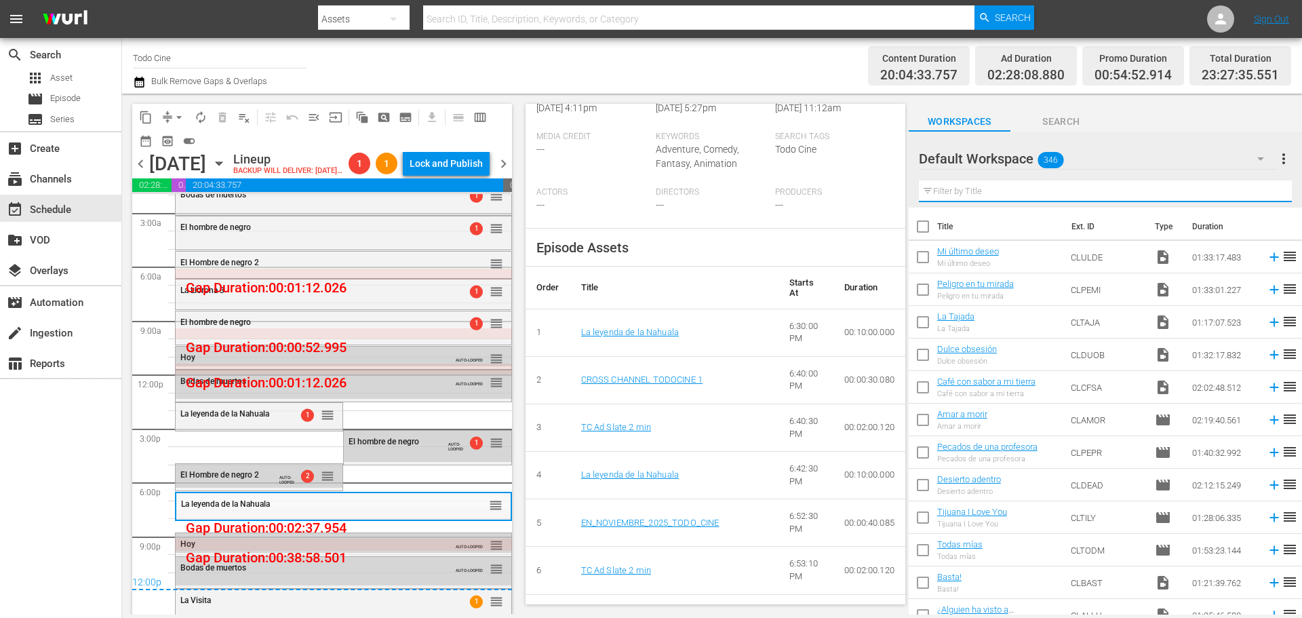
click at [1016, 192] on input "text" at bounding box center [1105, 191] width 373 height 22
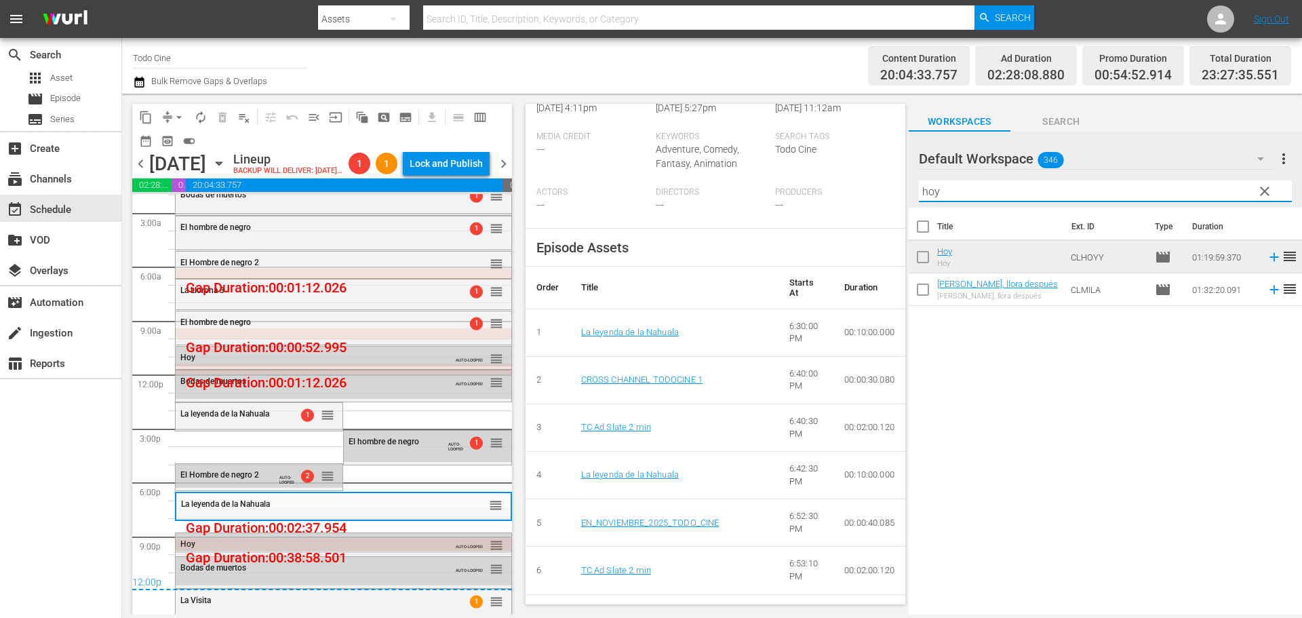
type input "hoy"
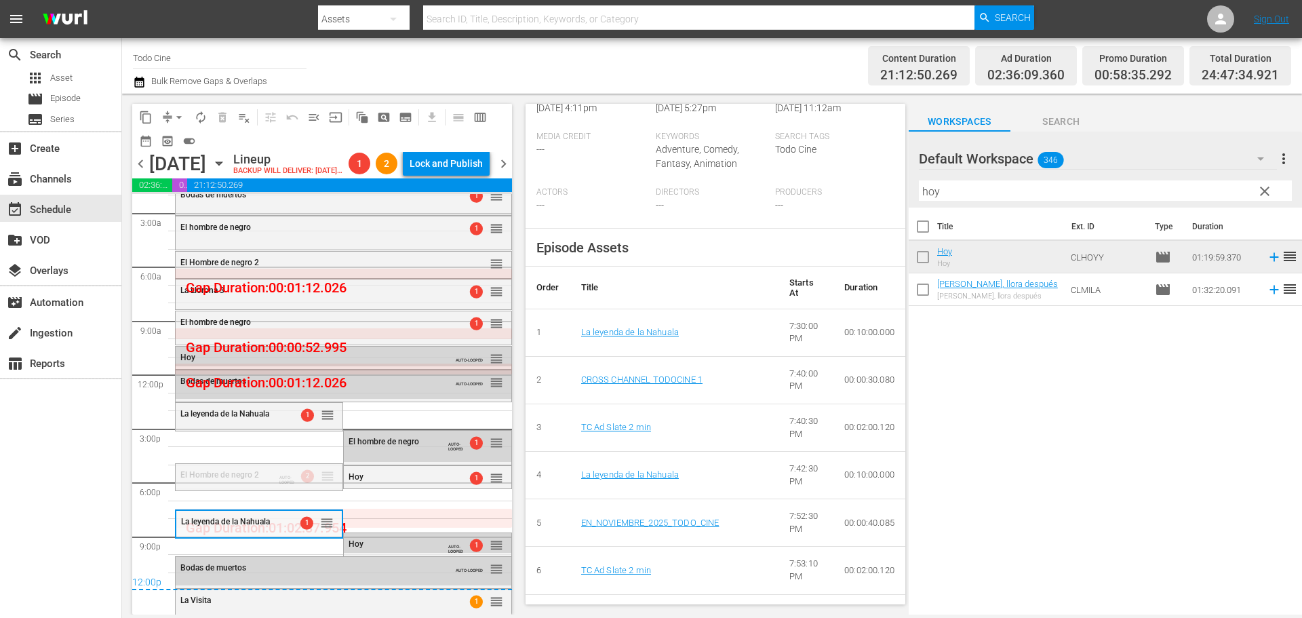
drag, startPoint x: 329, startPoint y: 474, endPoint x: 328, endPoint y: 484, distance: 10.2
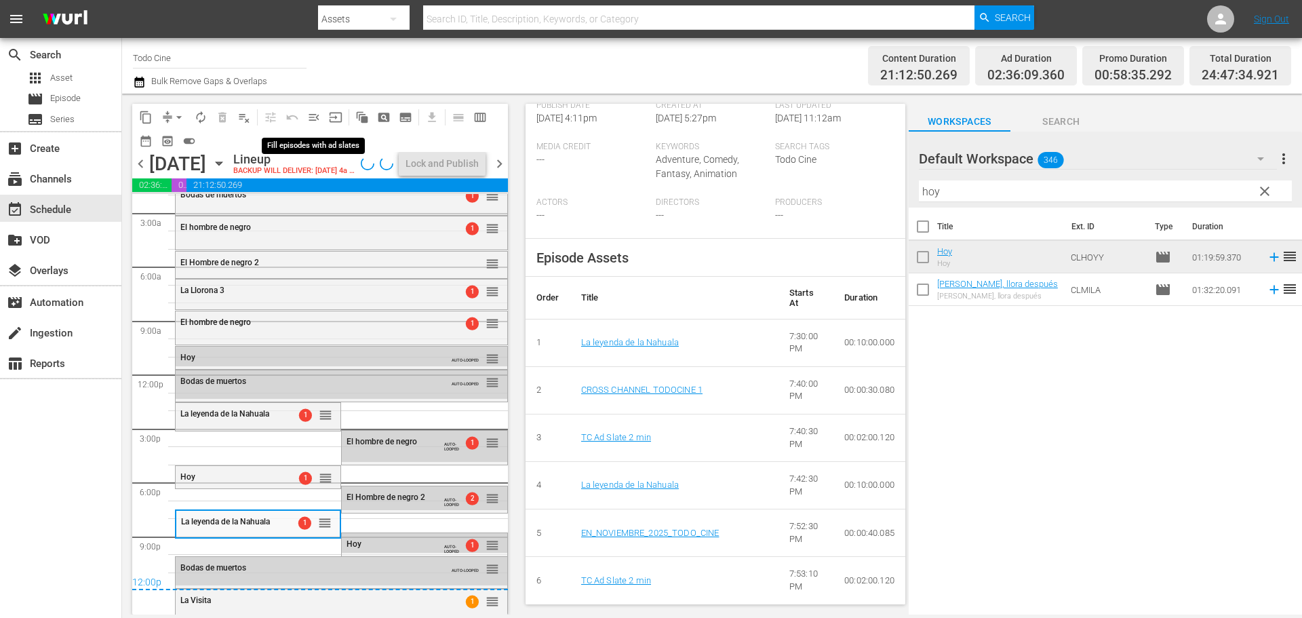
scroll to position [417, 0]
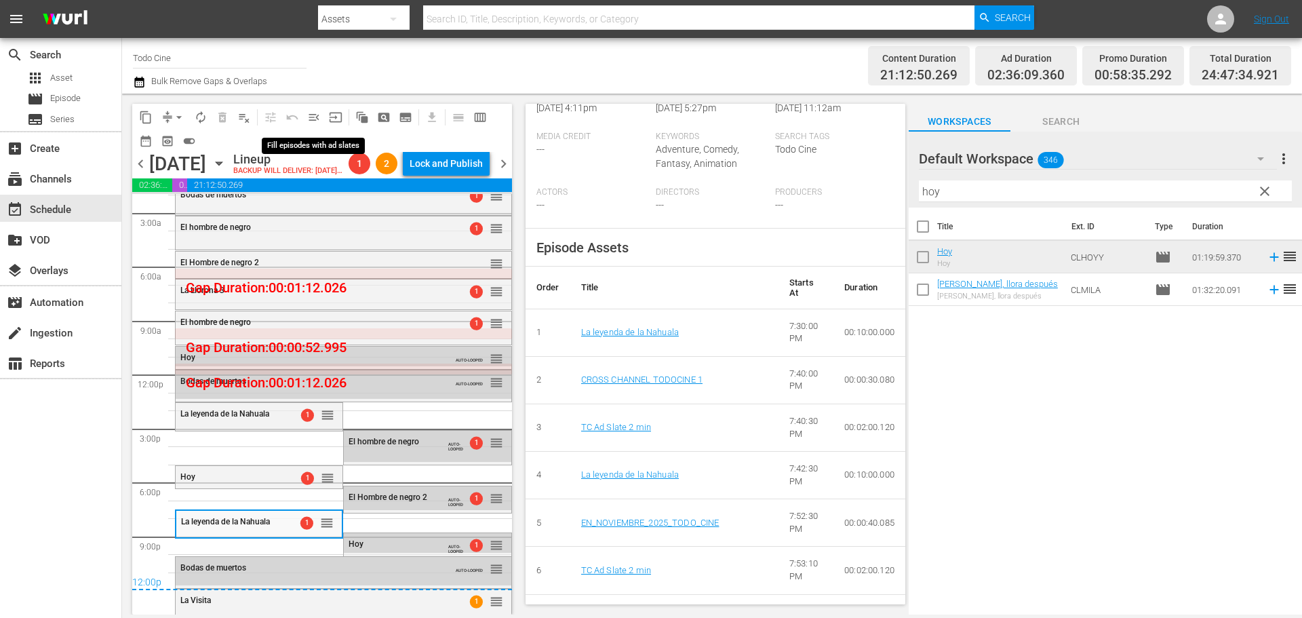
click at [317, 116] on span "menu_open" at bounding box center [314, 118] width 14 height 14
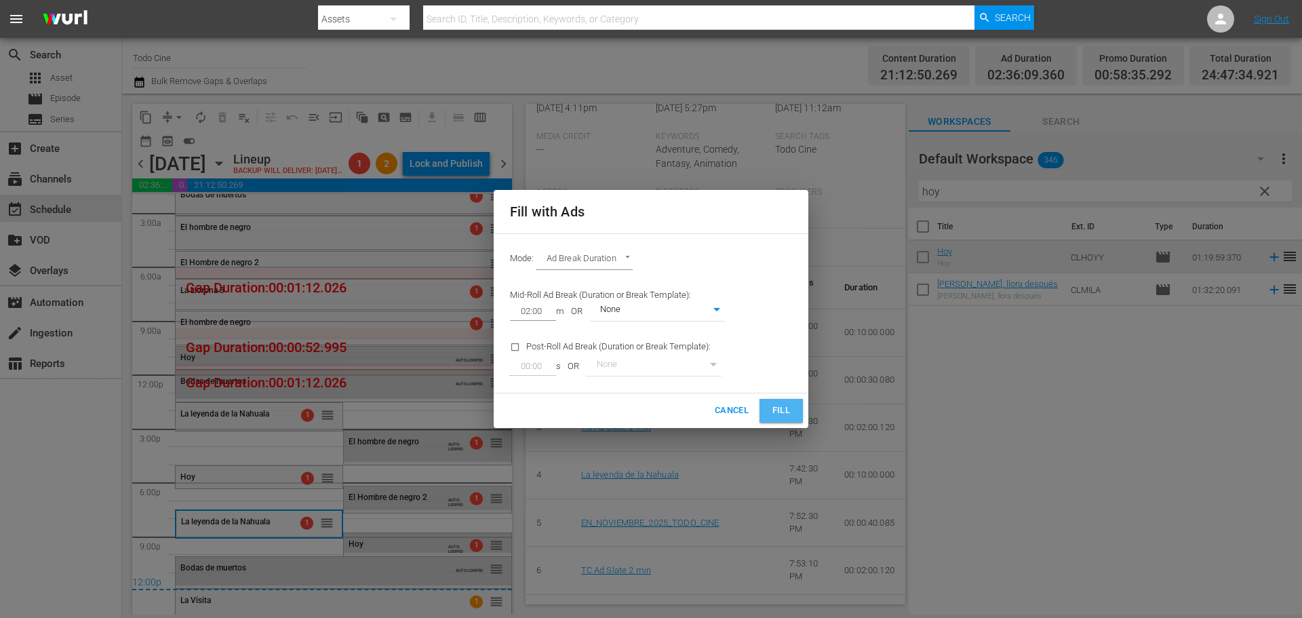
click at [776, 410] on span "Fill" at bounding box center [781, 411] width 22 height 16
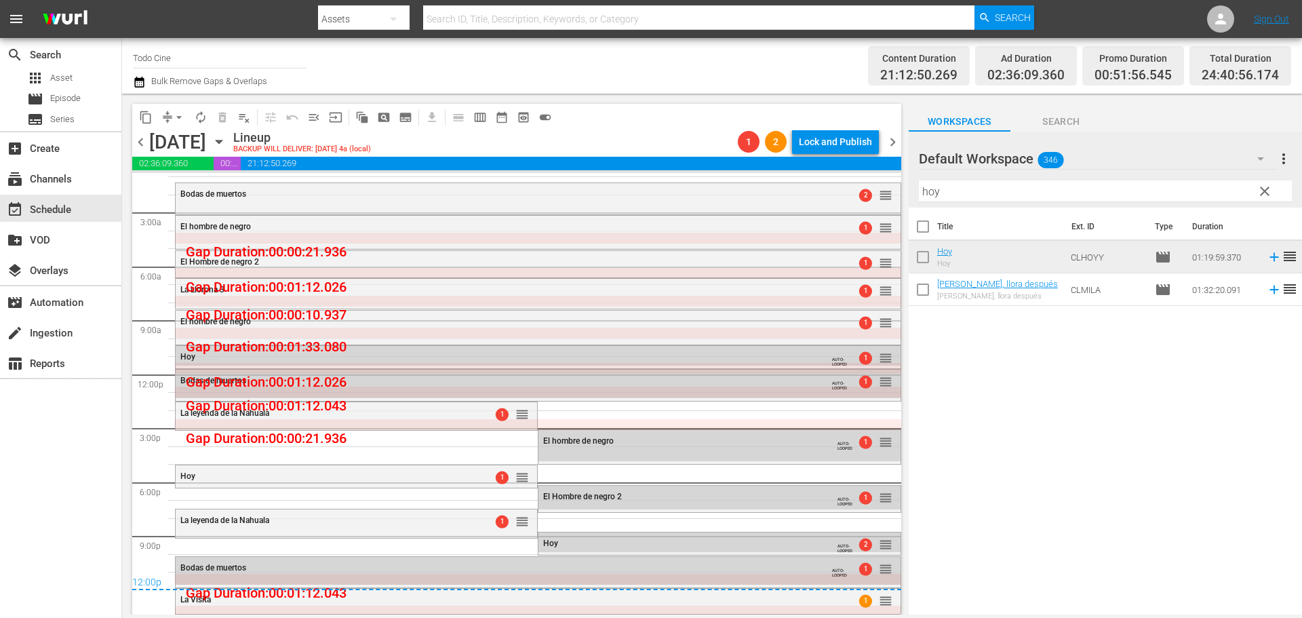
scroll to position [33, 0]
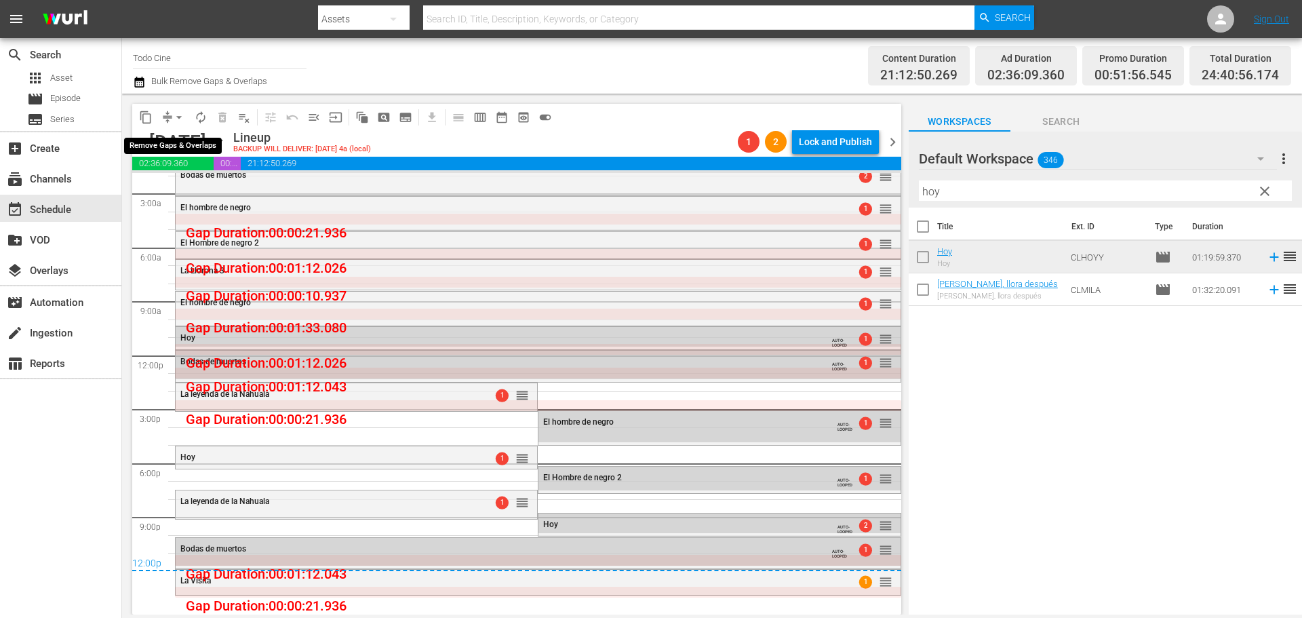
click at [182, 117] on span "arrow_drop_down" at bounding box center [179, 118] width 14 height 14
click at [193, 184] on li "Align to End of Previous Day" at bounding box center [180, 189] width 142 height 22
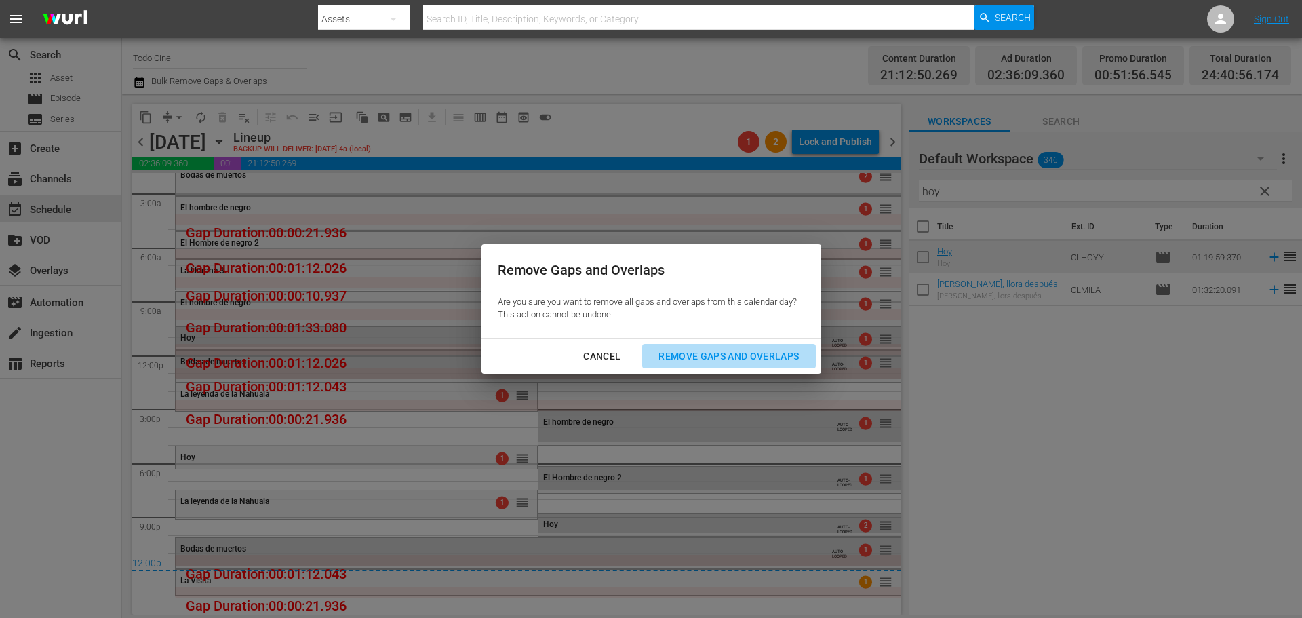
click at [677, 349] on div "Remove Gaps and Overlaps" at bounding box center [729, 356] width 162 height 17
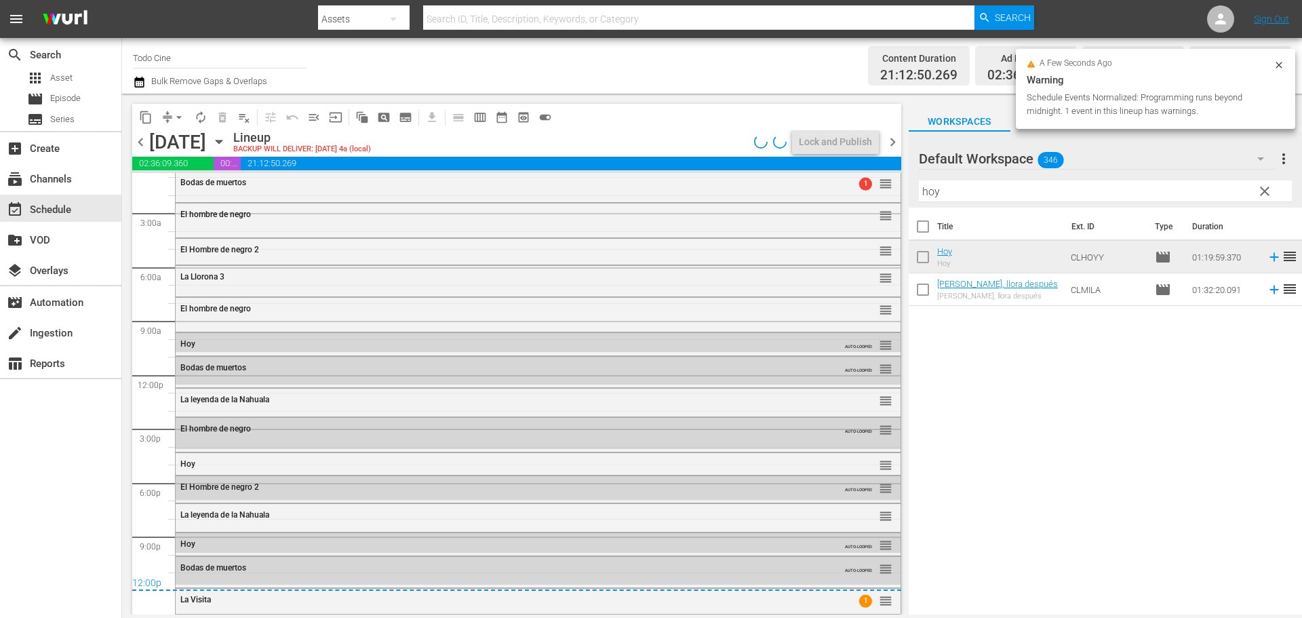
scroll to position [14, 0]
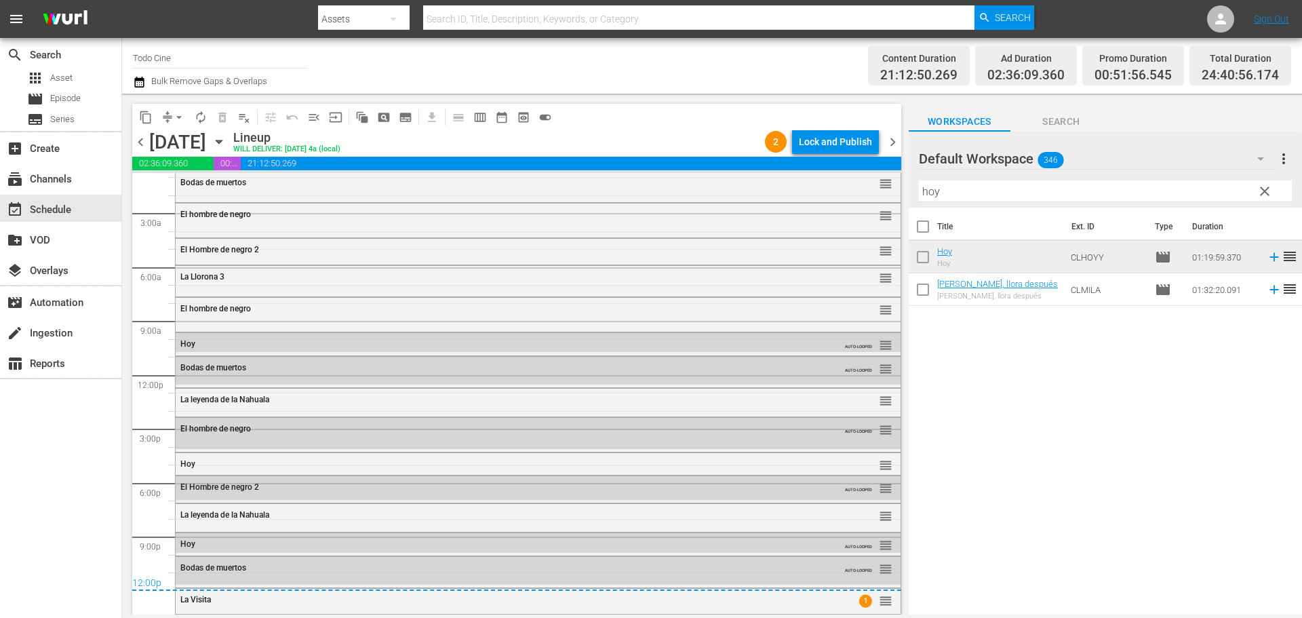
click at [143, 142] on span "chevron_left" at bounding box center [140, 142] width 17 height 17
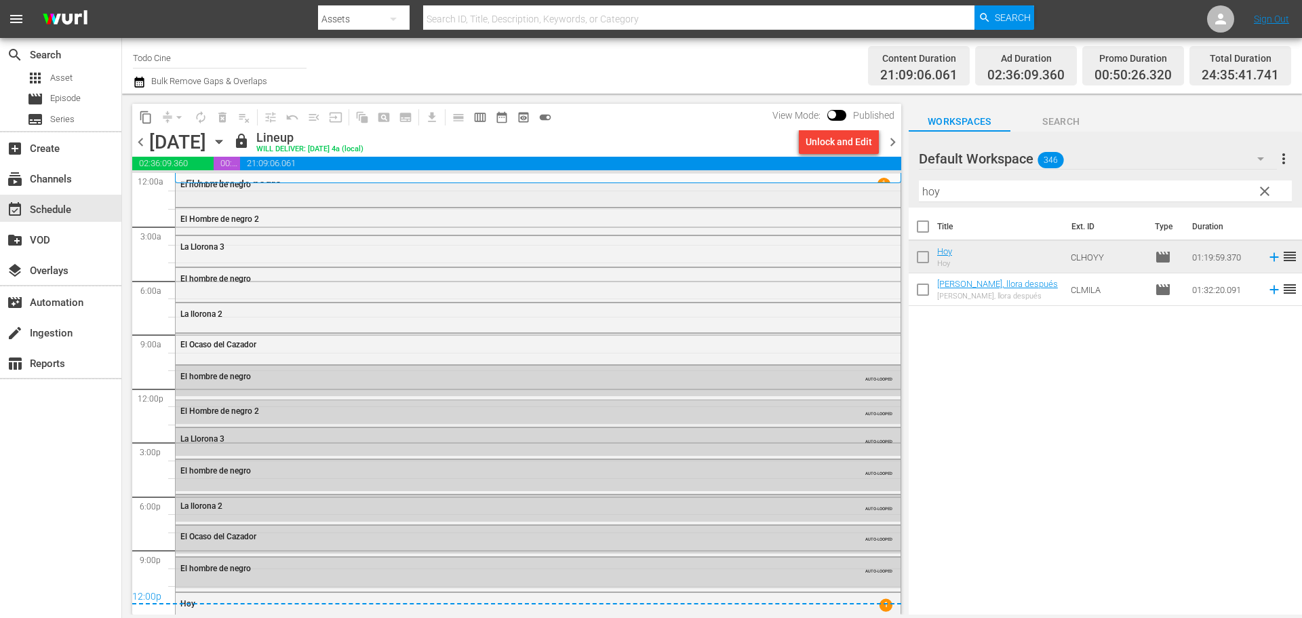
click at [384, 199] on div "El hombre de negro" at bounding box center [538, 189] width 725 height 31
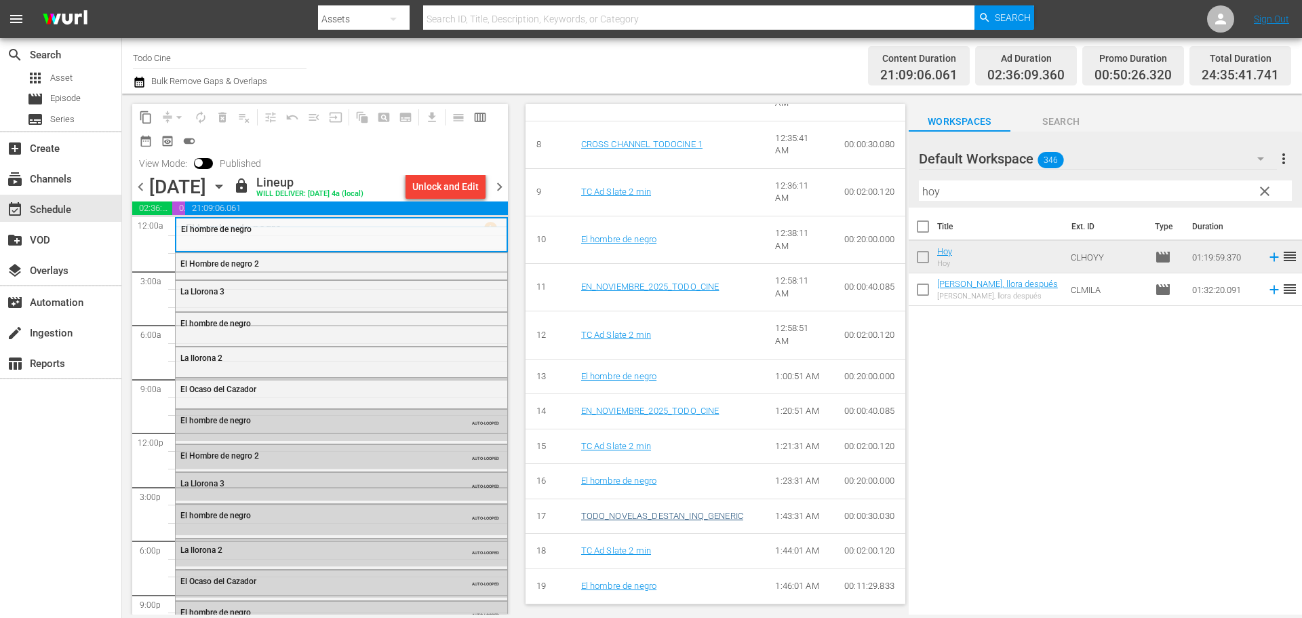
scroll to position [956, 0]
click at [499, 187] on span "chevron_right" at bounding box center [499, 186] width 17 height 17
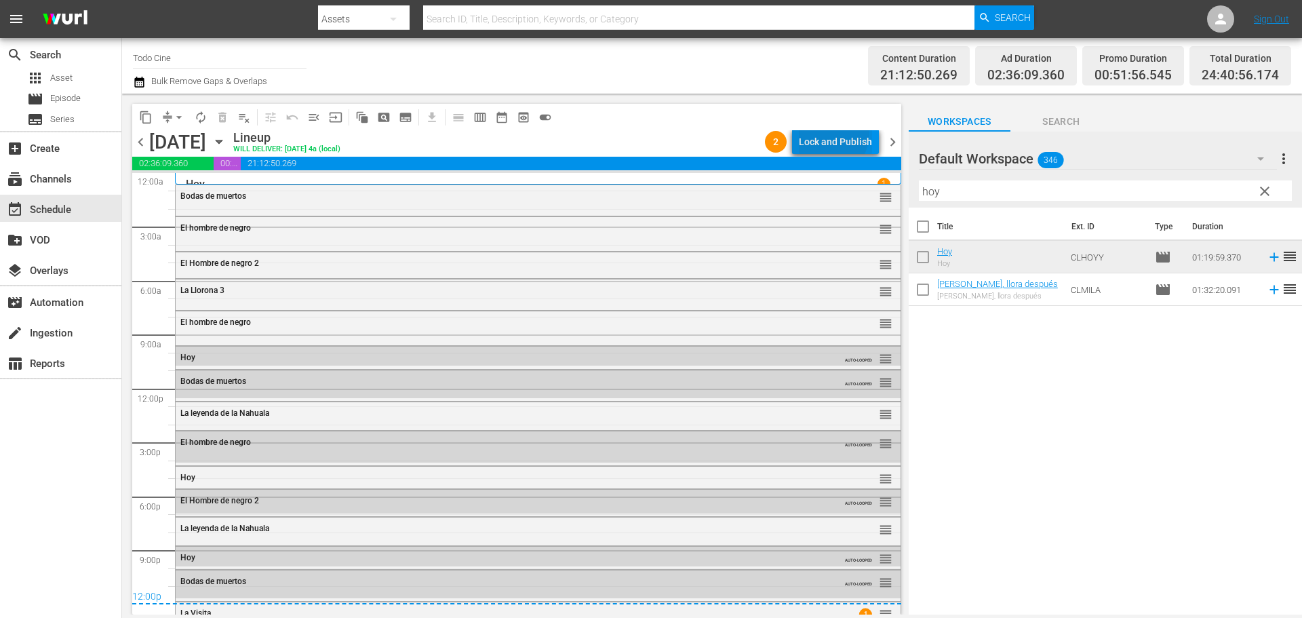
click at [821, 132] on div "Lock and Publish" at bounding box center [835, 142] width 73 height 24
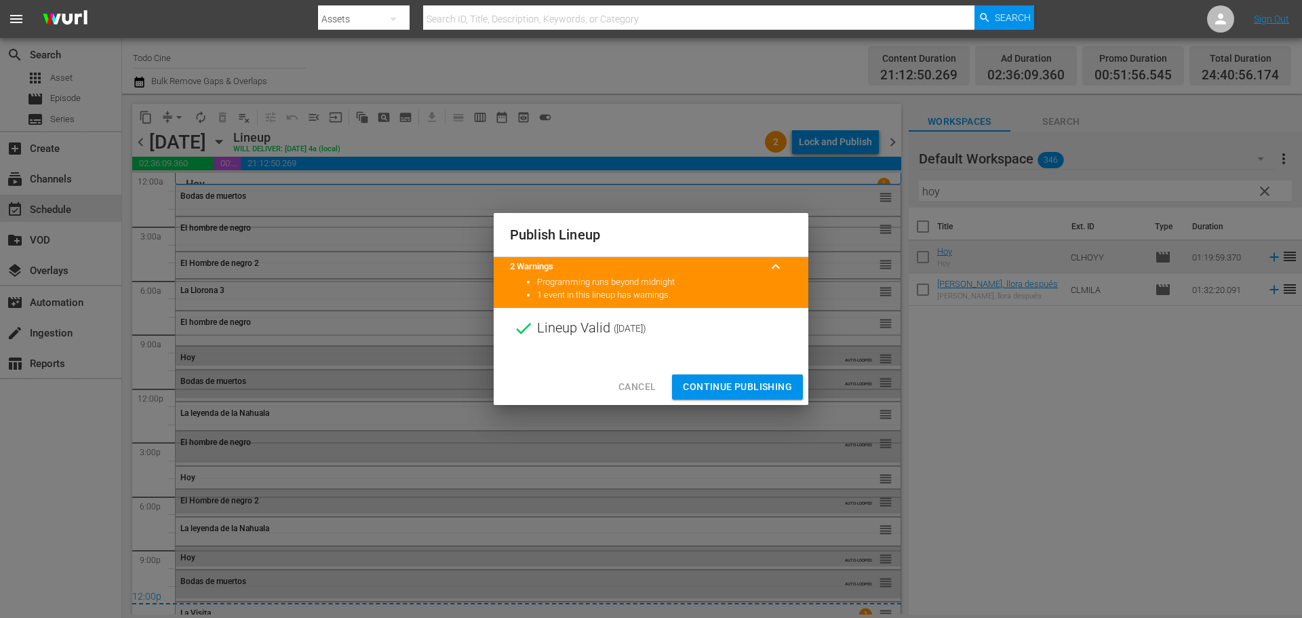
click at [726, 376] on button "Continue Publishing" at bounding box center [737, 386] width 131 height 25
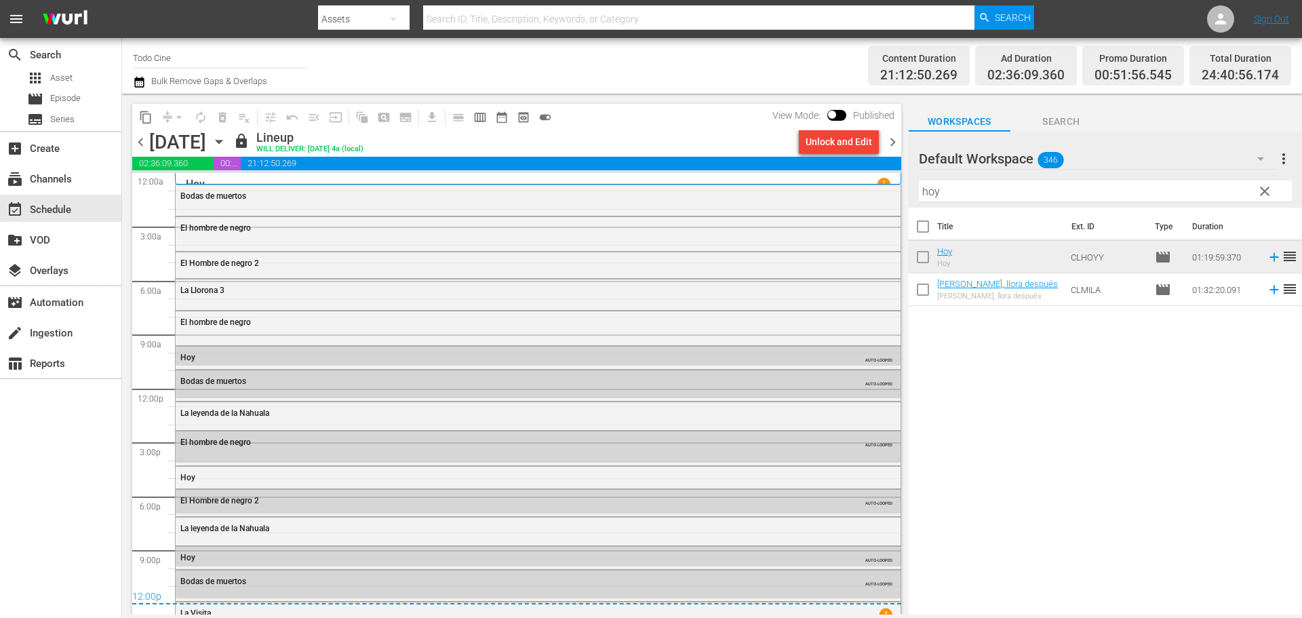
click at [630, 139] on div "lock Lineup WILL DELIVER: [DATE] 4a (local)" at bounding box center [513, 141] width 560 height 23
click at [650, 130] on div "lock Lineup WILL DELIVER: [DATE] 4a (local)" at bounding box center [513, 141] width 560 height 23
click at [643, 117] on div "content_copy compress arrow_drop_down autorenew_outlined delete_forever_outline…" at bounding box center [516, 117] width 769 height 26
click at [651, 123] on div "content_copy compress arrow_drop_down autorenew_outlined delete_forever_outline…" at bounding box center [516, 117] width 769 height 26
click at [689, 134] on div "lock Lineup WILL DELIVER: [DATE] 4a (local)" at bounding box center [513, 141] width 560 height 23
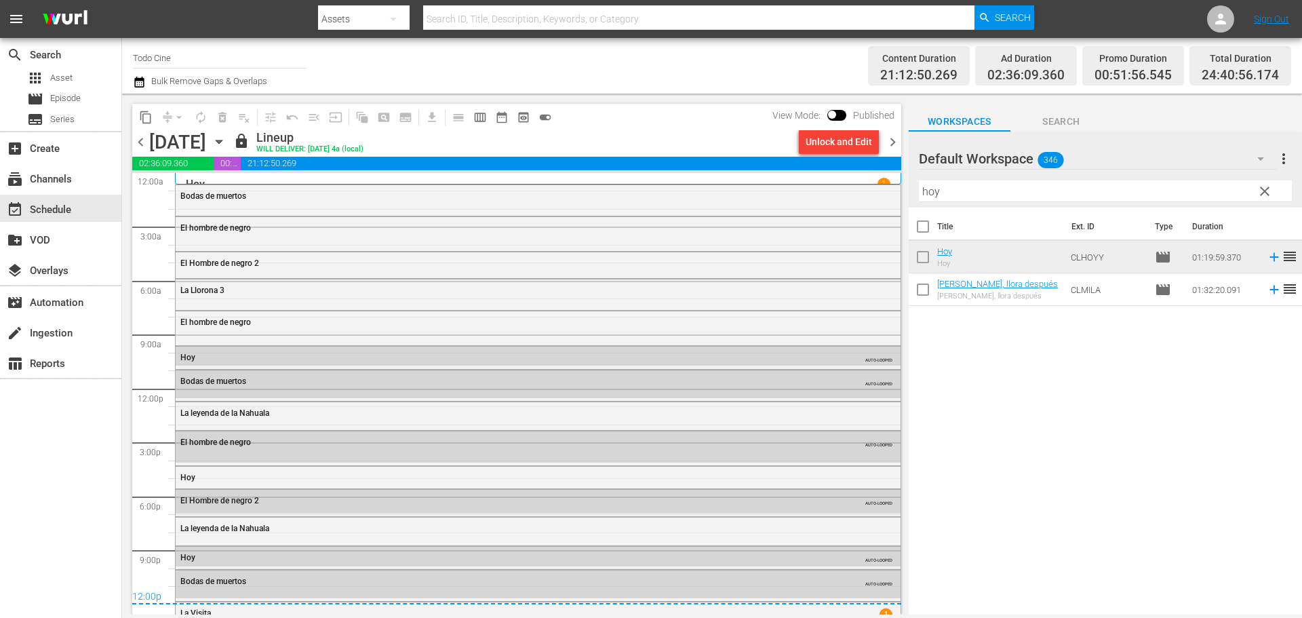
click at [891, 140] on span "chevron_right" at bounding box center [892, 142] width 17 height 17
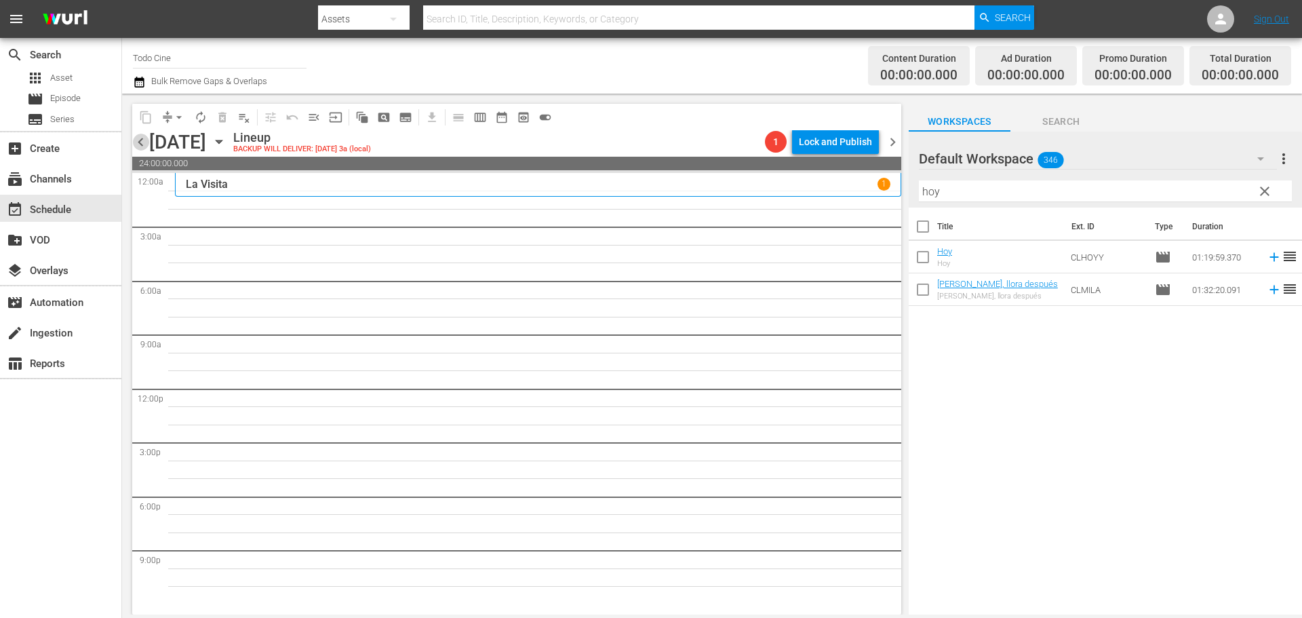
click at [140, 143] on span "chevron_left" at bounding box center [140, 142] width 17 height 17
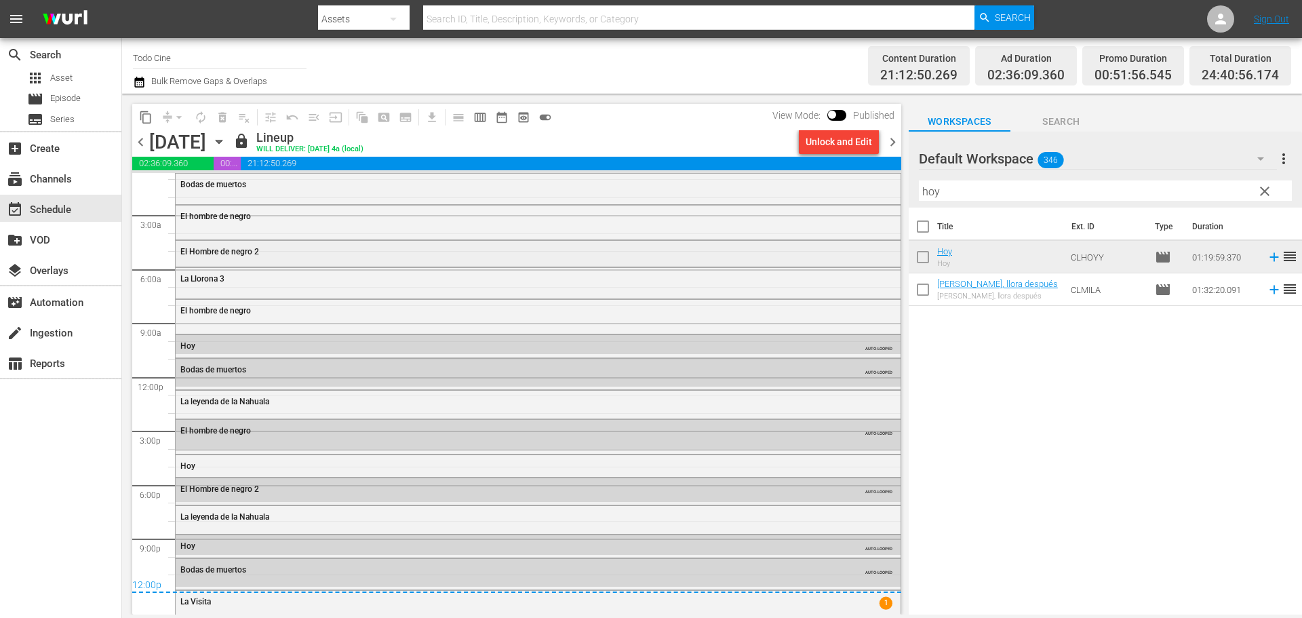
scroll to position [14, 0]
click at [679, 134] on div "lock Lineup WILL DELIVER: [DATE] 4a (local)" at bounding box center [513, 141] width 560 height 23
